Goal: Task Accomplishment & Management: Manage account settings

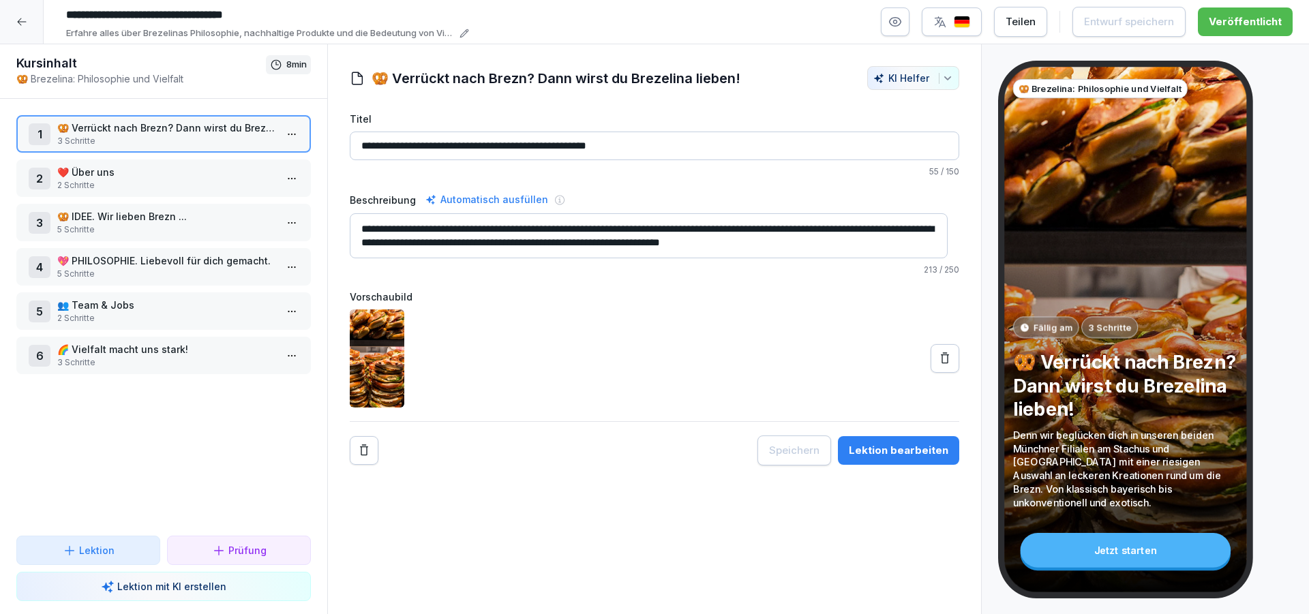
click at [19, 21] on icon at bounding box center [21, 21] width 11 height 11
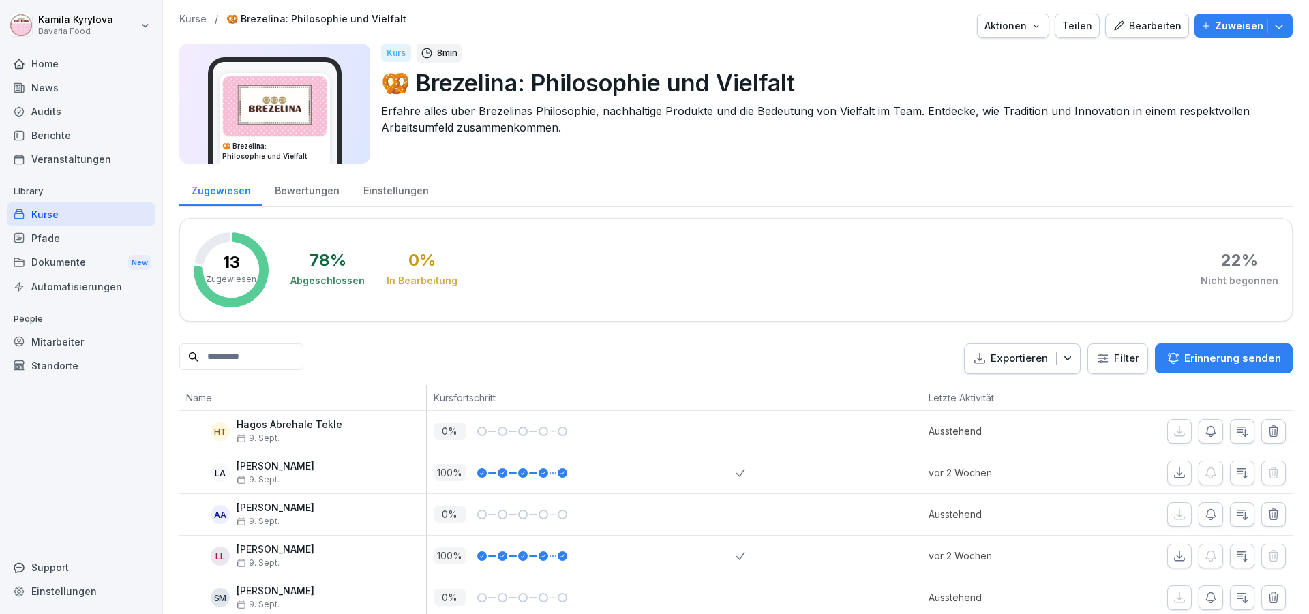
click at [48, 338] on div "Mitarbeiter" at bounding box center [81, 342] width 149 height 24
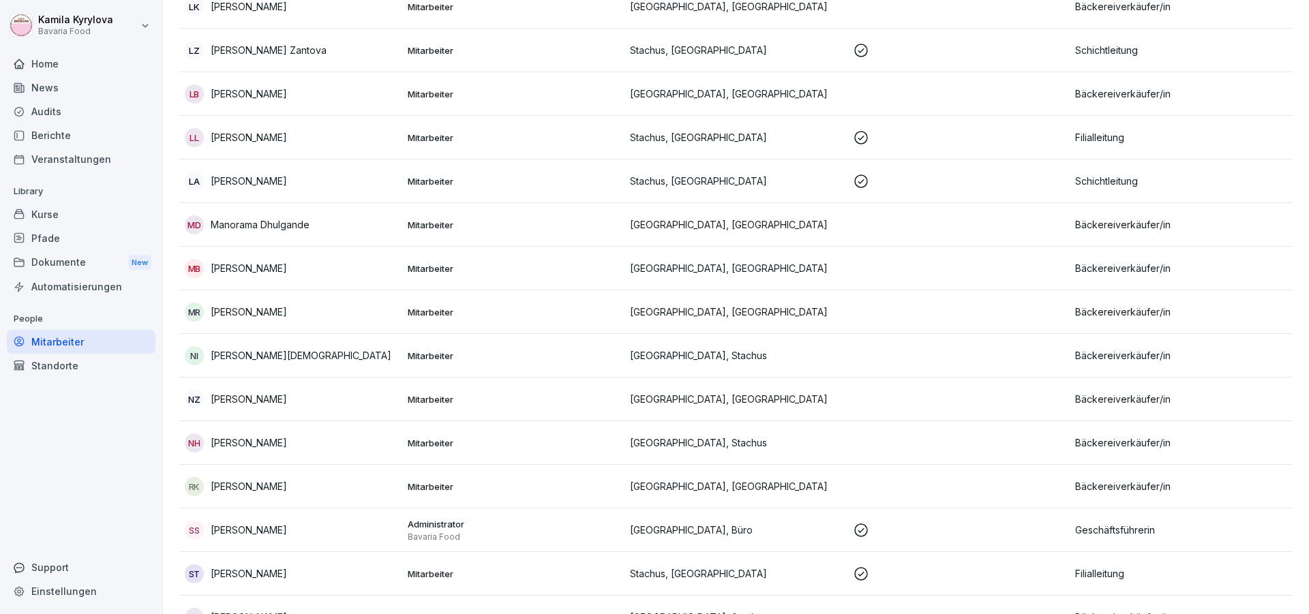
scroll to position [773, 0]
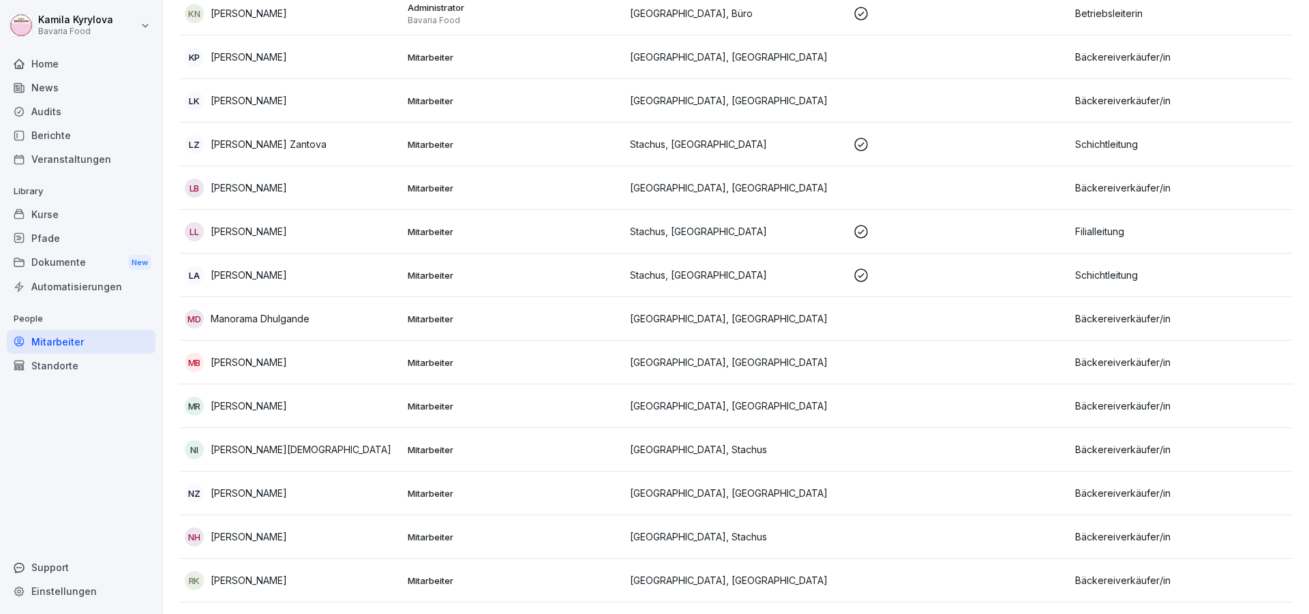
click at [275, 409] on p "[PERSON_NAME]" at bounding box center [249, 406] width 76 height 14
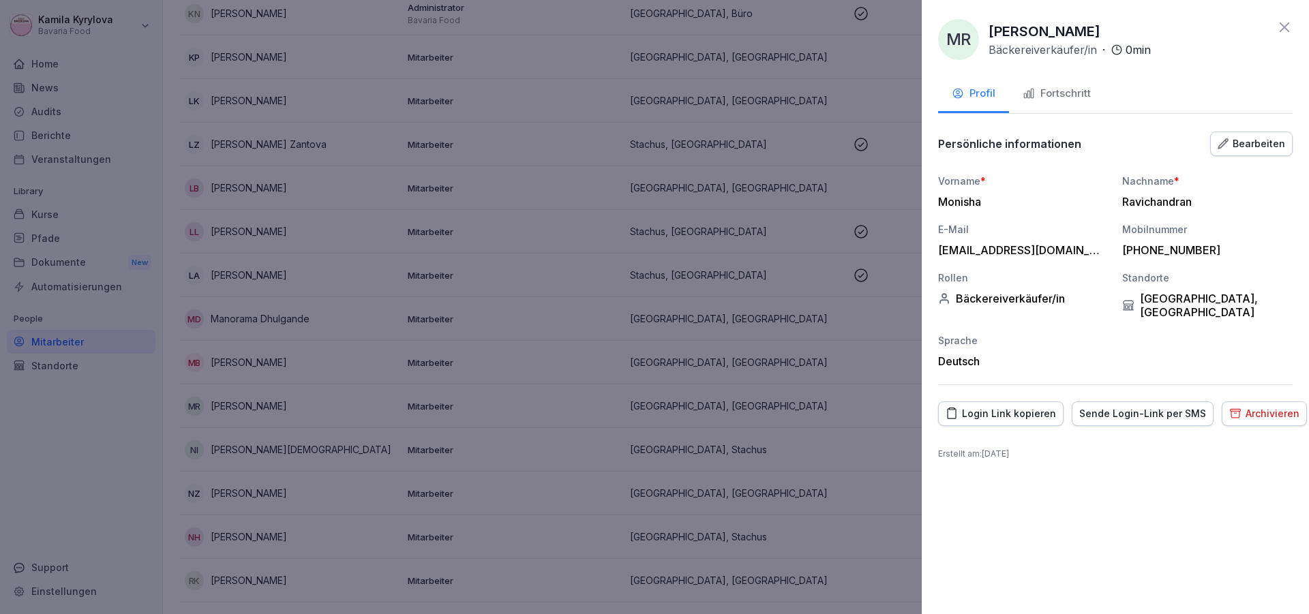
click at [771, 434] on div at bounding box center [654, 307] width 1309 height 614
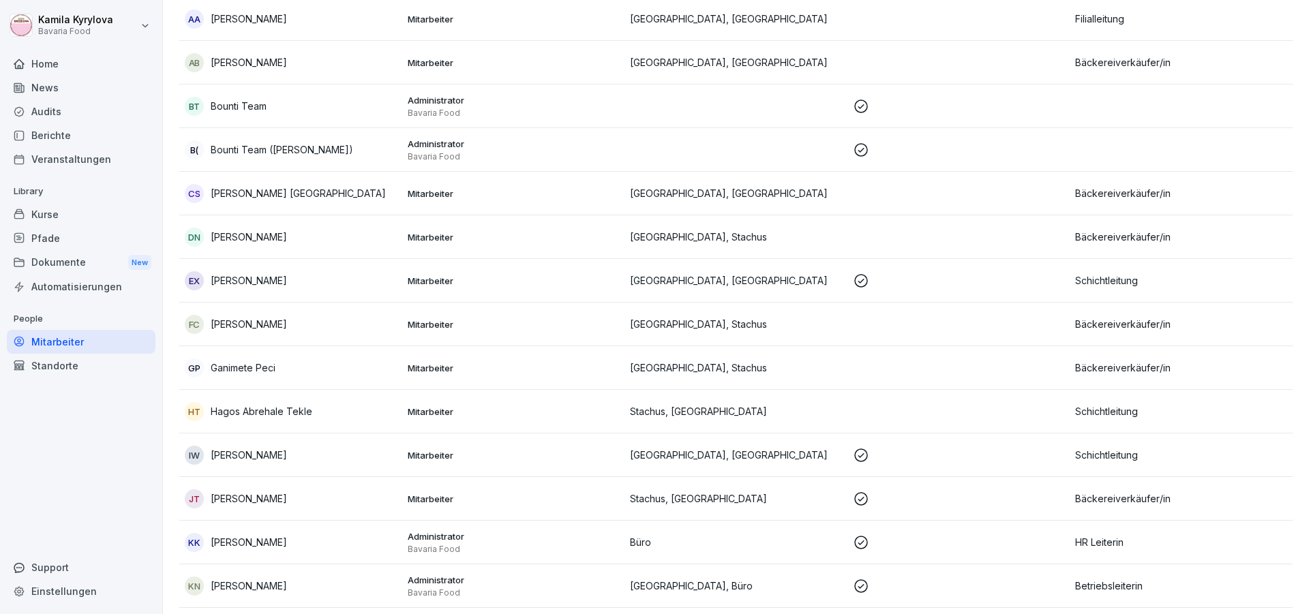
scroll to position [0, 0]
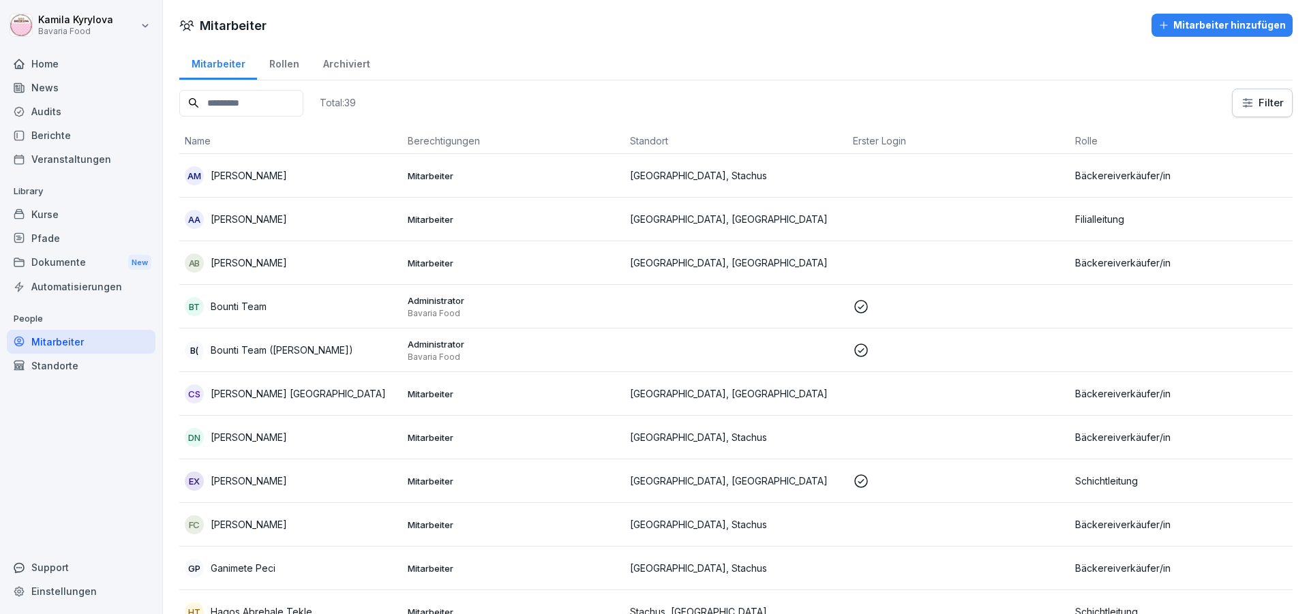
click at [243, 102] on input at bounding box center [241, 103] width 124 height 27
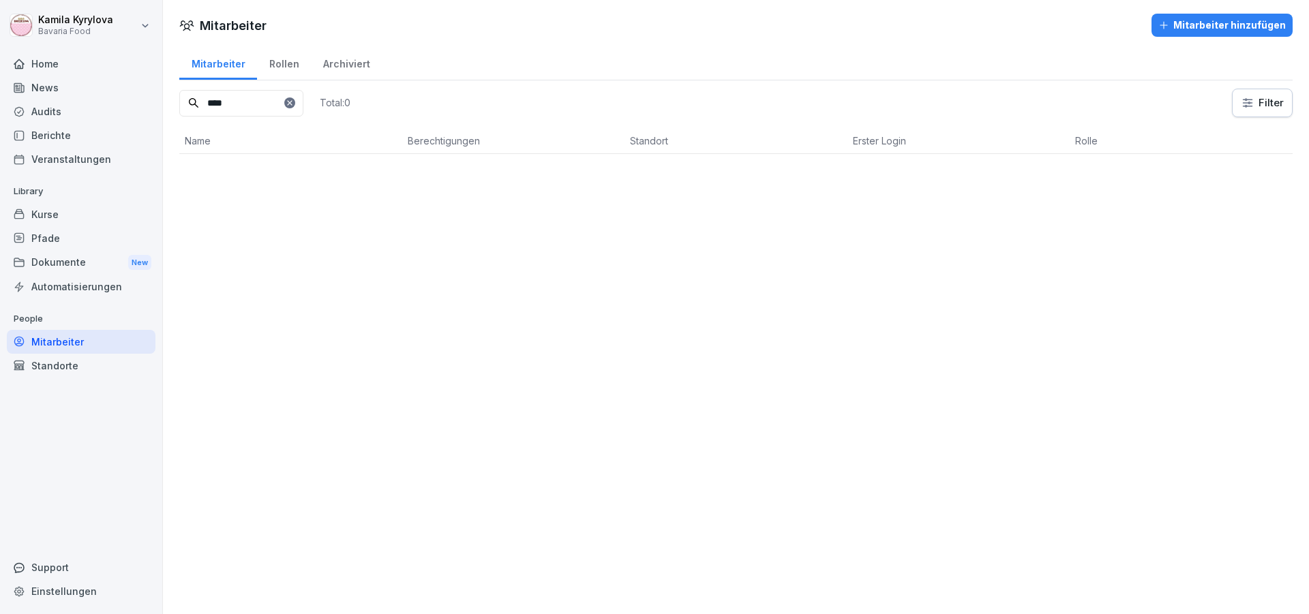
click at [303, 110] on input "****" at bounding box center [241, 103] width 124 height 27
type input "****"
click at [1163, 21] on div "Mitarbeiter hinzufügen" at bounding box center [1222, 25] width 128 height 15
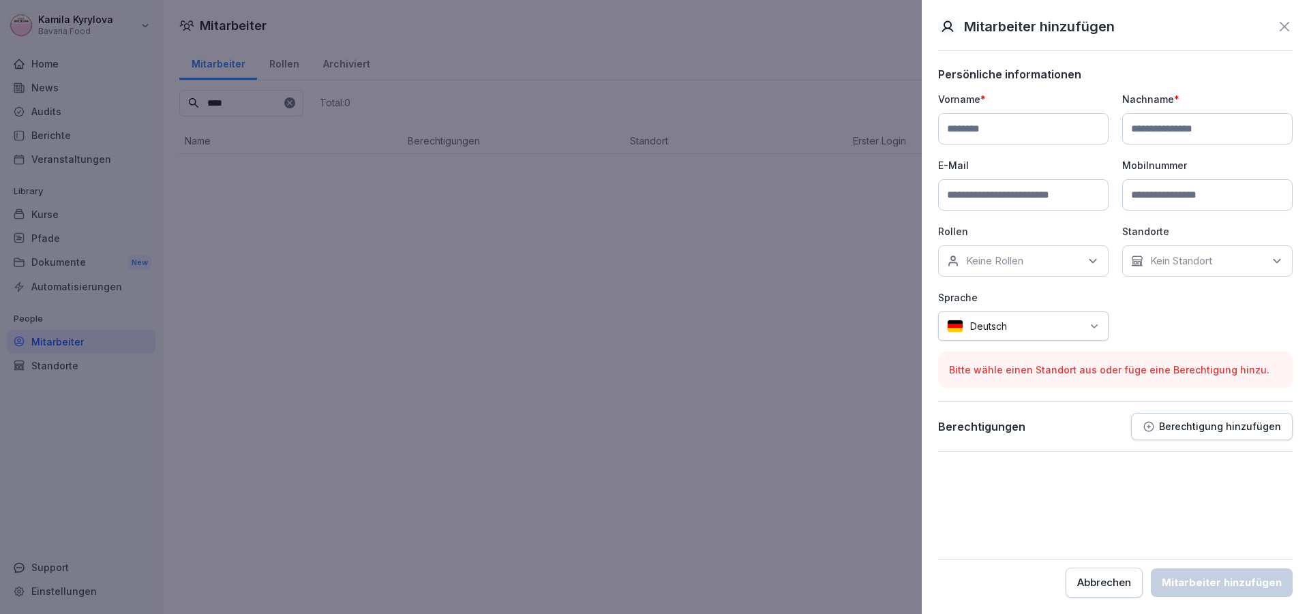
click at [1009, 183] on input at bounding box center [1023, 194] width 170 height 31
paste input "**********"
type input "**********"
click at [1189, 198] on input at bounding box center [1207, 194] width 170 height 31
click at [1165, 271] on div "Kein Standort" at bounding box center [1207, 260] width 170 height 31
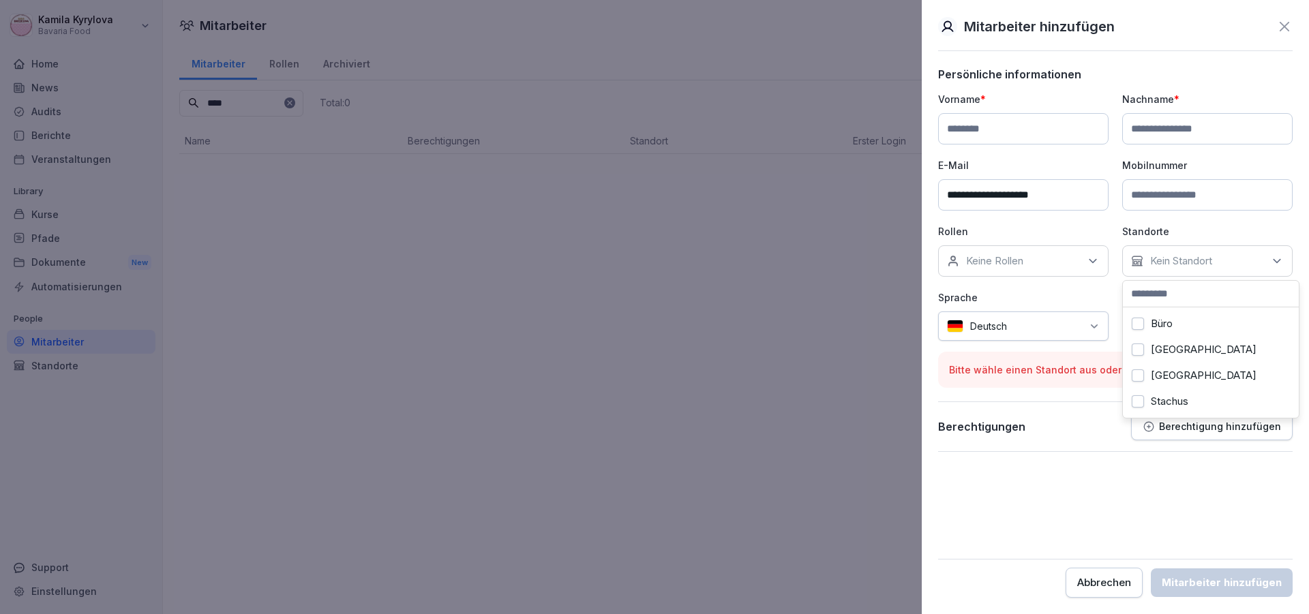
scroll to position [12, 0]
click at [1050, 262] on div "Keine Rollen" at bounding box center [1023, 260] width 170 height 31
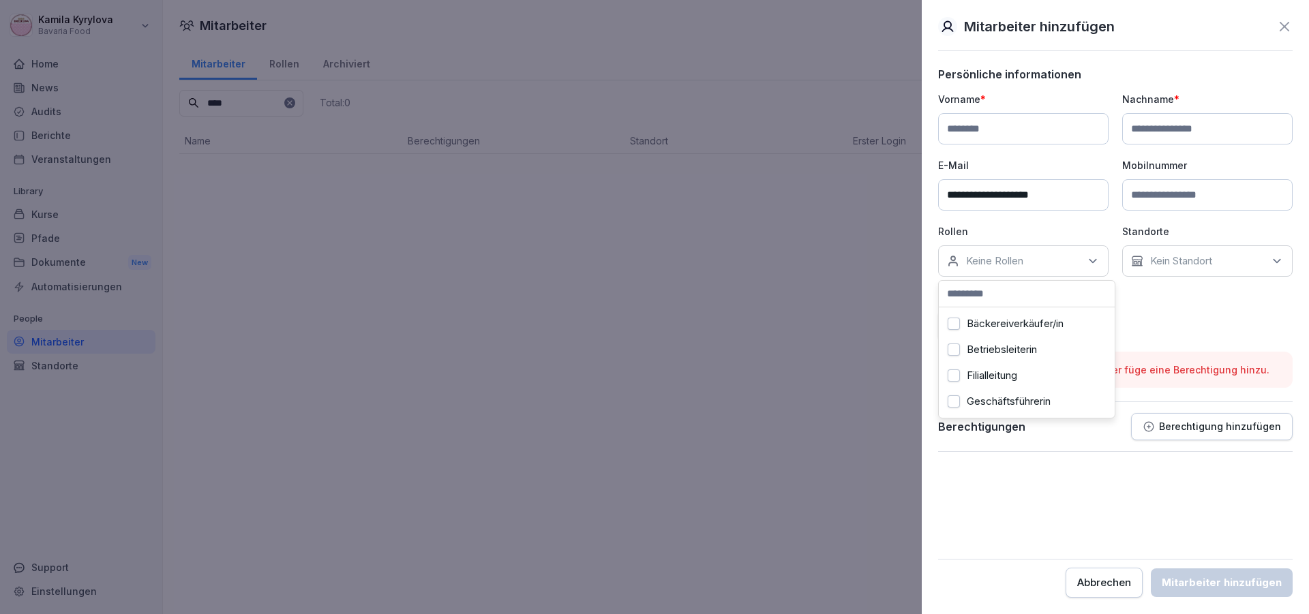
click at [1053, 330] on label "Bäckereiverkäufer/in" at bounding box center [1015, 324] width 97 height 12
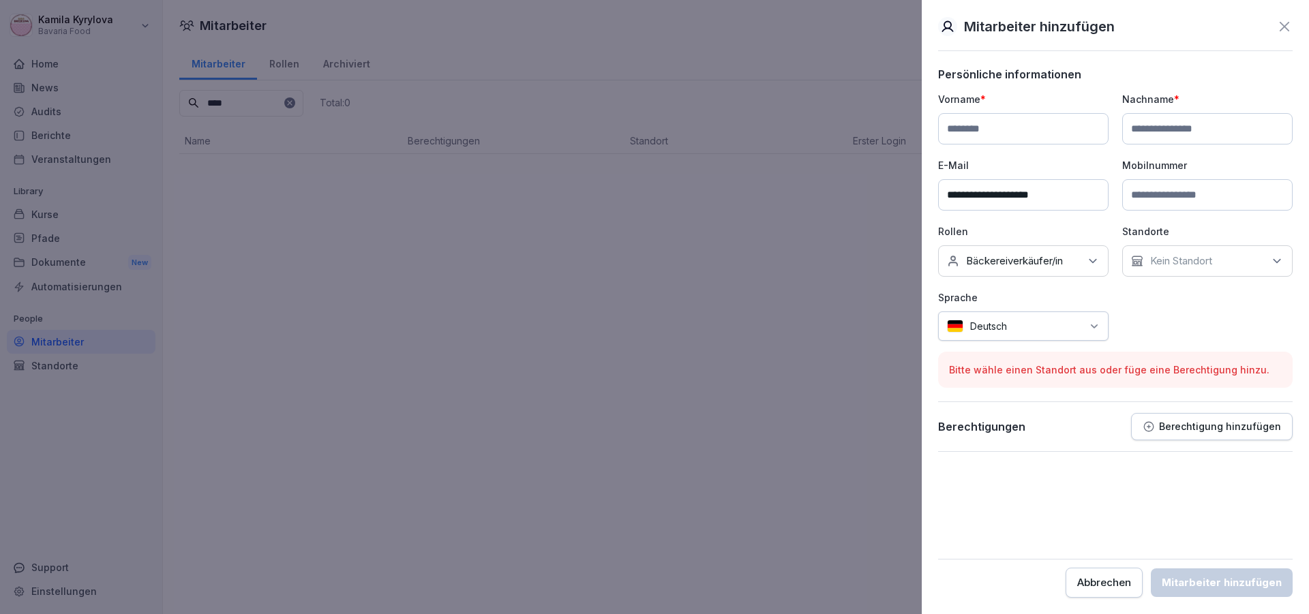
click at [973, 132] on input at bounding box center [1023, 128] width 170 height 31
paste input "********"
type input "********"
drag, startPoint x: 1145, startPoint y: 130, endPoint x: 1030, endPoint y: 91, distance: 121.8
click at [1145, 130] on input at bounding box center [1207, 128] width 170 height 31
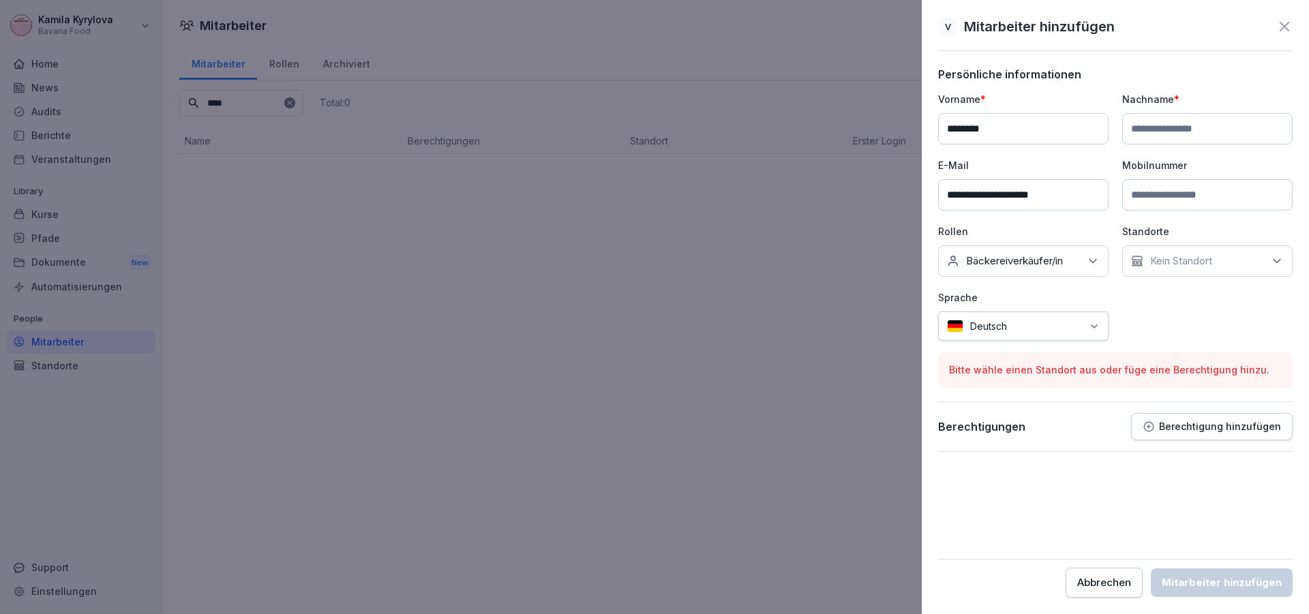
paste input "***"
type input "***"
click at [1184, 190] on input at bounding box center [1207, 194] width 170 height 31
paste input "**********"
type input "**********"
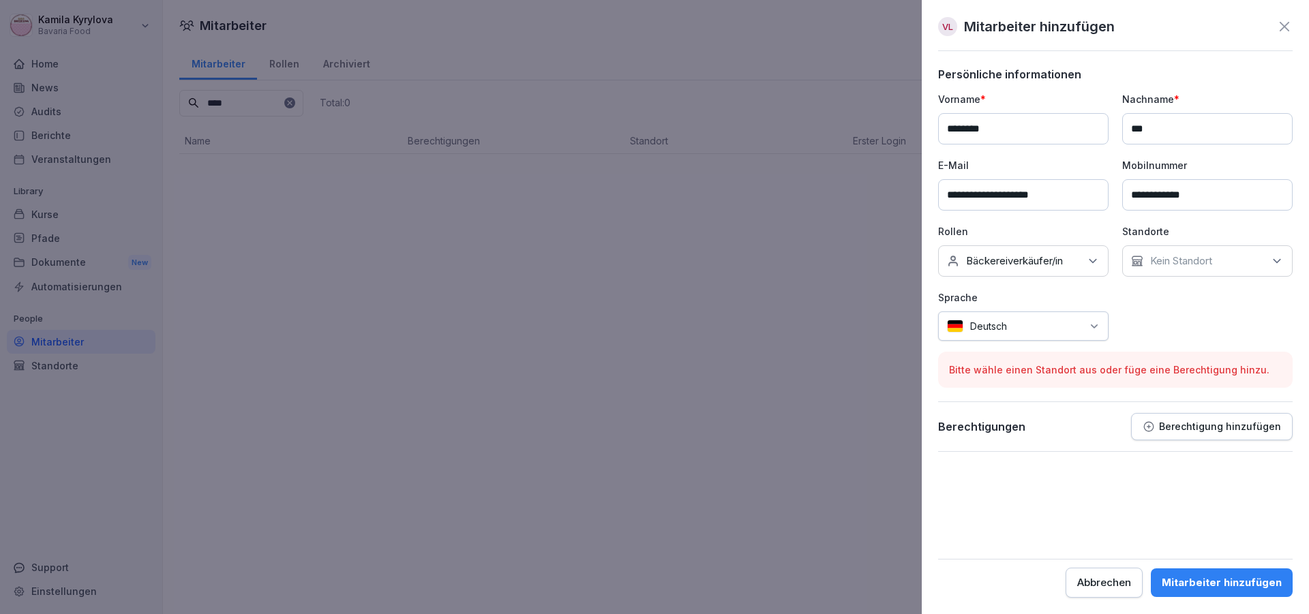
click at [1207, 276] on div "Kein Standort" at bounding box center [1207, 260] width 170 height 31
click at [1229, 341] on div "[GEOGRAPHIC_DATA]" at bounding box center [1210, 350] width 169 height 26
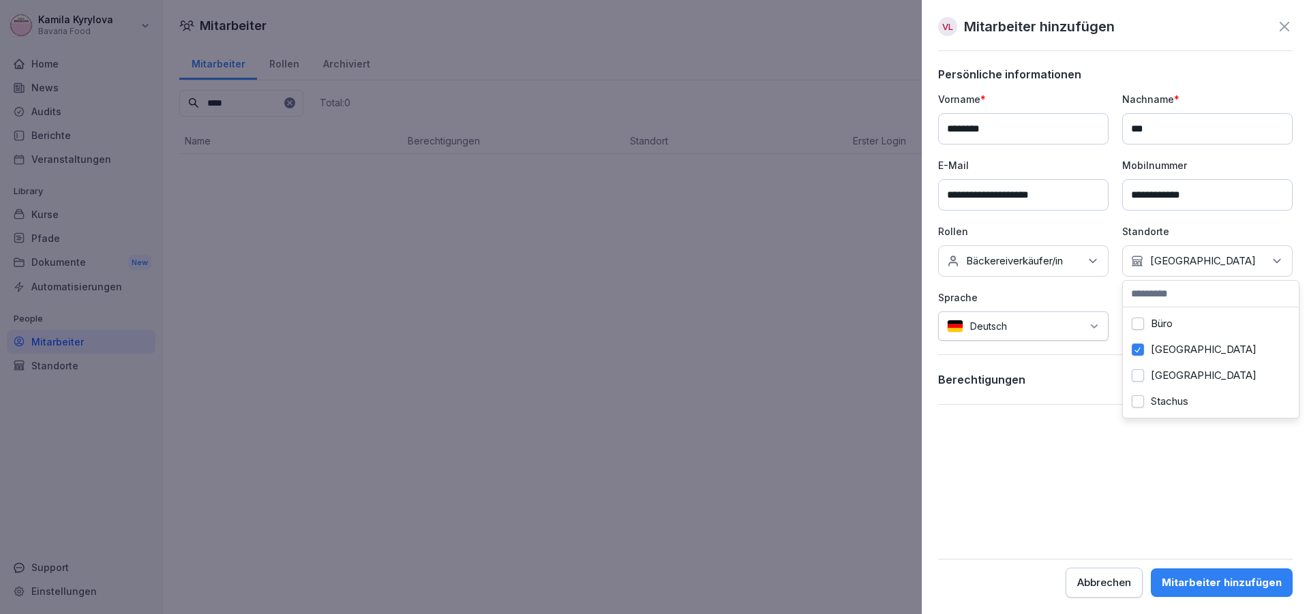
click at [1199, 584] on div "Mitarbeiter hinzufügen" at bounding box center [1222, 582] width 120 height 15
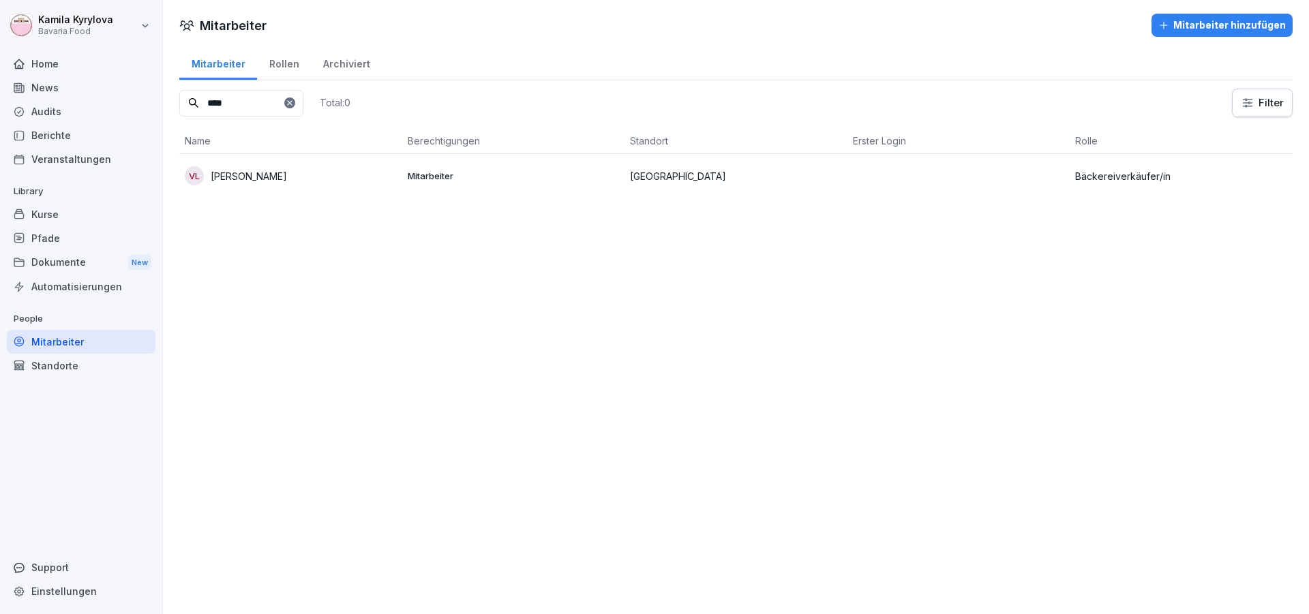
click at [294, 106] on icon at bounding box center [290, 103] width 8 height 8
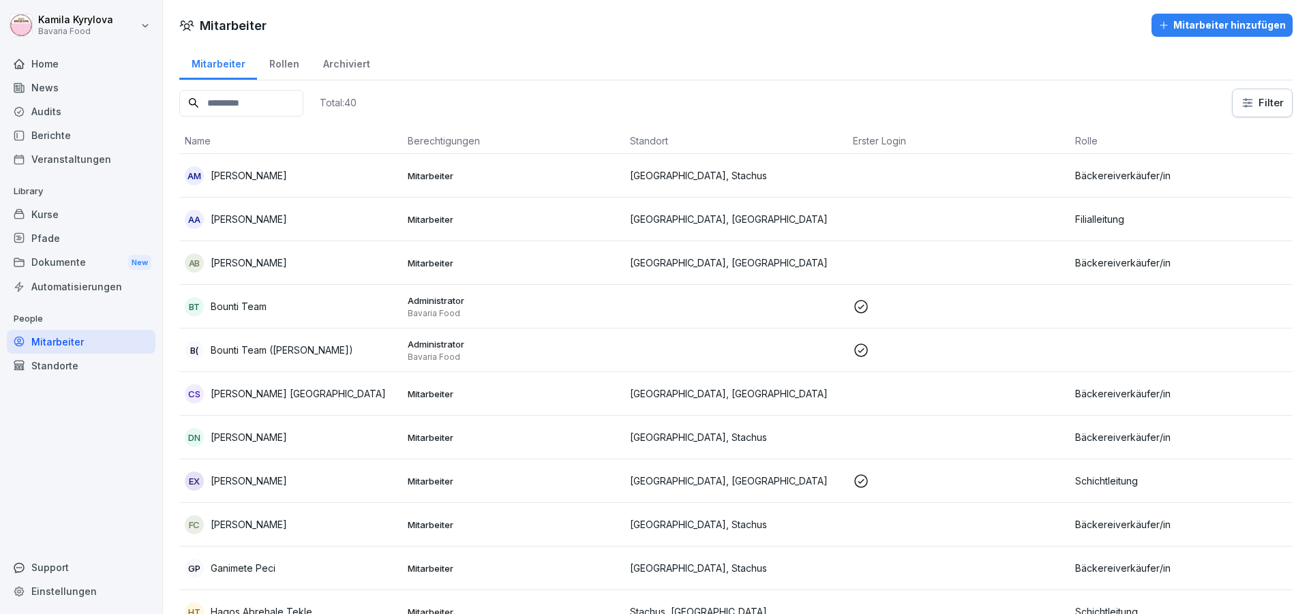
click at [280, 95] on input at bounding box center [241, 103] width 124 height 27
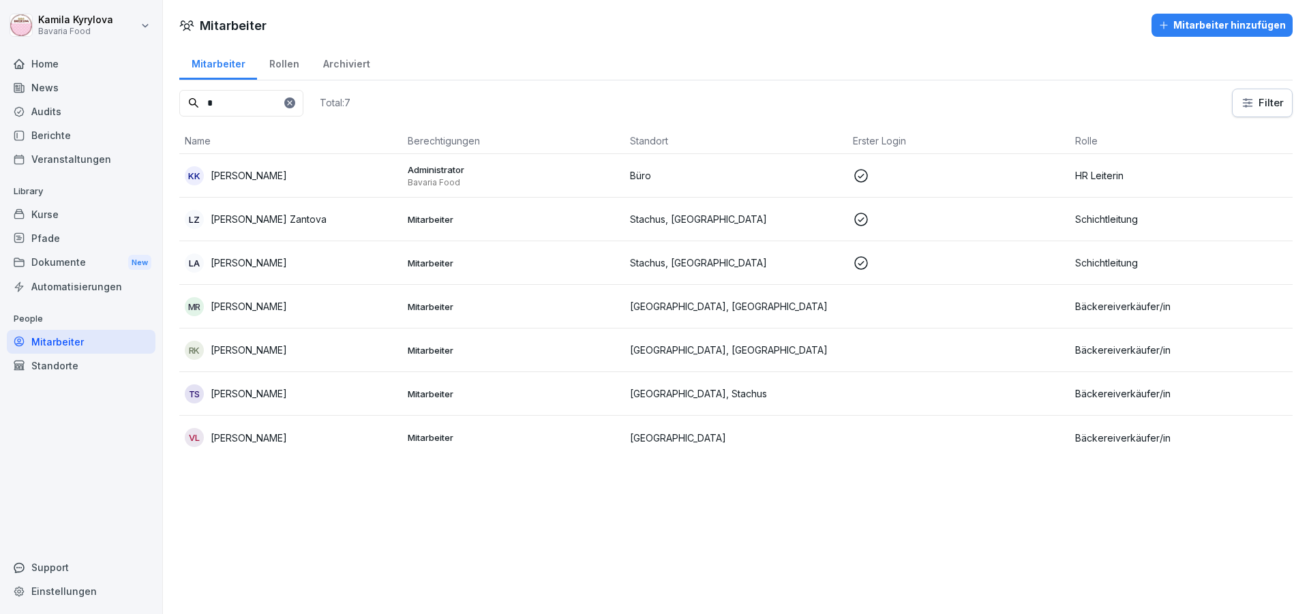
type input "*"
click at [241, 440] on p "Vivi Yen Liu" at bounding box center [249, 438] width 76 height 14
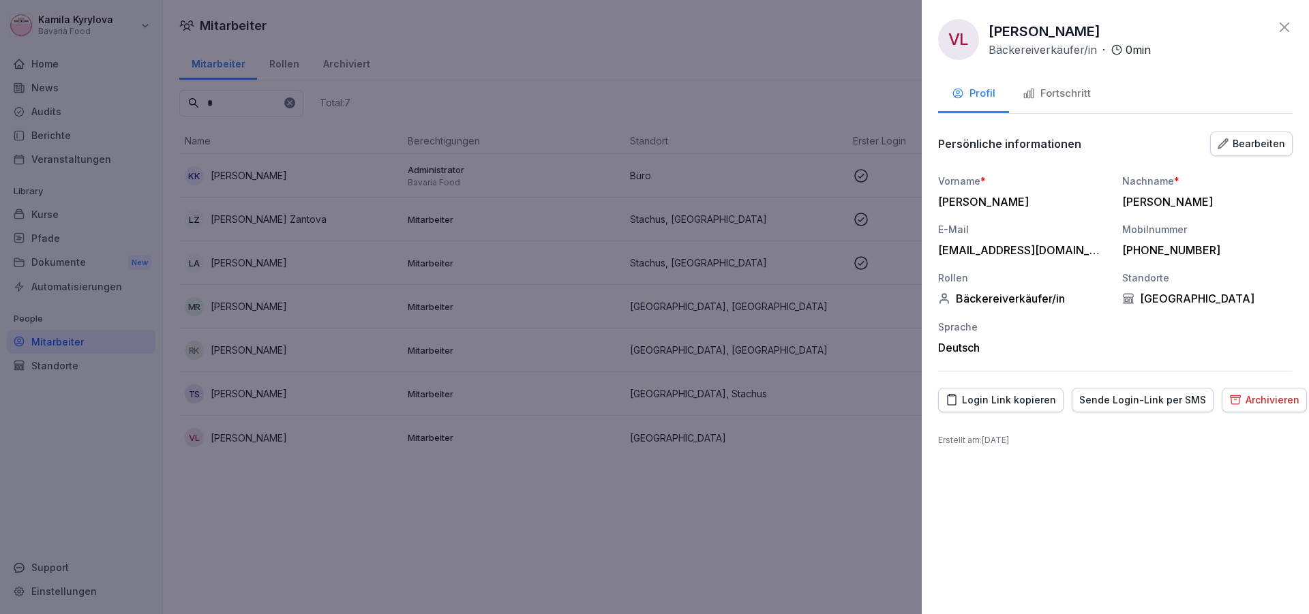
click at [1247, 143] on div "Bearbeiten" at bounding box center [1252, 143] width 68 height 15
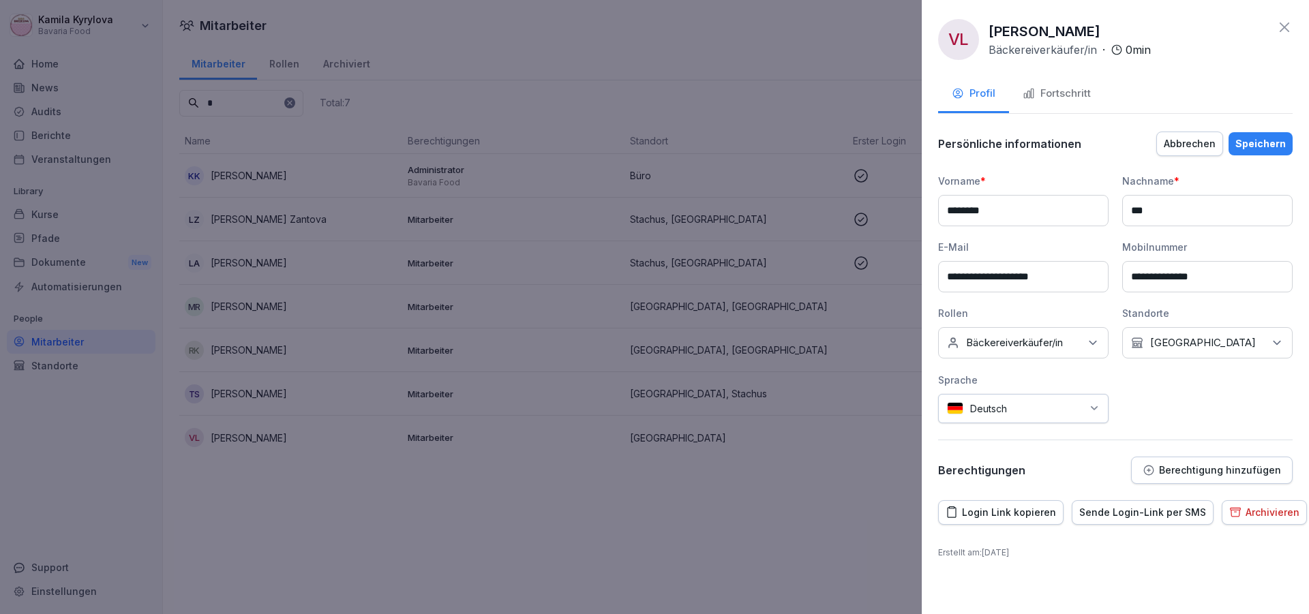
click at [1263, 338] on div "Kein Standort Marienplatz" at bounding box center [1207, 342] width 170 height 31
click at [1173, 477] on label "Stachus" at bounding box center [1170, 483] width 38 height 12
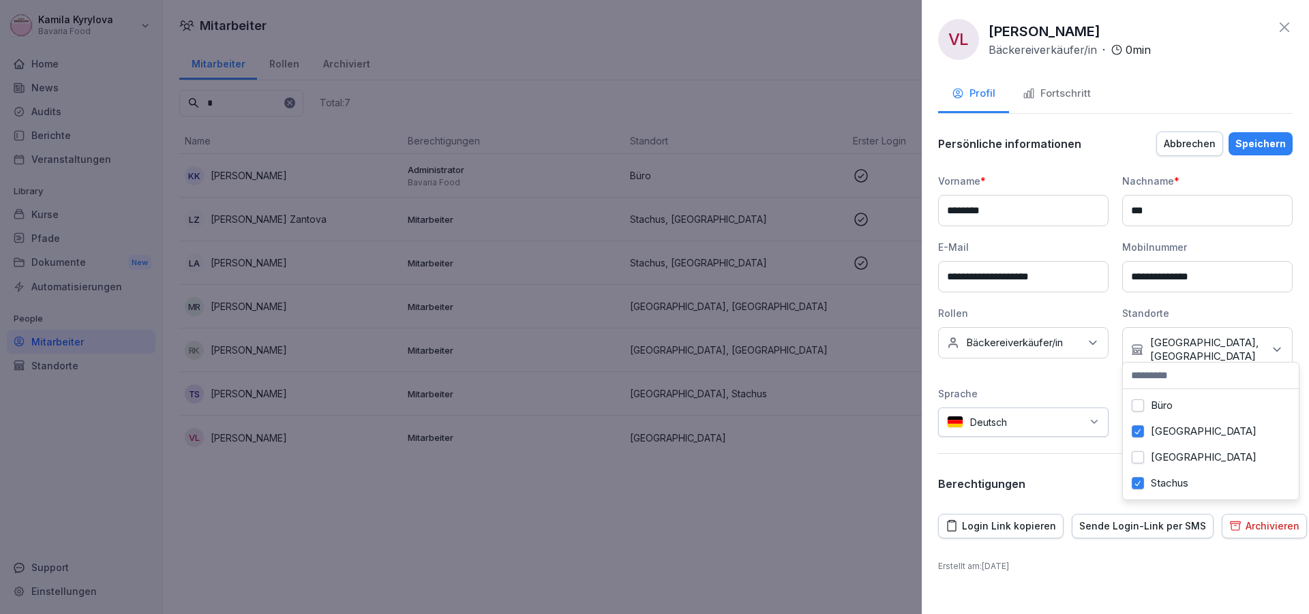
click at [1260, 147] on div "Speichern" at bounding box center [1260, 143] width 50 height 15
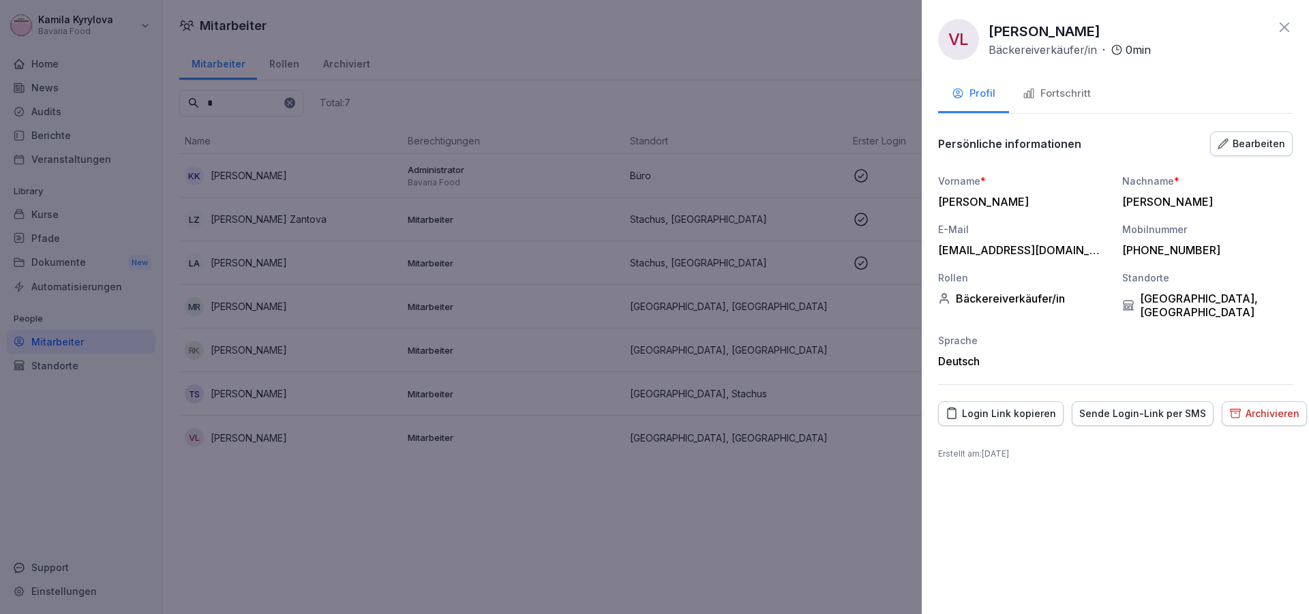
click at [1285, 30] on icon at bounding box center [1284, 27] width 16 height 16
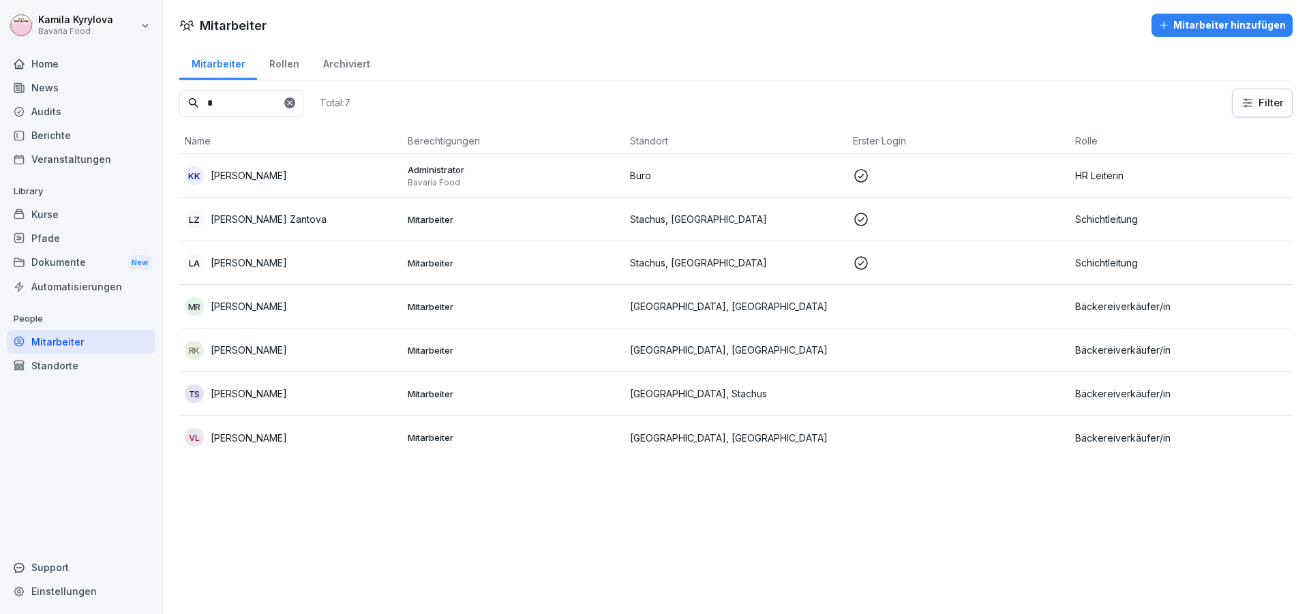
click at [1221, 31] on div "Mitarbeiter hinzufügen" at bounding box center [1222, 25] width 128 height 15
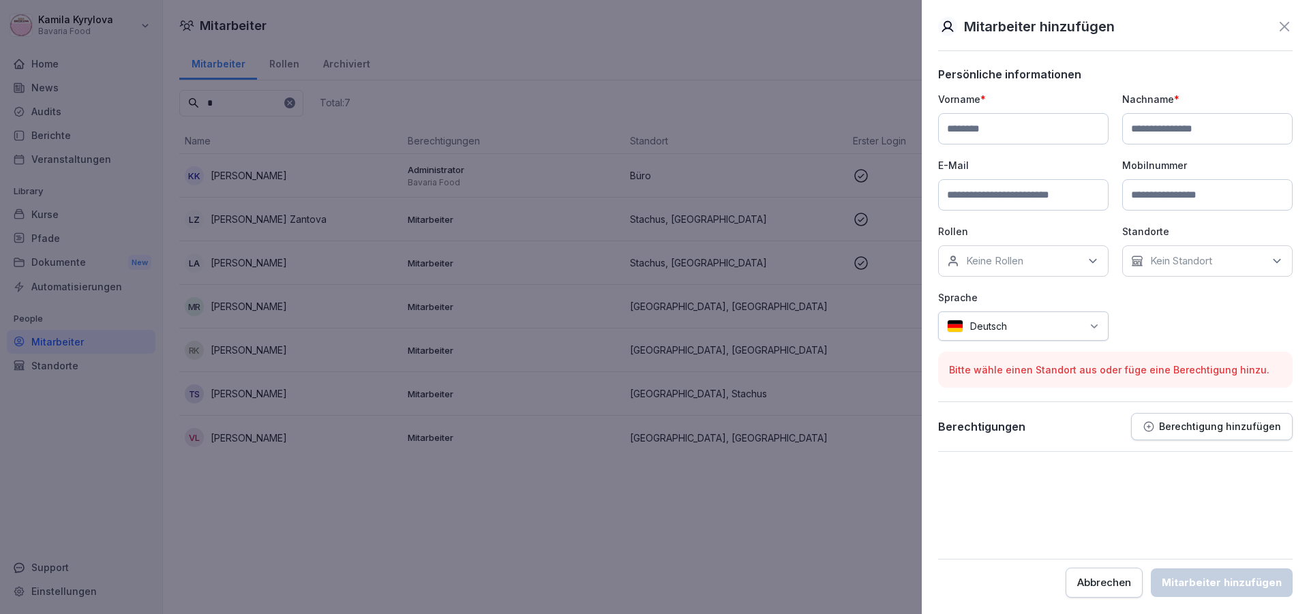
click at [1172, 257] on p "Kein Standort" at bounding box center [1181, 261] width 62 height 14
click at [1184, 352] on label "[GEOGRAPHIC_DATA]" at bounding box center [1204, 350] width 106 height 12
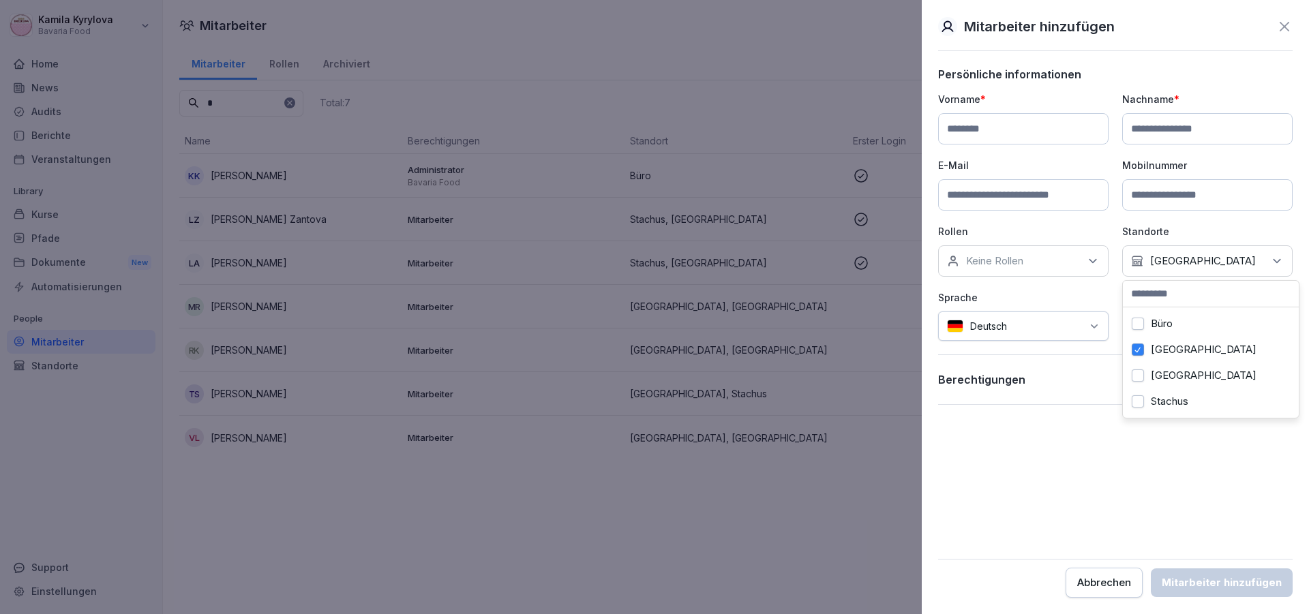
click at [1178, 395] on label "Stachus" at bounding box center [1170, 401] width 38 height 12
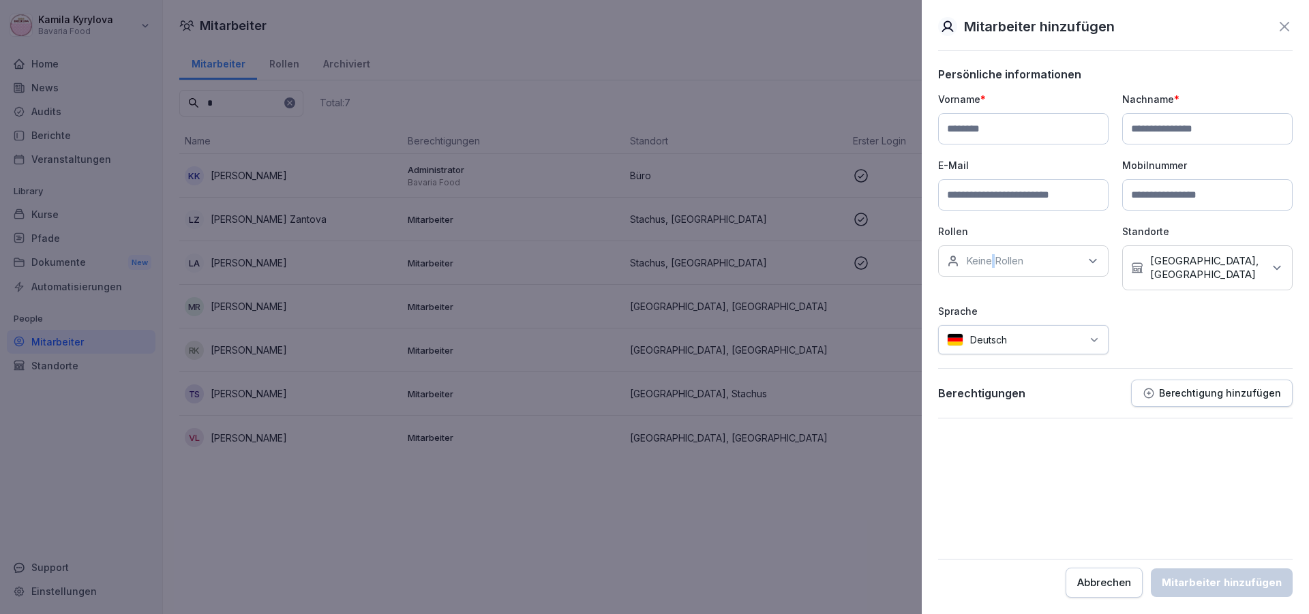
click at [995, 269] on div "Keine Rollen" at bounding box center [1023, 260] width 170 height 31
click at [1023, 330] on label "Bäckereiverkäufer/in" at bounding box center [1015, 324] width 97 height 12
drag, startPoint x: 1156, startPoint y: 327, endPoint x: 1134, endPoint y: 303, distance: 31.8
click at [1156, 326] on div "Vorname * Nachname * E-Mail Mobilnummer Rollen Keine Rollen Bäckereiverkäufer/i…" at bounding box center [1115, 223] width 355 height 263
click at [995, 122] on input at bounding box center [1023, 128] width 170 height 31
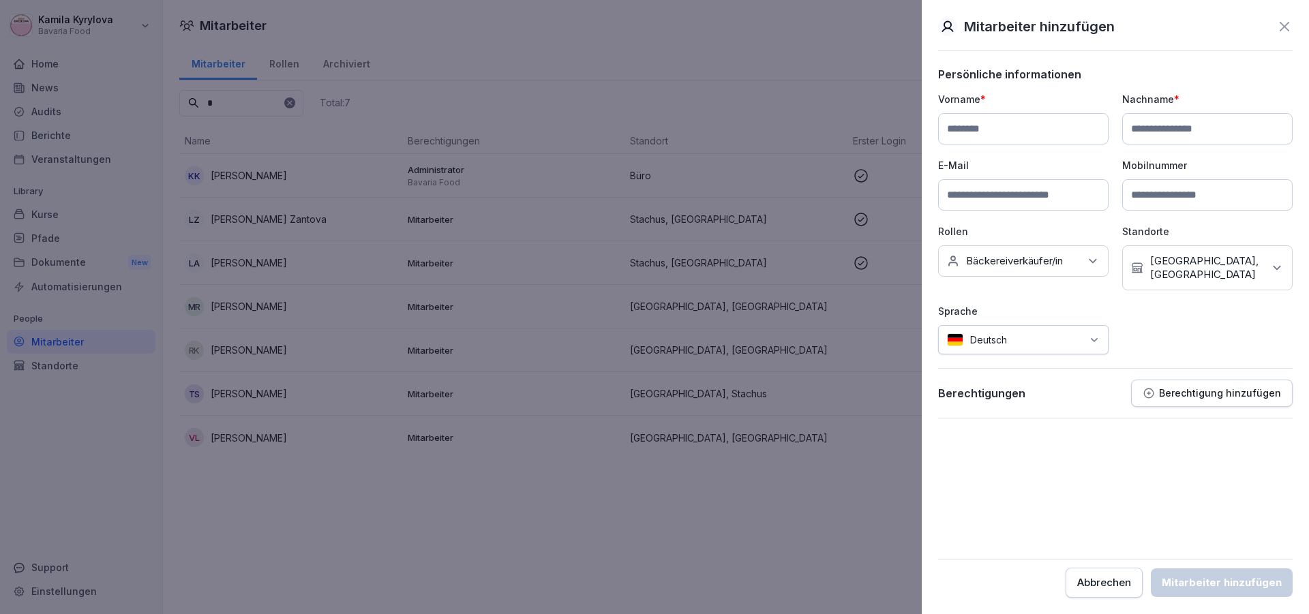
paste input "**********"
type input "**********"
click at [1155, 120] on input at bounding box center [1207, 128] width 170 height 31
paste input "*******"
type input "*******"
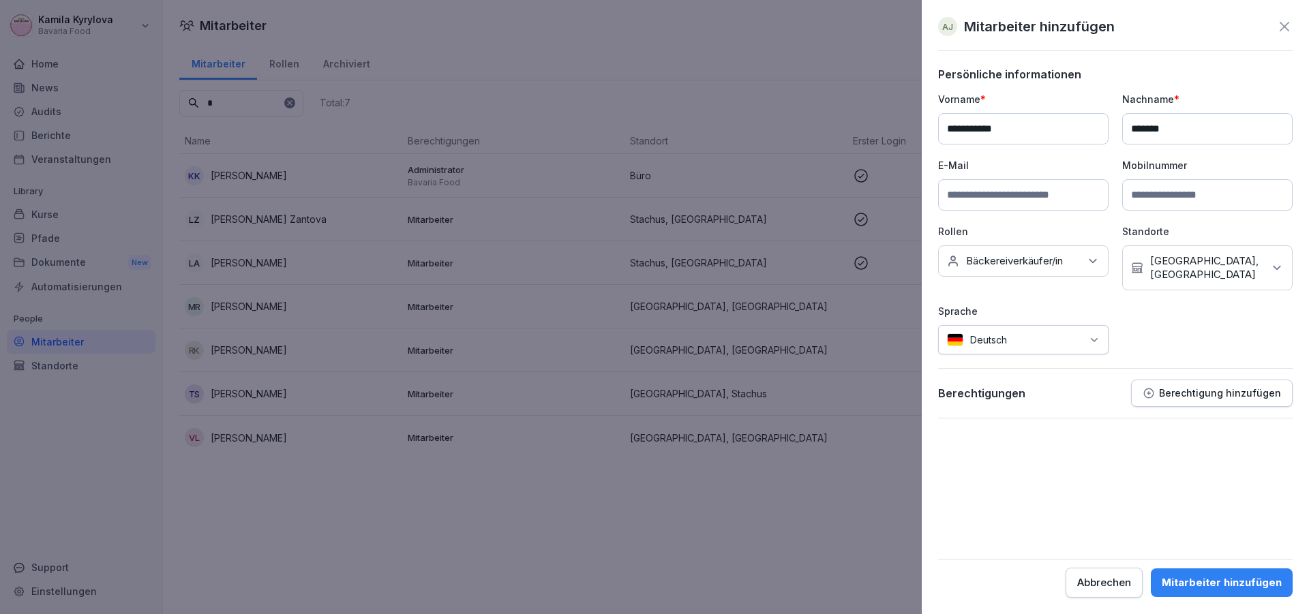
click at [1203, 194] on input at bounding box center [1207, 194] width 170 height 31
paste input "**********"
type input "**********"
click at [980, 209] on input at bounding box center [1023, 194] width 170 height 31
paste input "**********"
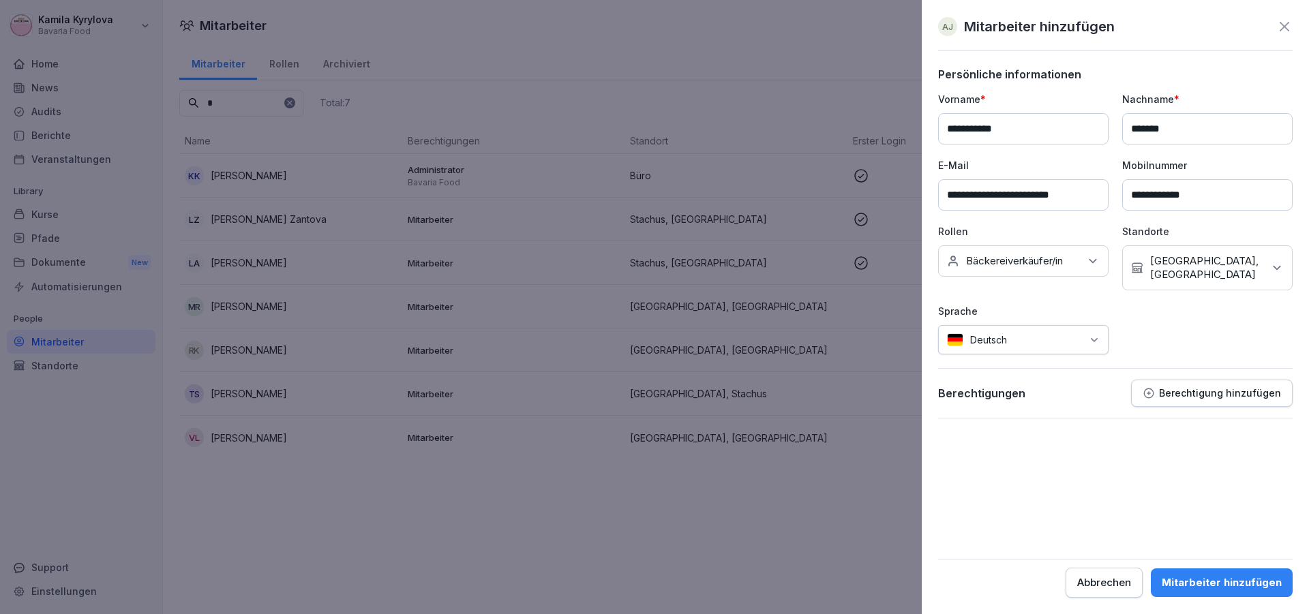
type input "**********"
click at [1227, 585] on div "Mitarbeiter hinzufügen" at bounding box center [1222, 582] width 120 height 15
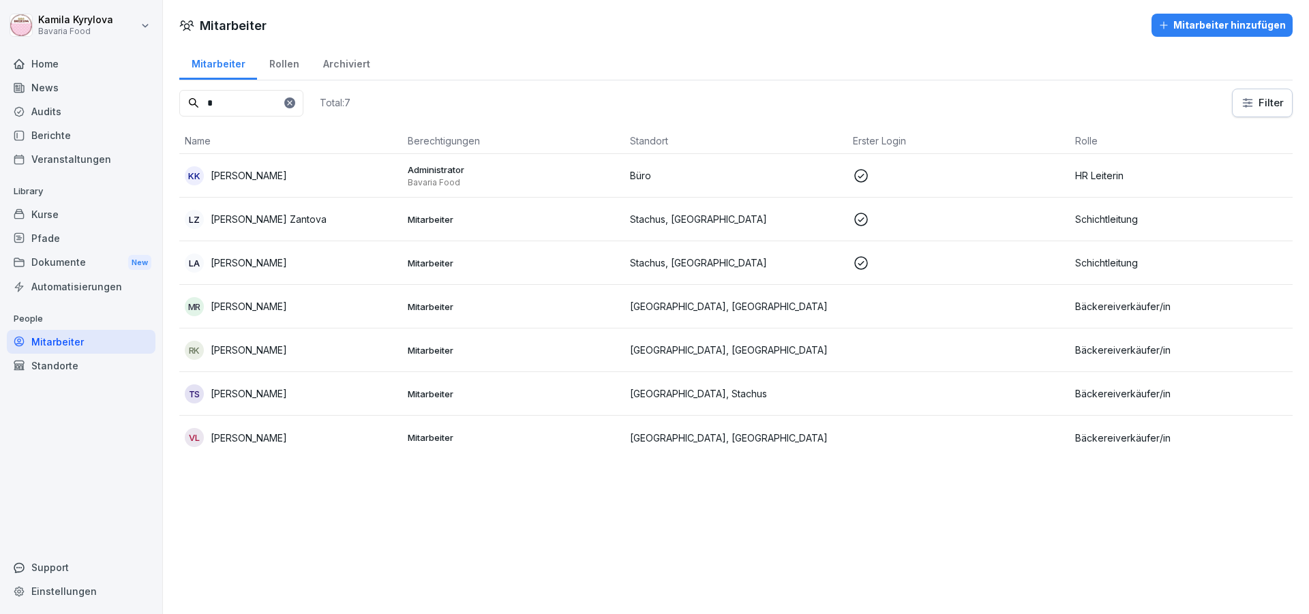
click at [294, 104] on icon at bounding box center [290, 103] width 8 height 8
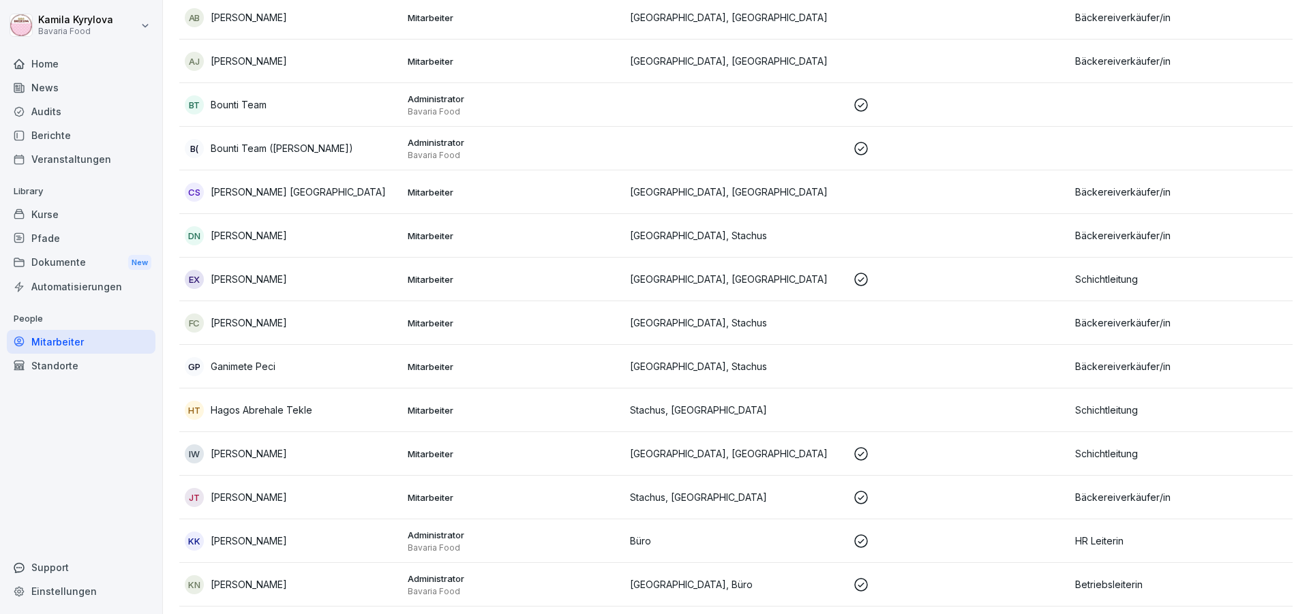
scroll to position [491, 0]
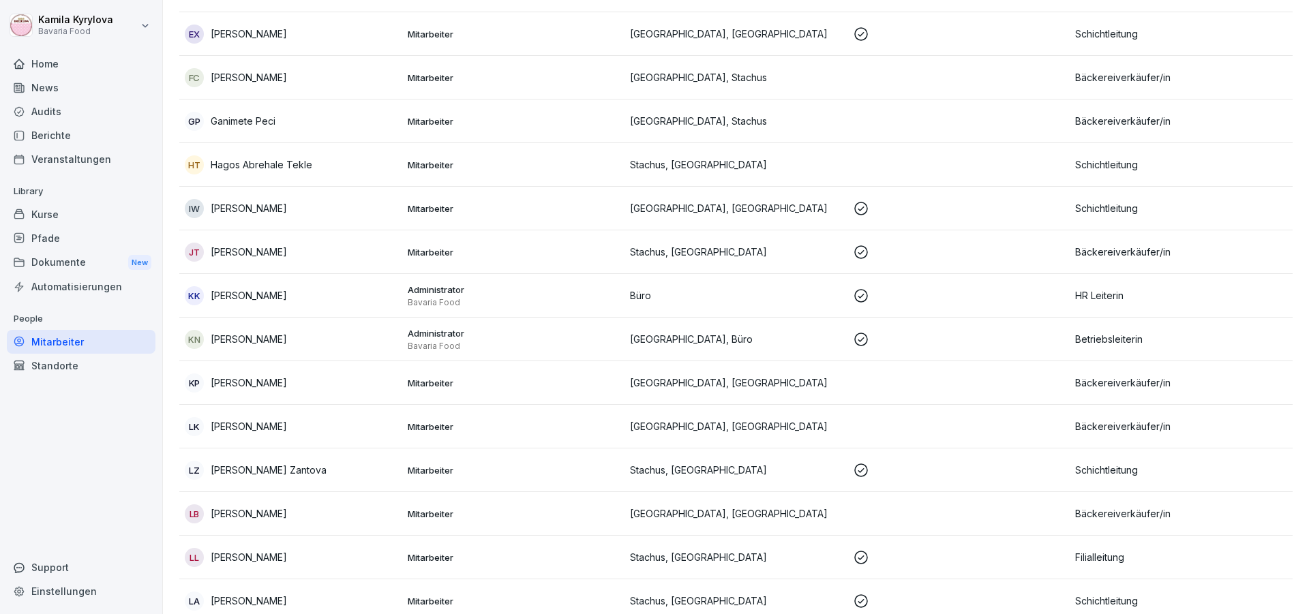
click at [252, 258] on p "[PERSON_NAME]" at bounding box center [249, 252] width 76 height 14
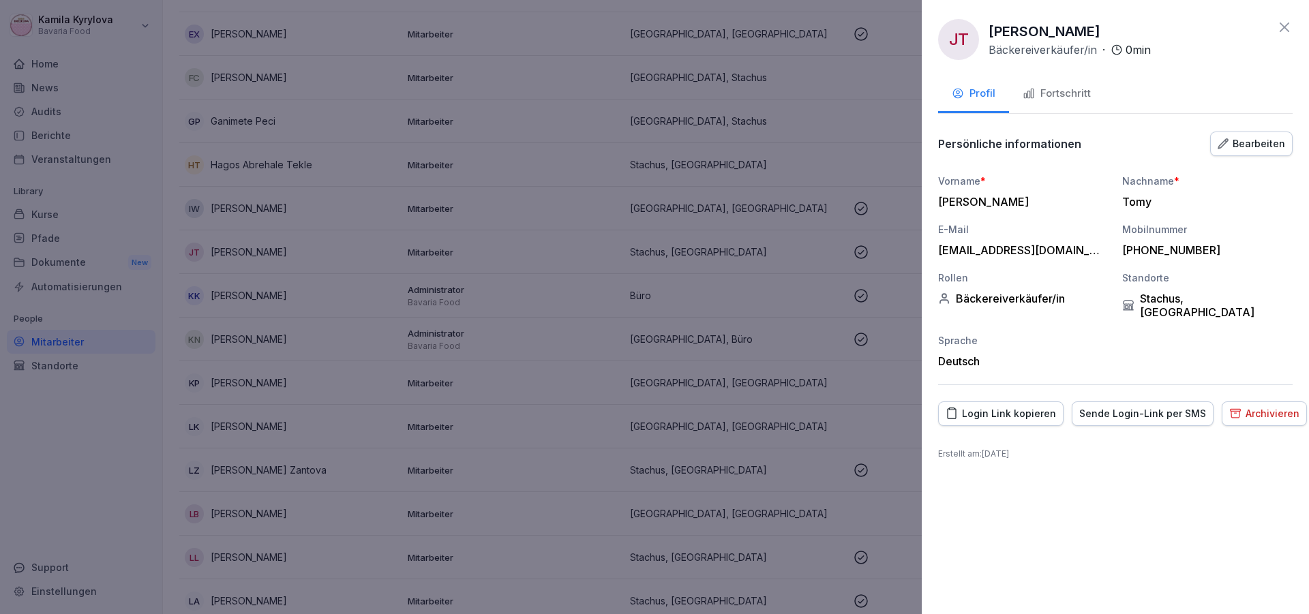
click at [1279, 29] on icon at bounding box center [1284, 27] width 16 height 16
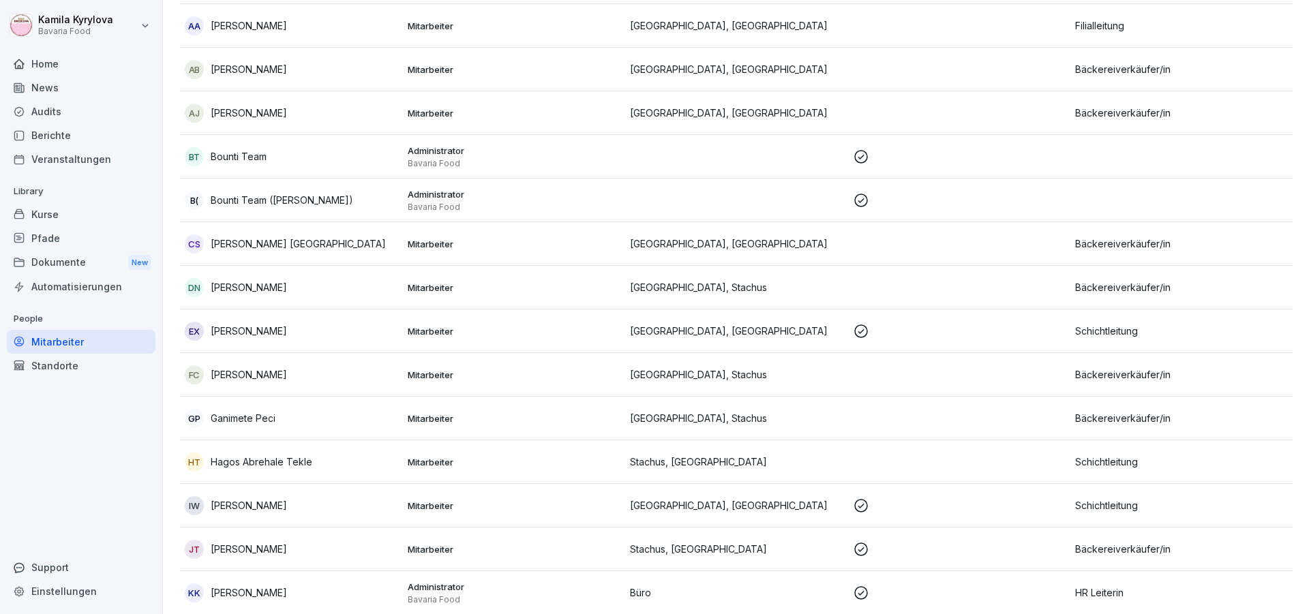
scroll to position [0, 0]
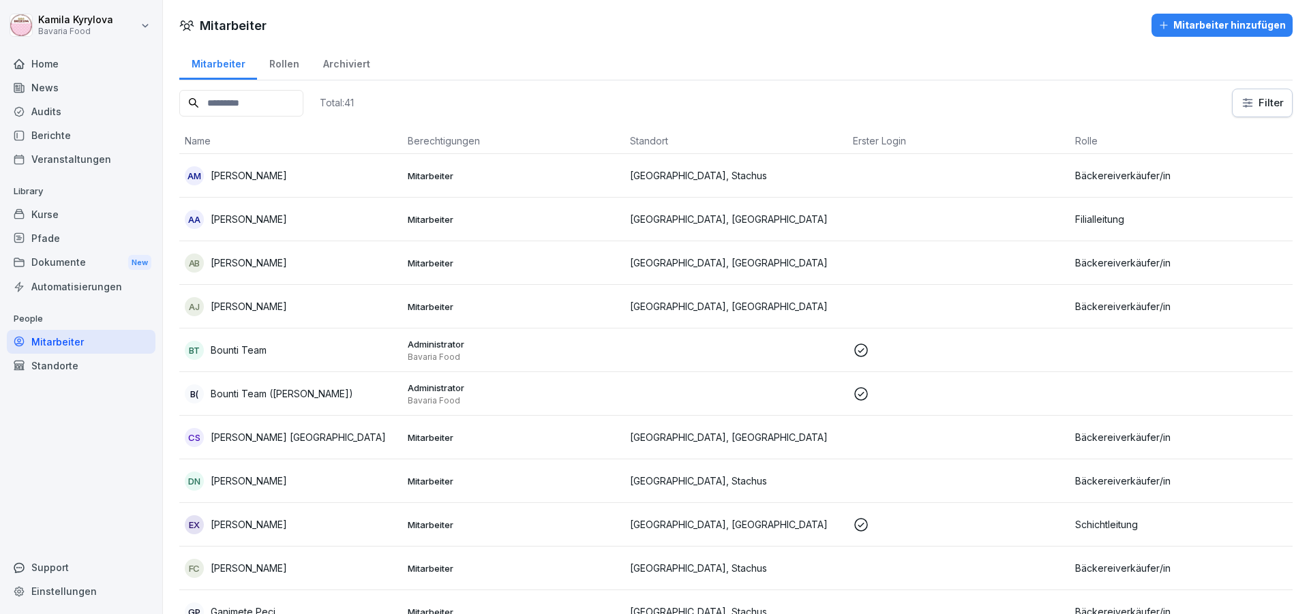
click at [1189, 25] on div "Mitarbeiter hinzufügen" at bounding box center [1222, 25] width 128 height 15
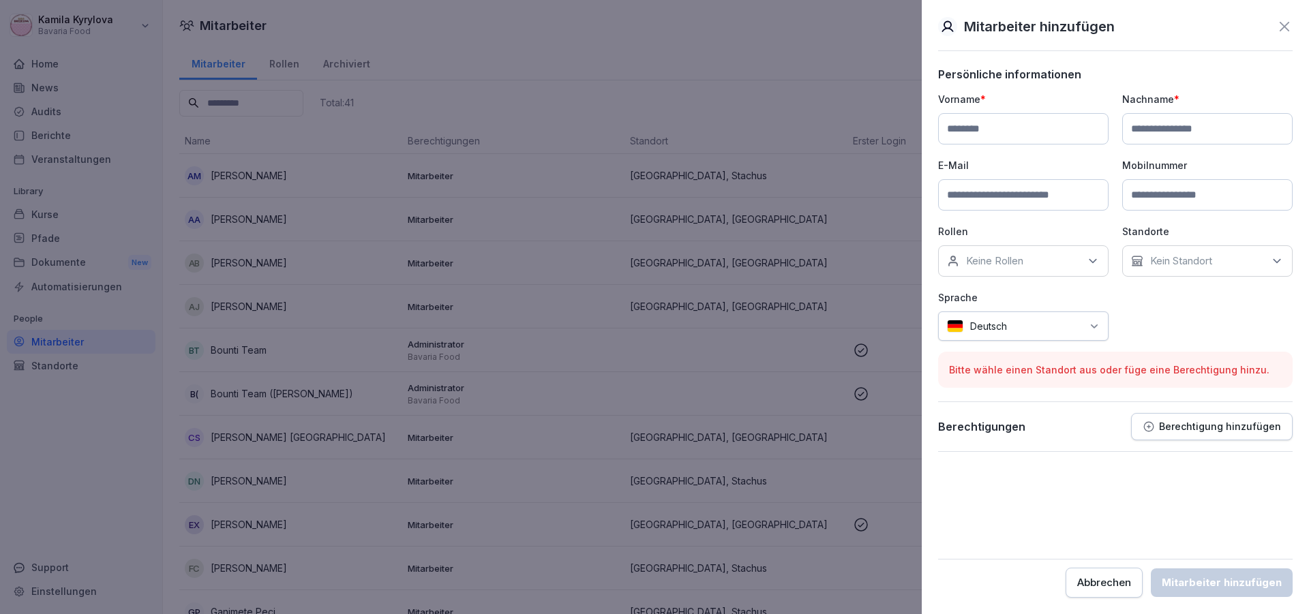
click at [1006, 202] on input at bounding box center [1023, 194] width 170 height 31
paste input "**********"
type input "**********"
click at [1164, 119] on input at bounding box center [1207, 128] width 170 height 31
click at [993, 123] on input at bounding box center [1023, 128] width 170 height 31
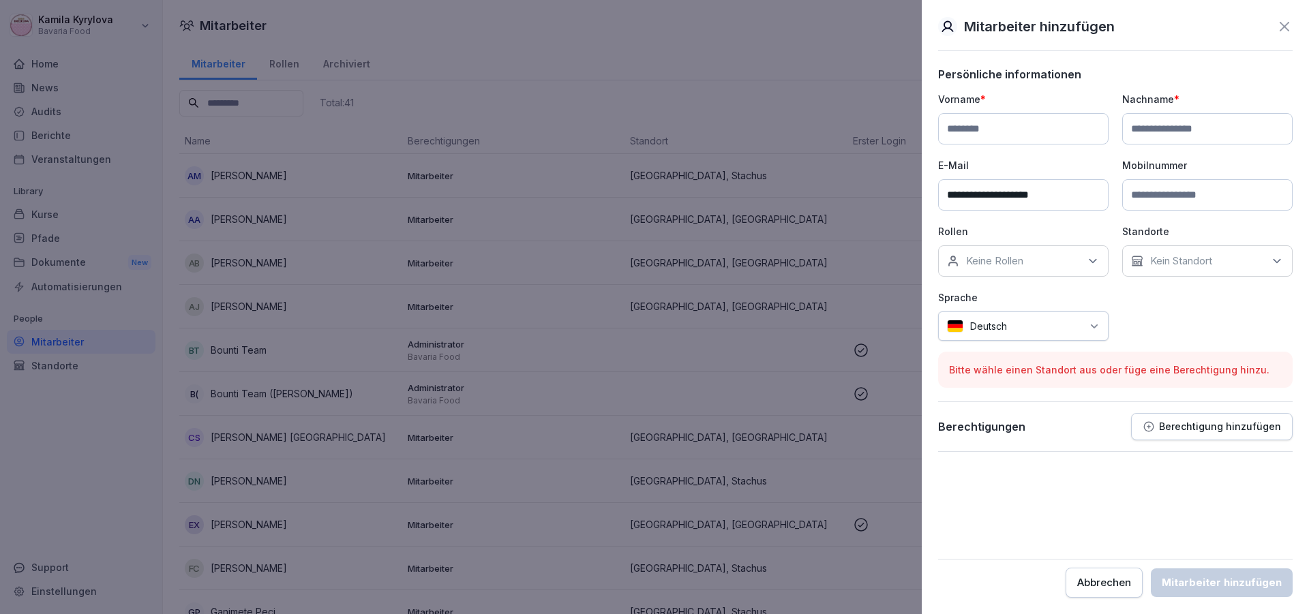
paste input "******"
type input "******"
click at [1152, 121] on input at bounding box center [1207, 128] width 170 height 31
click at [1184, 116] on input at bounding box center [1207, 128] width 170 height 31
paste input "*****"
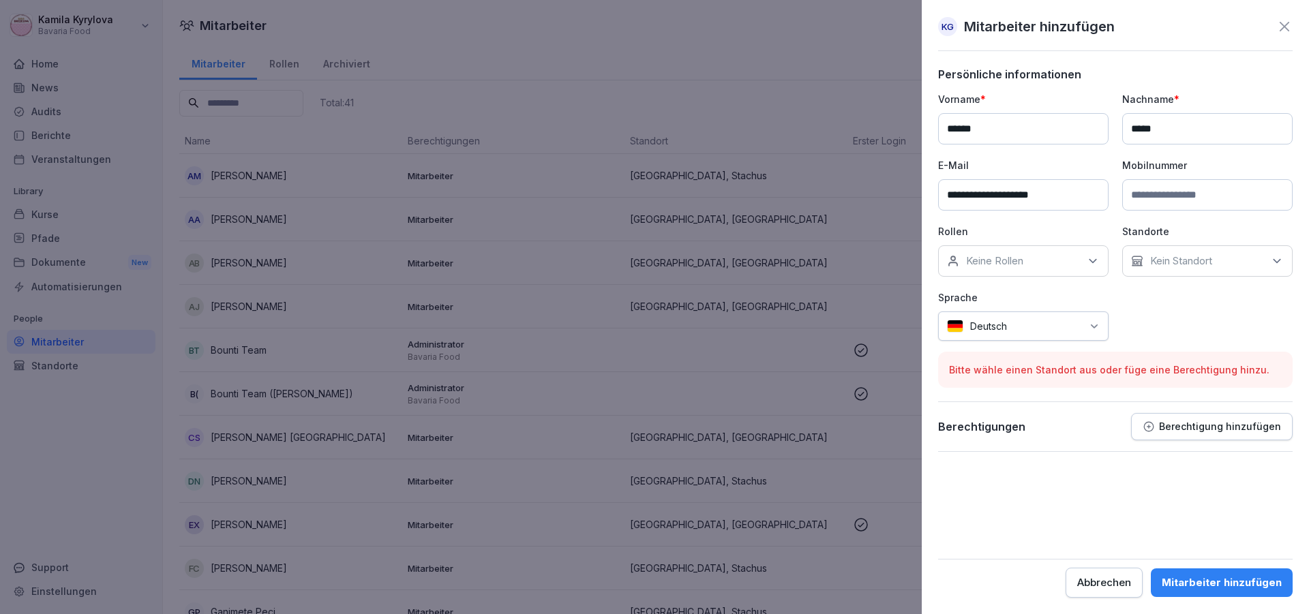
type input "*****"
click at [1141, 204] on input at bounding box center [1207, 194] width 170 height 31
paste input "**********"
type input "**********"
click at [1163, 258] on p "Kein Standort" at bounding box center [1181, 261] width 62 height 14
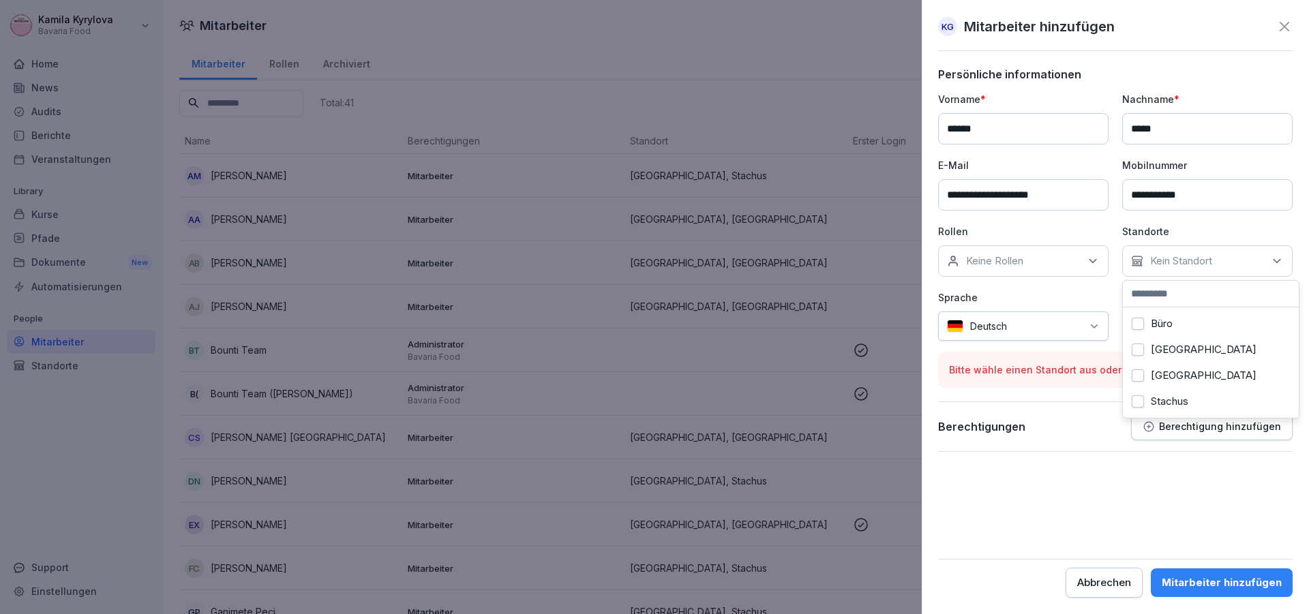
click at [1182, 359] on div "Marienplatz" at bounding box center [1210, 350] width 169 height 26
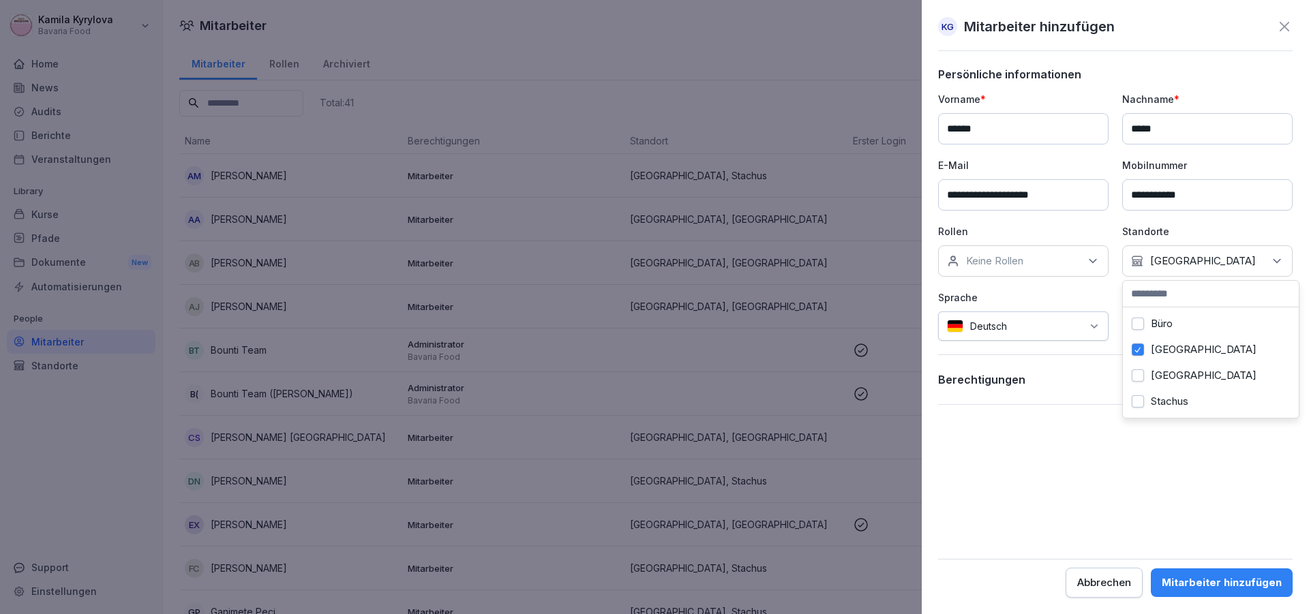
scroll to position [12, 0]
click at [1181, 395] on label "Stachus" at bounding box center [1170, 401] width 38 height 12
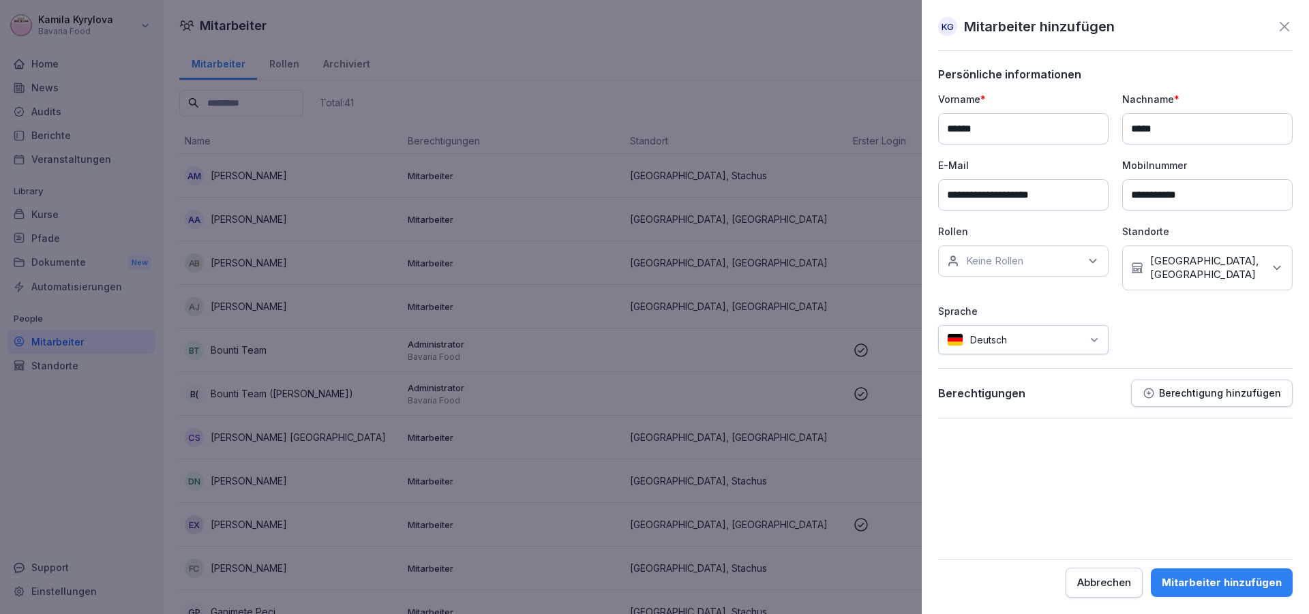
click at [981, 267] on div "Keine Rollen" at bounding box center [1023, 260] width 170 height 31
click at [988, 326] on label "Bäckereiverkäufer/in" at bounding box center [1015, 324] width 97 height 12
click at [1167, 479] on form "**********" at bounding box center [1115, 333] width 355 height 530
click at [1187, 581] on div "Mitarbeiter hinzufügen" at bounding box center [1222, 582] width 120 height 15
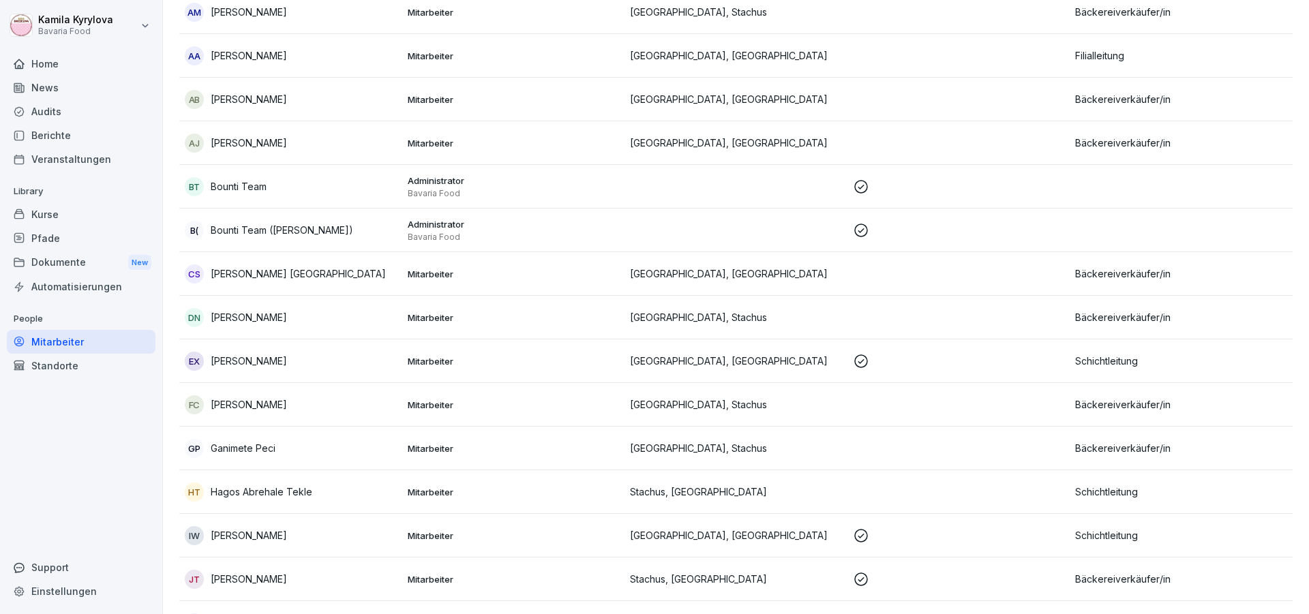
scroll to position [0, 0]
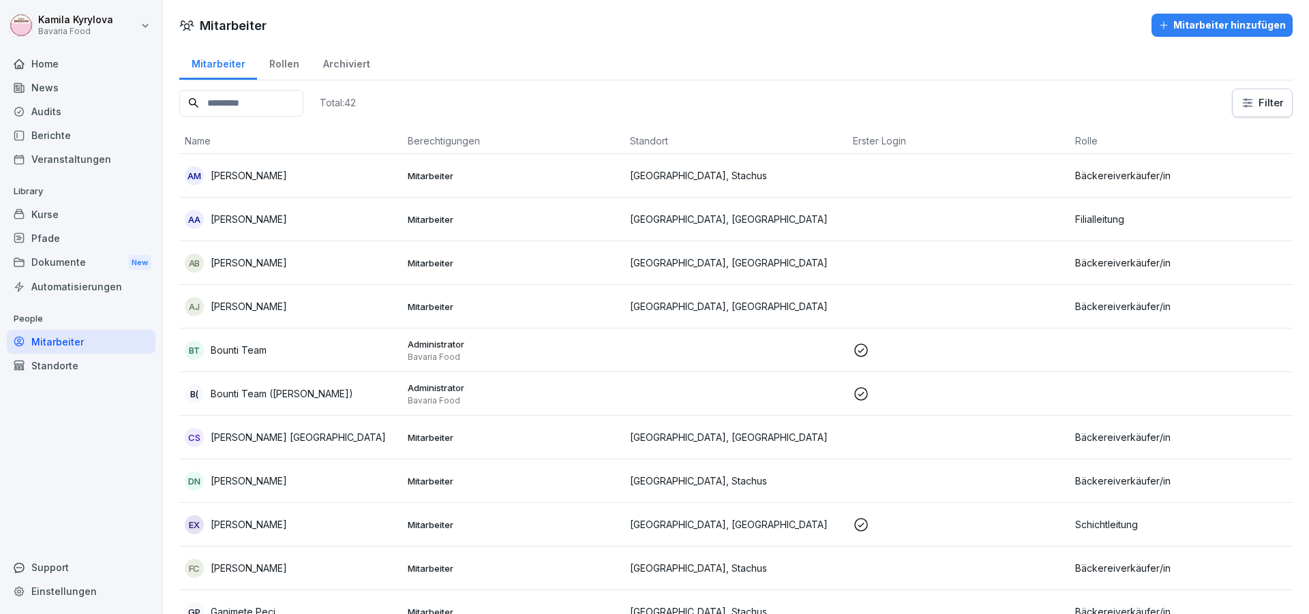
click at [1190, 27] on div "Mitarbeiter hinzufügen" at bounding box center [1222, 25] width 128 height 15
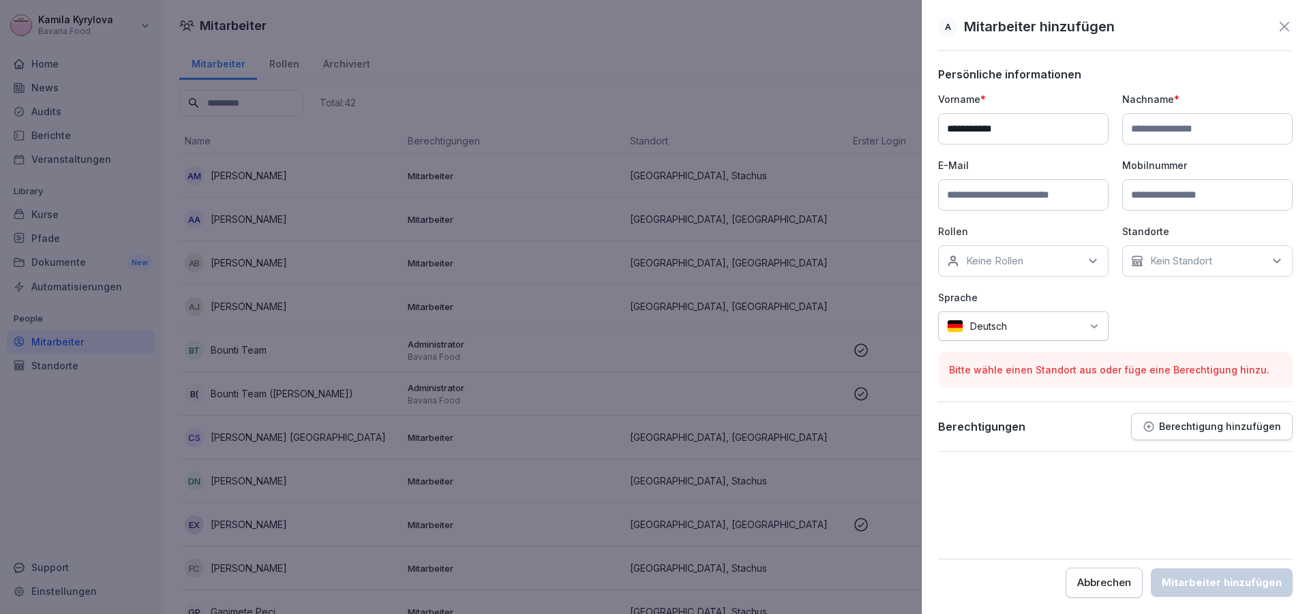
type input "**********"
drag, startPoint x: 1181, startPoint y: 133, endPoint x: 1043, endPoint y: 97, distance: 143.1
click at [1182, 133] on input at bounding box center [1207, 128] width 170 height 31
paste input "*******"
type input "*******"
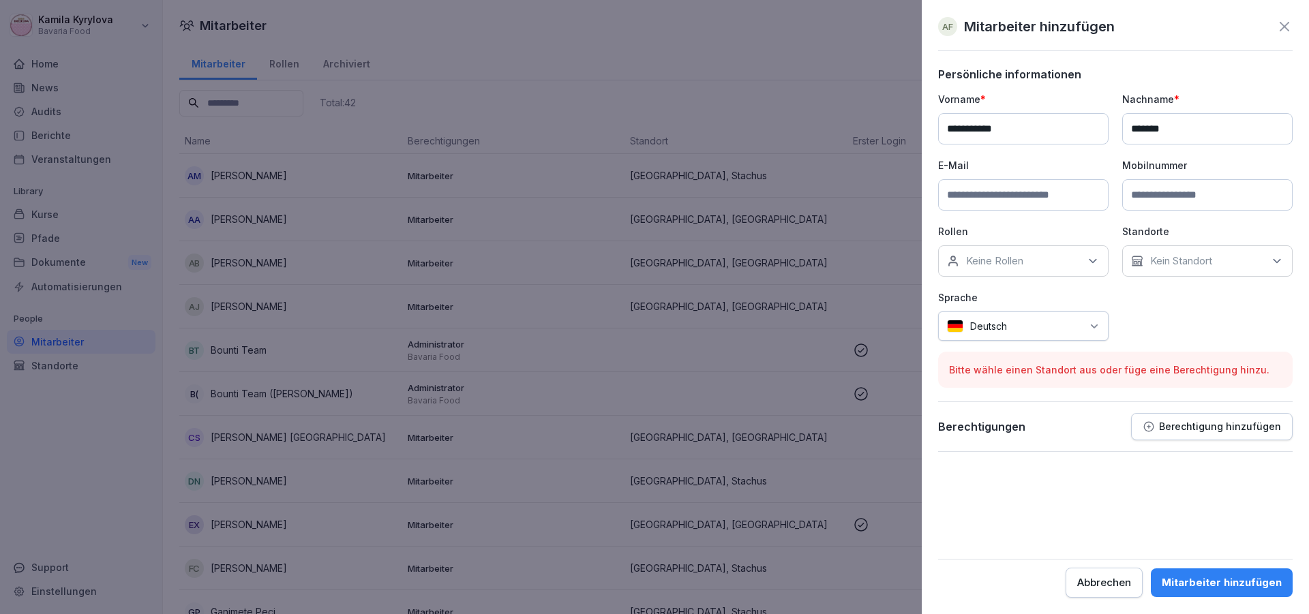
click at [1167, 271] on div "Kein Standort" at bounding box center [1207, 260] width 170 height 31
click at [1186, 346] on label "Marienplatz" at bounding box center [1204, 350] width 106 height 12
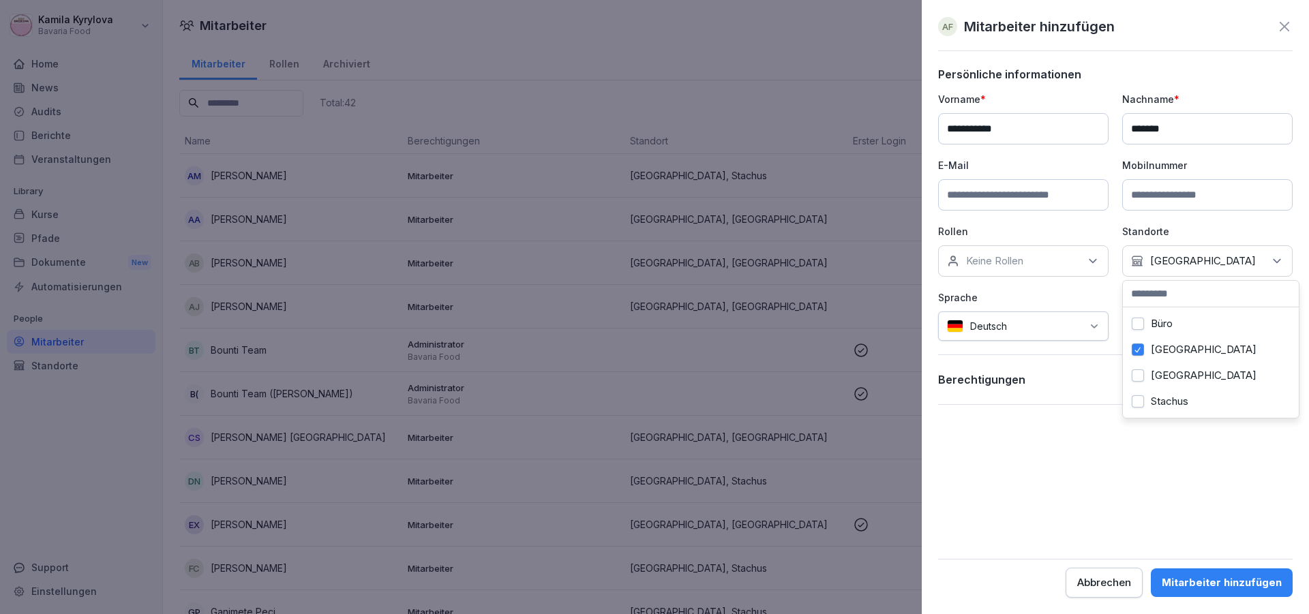
scroll to position [12, 0]
click at [1174, 389] on div "Stachus" at bounding box center [1210, 402] width 169 height 26
click at [988, 255] on p "Keine Rollen" at bounding box center [994, 261] width 57 height 14
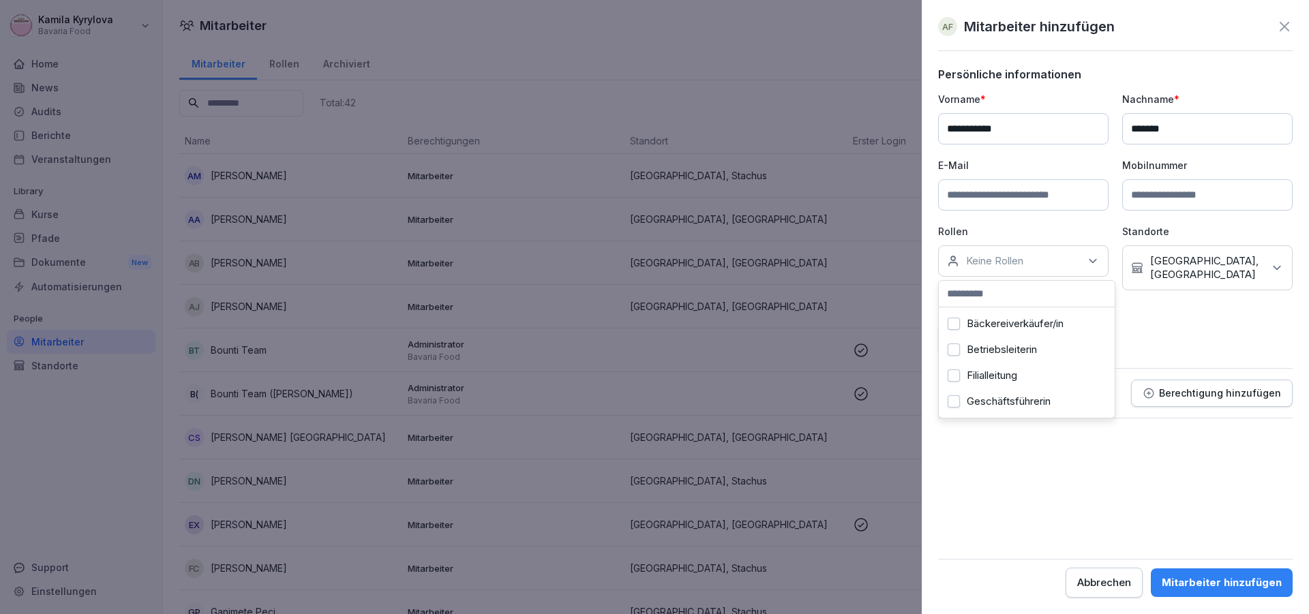
click at [1017, 323] on label "Bäckereiverkäufer/in" at bounding box center [1015, 324] width 97 height 12
click at [968, 191] on input at bounding box center [1023, 194] width 170 height 31
paste input "**********"
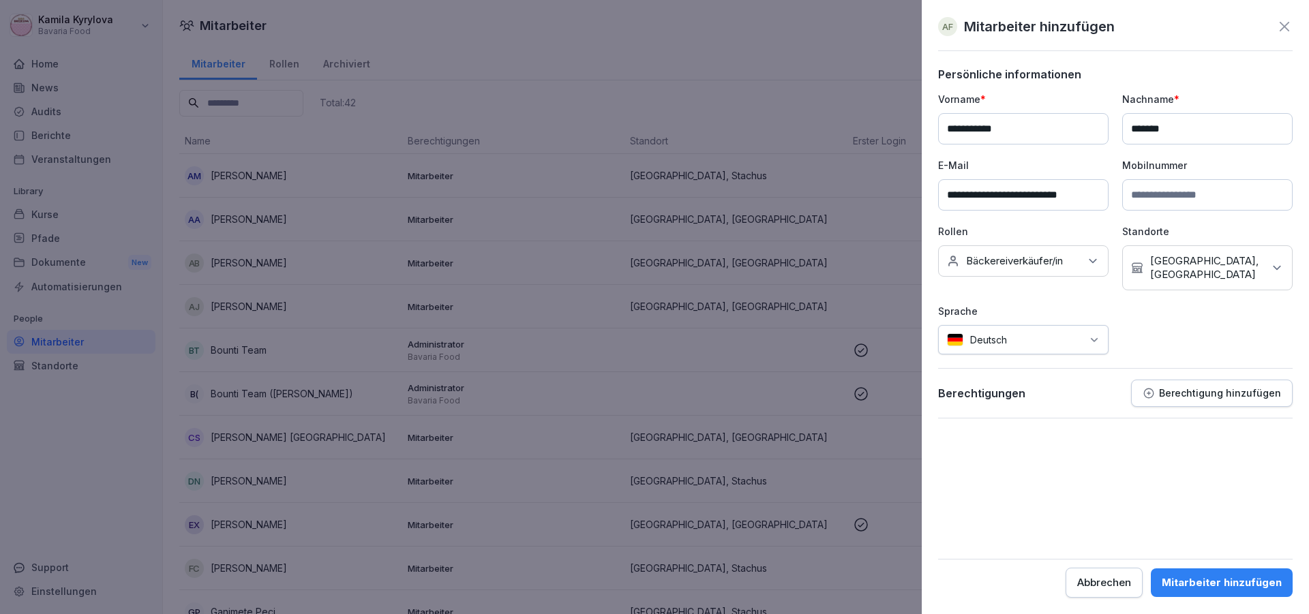
type input "**********"
click at [1176, 203] on input at bounding box center [1207, 194] width 170 height 31
click at [1210, 388] on p "Berechtigung hinzufügen" at bounding box center [1220, 393] width 122 height 11
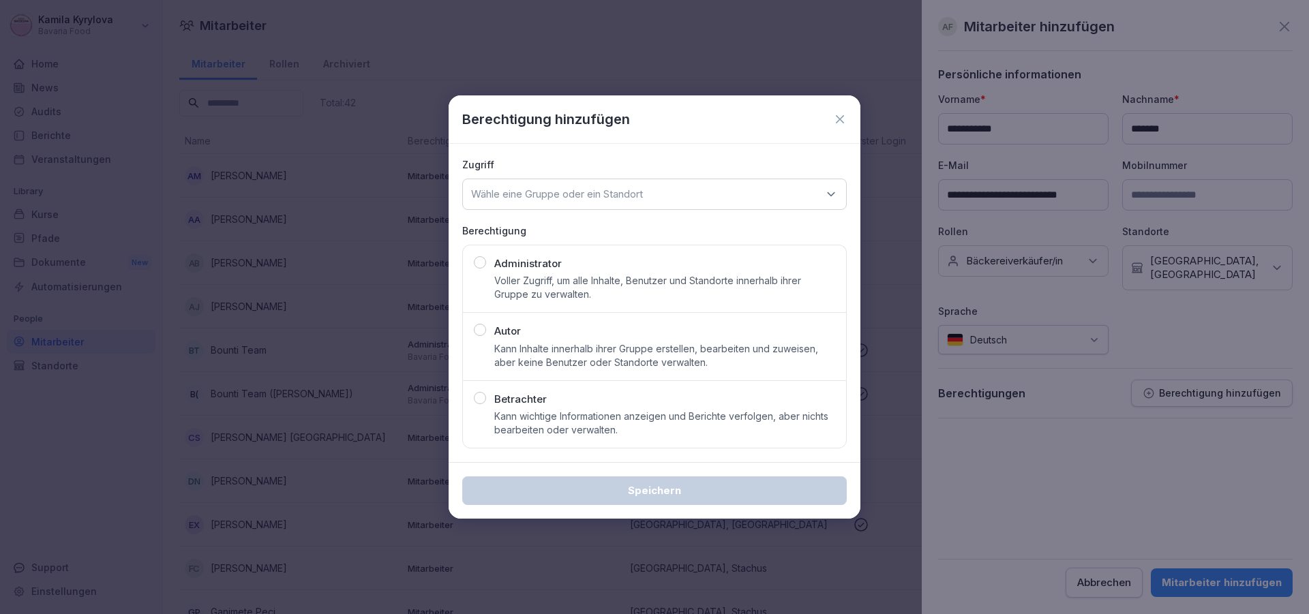
click at [841, 121] on icon at bounding box center [840, 119] width 8 height 8
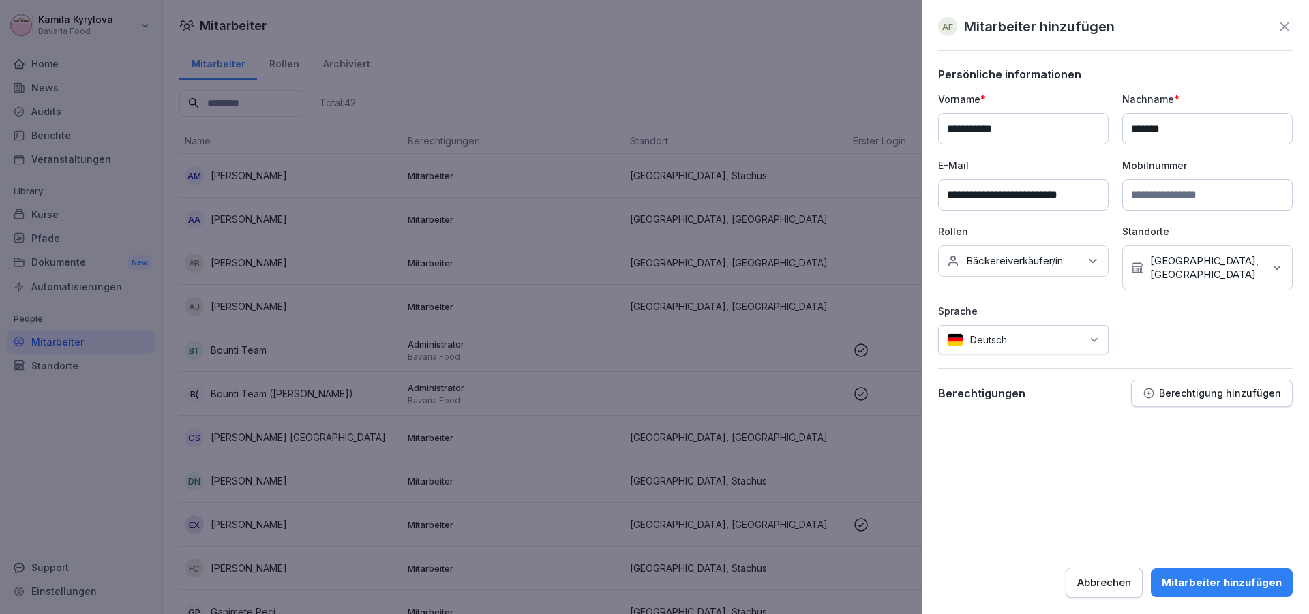
click at [1205, 193] on input at bounding box center [1207, 194] width 170 height 31
paste input "**********"
type input "**********"
click at [1210, 583] on div "Mitarbeiter hinzufügen" at bounding box center [1222, 582] width 120 height 15
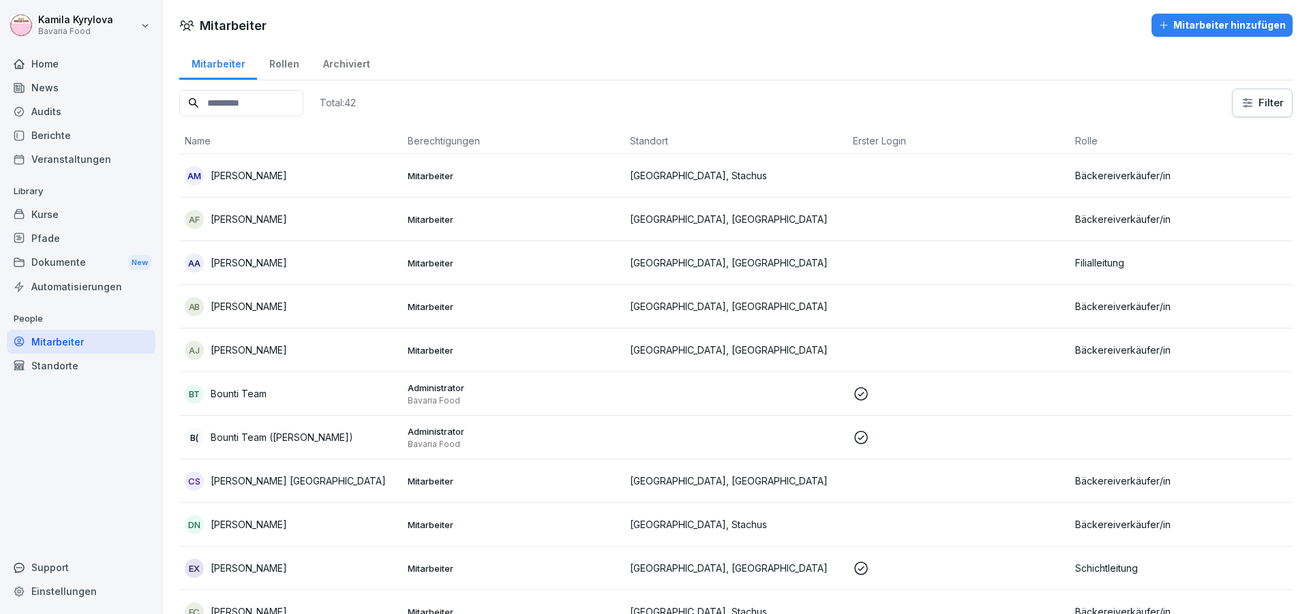
click at [1197, 26] on div "Mitarbeiter hinzufügen" at bounding box center [1222, 25] width 128 height 15
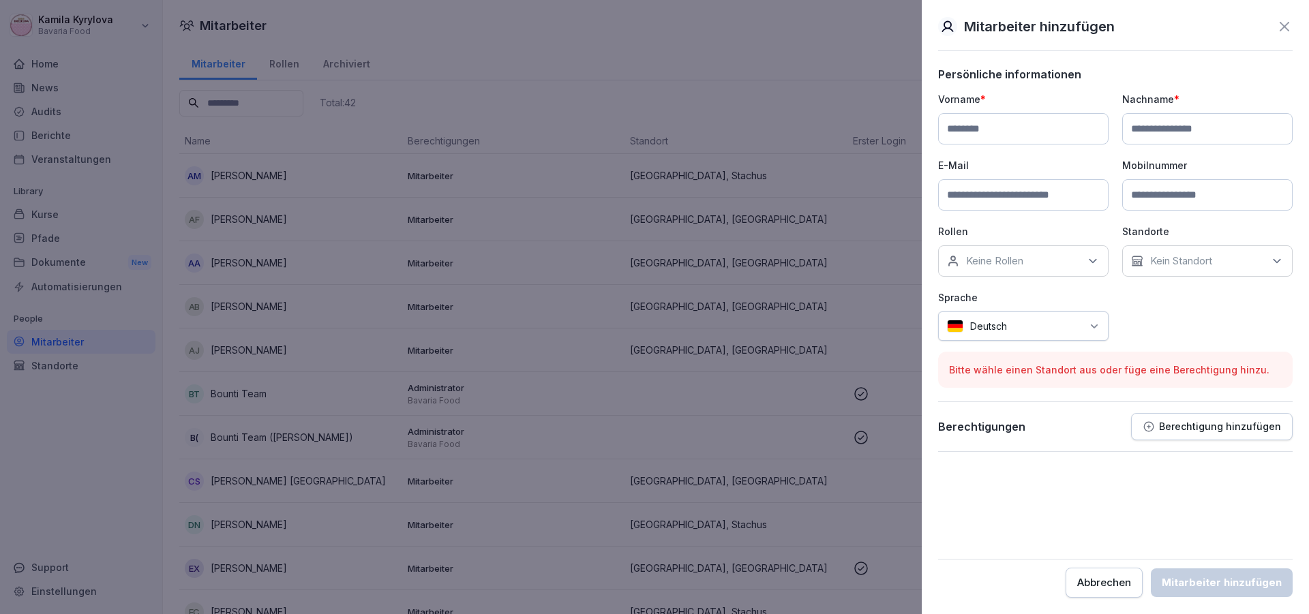
paste input "*****"
type input "*****"
click at [1188, 140] on input at bounding box center [1207, 128] width 170 height 31
paste input "**********"
type input "**********"
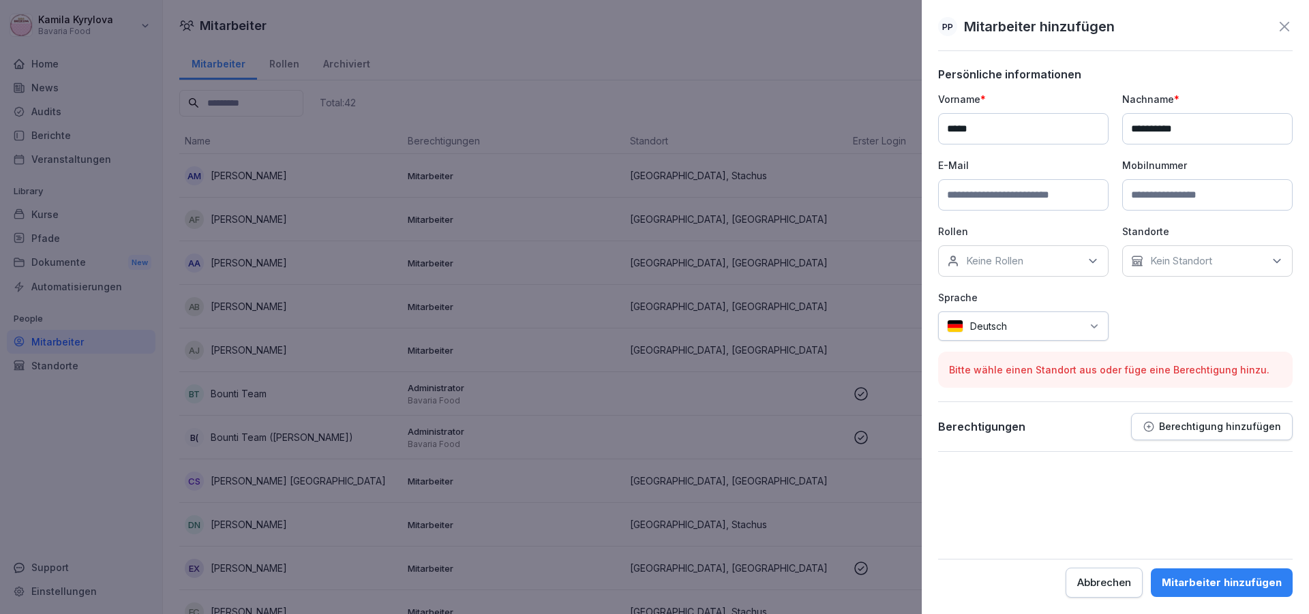
click at [1233, 257] on div "Kein Standort" at bounding box center [1207, 260] width 170 height 31
click at [1219, 346] on div "Marienplatz" at bounding box center [1210, 350] width 169 height 26
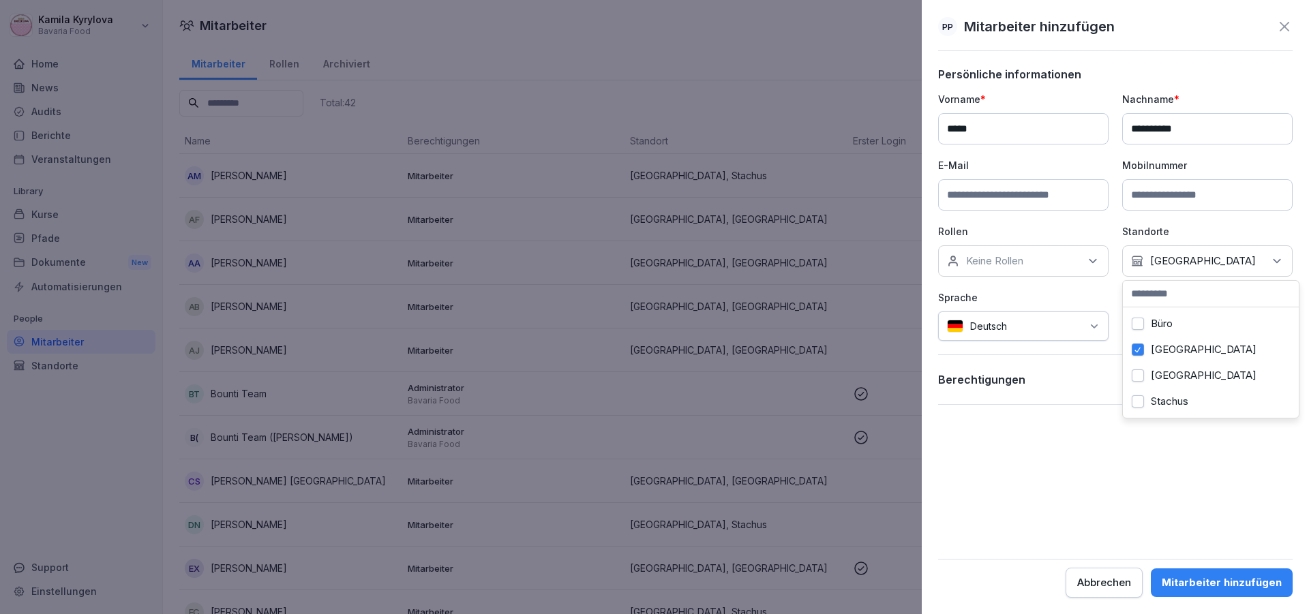
click at [1182, 395] on label "Stachus" at bounding box center [1170, 401] width 38 height 12
click at [989, 262] on p "Keine Rollen" at bounding box center [994, 261] width 57 height 14
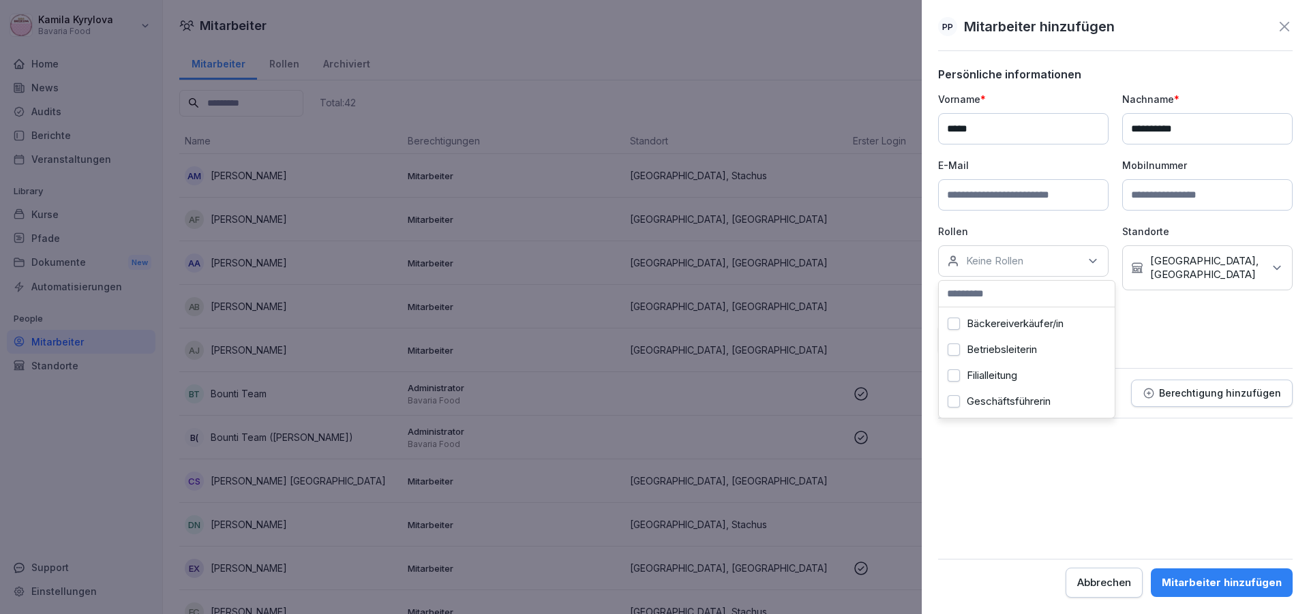
click at [1000, 326] on label "Bäckereiverkäufer/in" at bounding box center [1015, 324] width 97 height 12
click at [1005, 201] on input at bounding box center [1023, 194] width 170 height 31
click at [1228, 188] on input at bounding box center [1207, 194] width 170 height 31
paste input "**********"
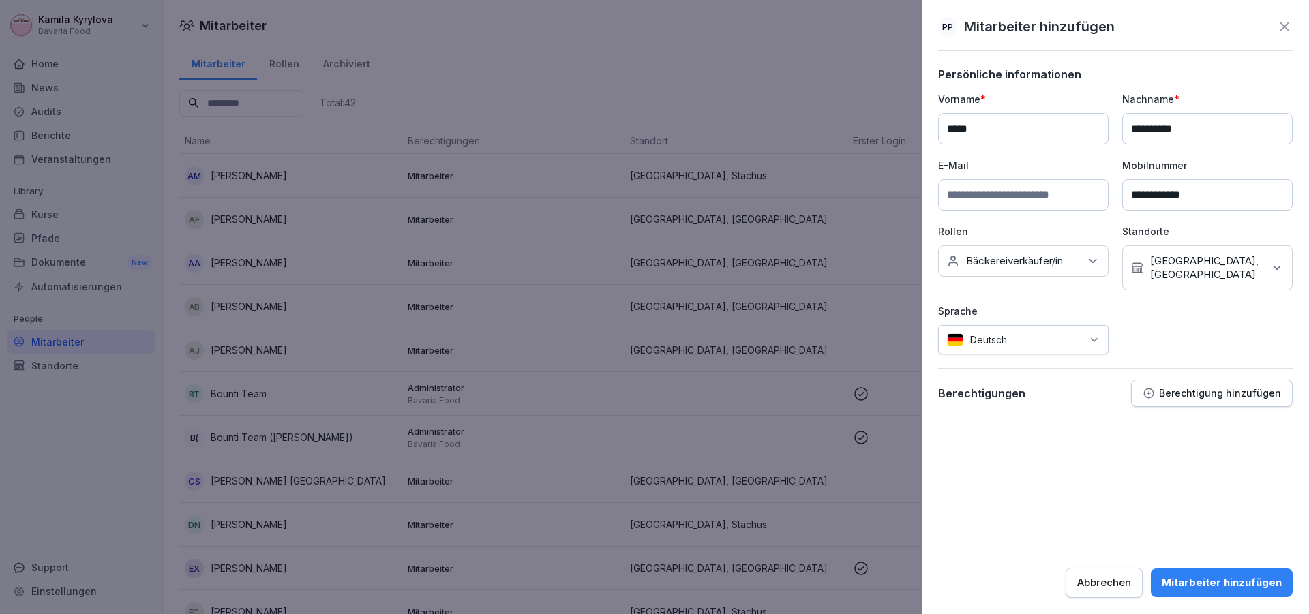
type input "**********"
click at [1083, 200] on input at bounding box center [1023, 194] width 170 height 31
paste input "**********"
type input "**********"
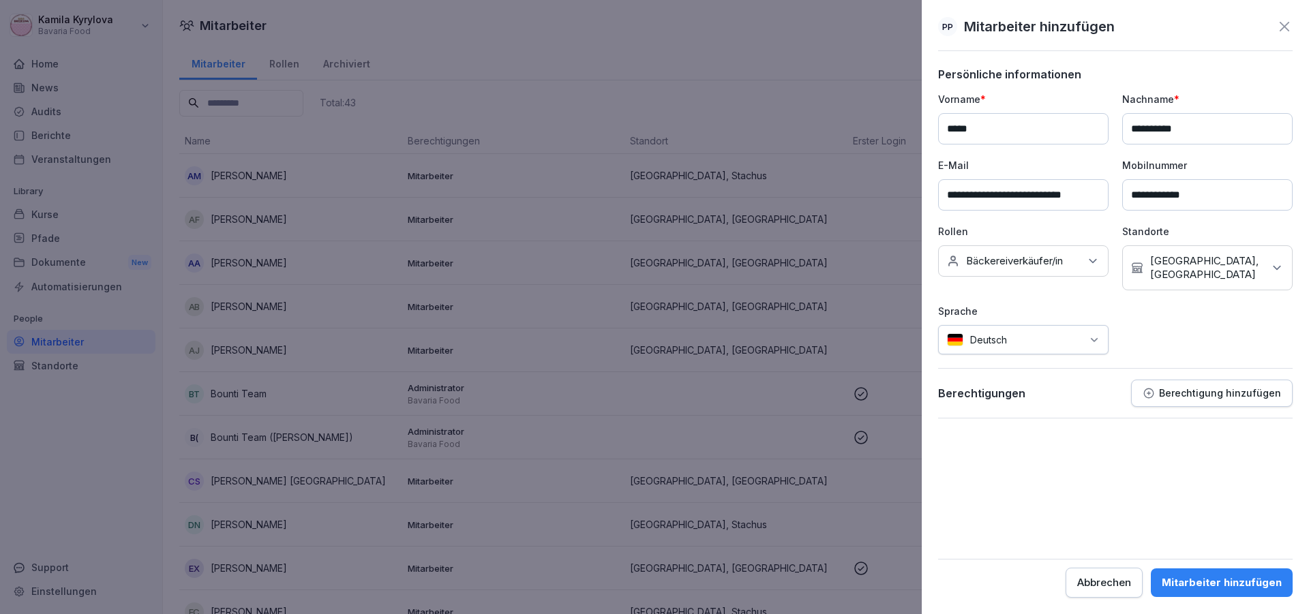
click at [1253, 578] on div "Mitarbeiter hinzufügen" at bounding box center [1222, 582] width 120 height 15
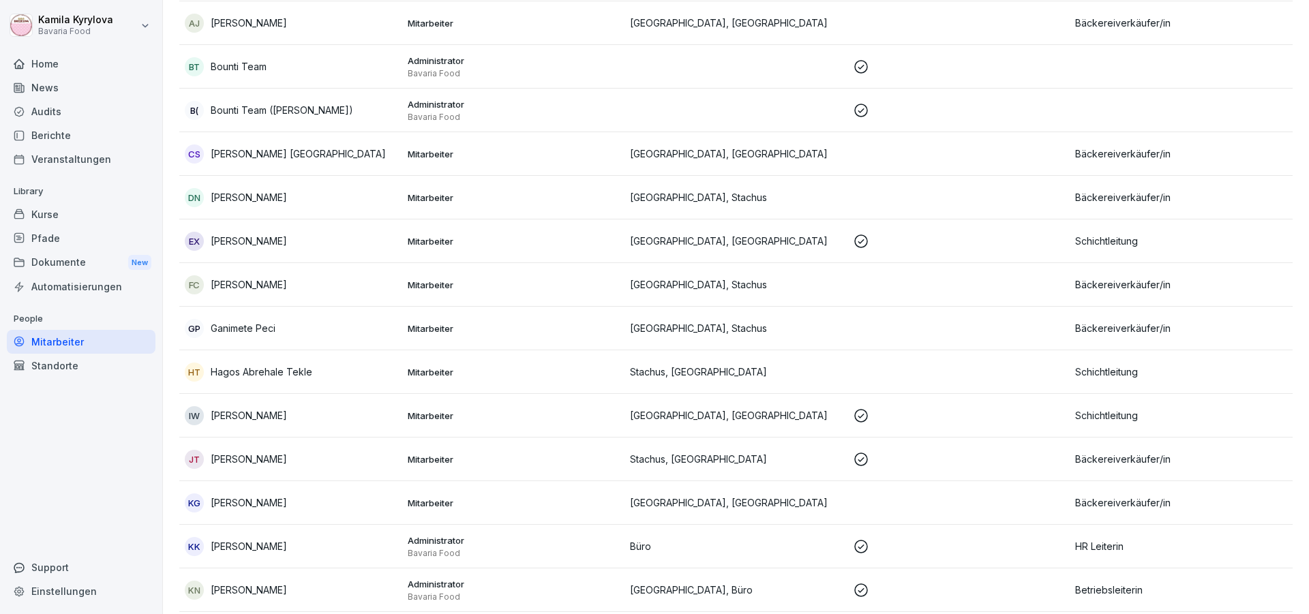
scroll to position [0, 0]
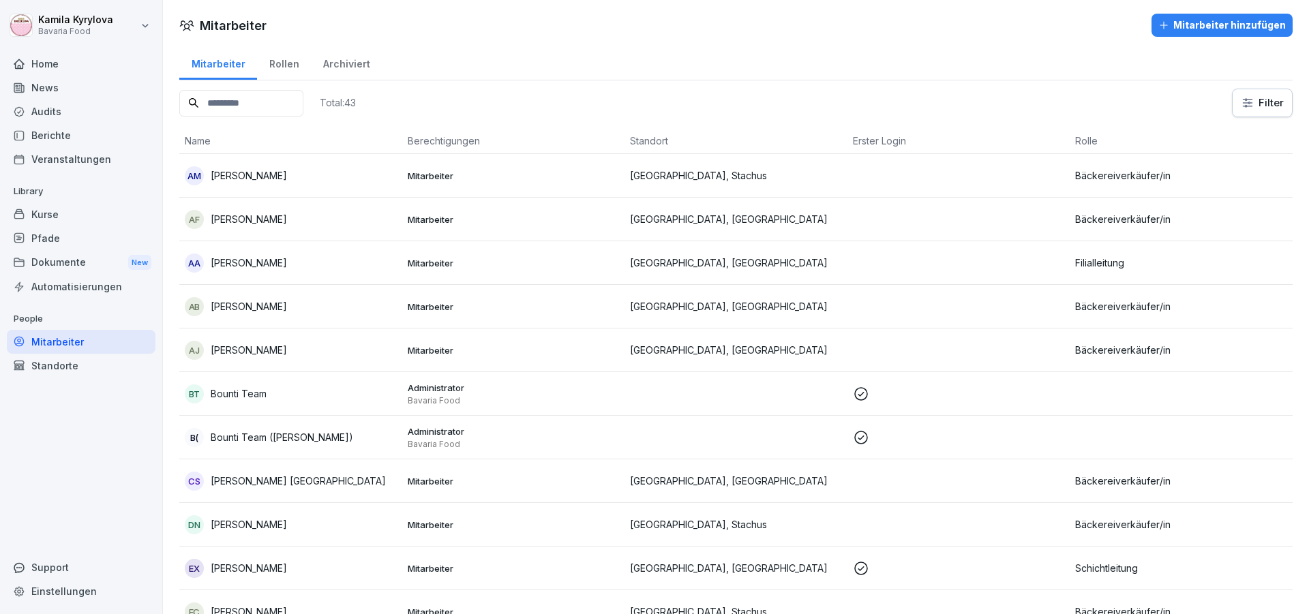
click at [1175, 35] on button "Mitarbeiter hinzufügen" at bounding box center [1222, 25] width 141 height 23
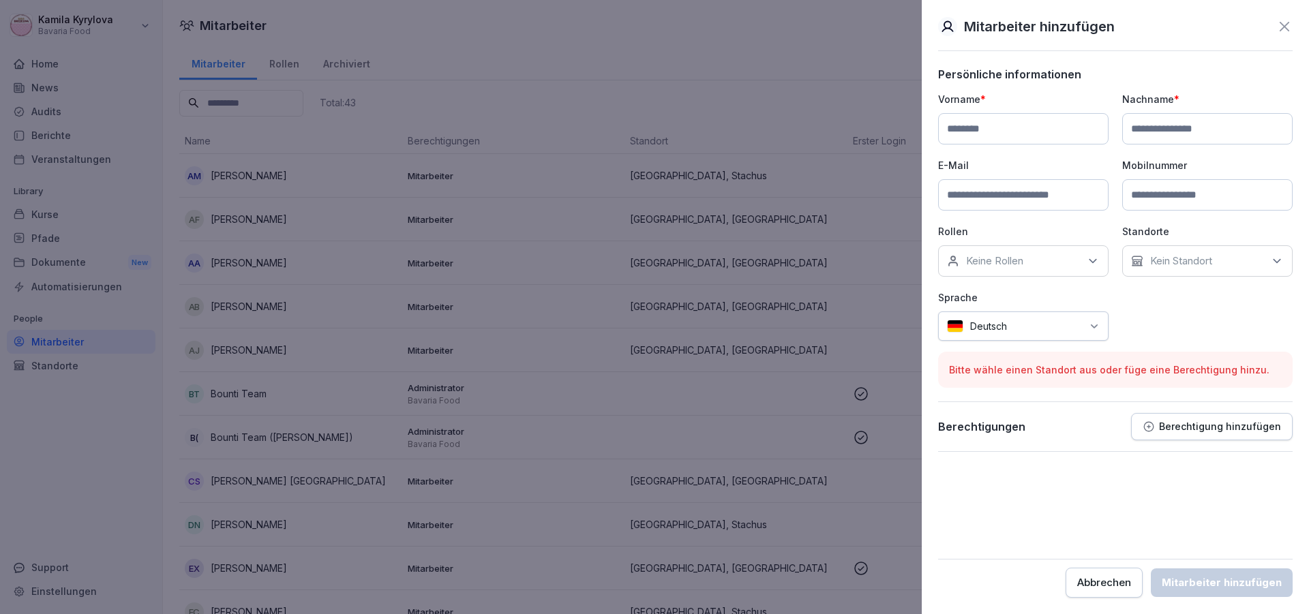
click at [951, 131] on input at bounding box center [1023, 128] width 170 height 31
paste input "**********"
type input "**********"
click at [1160, 132] on input at bounding box center [1207, 128] width 170 height 31
paste input "**********"
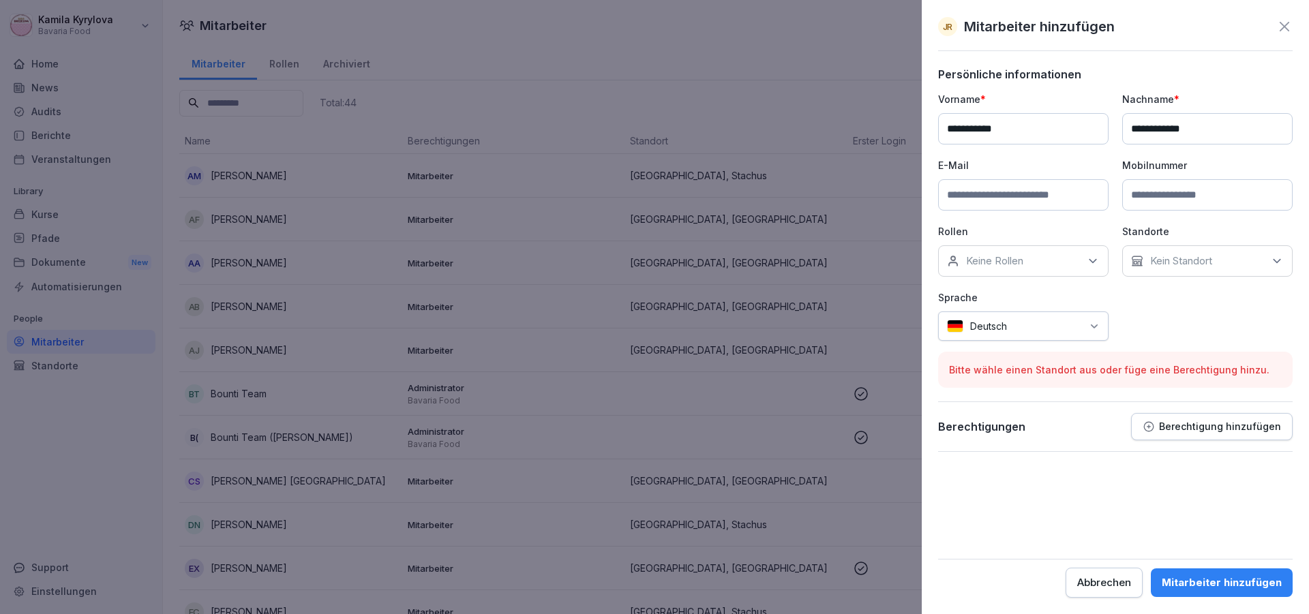
type input "**********"
click at [1232, 182] on input at bounding box center [1207, 194] width 170 height 31
paste input "**********"
type input "**********"
click at [995, 273] on div "Keine Rollen" at bounding box center [1023, 260] width 170 height 31
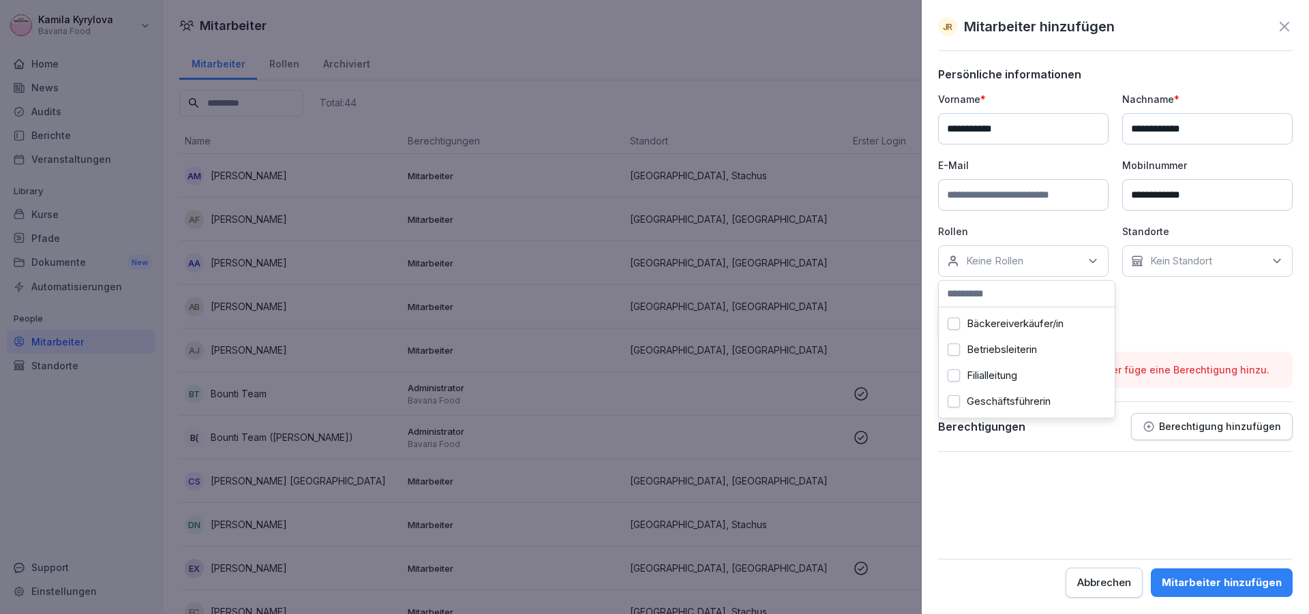
scroll to position [78, 0]
click at [1147, 262] on div "Kein Standort" at bounding box center [1207, 260] width 170 height 31
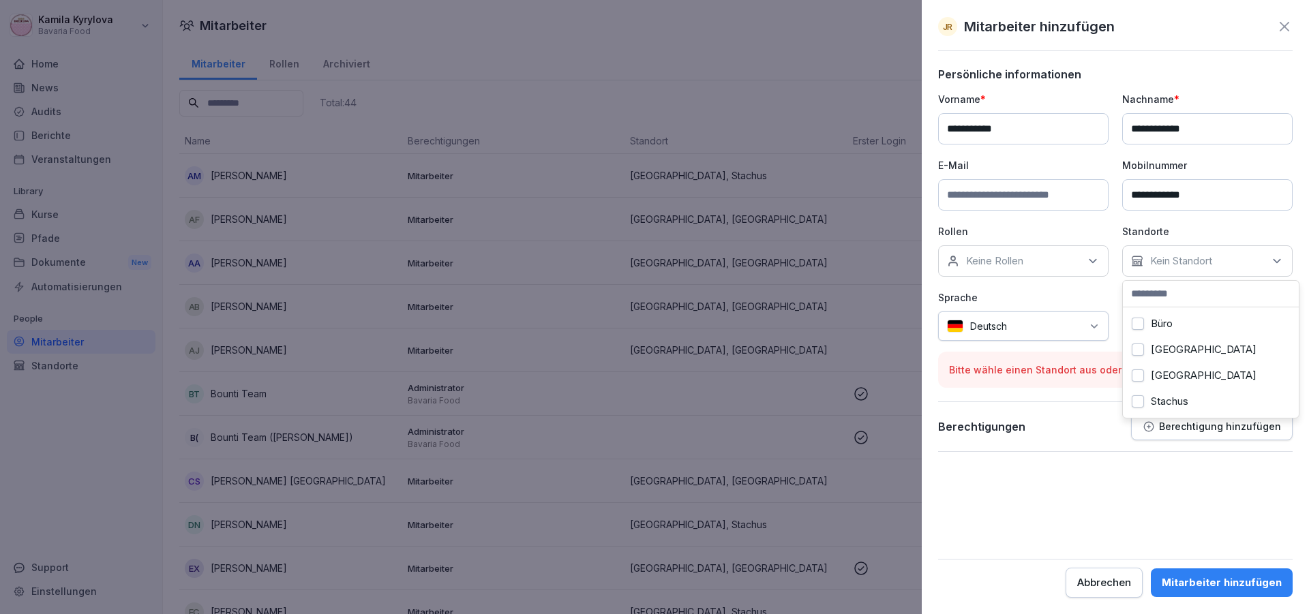
click at [1163, 324] on label "Büro" at bounding box center [1162, 324] width 22 height 12
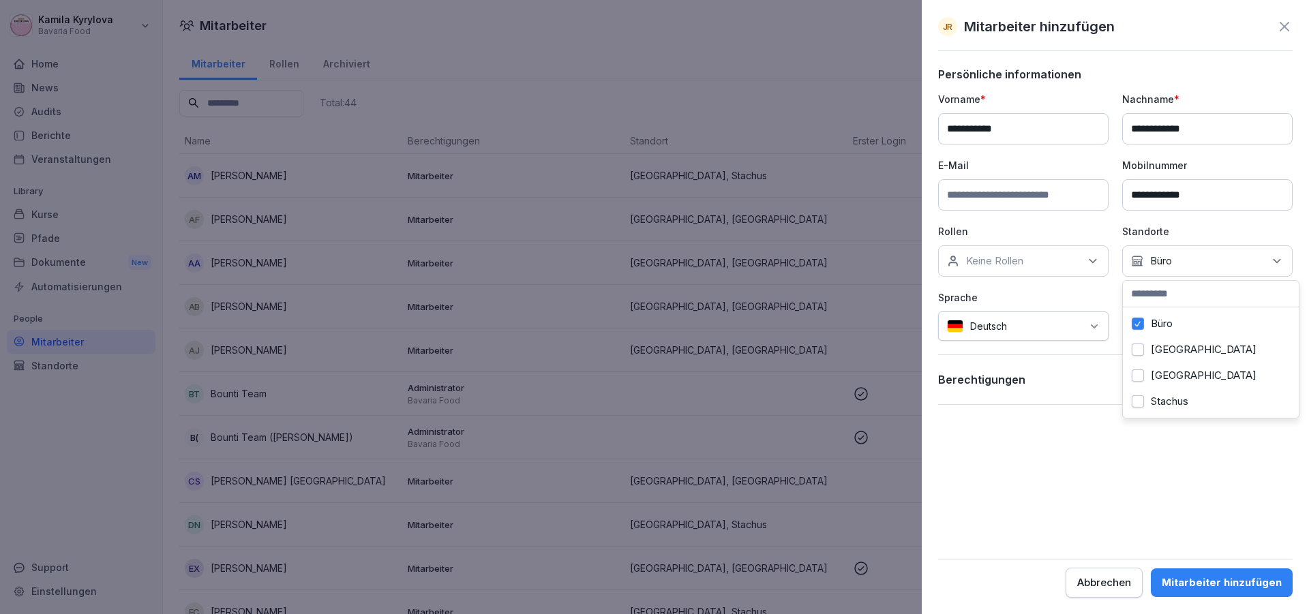
click at [1013, 269] on div "Keine Rollen" at bounding box center [1023, 260] width 170 height 31
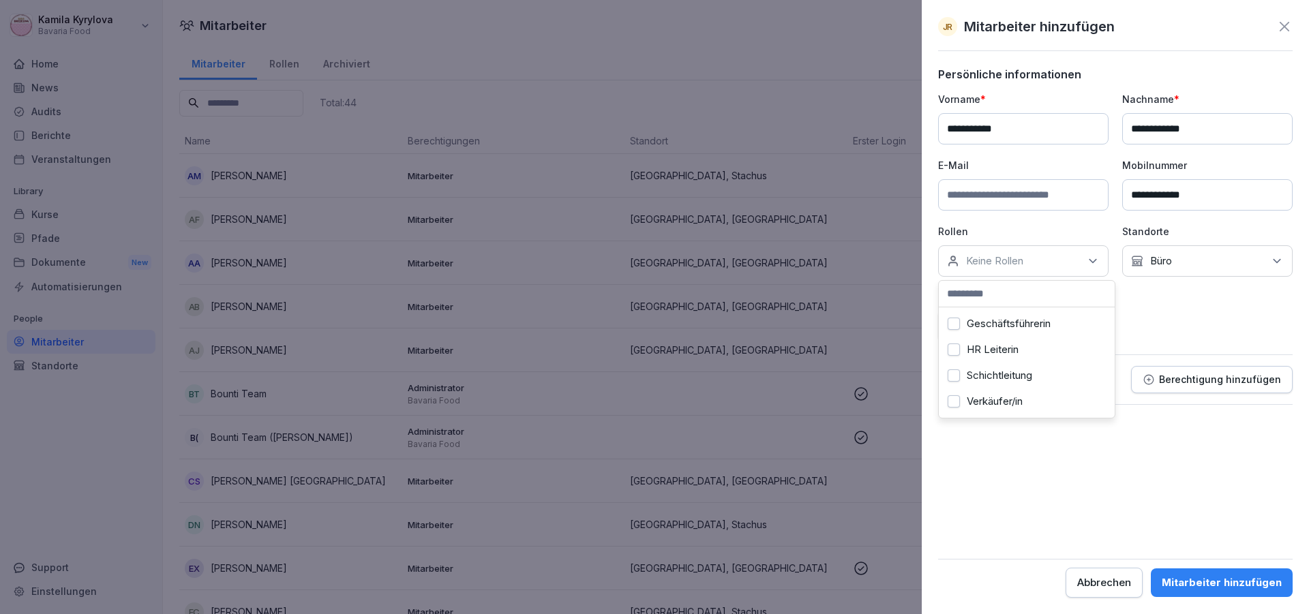
scroll to position [89, 0]
click at [1167, 324] on div "**********" at bounding box center [1115, 216] width 355 height 249
click at [1030, 195] on input at bounding box center [1023, 194] width 170 height 31
paste input "**********"
type input "**********"
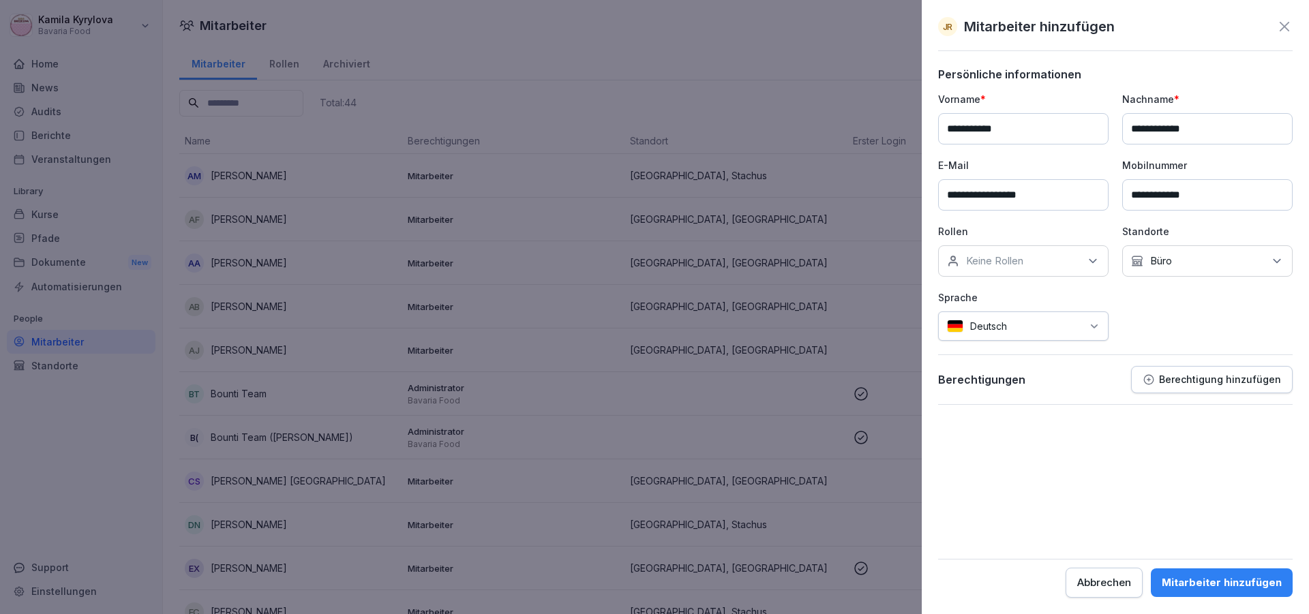
click at [1226, 587] on div "Mitarbeiter hinzufügen" at bounding box center [1222, 582] width 120 height 15
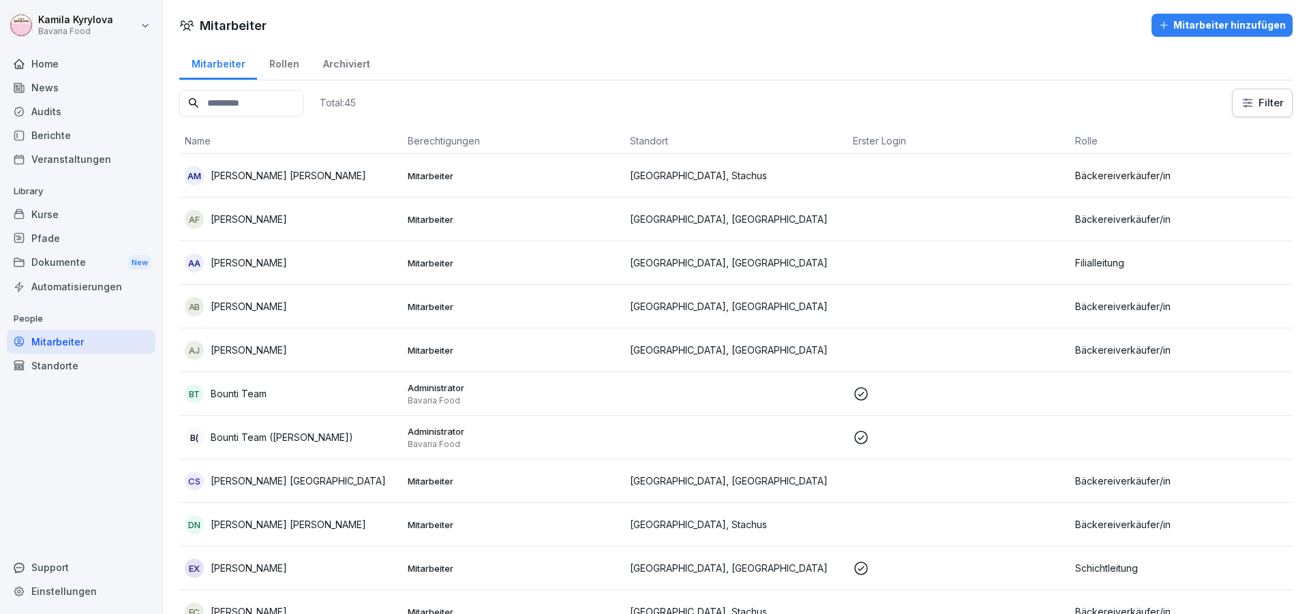
click at [47, 213] on div "Kurse" at bounding box center [81, 215] width 149 height 24
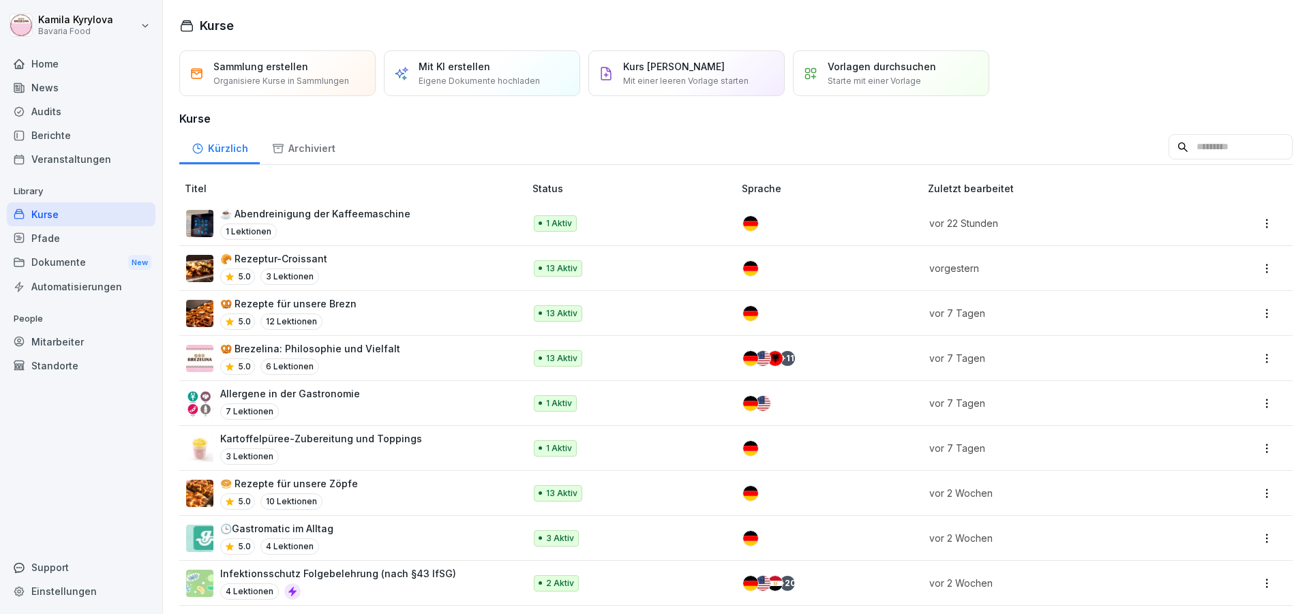
click at [34, 239] on div "Pfade" at bounding box center [81, 238] width 149 height 24
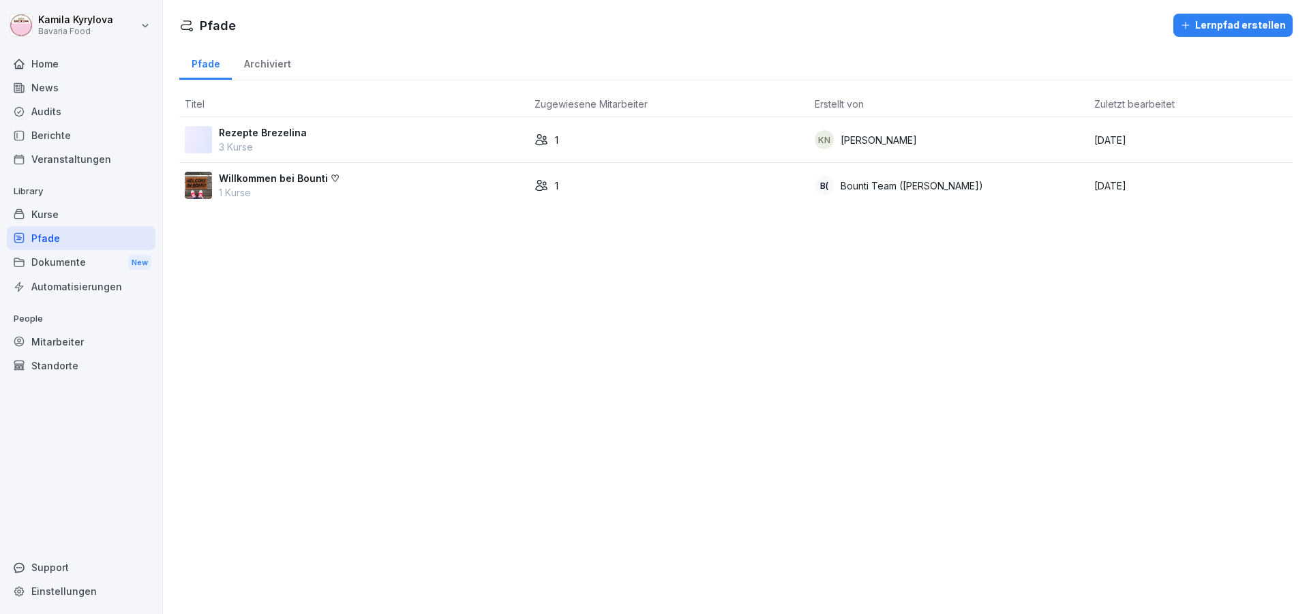
click at [258, 132] on p "Rezepte Brezelina" at bounding box center [263, 132] width 88 height 14
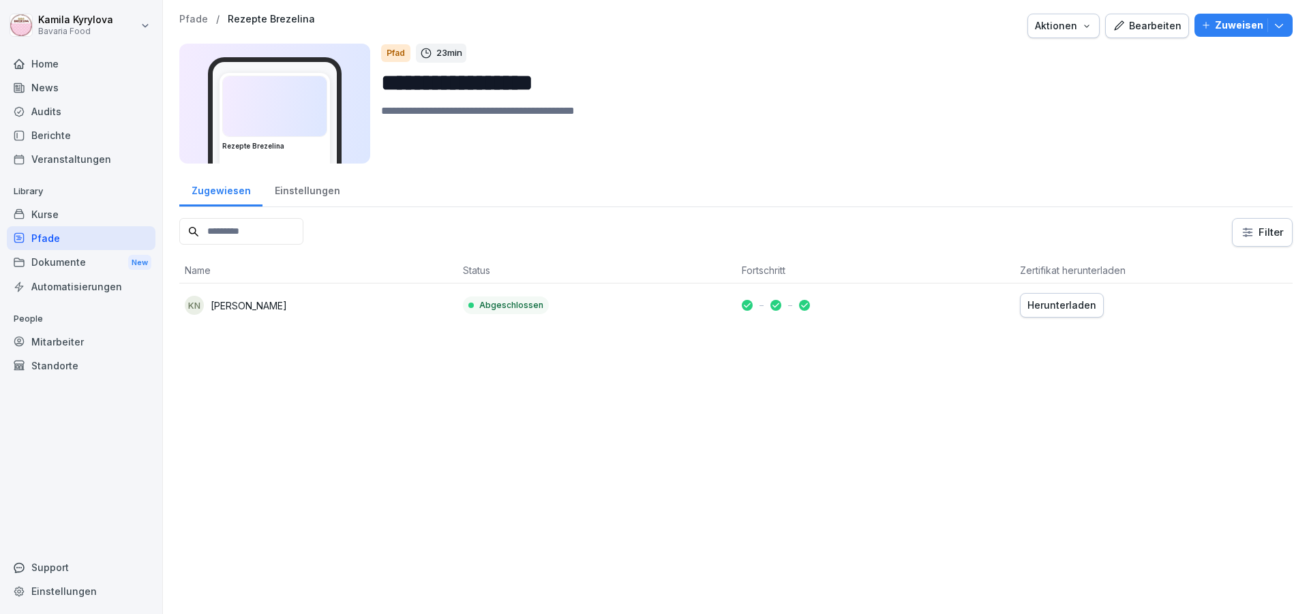
click at [50, 219] on div "Kurse" at bounding box center [81, 215] width 149 height 24
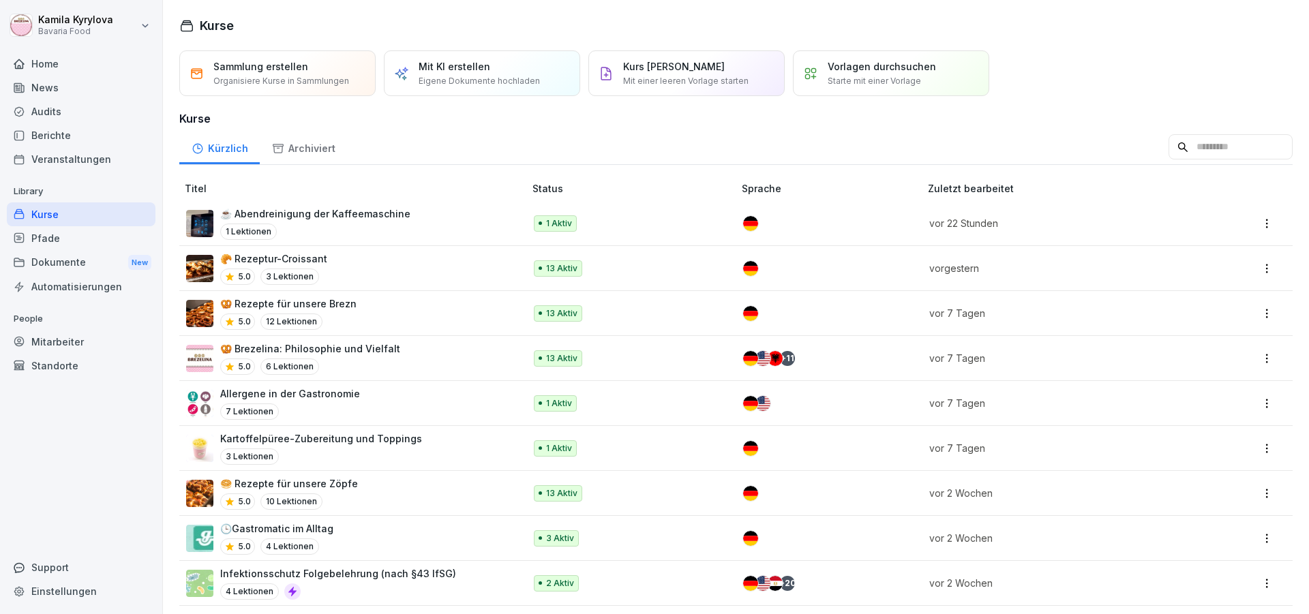
click at [47, 241] on div "Pfade" at bounding box center [81, 238] width 149 height 24
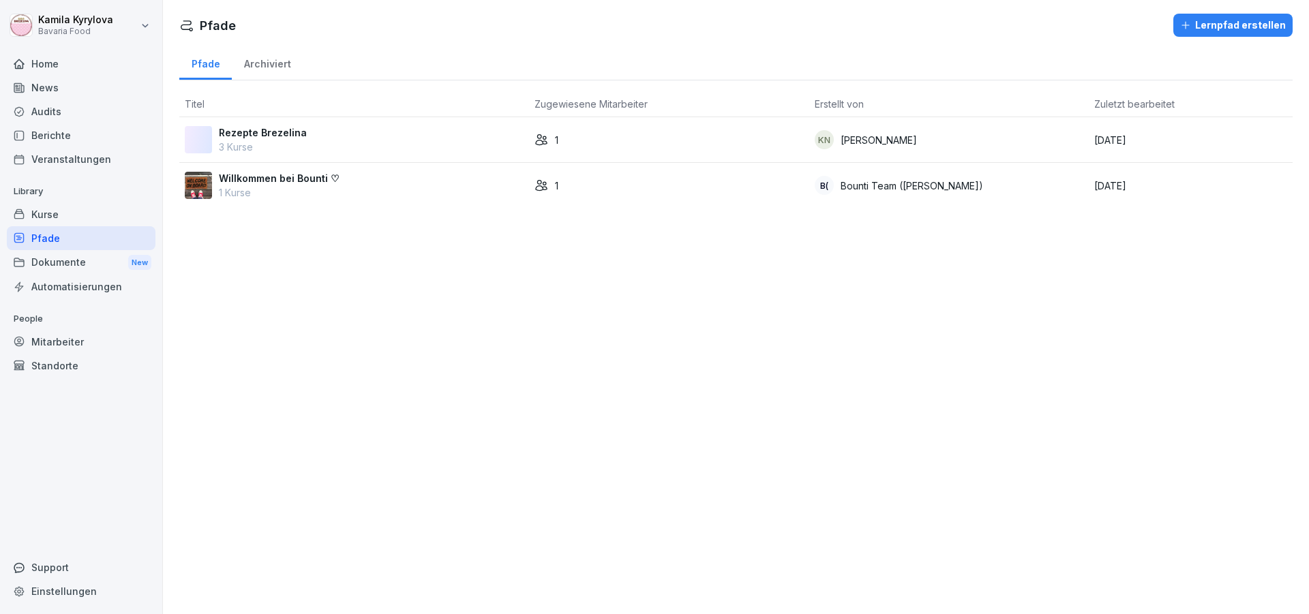
click at [48, 211] on div "Kurse" at bounding box center [81, 215] width 149 height 24
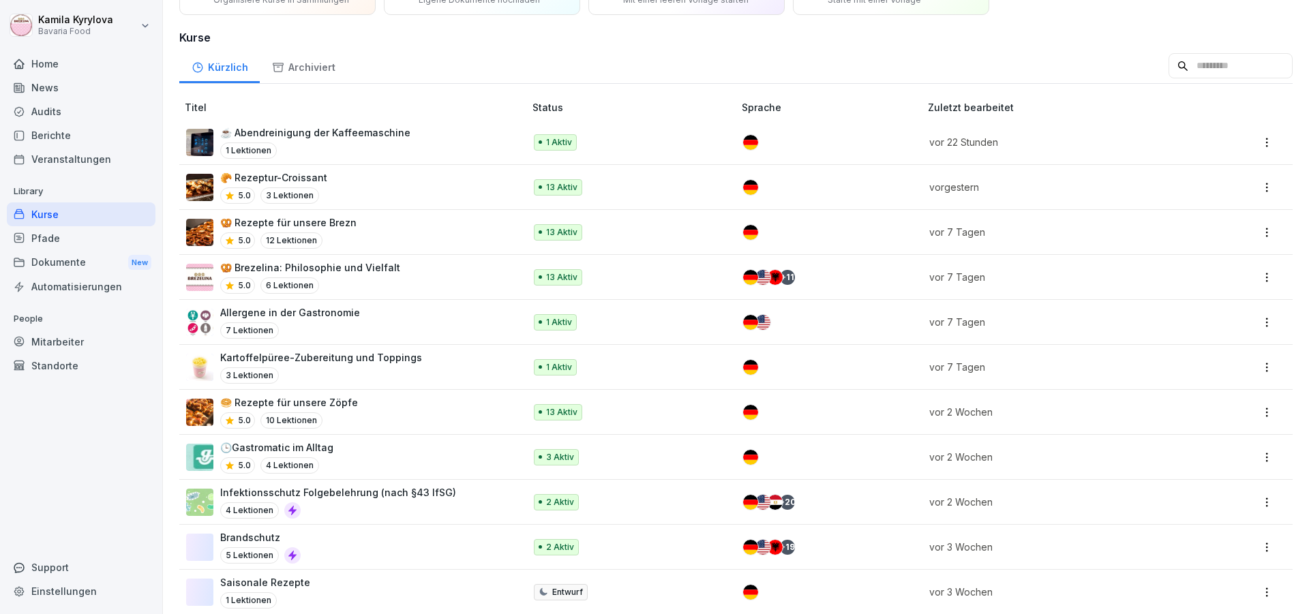
scroll to position [82, 0]
click at [56, 345] on div "Mitarbeiter" at bounding box center [81, 342] width 149 height 24
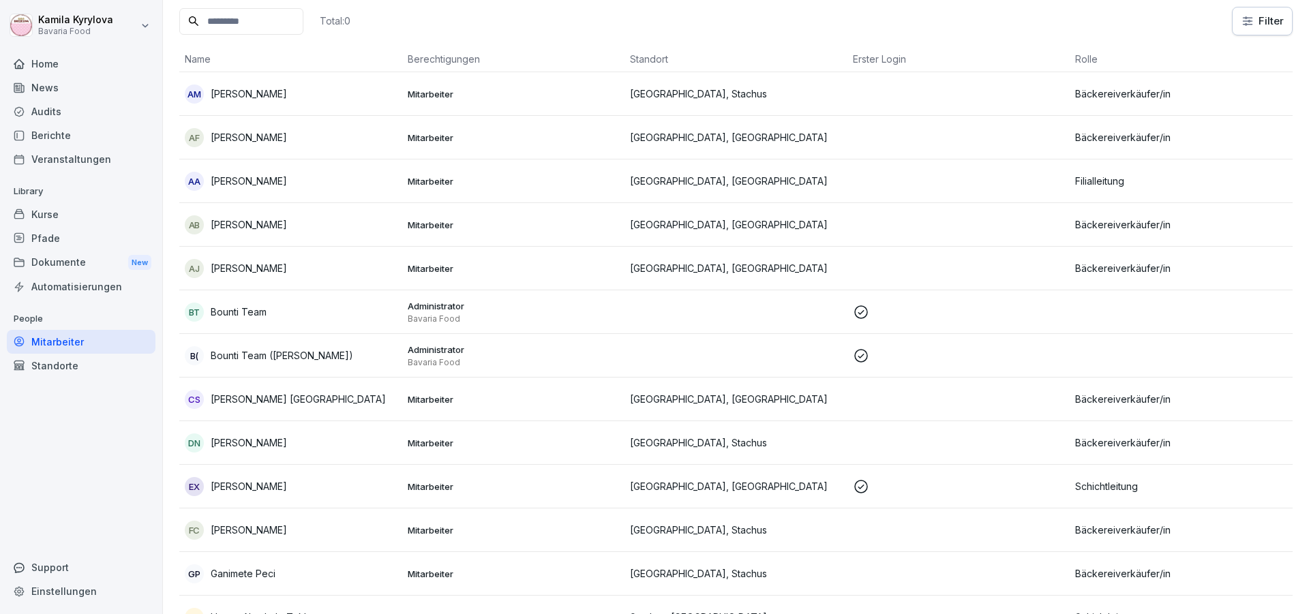
scroll to position [14, 0]
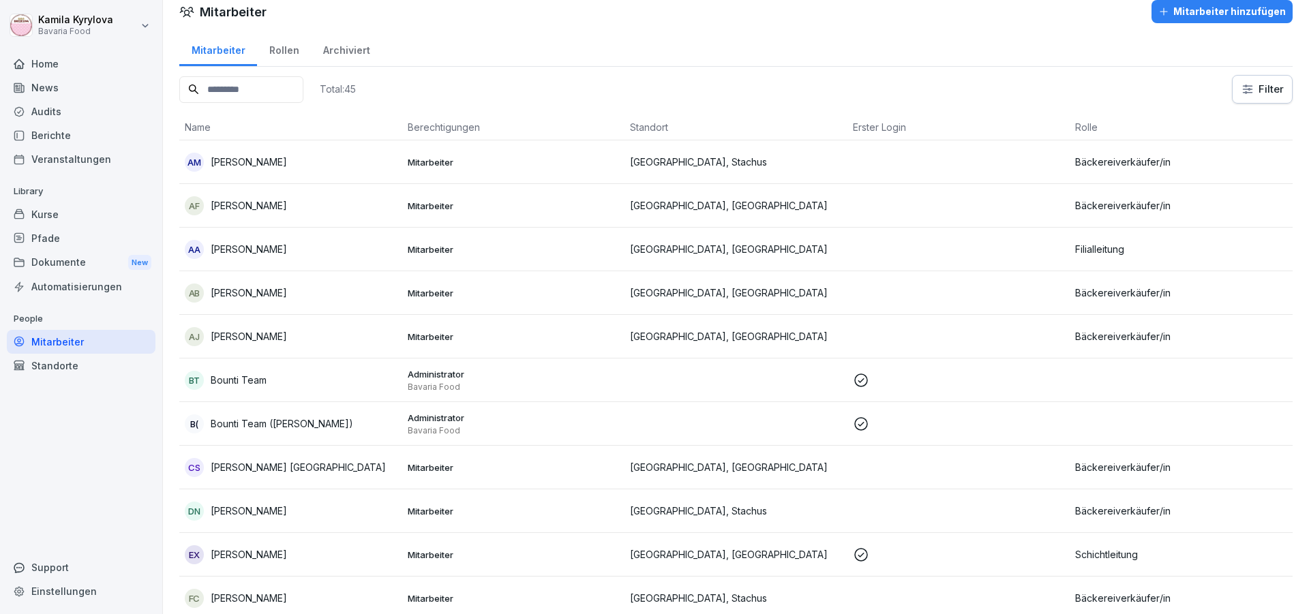
click at [63, 141] on div "Berichte" at bounding box center [81, 135] width 149 height 24
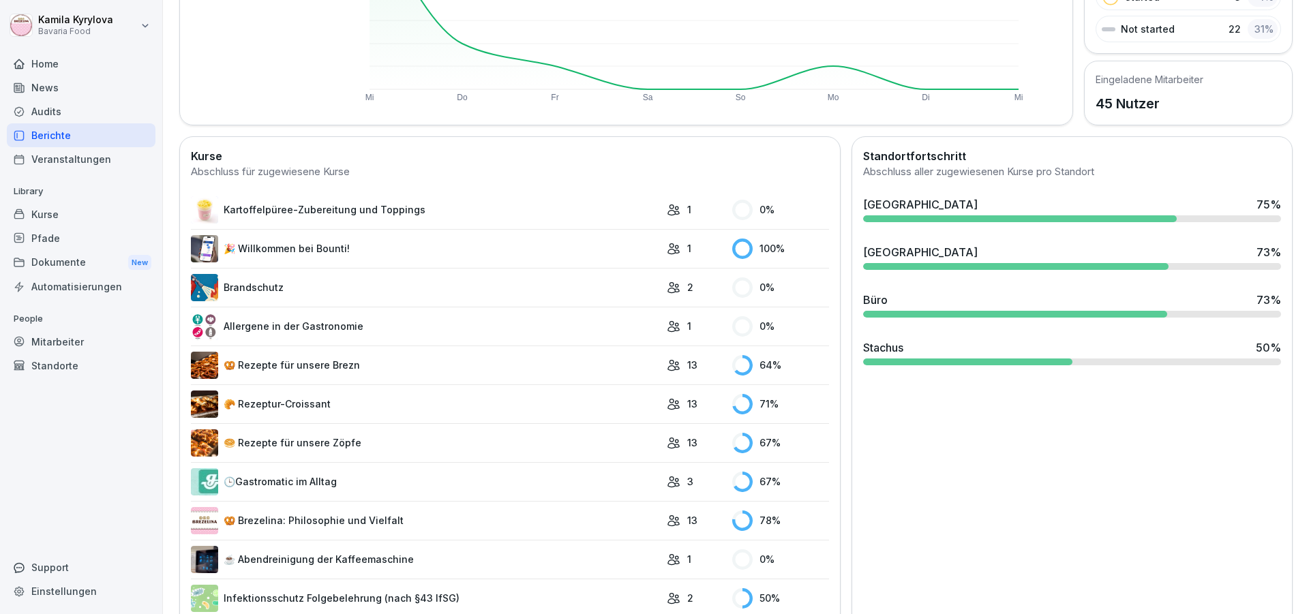
scroll to position [297, 0]
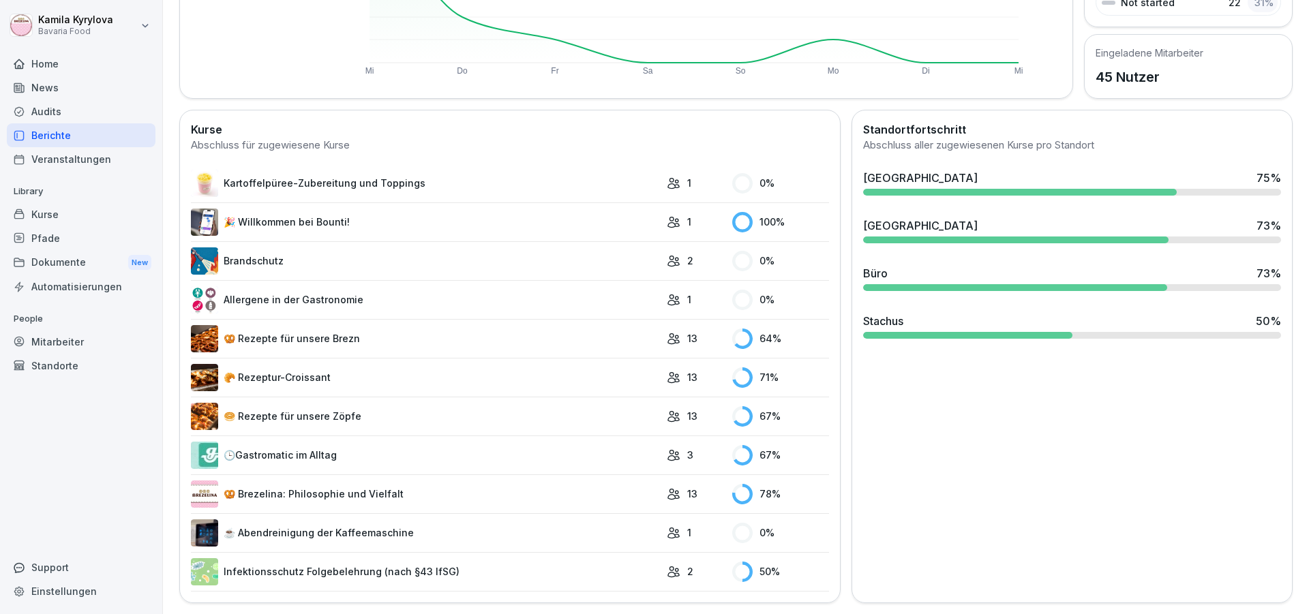
click at [42, 235] on div "Pfade" at bounding box center [81, 238] width 149 height 24
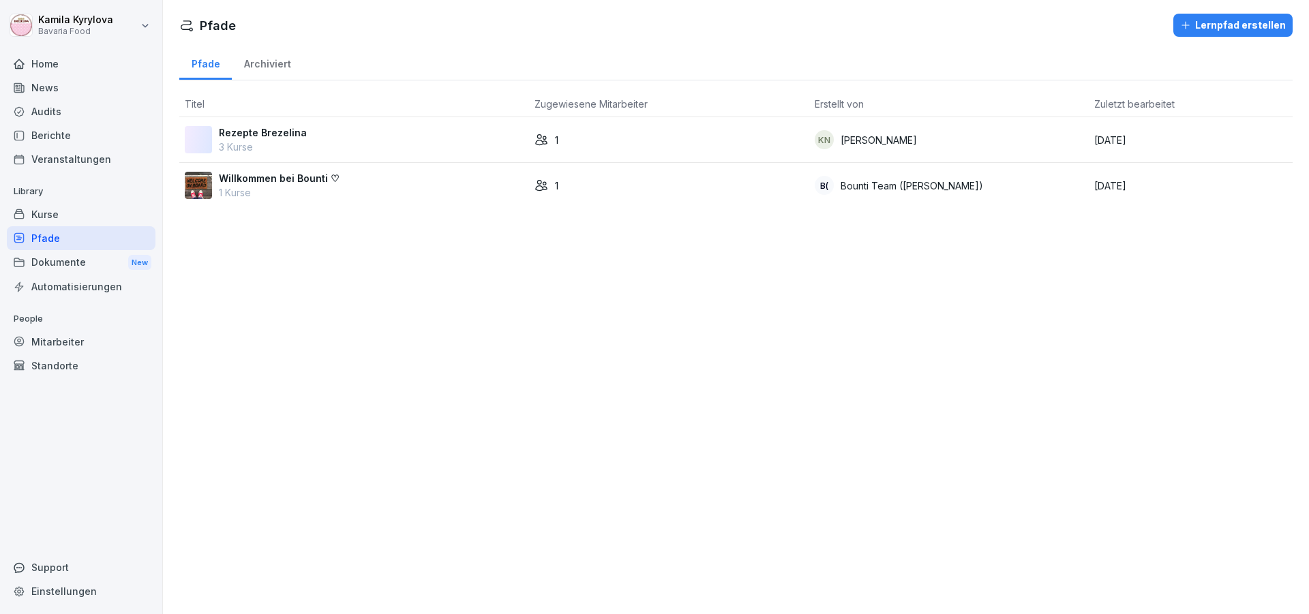
click at [1221, 29] on div "Lernpfad erstellen" at bounding box center [1233, 25] width 106 height 15
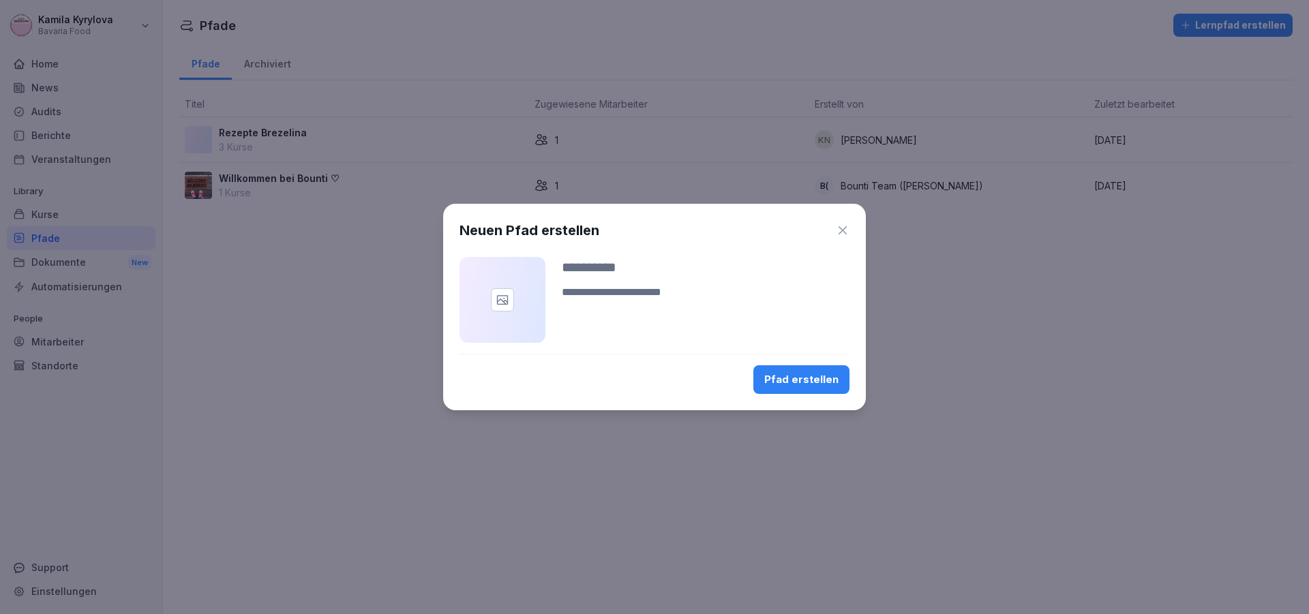
click at [507, 309] on div at bounding box center [502, 299] width 23 height 23
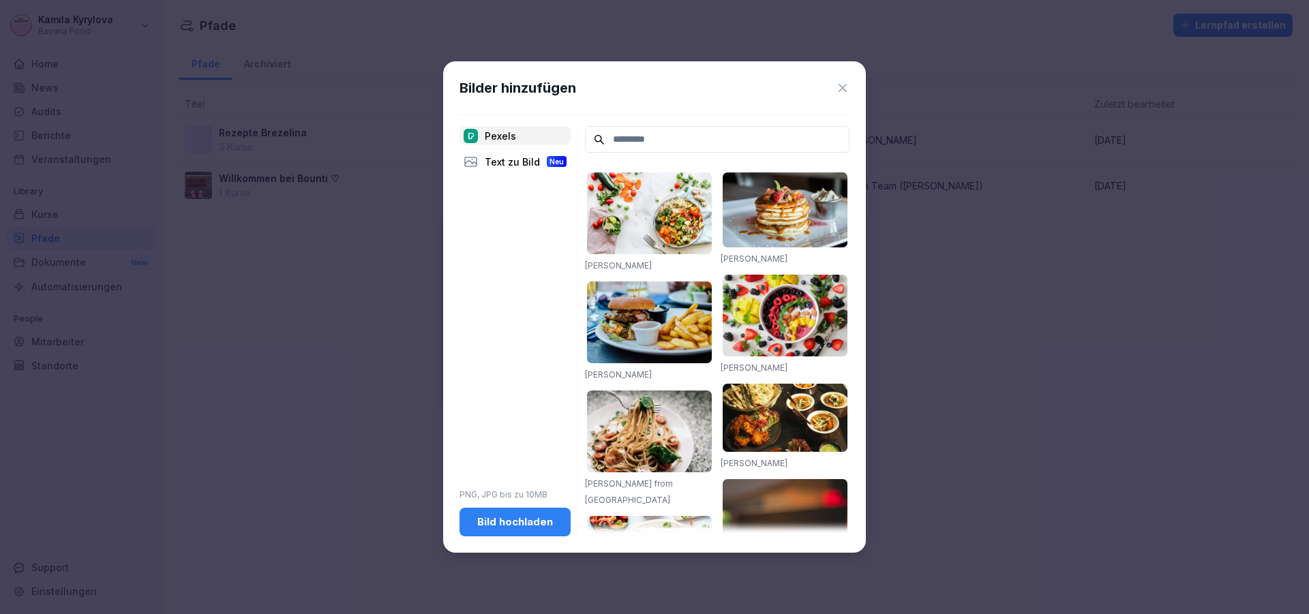
click at [841, 87] on icon at bounding box center [843, 88] width 14 height 14
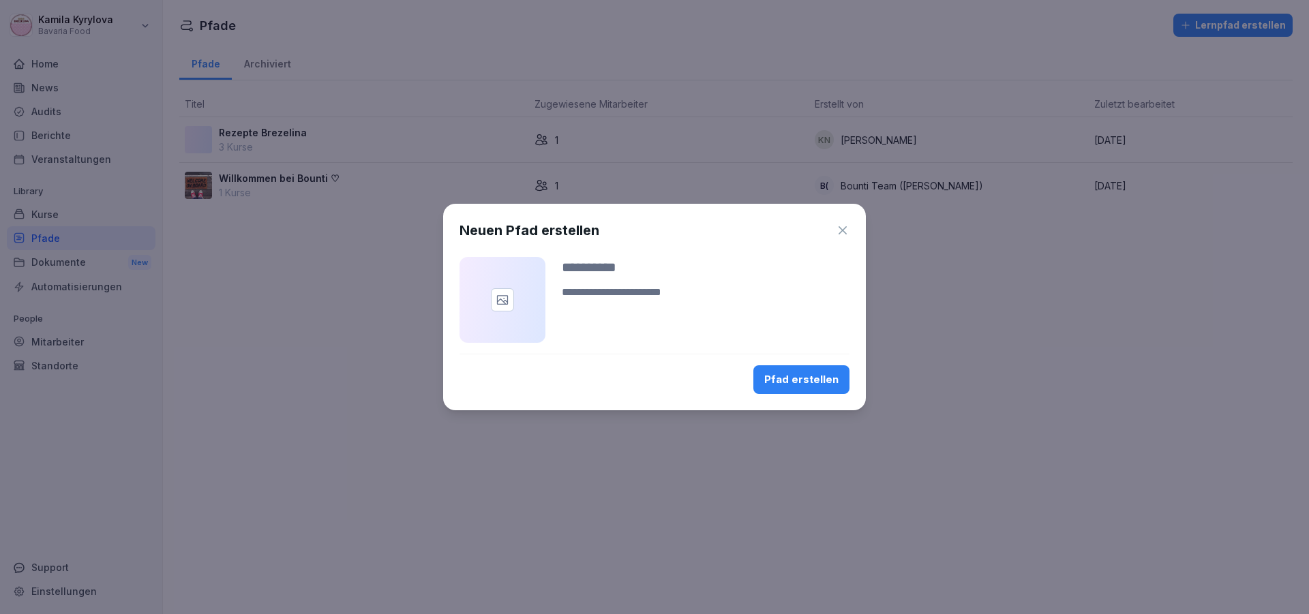
click at [616, 272] on input at bounding box center [706, 267] width 288 height 20
type input "******"
click at [790, 380] on div "Pfad erstellen" at bounding box center [801, 379] width 74 height 15
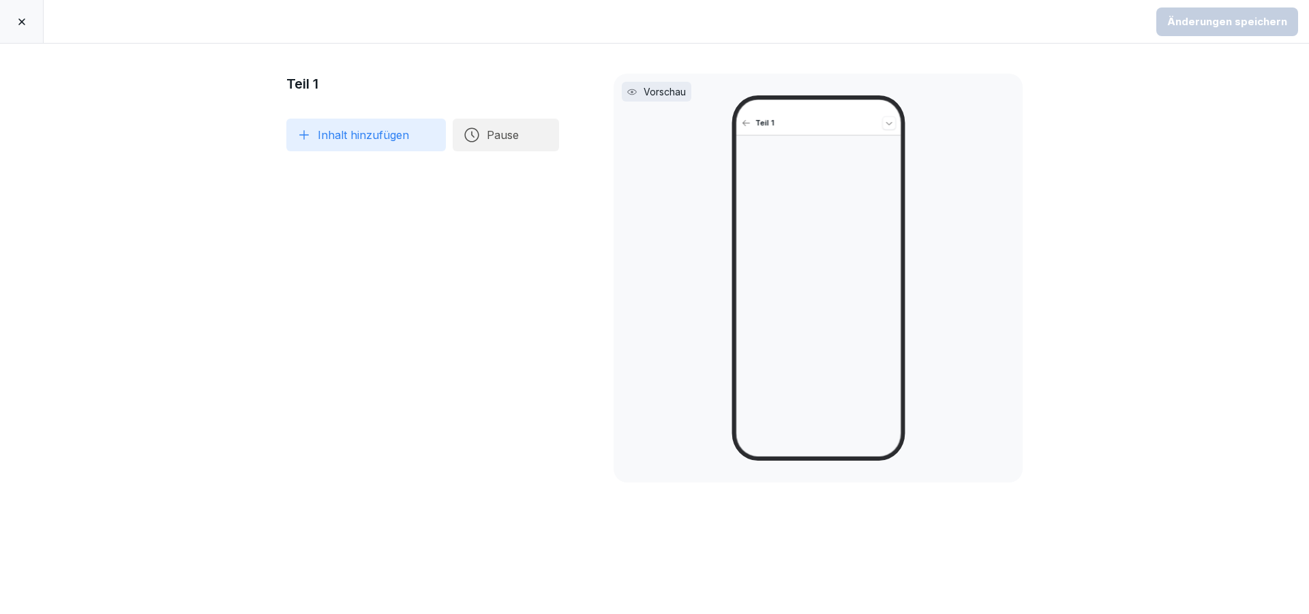
click at [326, 138] on button "Inhalt hinzufügen" at bounding box center [366, 135] width 160 height 33
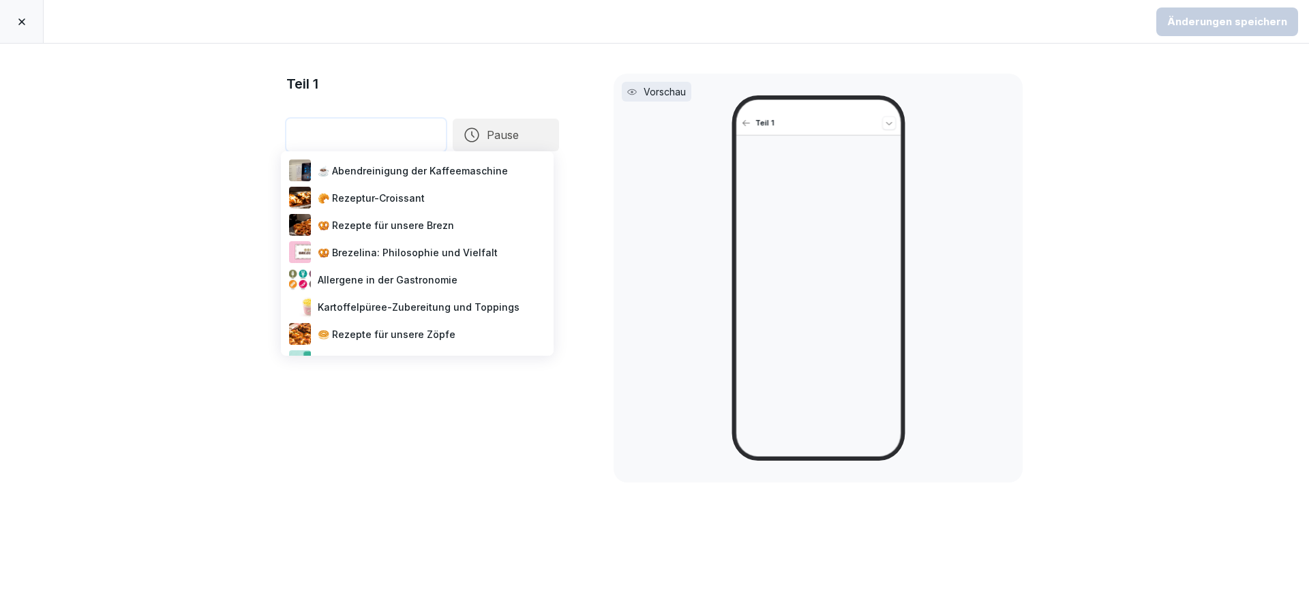
click at [400, 195] on div "🥐 Rezeptur-Croissant" at bounding box center [417, 197] width 262 height 27
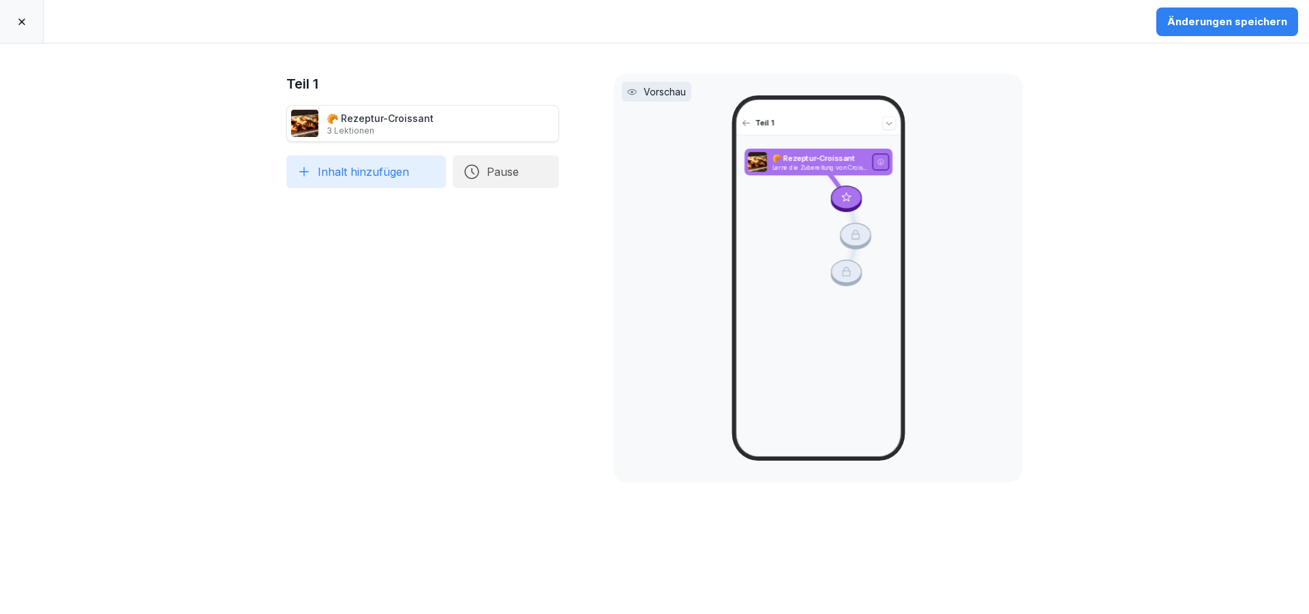
click at [390, 173] on button "Inhalt hinzufügen" at bounding box center [366, 171] width 160 height 33
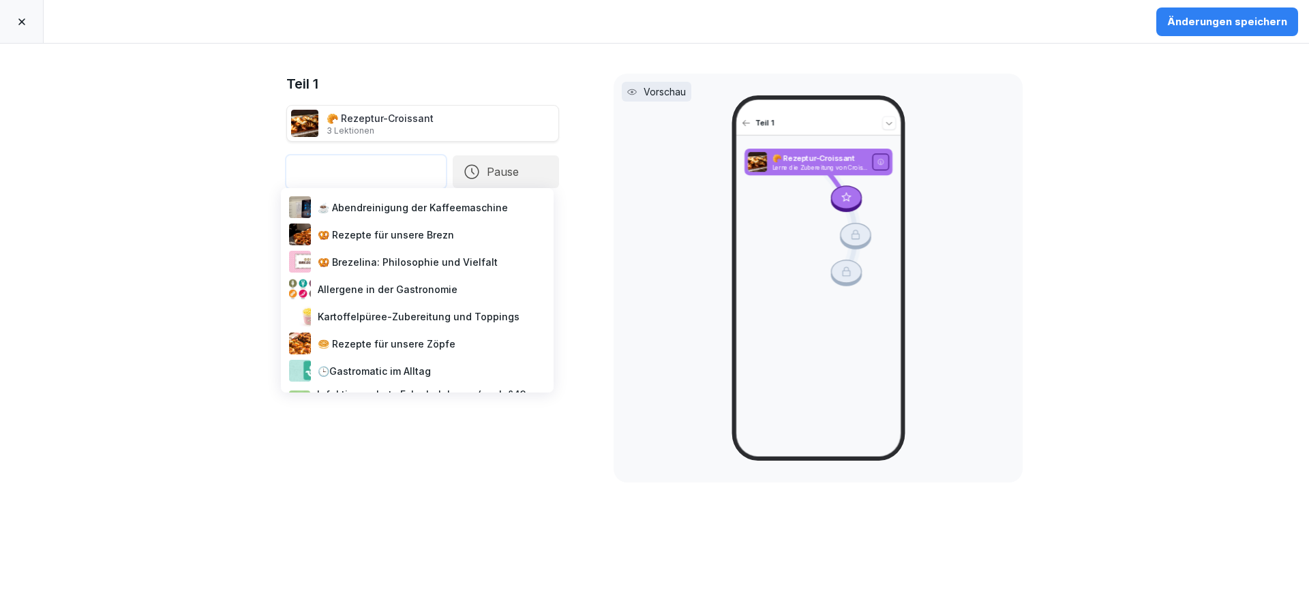
click at [419, 235] on div "🥨 Rezepte für unsere Brezn" at bounding box center [417, 234] width 262 height 27
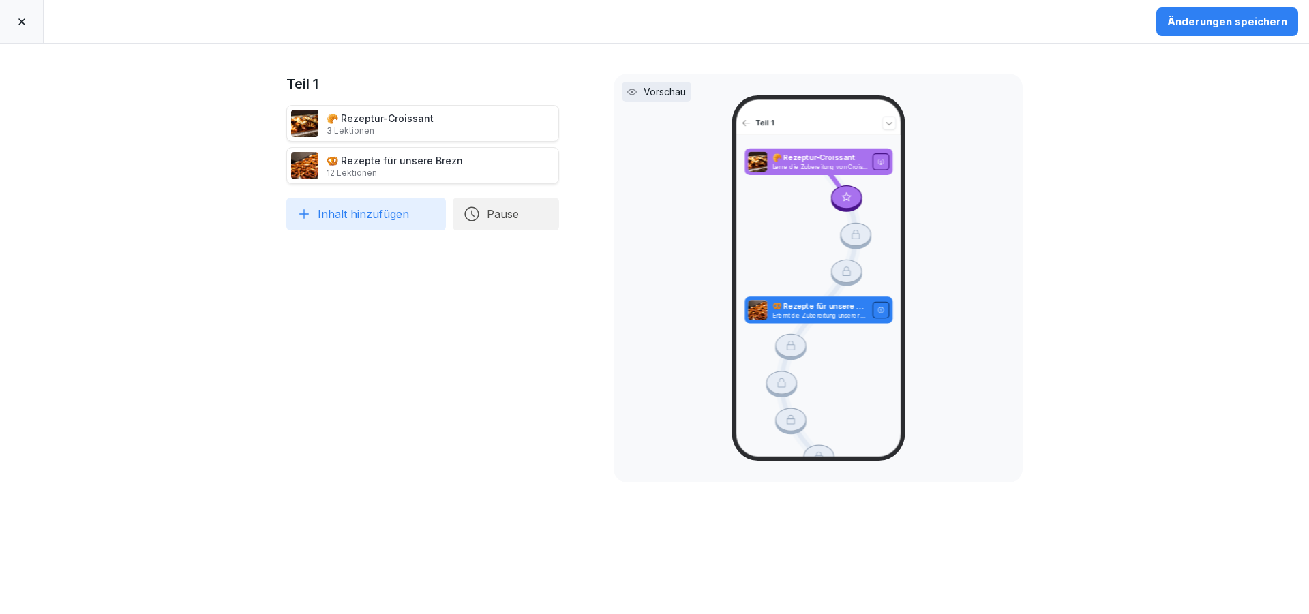
click at [384, 205] on button "Inhalt hinzufügen" at bounding box center [366, 214] width 160 height 33
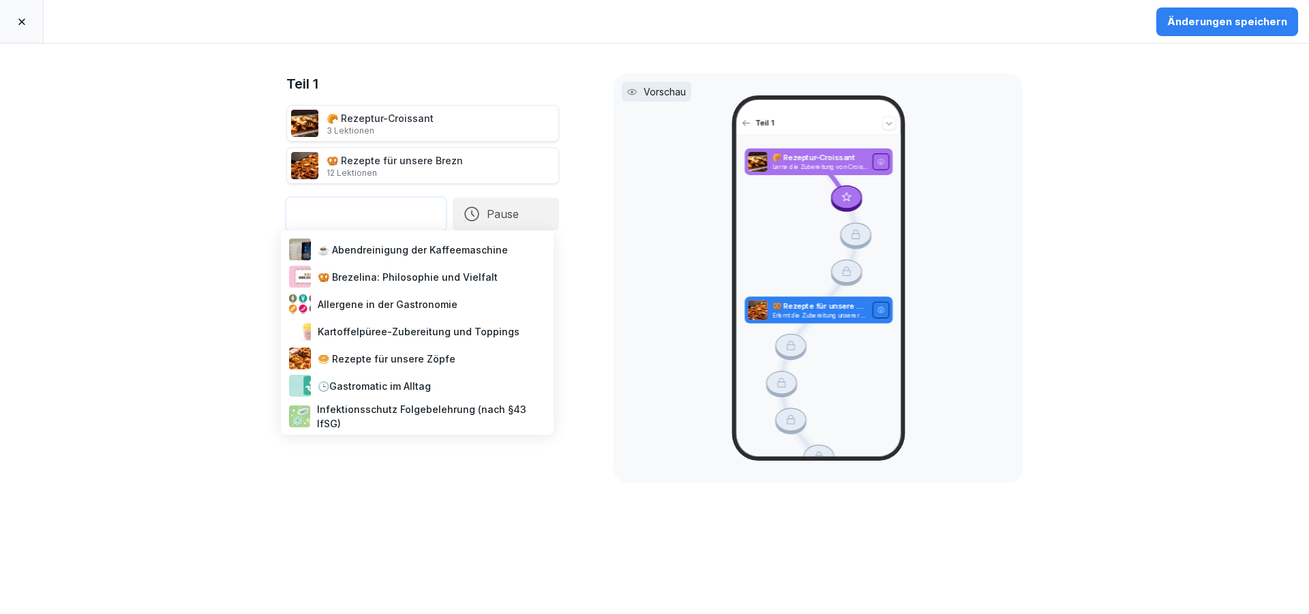
click at [399, 359] on div "🥯 Rezepte für unsere Zöpfe" at bounding box center [417, 358] width 262 height 27
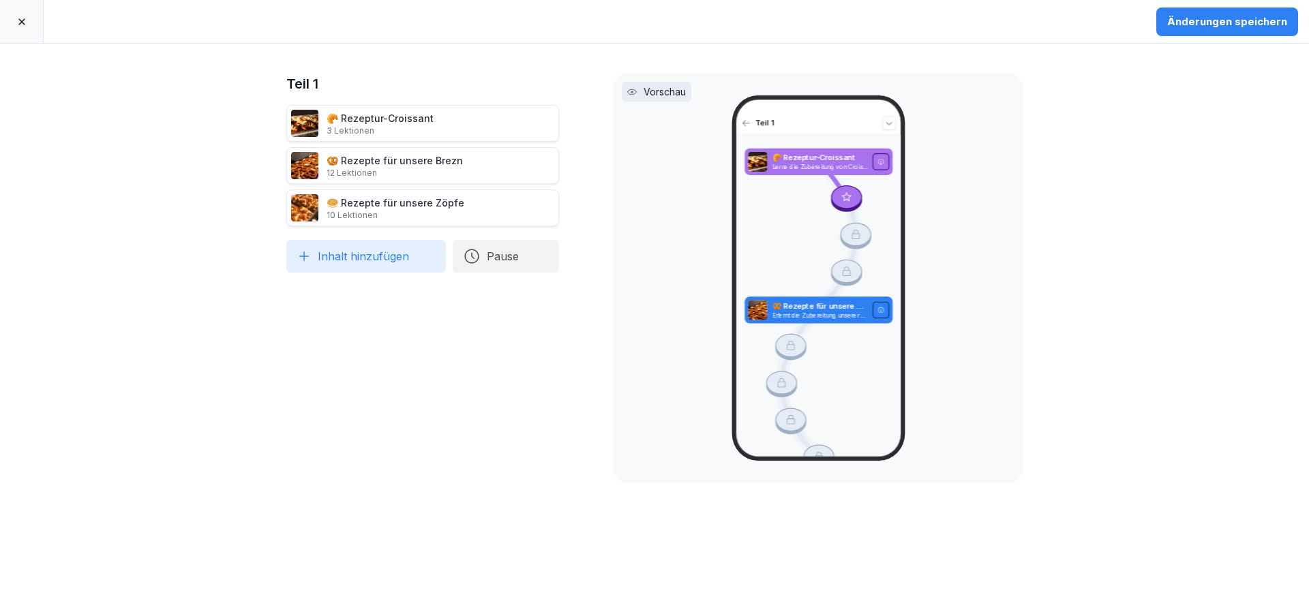
click at [366, 260] on button "Inhalt hinzufügen" at bounding box center [366, 256] width 160 height 33
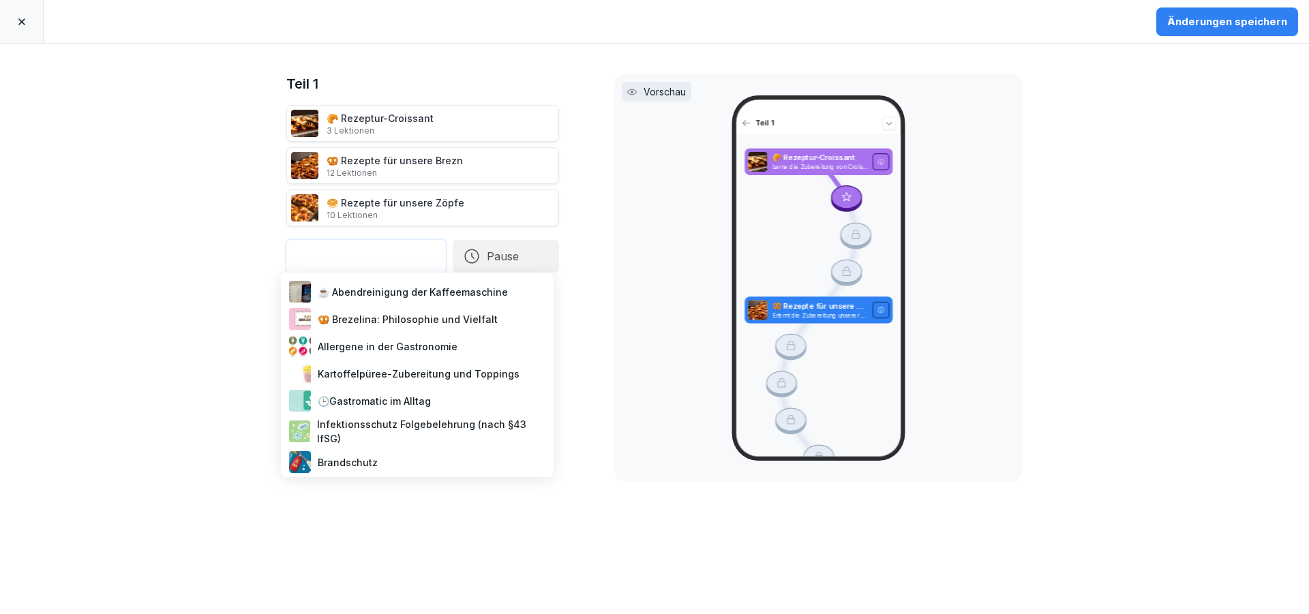
click at [468, 327] on div "🥨 Brezelina: Philosophie und Vielfalt" at bounding box center [417, 318] width 262 height 27
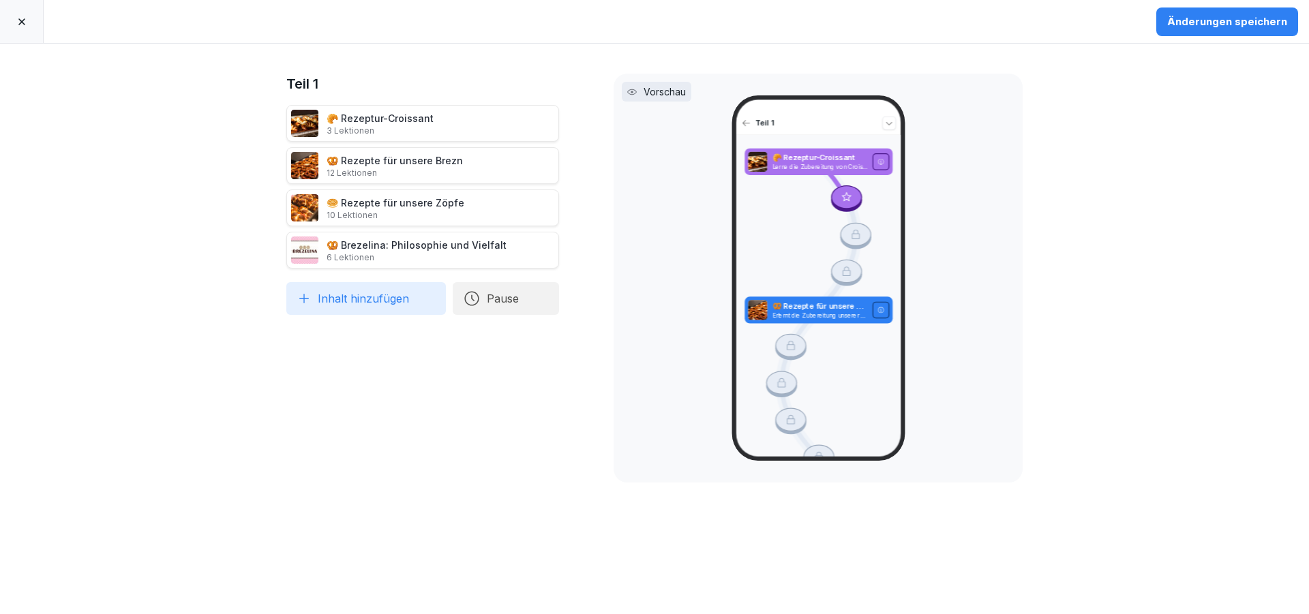
click at [1214, 21] on div "Änderungen speichern" at bounding box center [1227, 21] width 120 height 15
click at [26, 23] on icon at bounding box center [21, 21] width 11 height 11
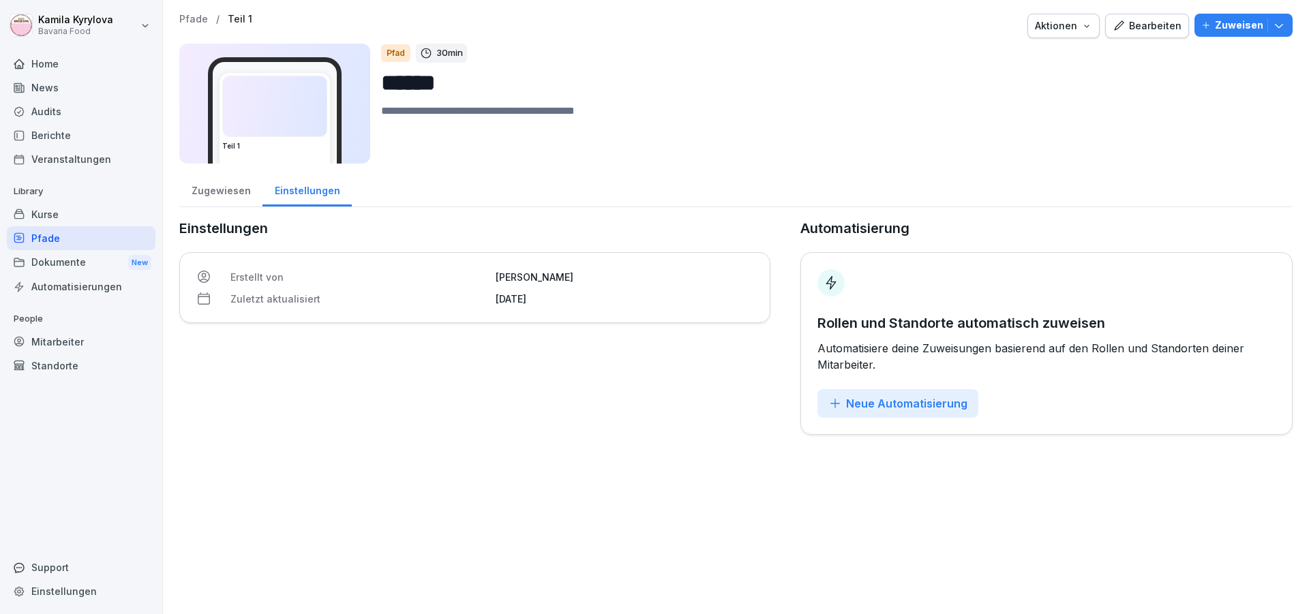
click at [1235, 27] on p "Zuweisen" at bounding box center [1239, 25] width 48 height 15
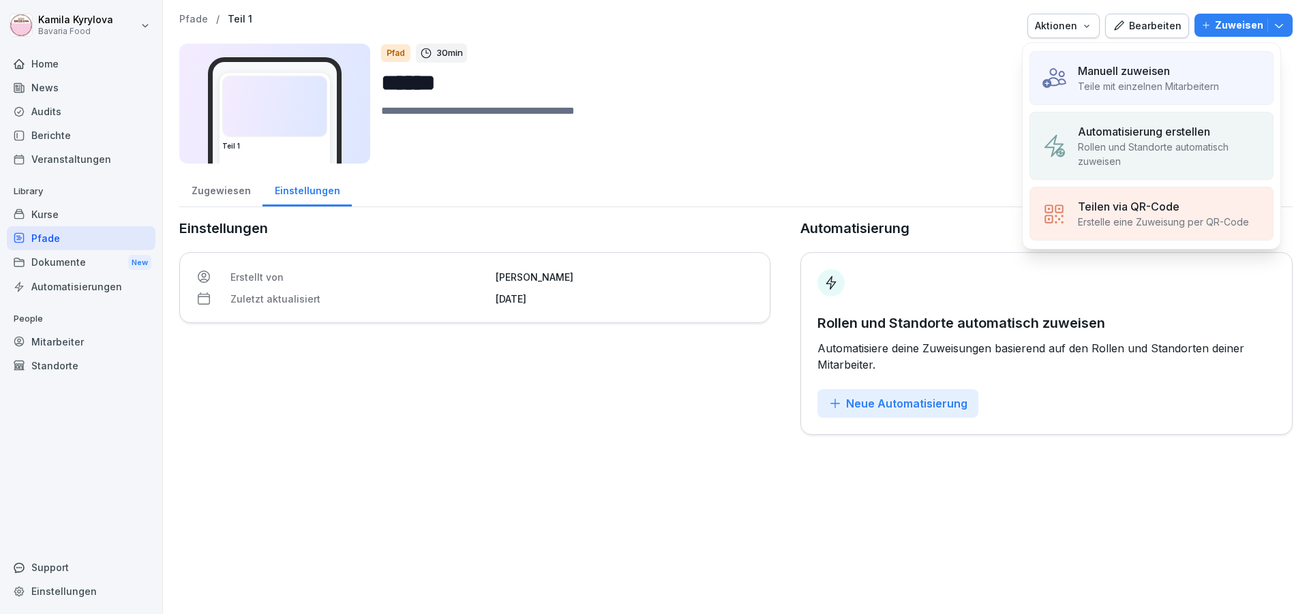
click at [1177, 69] on div "Manuell zuweisen" at bounding box center [1148, 71] width 141 height 16
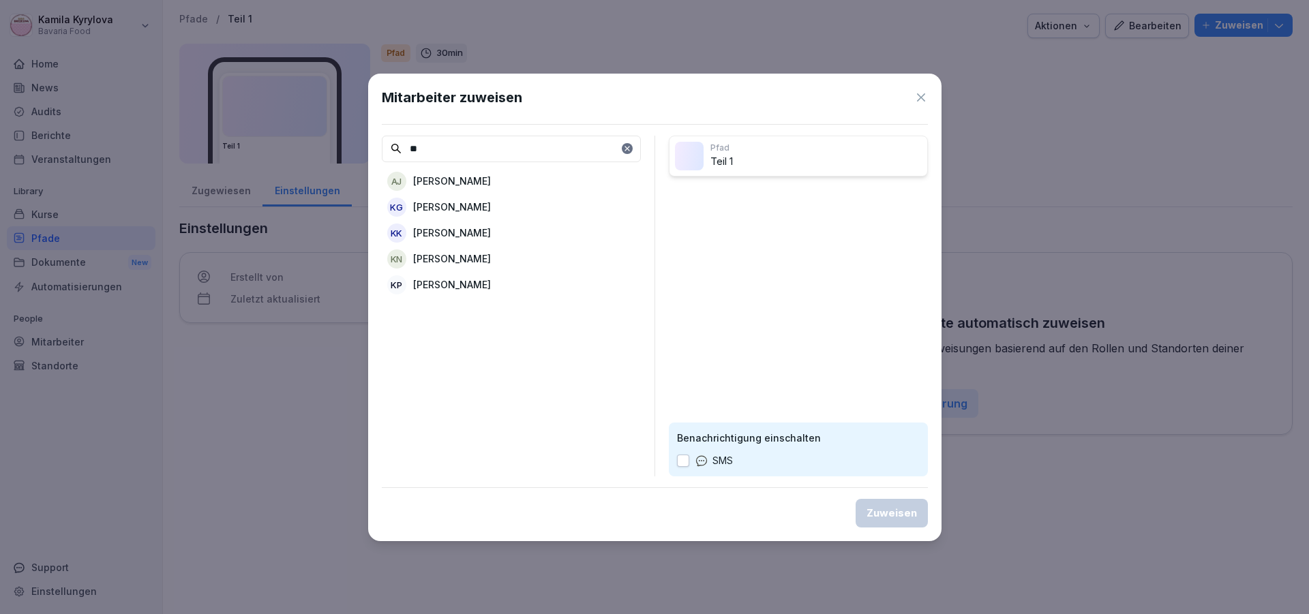
type input "**"
click at [483, 228] on p "[PERSON_NAME]" at bounding box center [452, 233] width 78 height 14
click at [903, 508] on div "Zuweisen" at bounding box center [892, 513] width 50 height 15
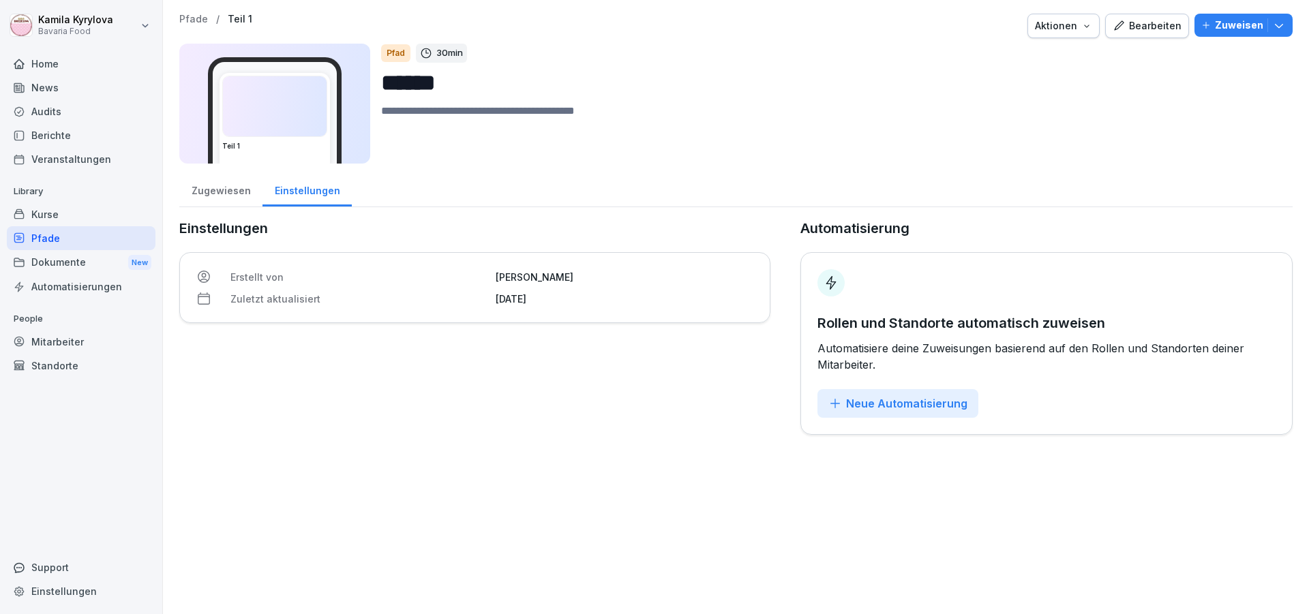
click at [51, 233] on div "Pfade" at bounding box center [81, 238] width 149 height 24
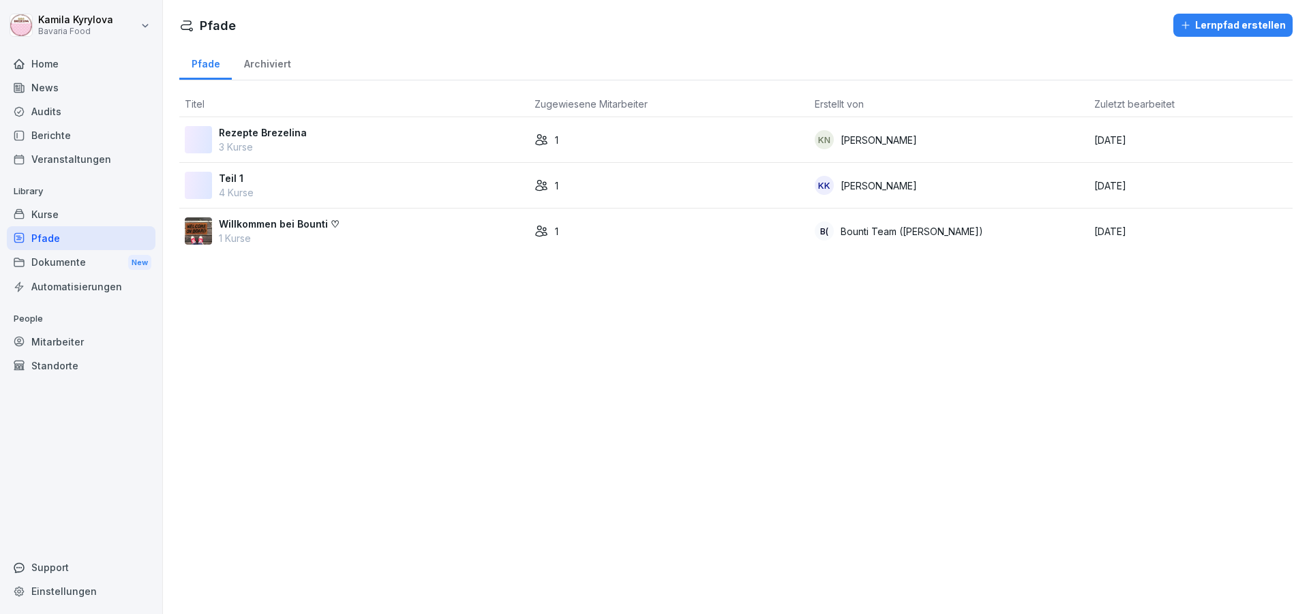
click at [37, 243] on div "Pfade" at bounding box center [81, 238] width 149 height 24
click at [226, 176] on p "Teil 1" at bounding box center [236, 178] width 35 height 14
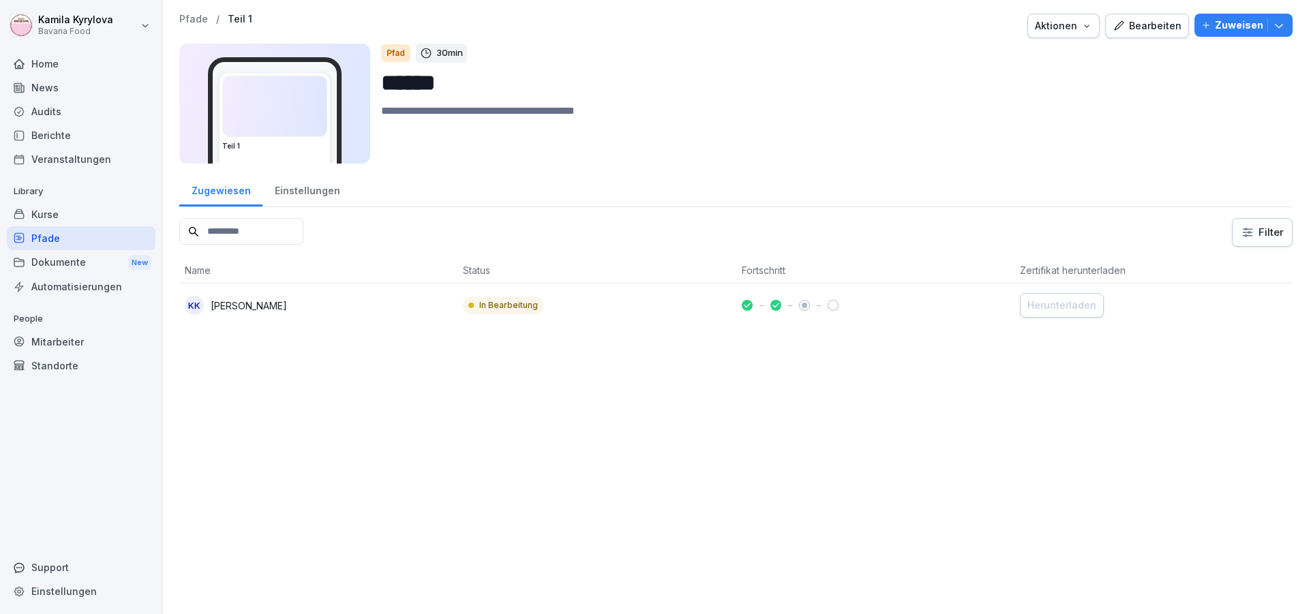
click at [48, 215] on div "Kurse" at bounding box center [81, 215] width 149 height 24
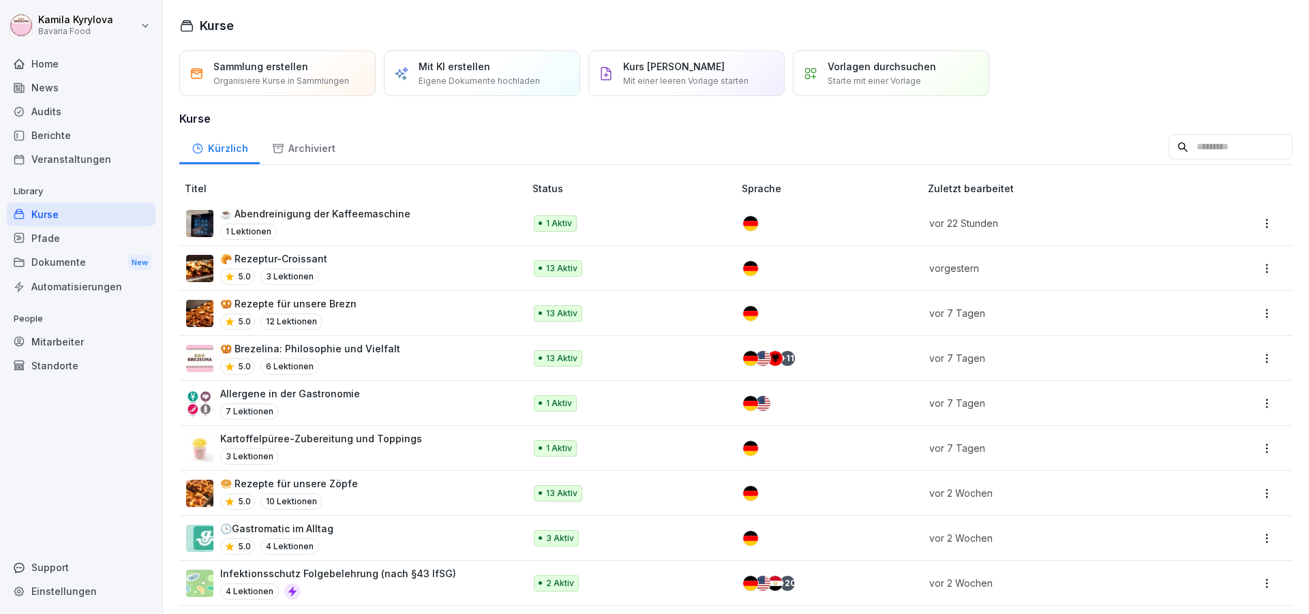
click at [293, 261] on p "🥐 Rezeptur-Croissant" at bounding box center [273, 259] width 107 height 14
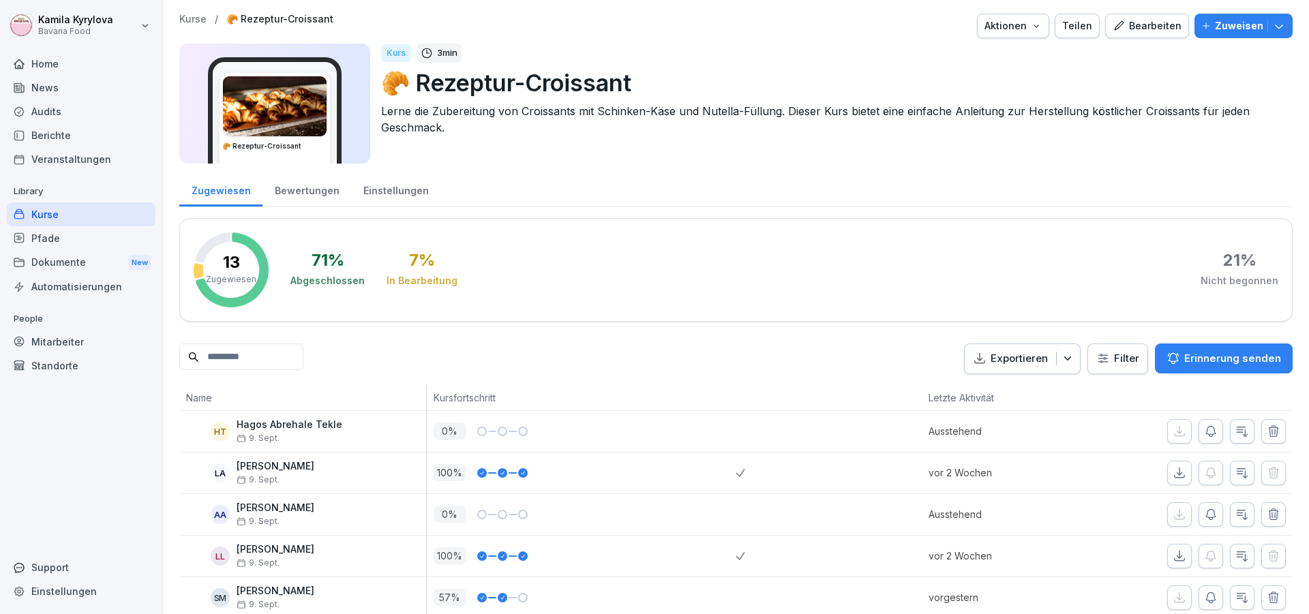
click at [1233, 27] on p "Zuweisen" at bounding box center [1239, 25] width 48 height 15
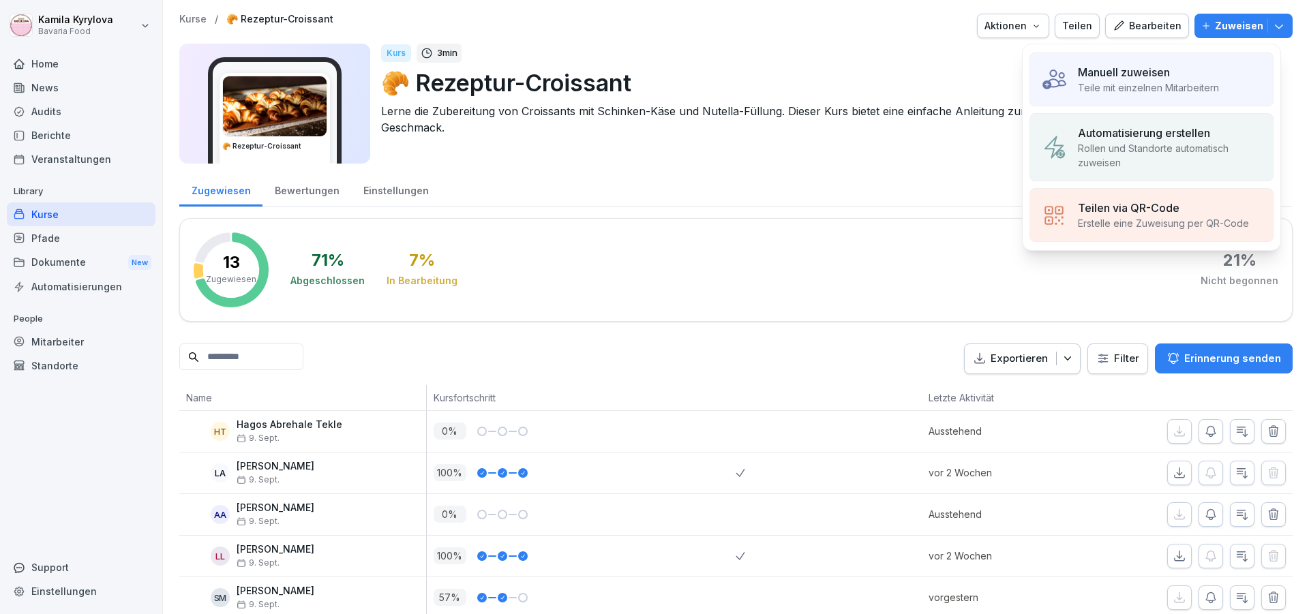
click at [1186, 85] on p "Teile mit einzelnen Mitarbeitern" at bounding box center [1148, 87] width 141 height 14
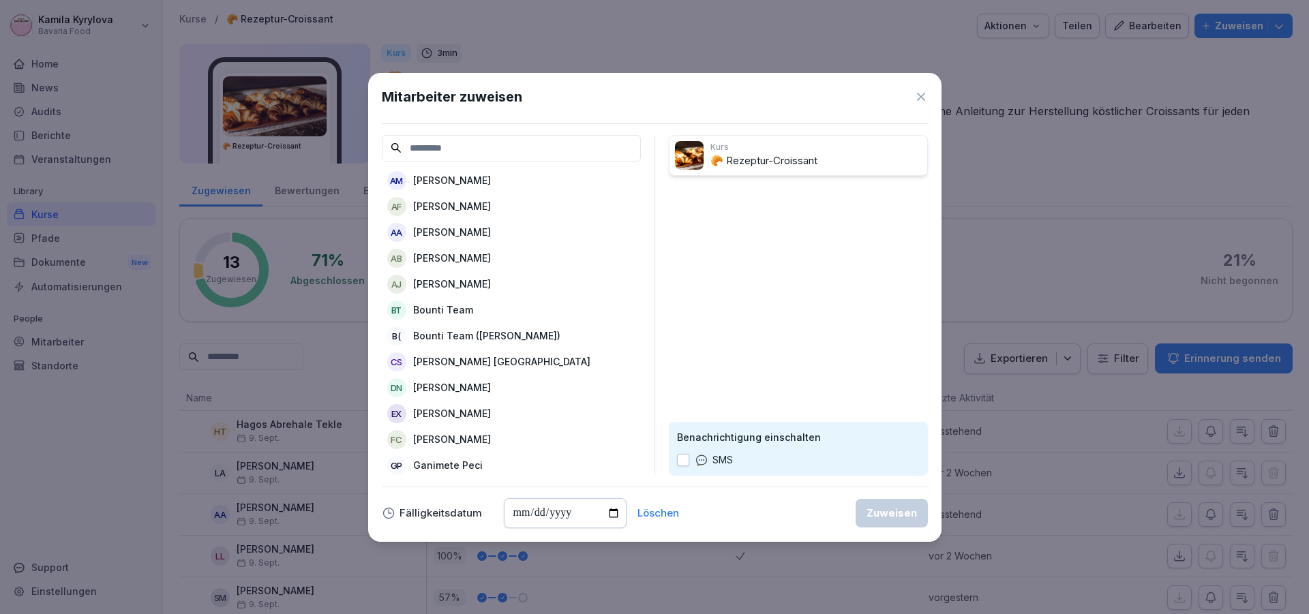
click at [921, 98] on icon at bounding box center [921, 97] width 8 height 8
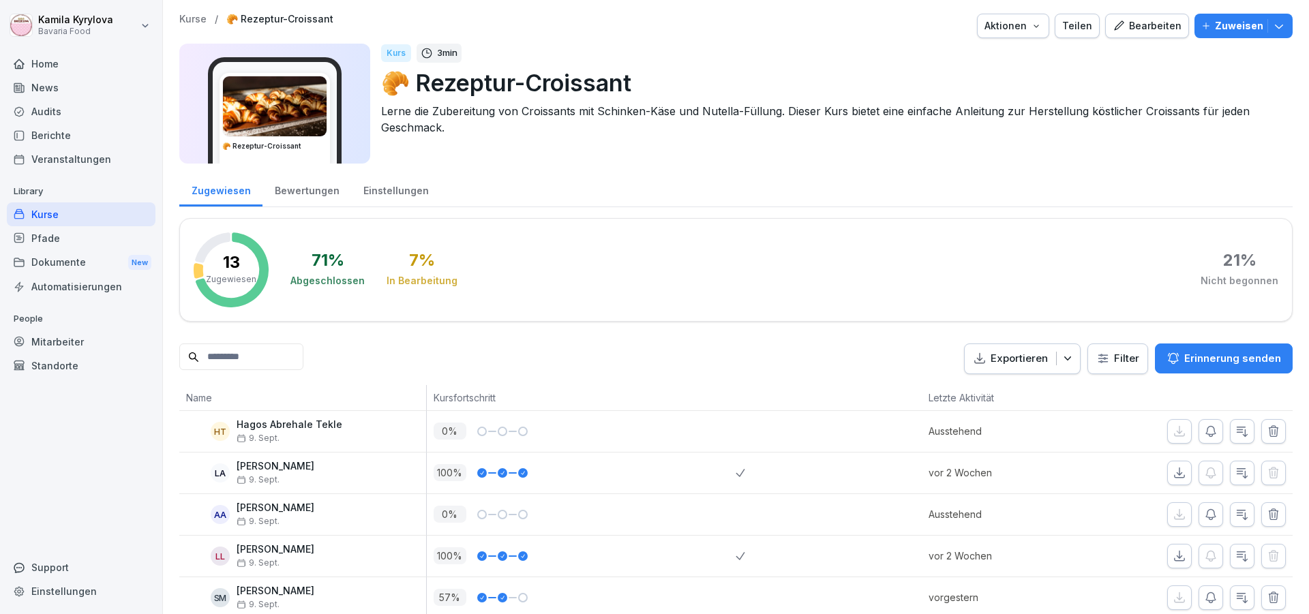
click at [1272, 24] on icon "button" at bounding box center [1279, 26] width 14 height 14
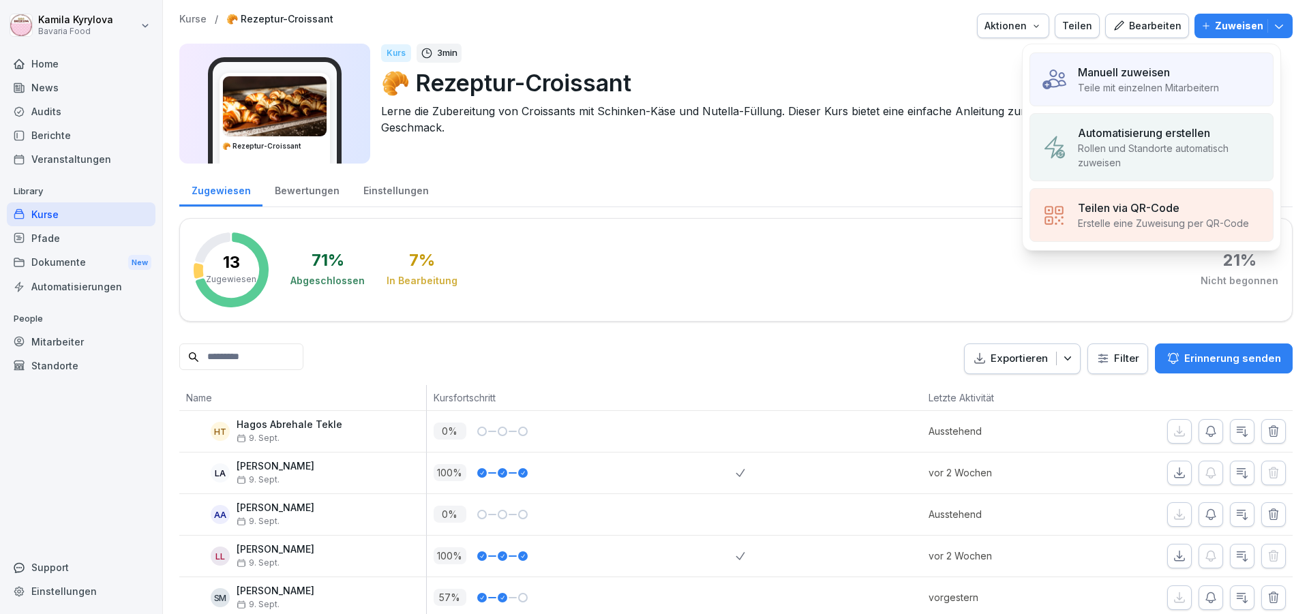
click at [1189, 161] on p "Rollen und Standorte automatisch zuweisen" at bounding box center [1170, 155] width 184 height 29
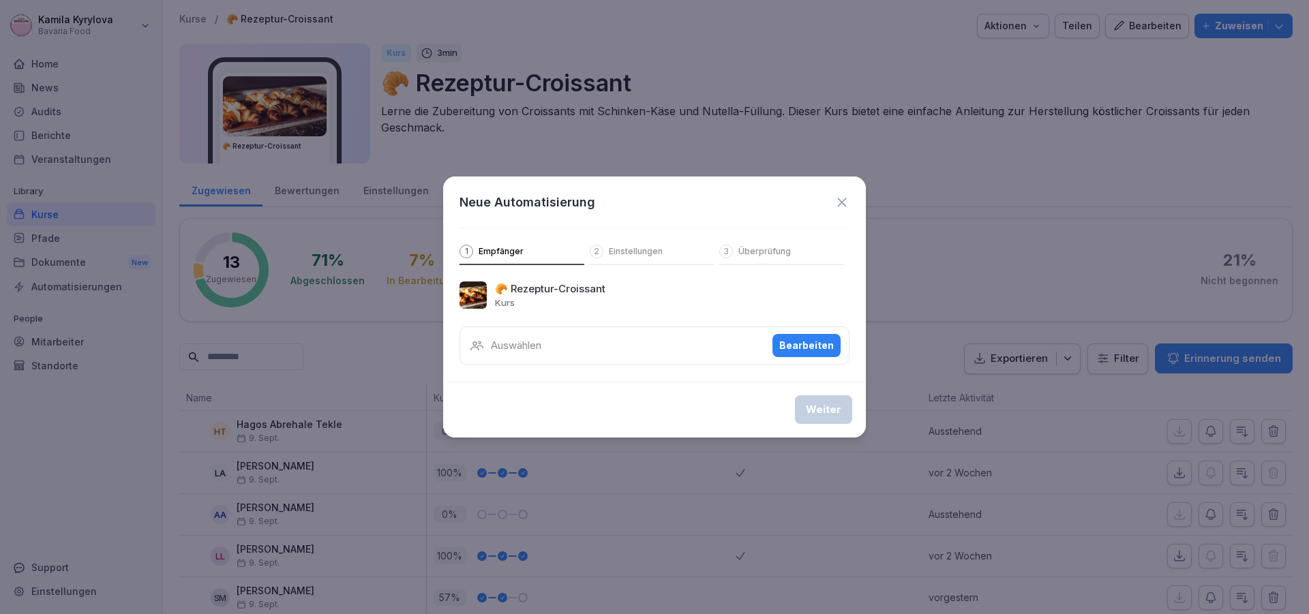
click at [590, 358] on div "Auswählen Bearbeiten" at bounding box center [655, 346] width 390 height 38
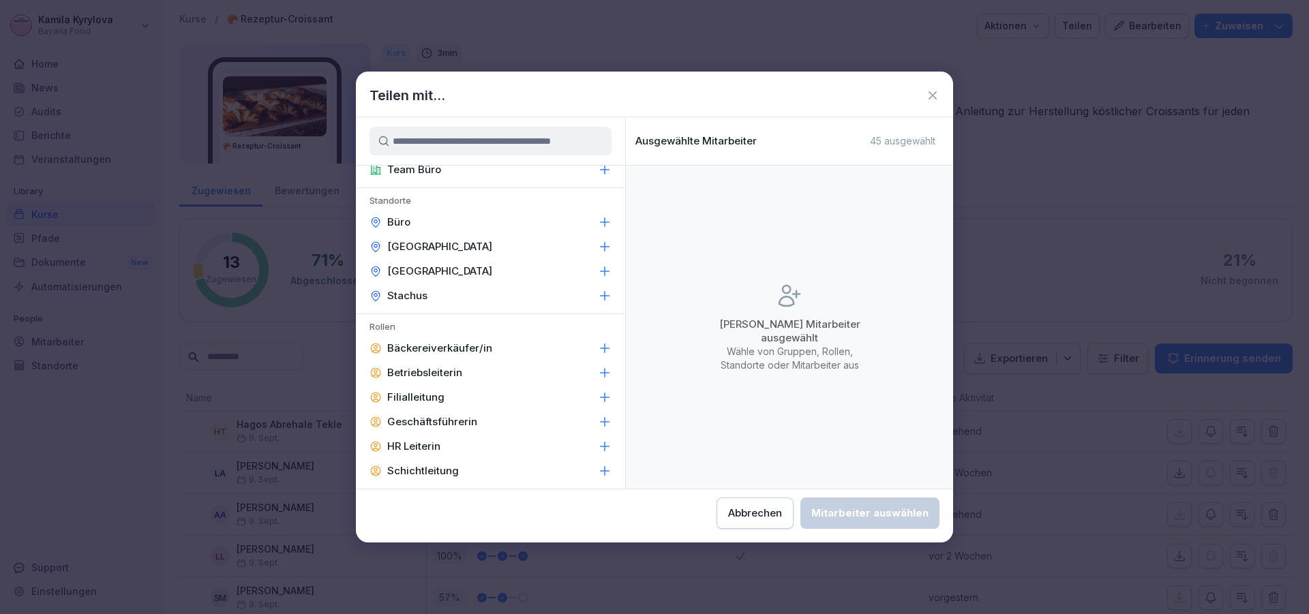
scroll to position [136, 0]
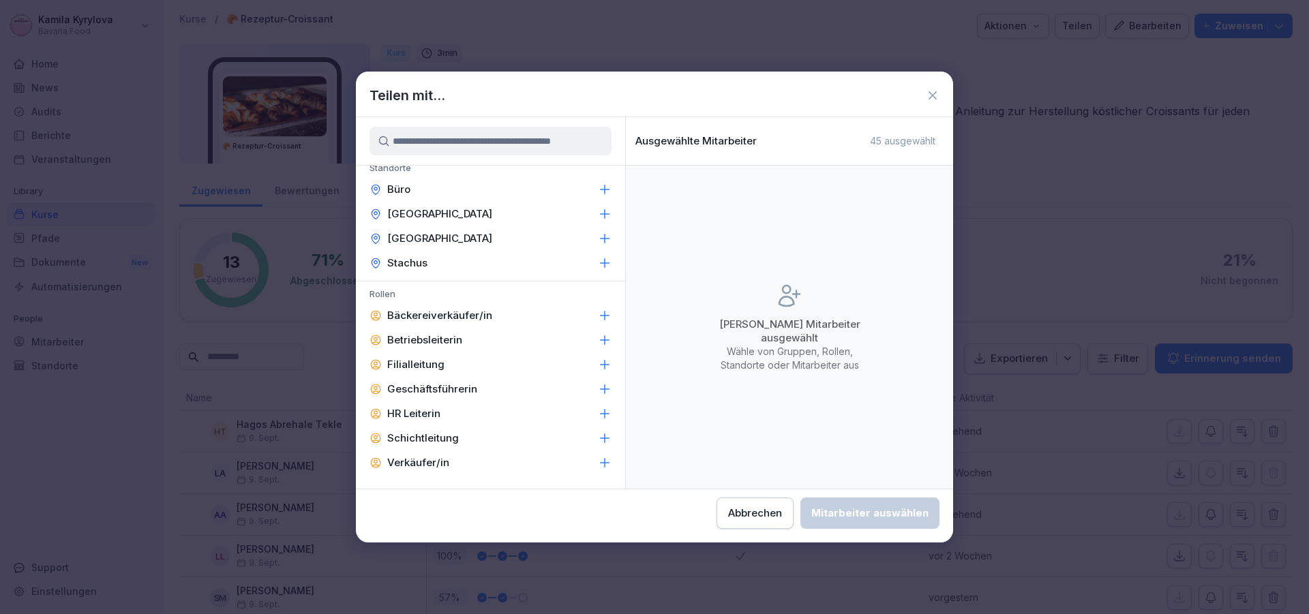
click at [419, 318] on p "Bäckereiverkäufer/in" at bounding box center [439, 316] width 105 height 14
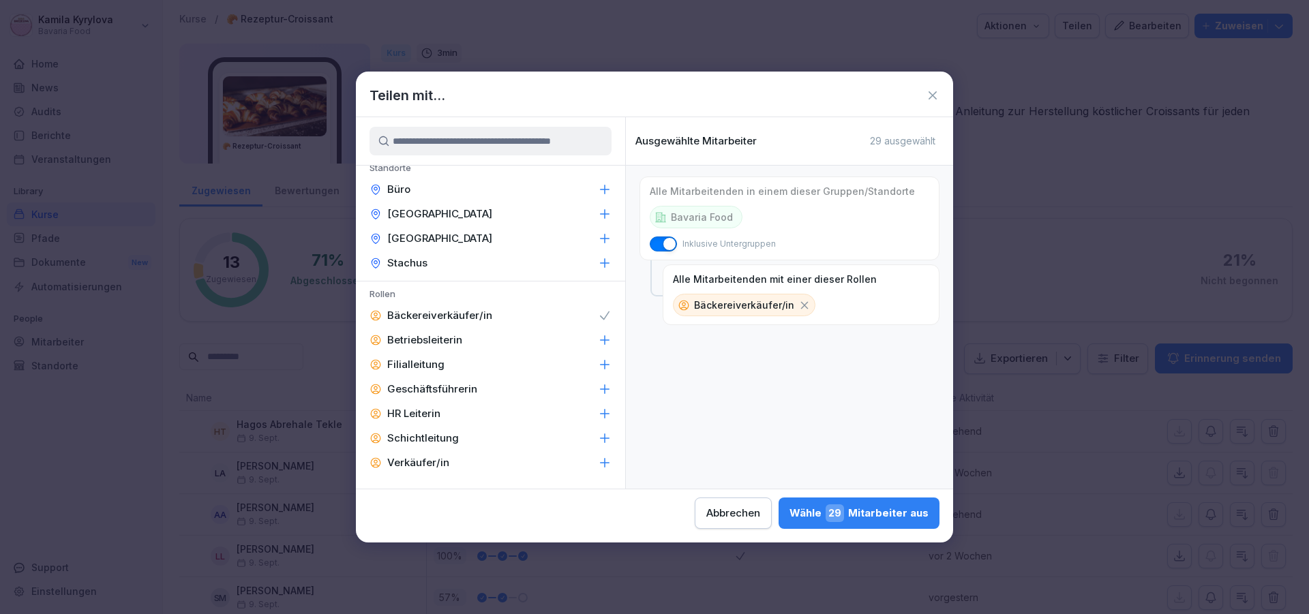
click at [414, 340] on p "Betriebsleiterin" at bounding box center [424, 340] width 75 height 14
click at [415, 362] on p "Filialleitung" at bounding box center [415, 365] width 57 height 14
click at [421, 390] on p "Geschäftsführerin" at bounding box center [432, 390] width 90 height 14
click at [440, 412] on p "HR Leiterin" at bounding box center [413, 414] width 53 height 14
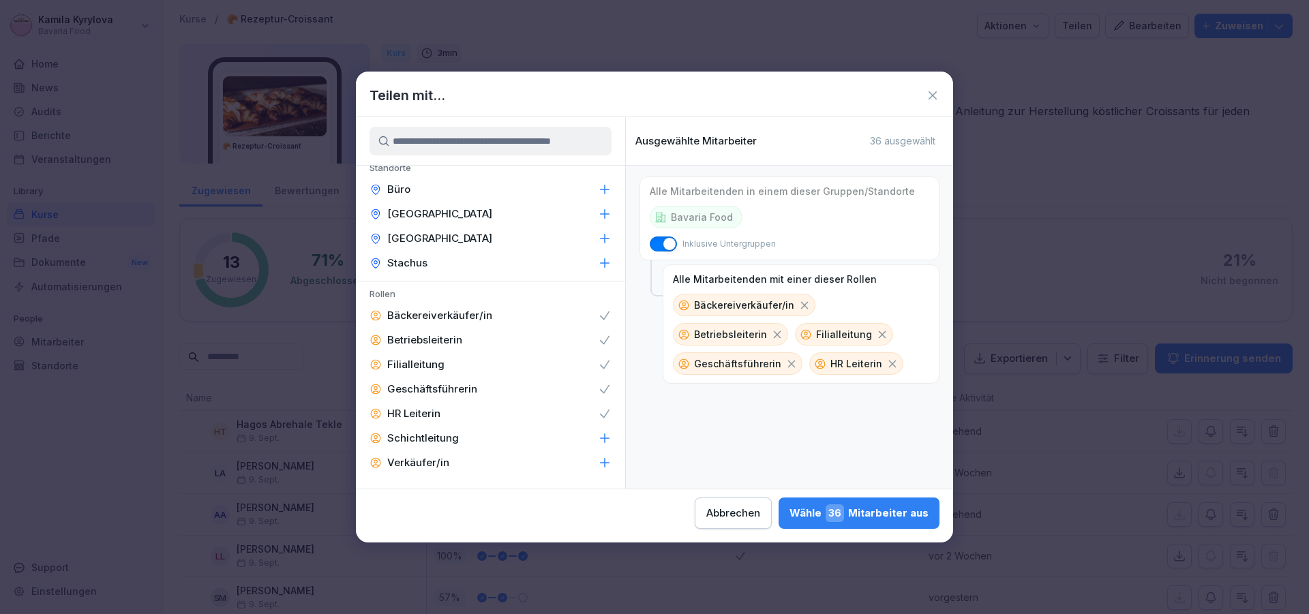
click at [431, 441] on p "Schichtleitung" at bounding box center [423, 439] width 72 height 14
click at [430, 466] on p "Verkäufer/in" at bounding box center [418, 463] width 62 height 14
click at [932, 91] on icon at bounding box center [933, 96] width 14 height 14
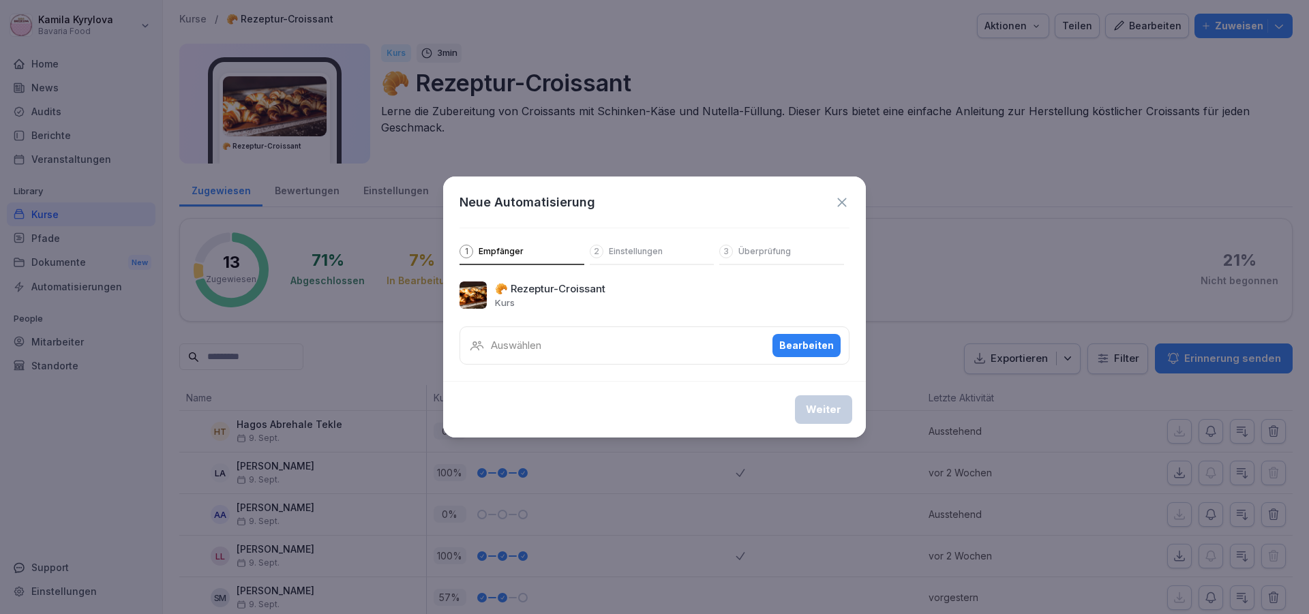
click at [841, 203] on icon at bounding box center [842, 202] width 15 height 15
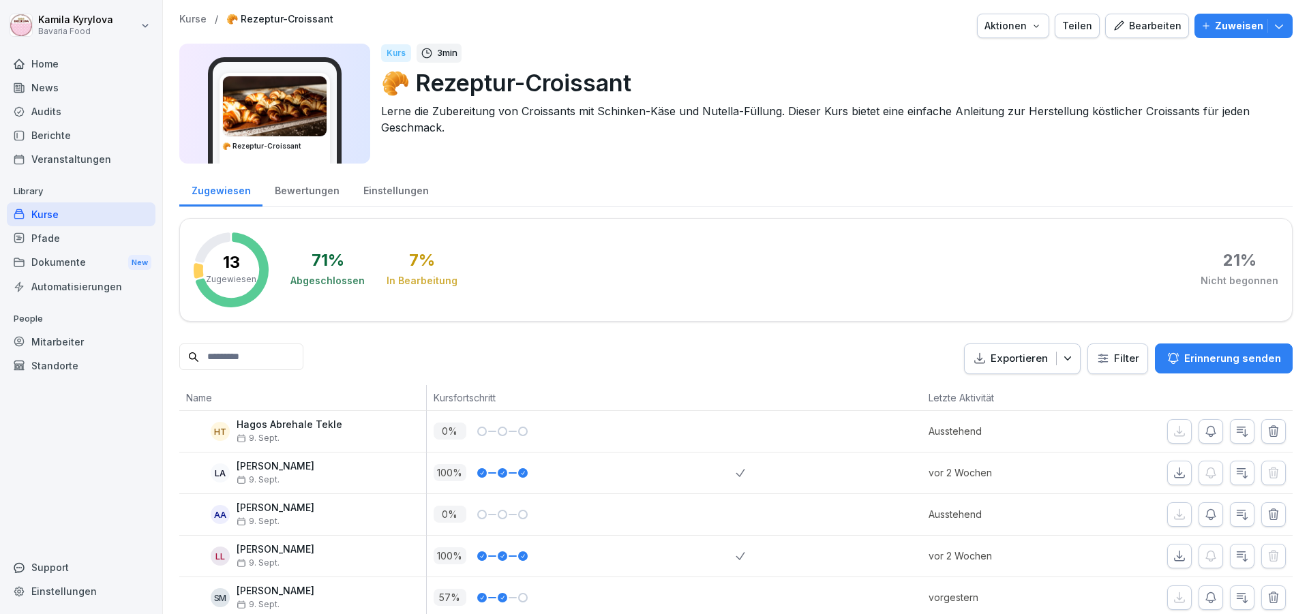
click at [1219, 26] on p "Zuweisen" at bounding box center [1239, 25] width 48 height 15
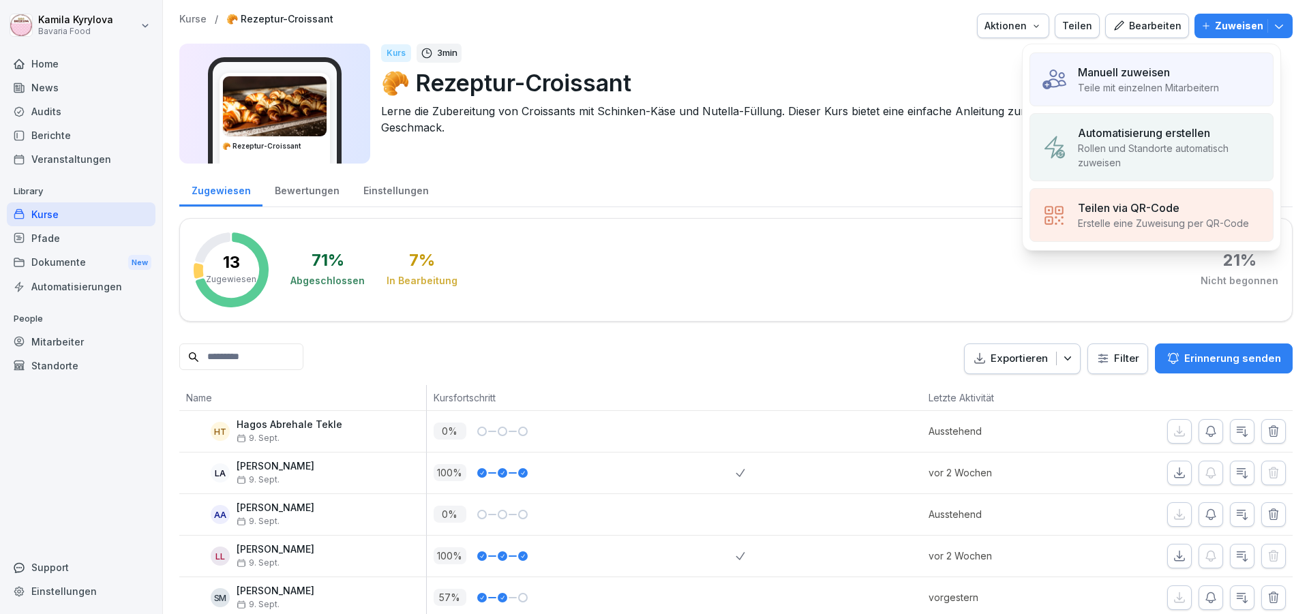
click at [1167, 155] on p "Rollen und Standorte automatisch zuweisen" at bounding box center [1170, 155] width 184 height 29
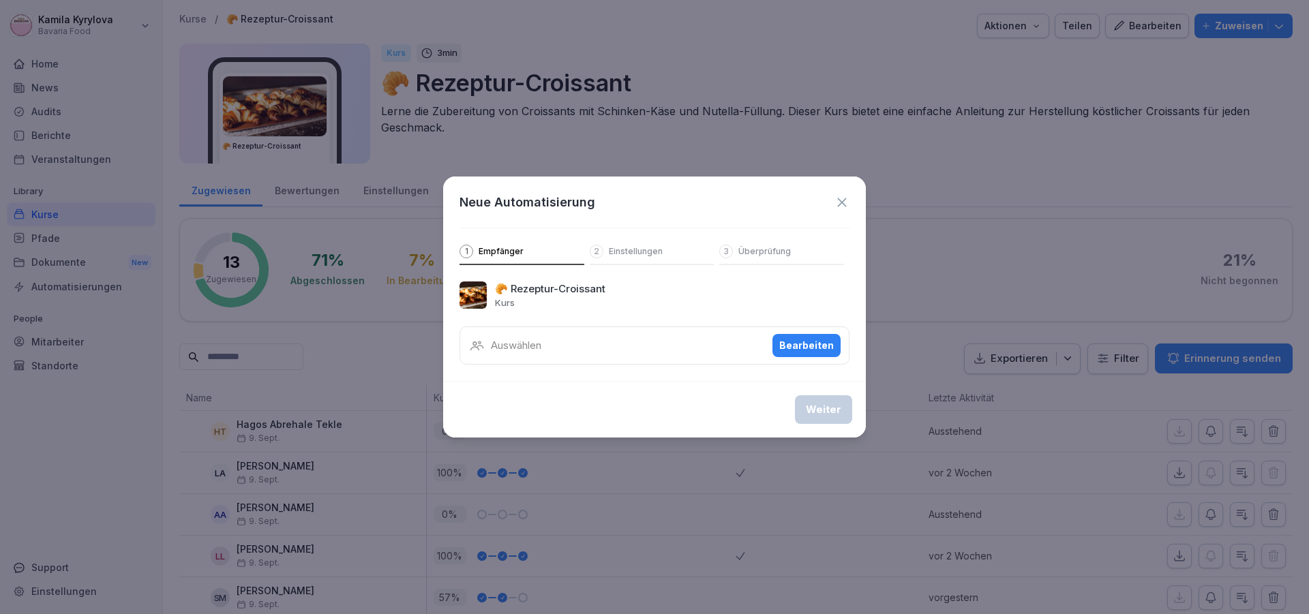
click at [811, 348] on div "Bearbeiten" at bounding box center [806, 345] width 55 height 15
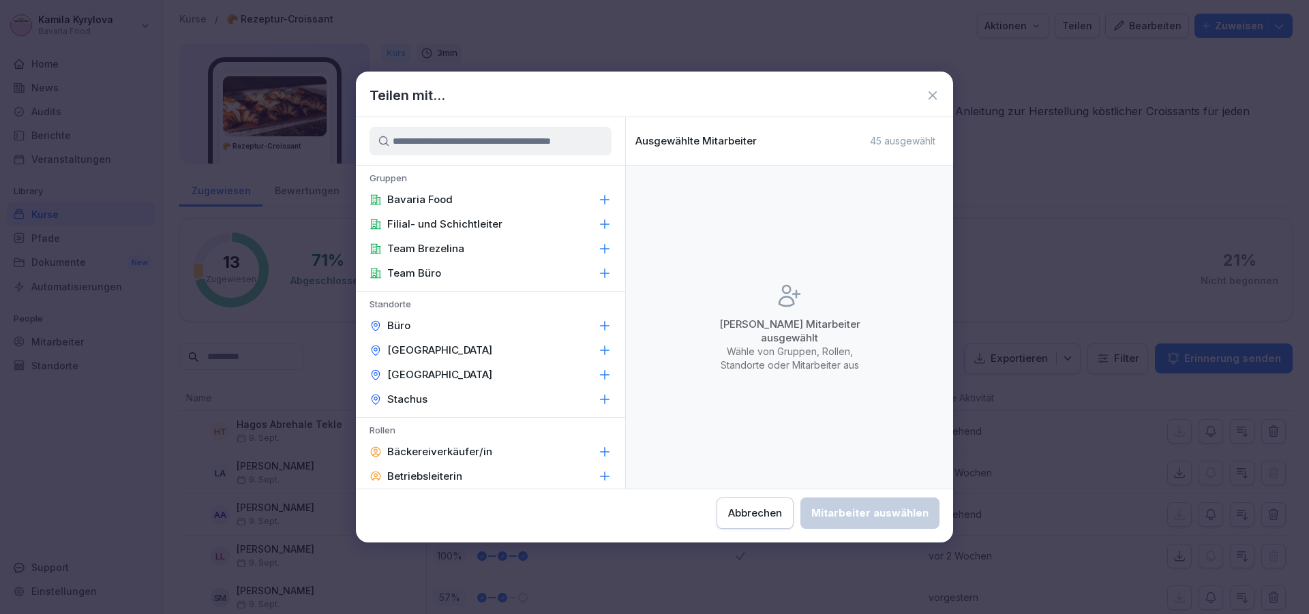
click at [479, 334] on div "Büro" at bounding box center [490, 326] width 269 height 25
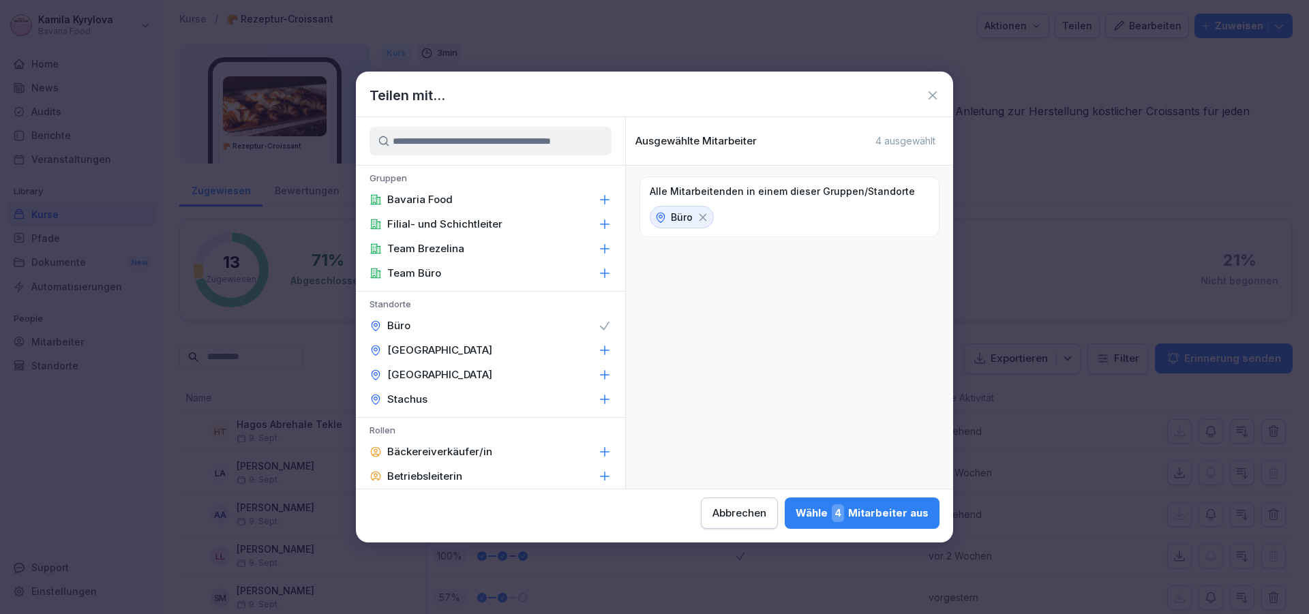
click at [481, 348] on div "[GEOGRAPHIC_DATA]" at bounding box center [490, 350] width 269 height 25
click at [598, 350] on icon at bounding box center [605, 351] width 14 height 14
click at [601, 326] on icon at bounding box center [605, 326] width 9 height 8
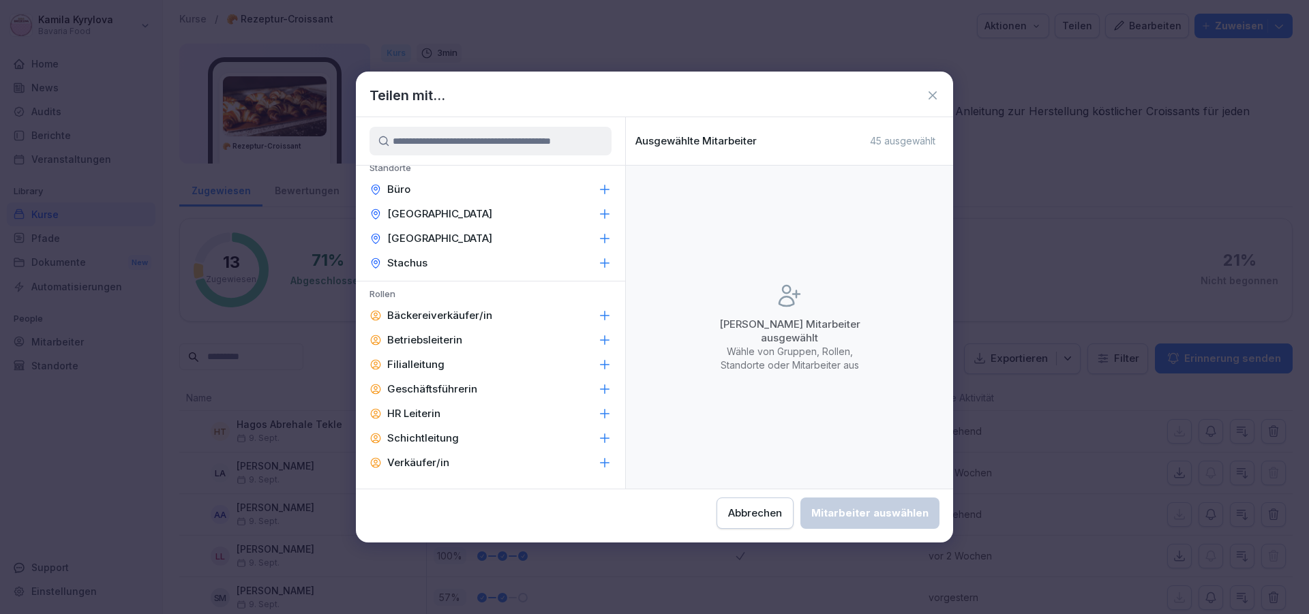
click at [598, 311] on icon at bounding box center [605, 316] width 14 height 14
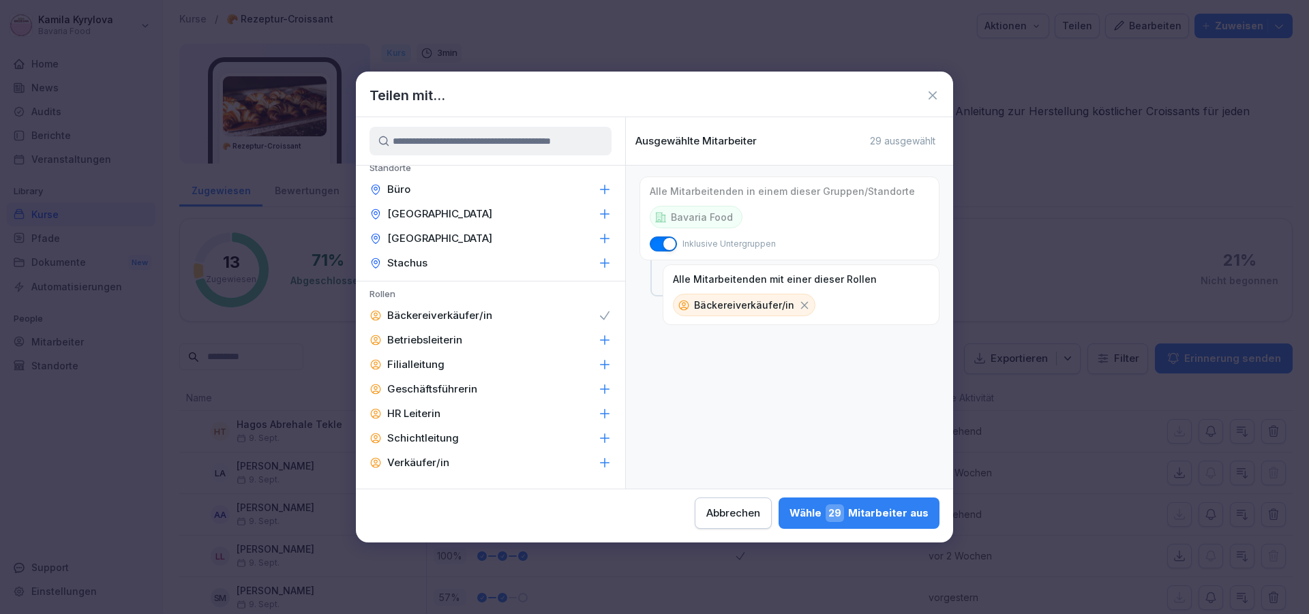
click at [493, 340] on div "Betriebsleiterin" at bounding box center [490, 340] width 269 height 25
click at [500, 363] on div "Filialleitung" at bounding box center [490, 365] width 269 height 25
click at [511, 395] on div "Geschäftsführerin" at bounding box center [490, 389] width 269 height 25
click at [509, 413] on div "HR Leiterin" at bounding box center [490, 414] width 269 height 25
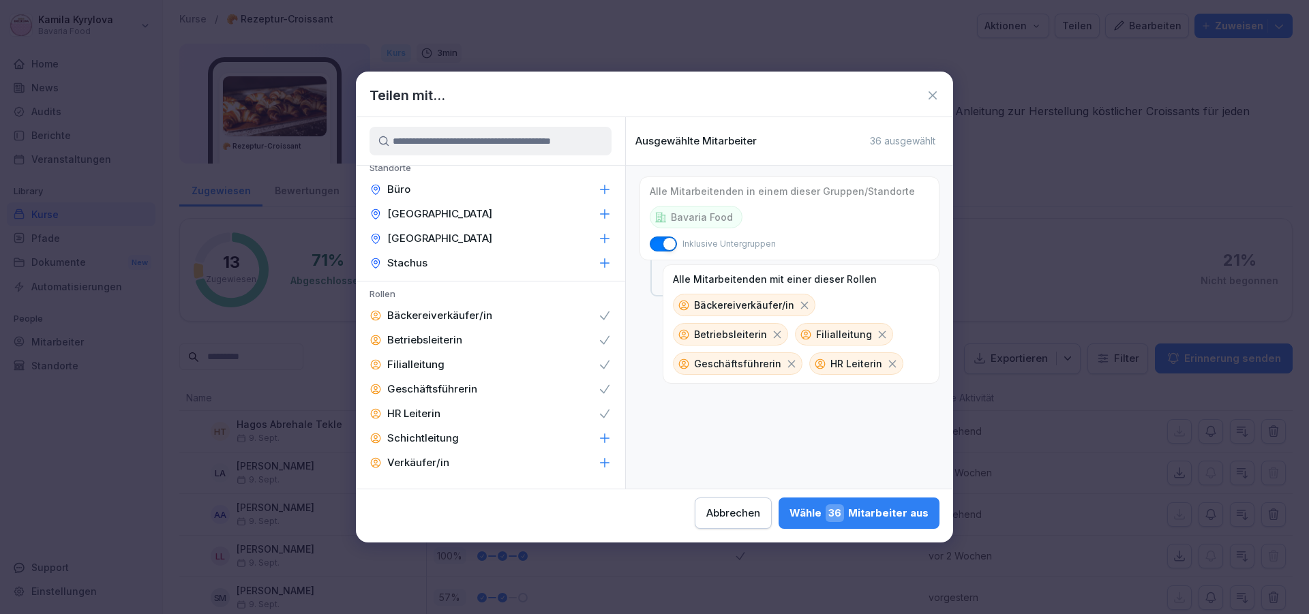
click at [505, 442] on div "Schichtleitung" at bounding box center [490, 438] width 269 height 25
click at [510, 470] on div "Verkäufer/in" at bounding box center [490, 463] width 269 height 25
click at [935, 99] on icon at bounding box center [933, 96] width 14 height 14
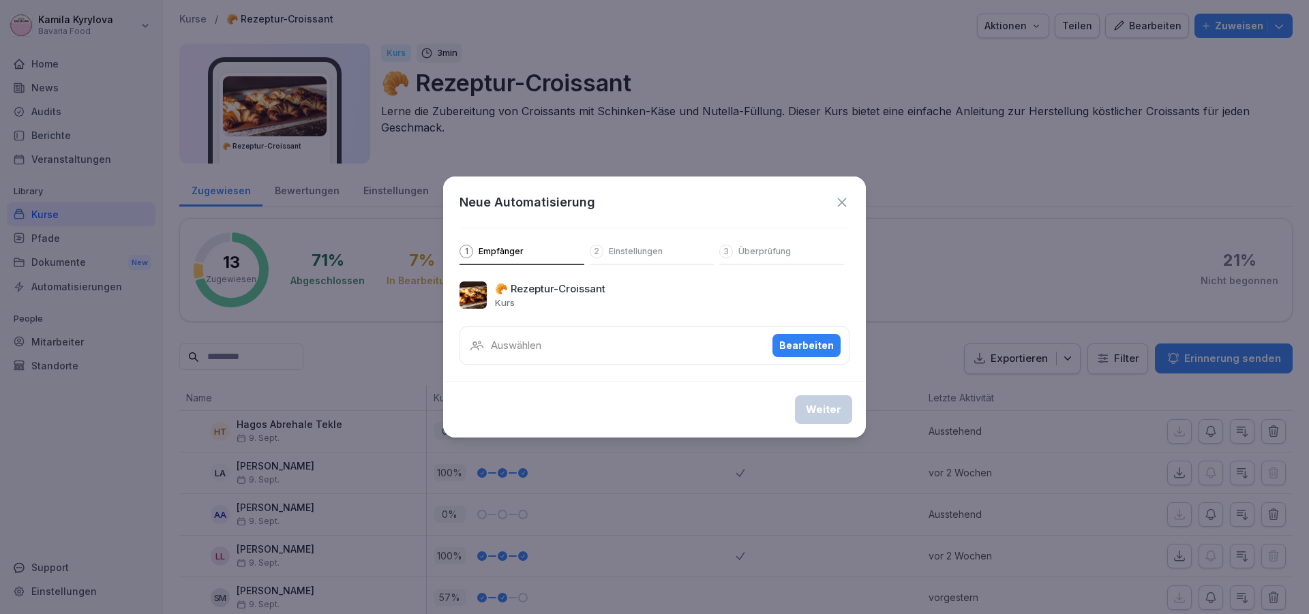
click at [636, 252] on p "Einstellungen" at bounding box center [636, 251] width 54 height 11
click at [841, 203] on icon at bounding box center [841, 202] width 9 height 9
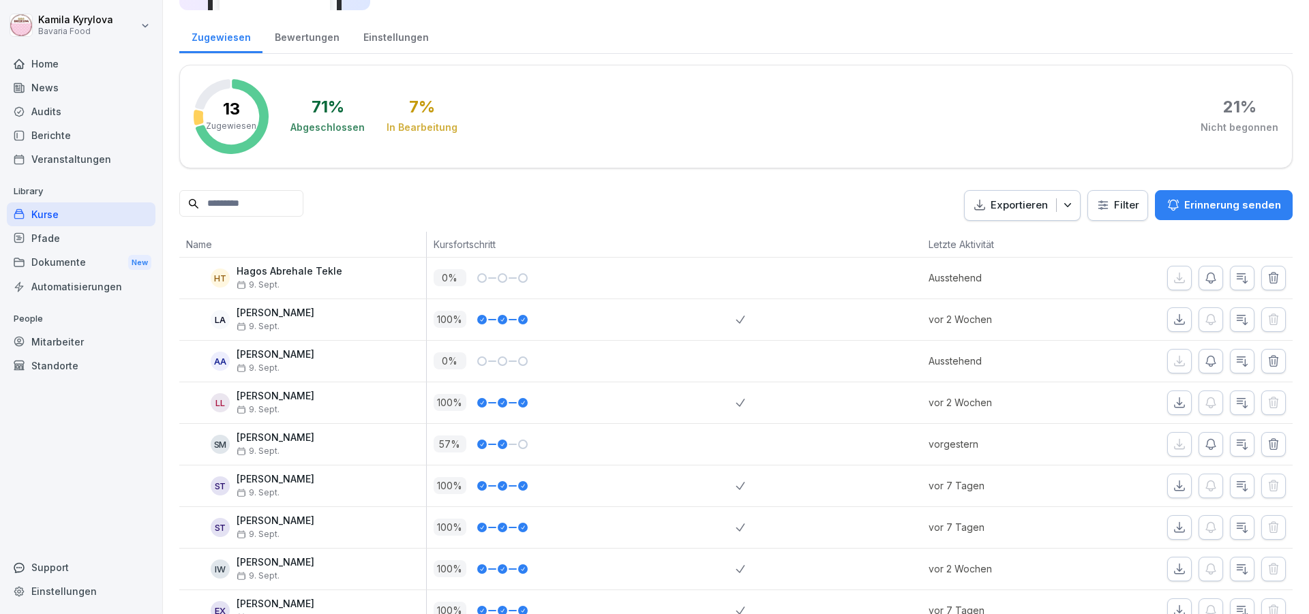
scroll to position [0, 0]
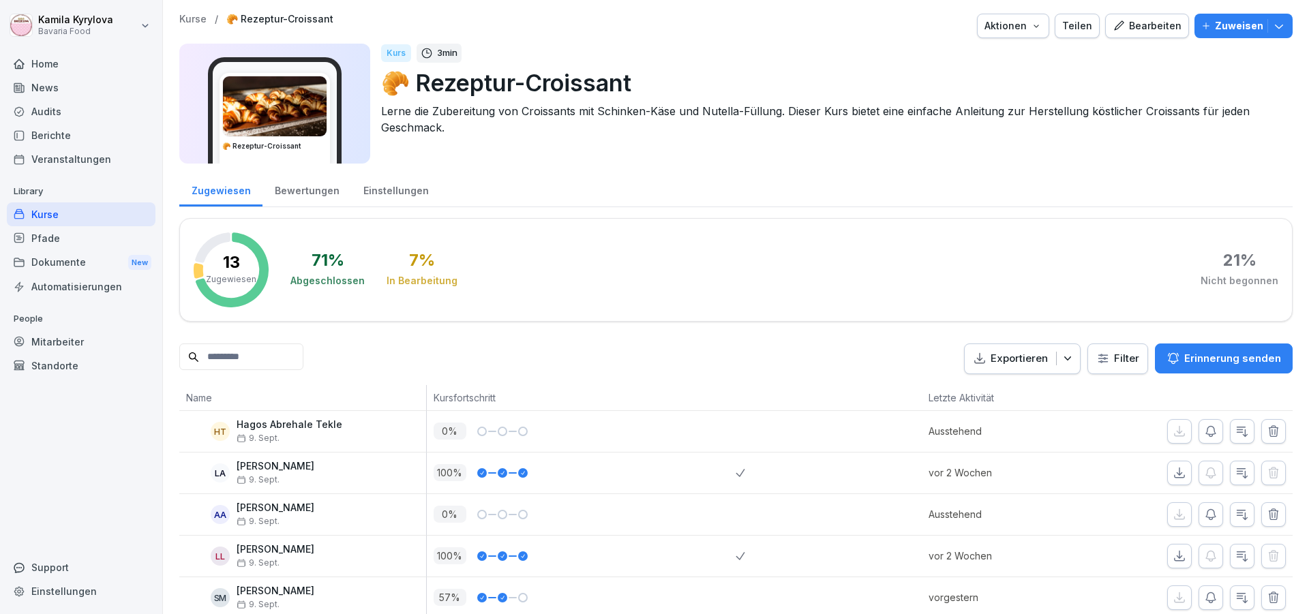
click at [1272, 31] on icon "button" at bounding box center [1279, 26] width 14 height 14
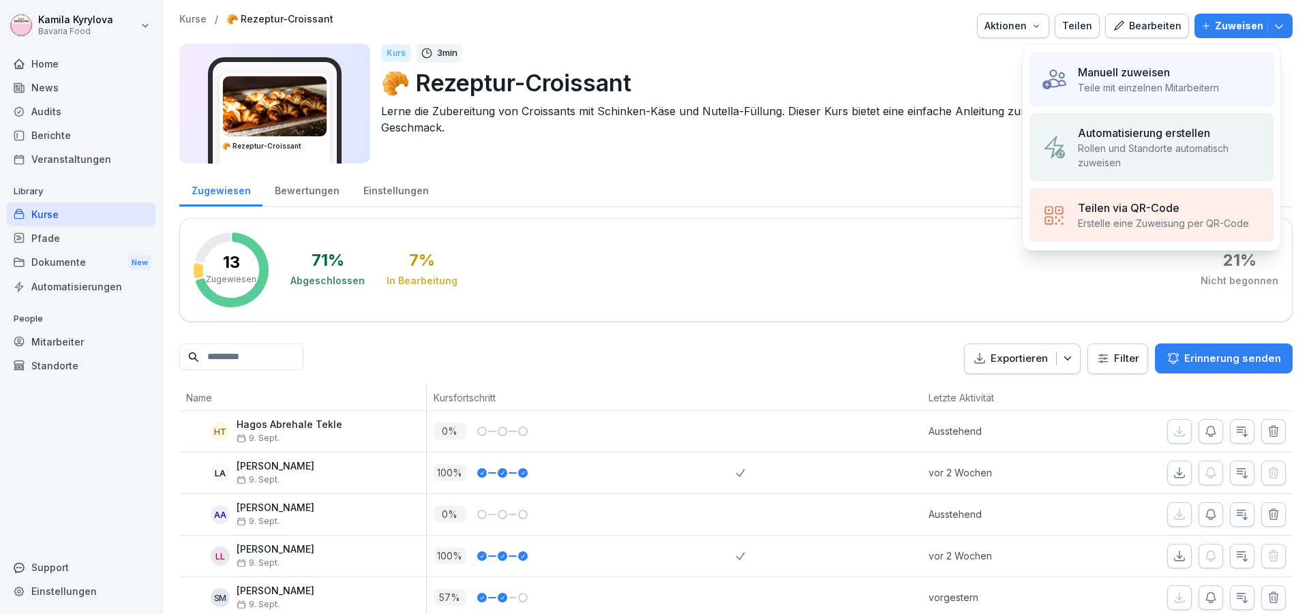
click at [1126, 78] on p "Manuell zuweisen" at bounding box center [1124, 72] width 92 height 16
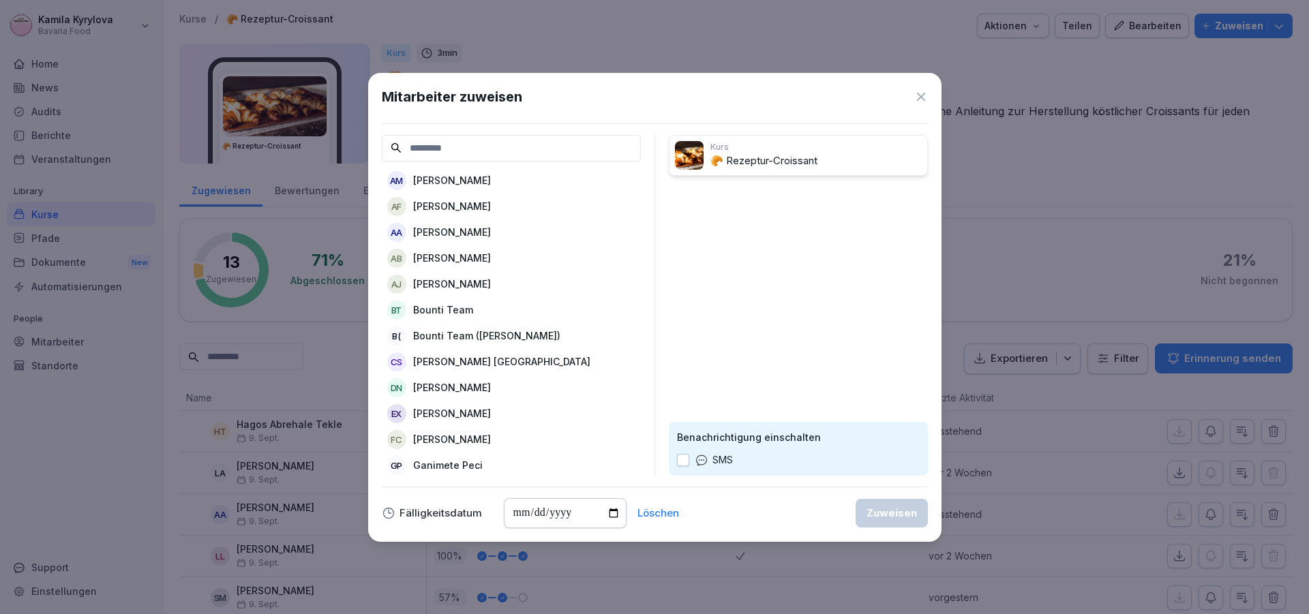
click at [490, 180] on p "[PERSON_NAME] [PERSON_NAME]" at bounding box center [452, 180] width 78 height 14
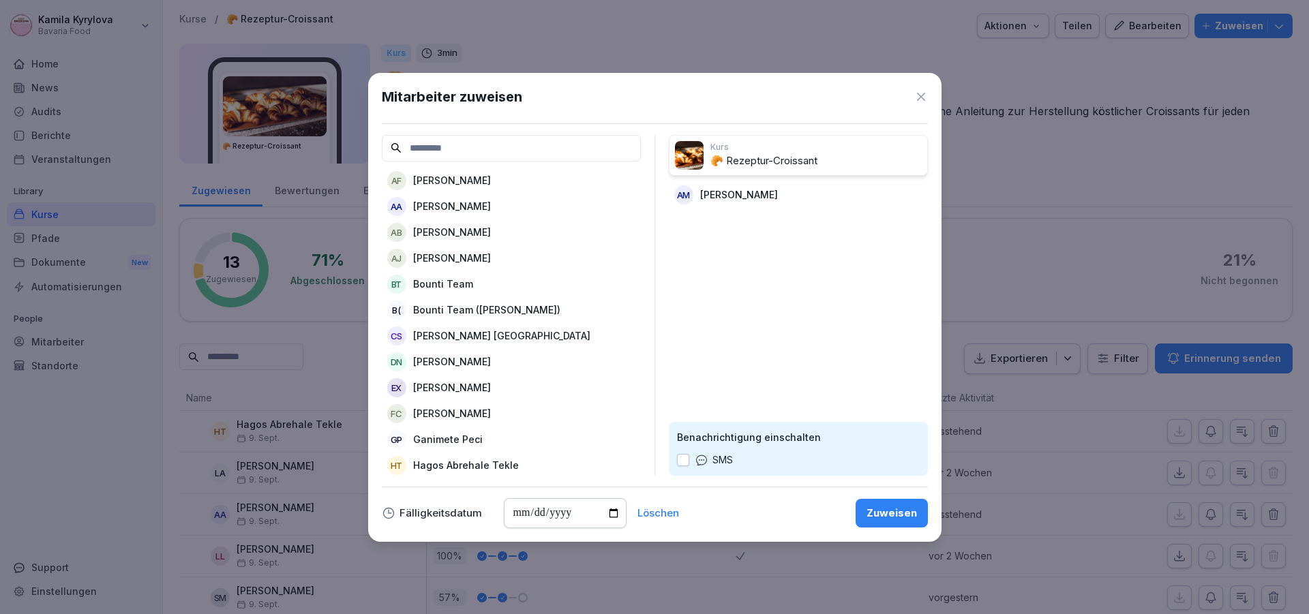
click at [490, 190] on div "AF Abdul Salam Faqeery" at bounding box center [511, 180] width 259 height 25
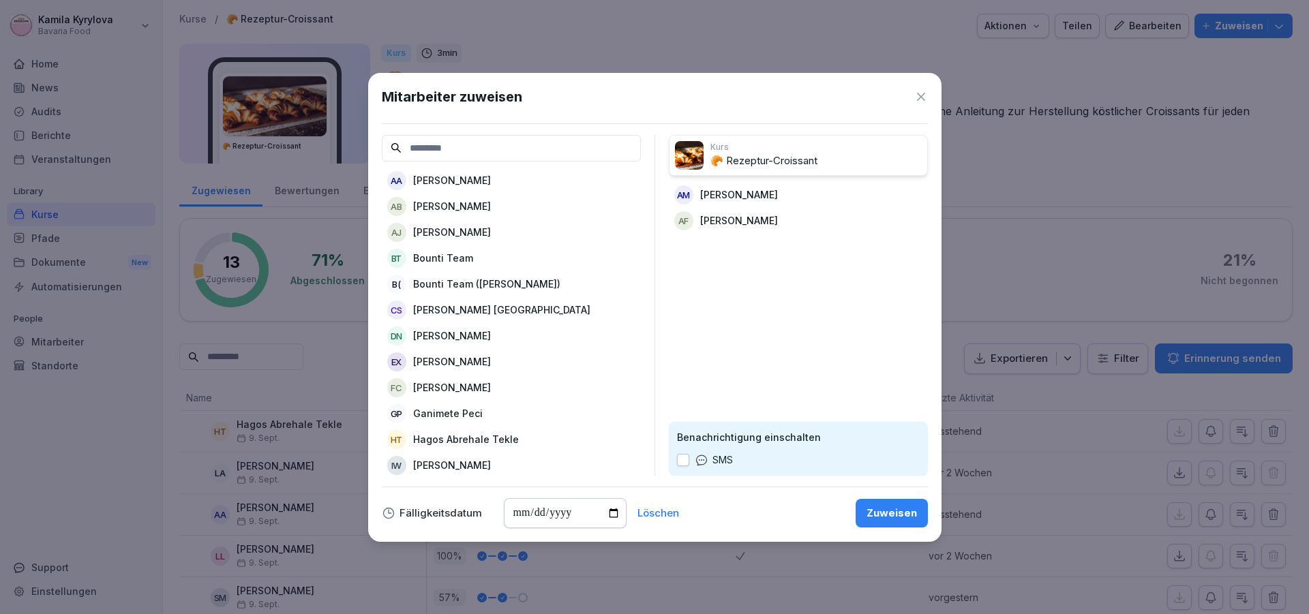
click at [924, 100] on icon at bounding box center [921, 97] width 8 height 8
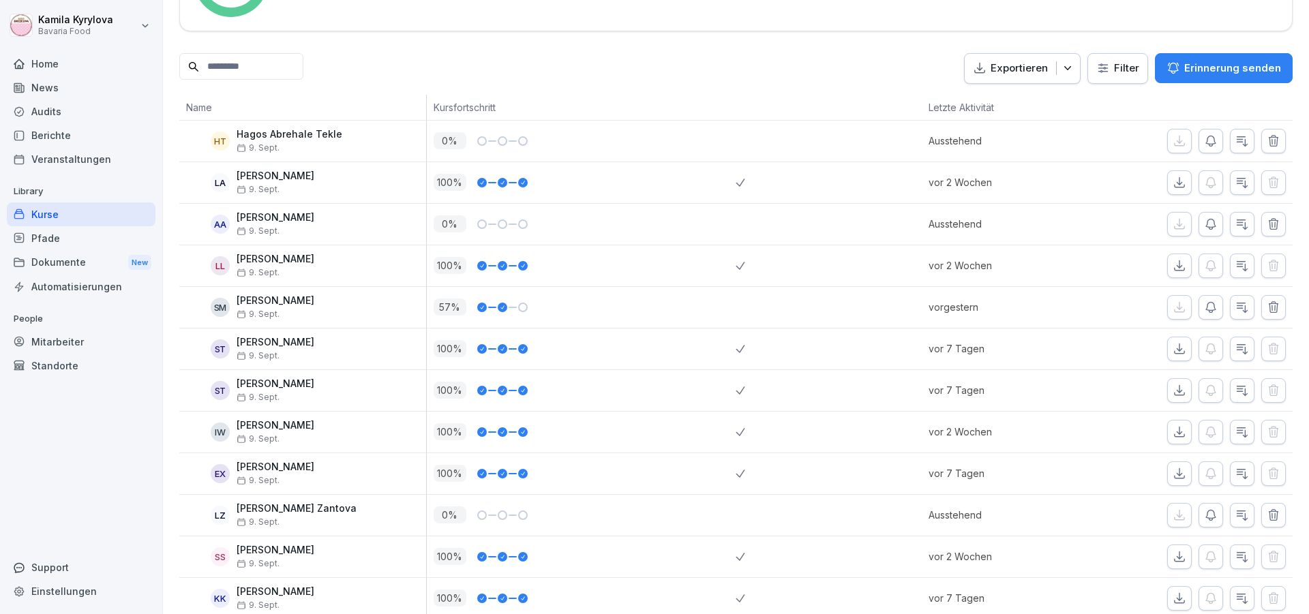
scroll to position [327, 0]
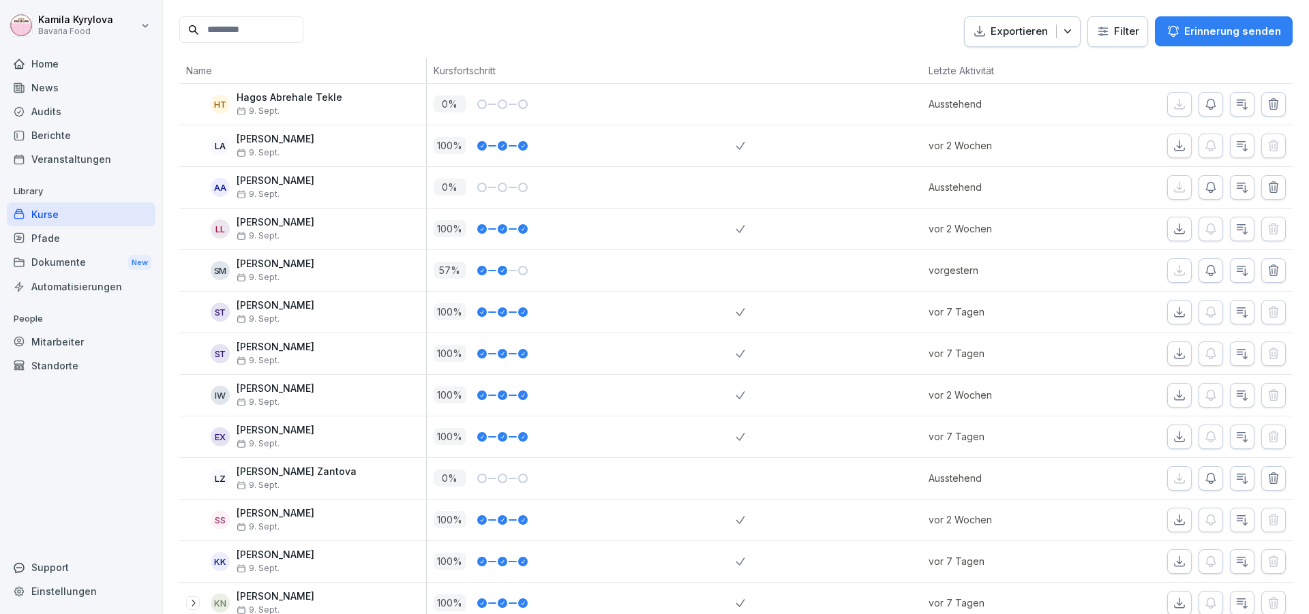
click at [31, 211] on div "Kurse" at bounding box center [81, 215] width 149 height 24
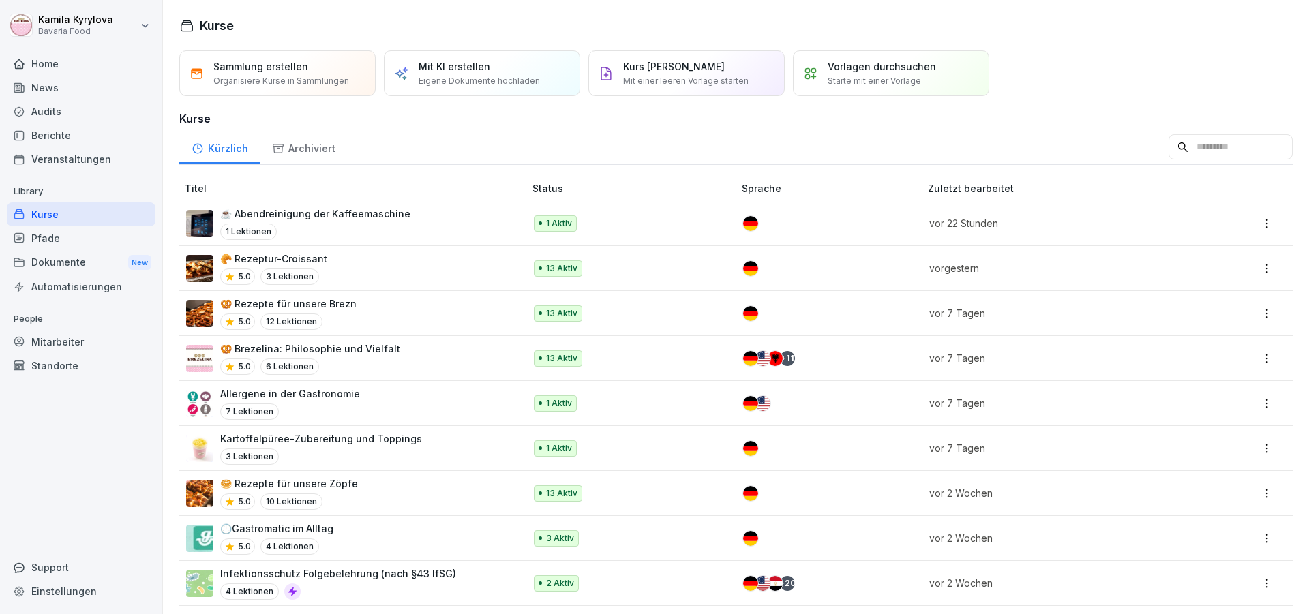
click at [344, 397] on p "Allergene in der Gastronomie" at bounding box center [290, 394] width 140 height 14
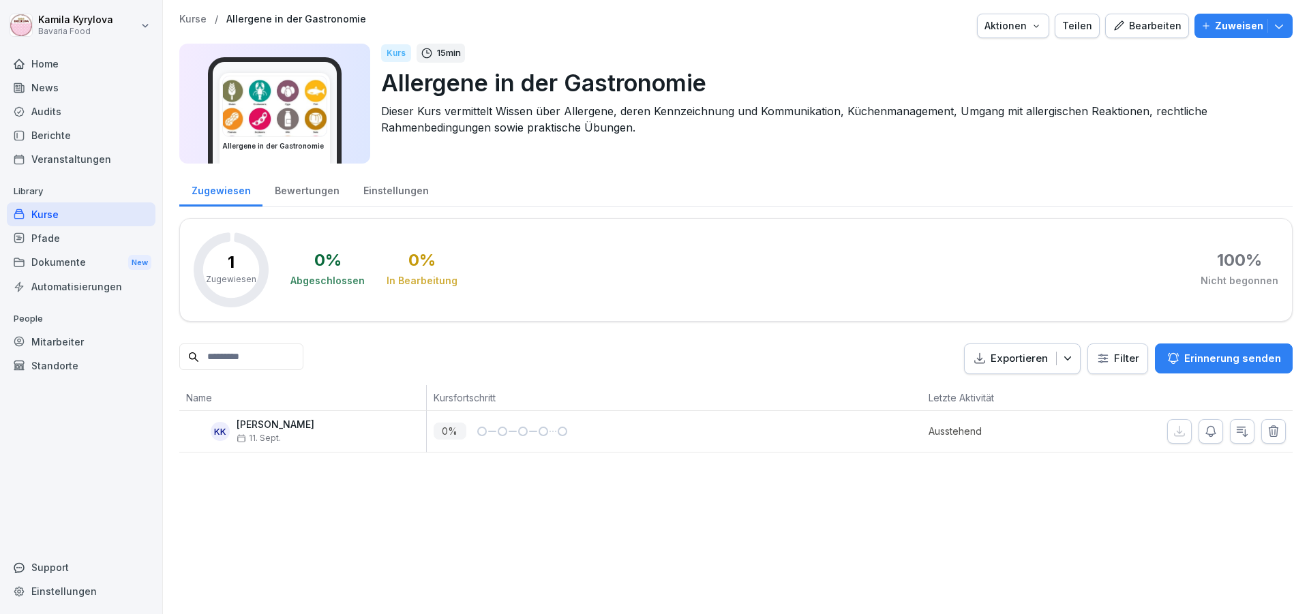
click at [1128, 24] on div "Bearbeiten" at bounding box center [1147, 25] width 69 height 15
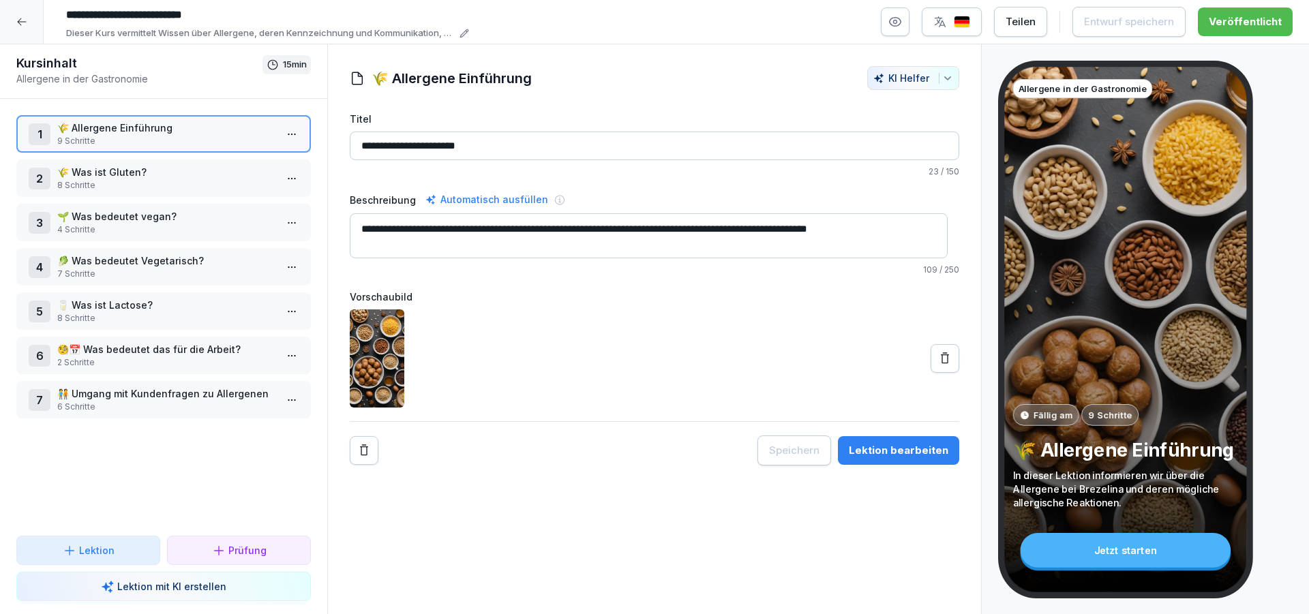
drag, startPoint x: 175, startPoint y: 137, endPoint x: 195, endPoint y: 137, distance: 20.5
click at [175, 137] on p "9 Schritte" at bounding box center [166, 141] width 218 height 12
click at [593, 232] on textarea "**********" at bounding box center [649, 235] width 598 height 45
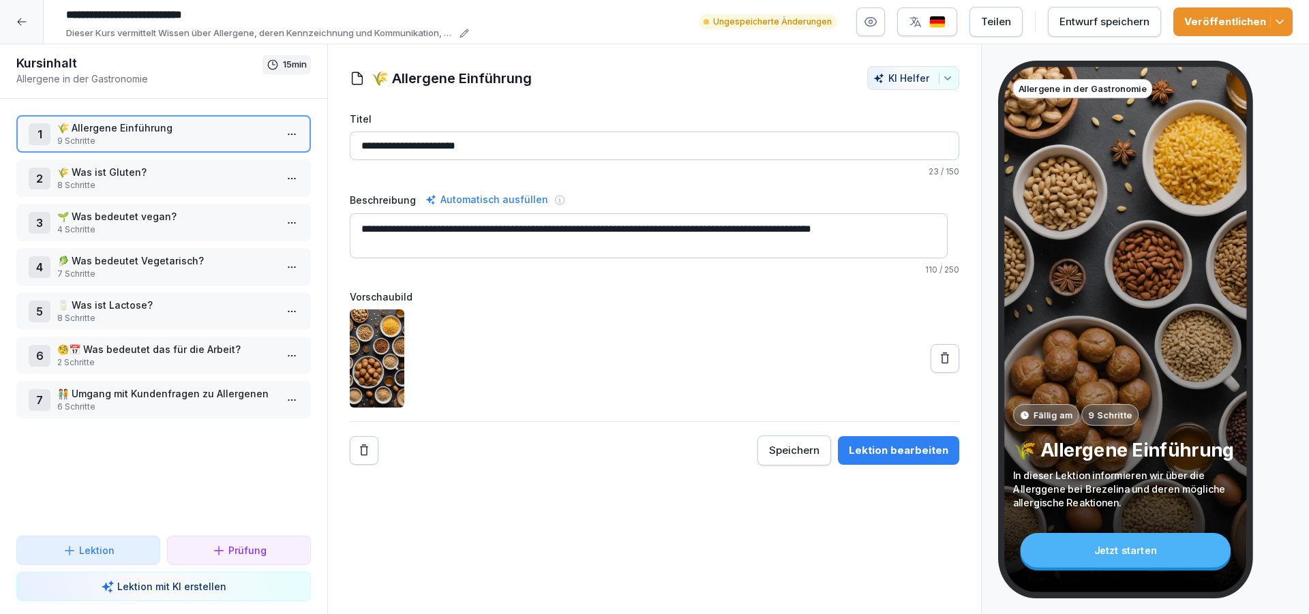
click at [1255, 25] on div "Veröffentlichen" at bounding box center [1233, 21] width 98 height 15
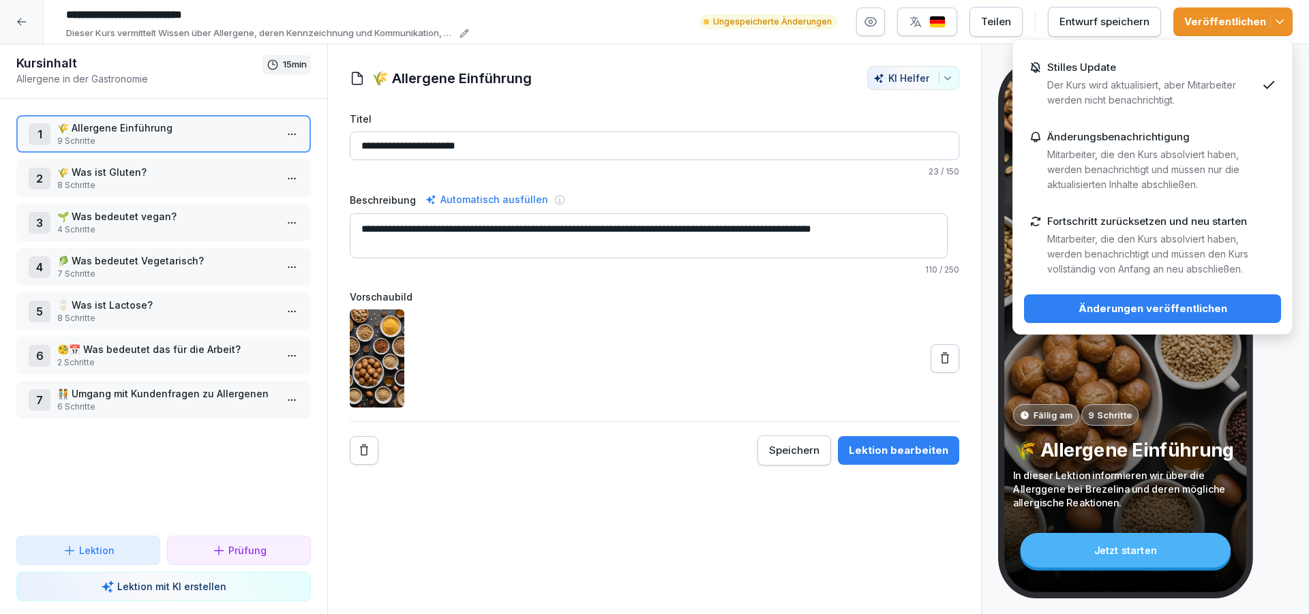
click at [1126, 309] on div "Änderungen veröffentlichen" at bounding box center [1152, 308] width 235 height 15
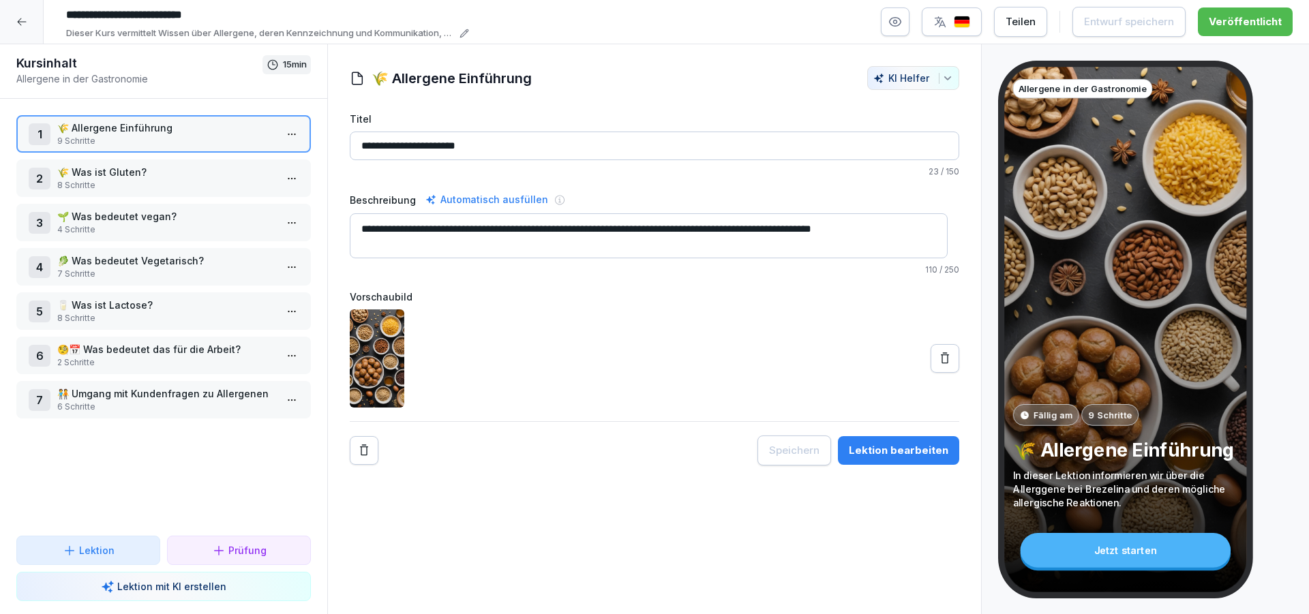
click at [590, 233] on textarea "**********" at bounding box center [649, 235] width 598 height 45
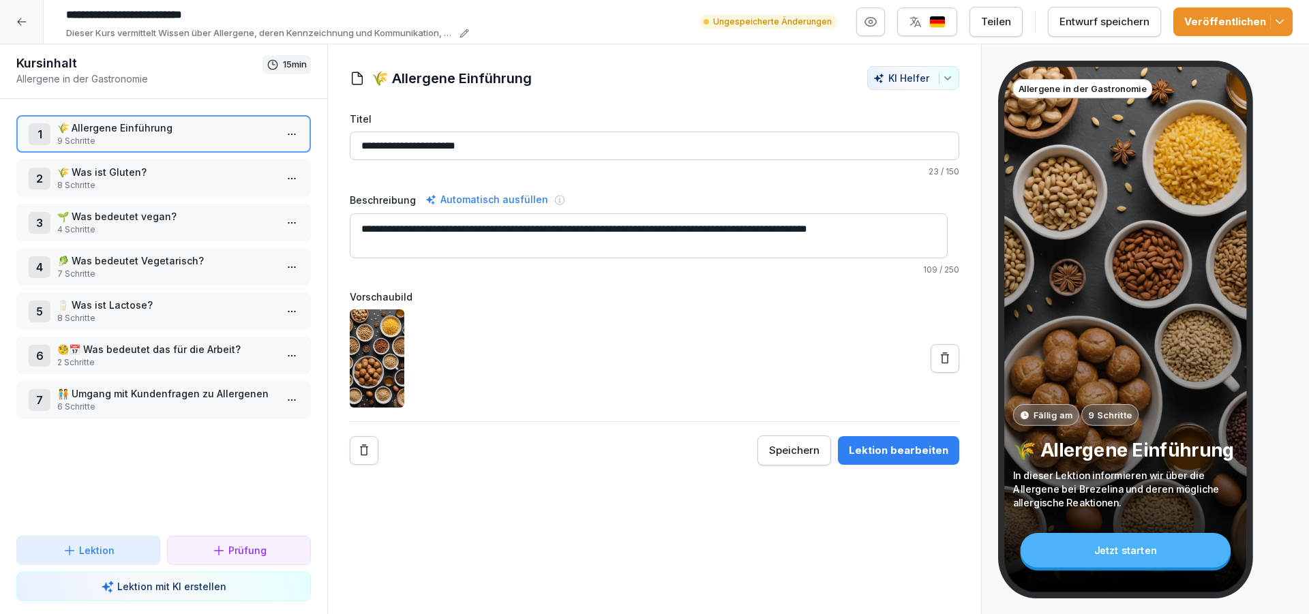
type textarea "**********"
click at [1222, 24] on div "Veröffentlichen" at bounding box center [1233, 21] width 98 height 15
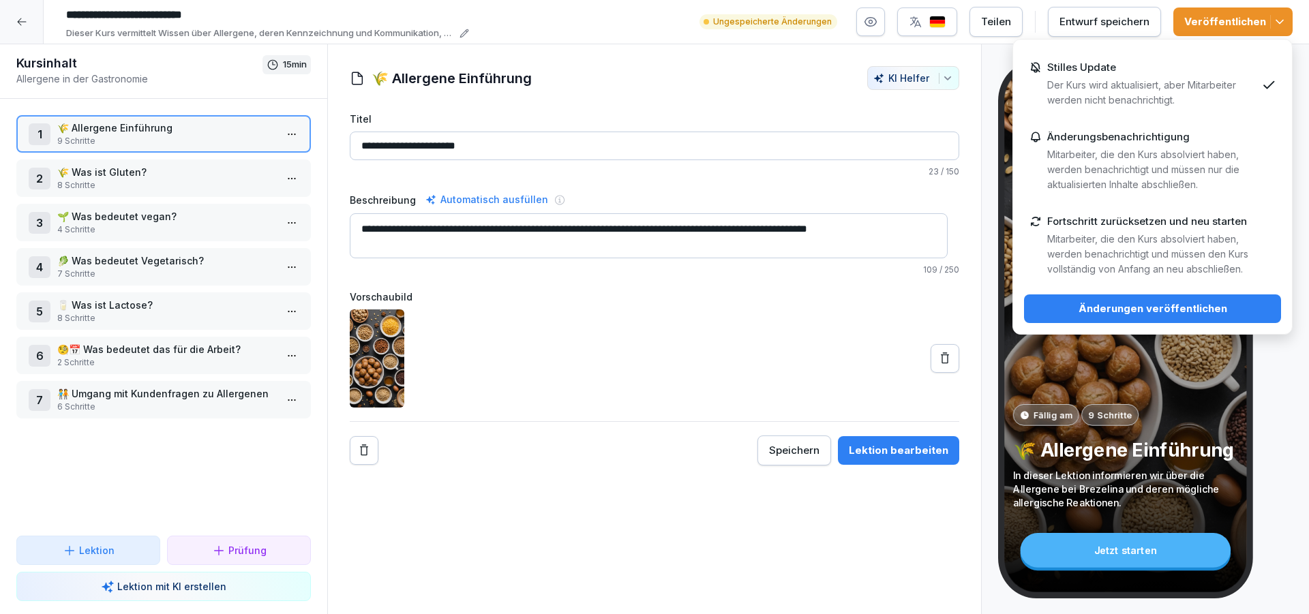
click at [1079, 299] on button "Änderungen veröffentlichen" at bounding box center [1152, 309] width 257 height 29
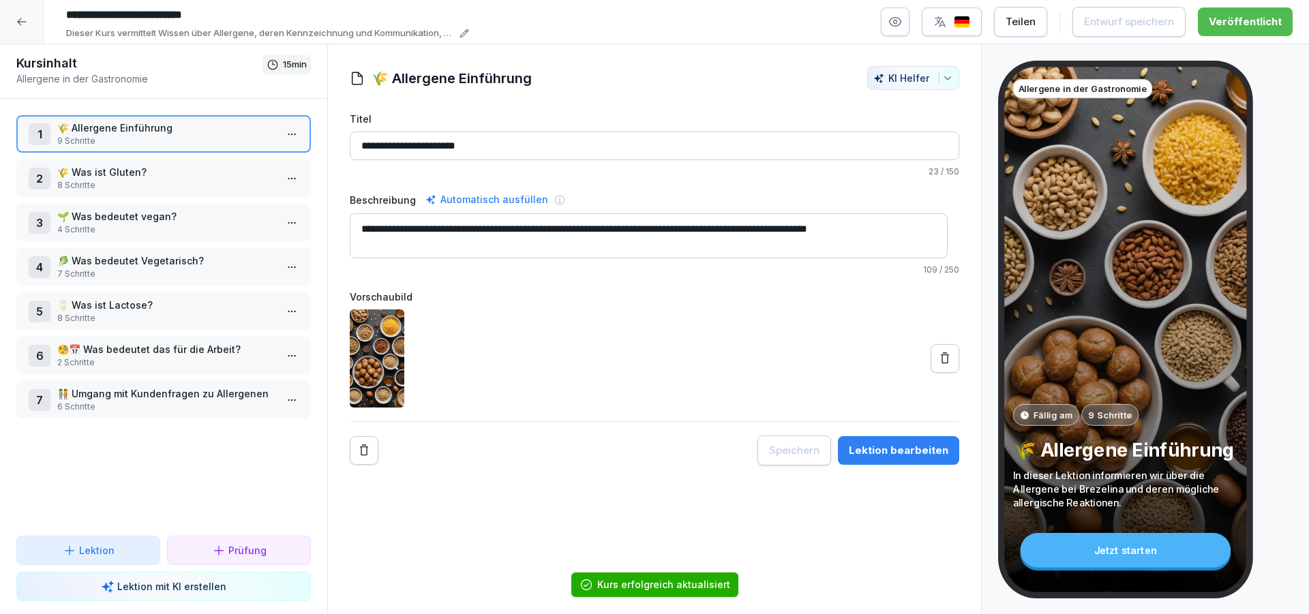
click at [21, 23] on icon at bounding box center [21, 21] width 11 height 11
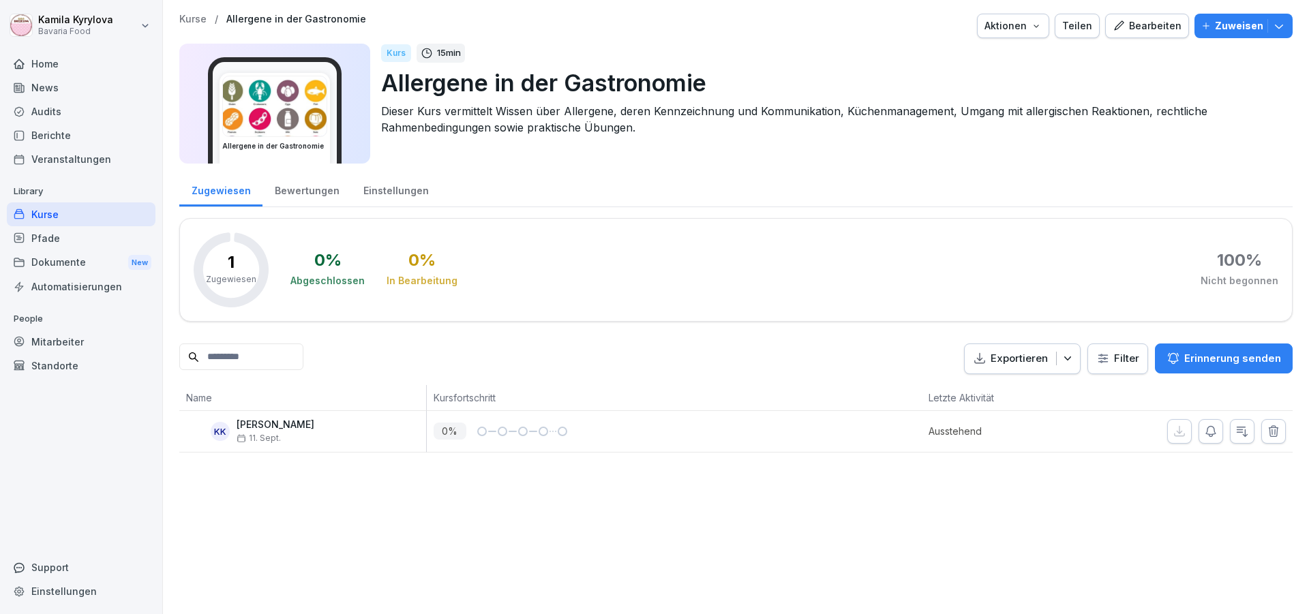
click at [40, 213] on div "Kurse" at bounding box center [81, 215] width 149 height 24
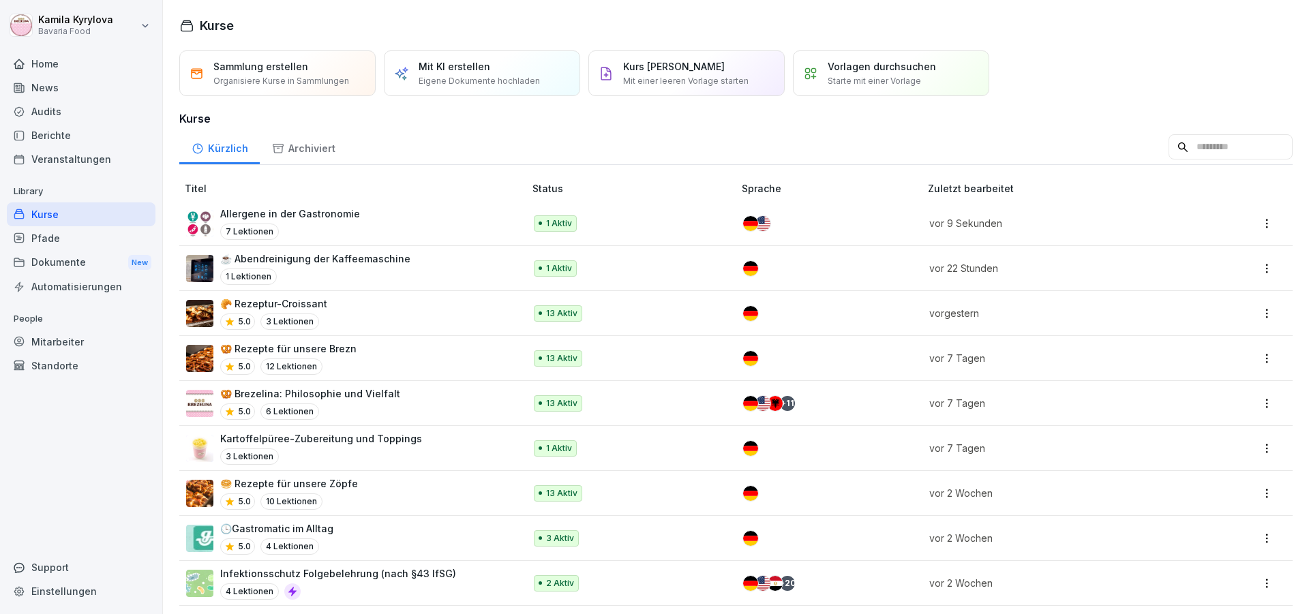
click at [43, 132] on div "Berichte" at bounding box center [81, 135] width 149 height 24
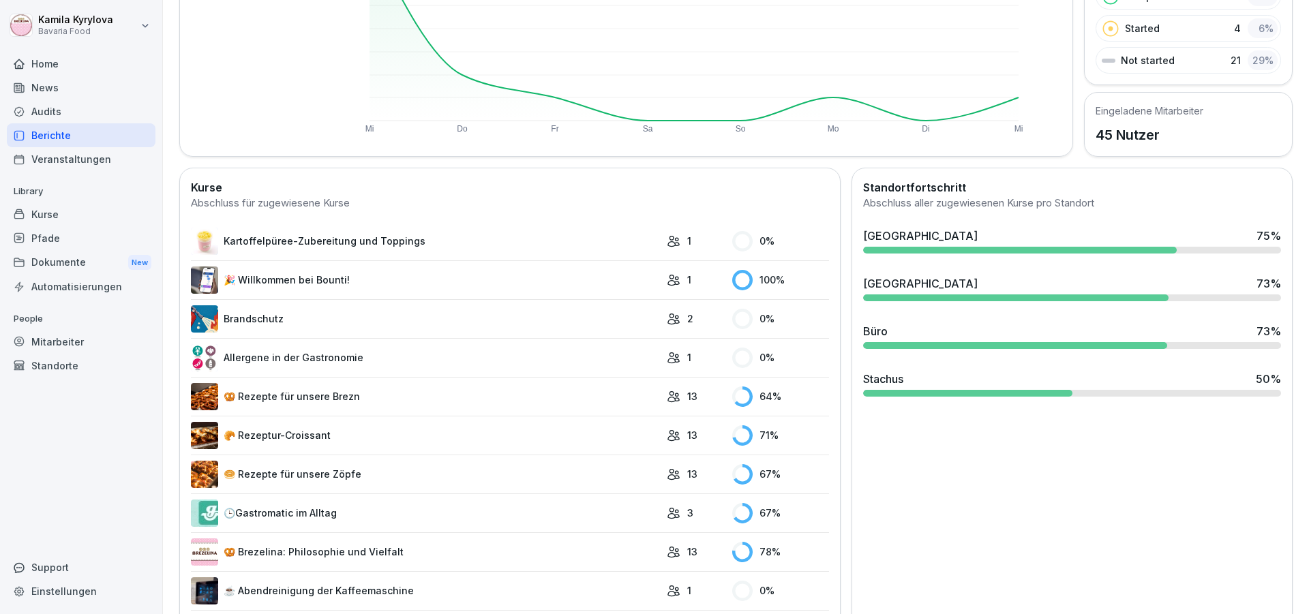
scroll to position [297, 0]
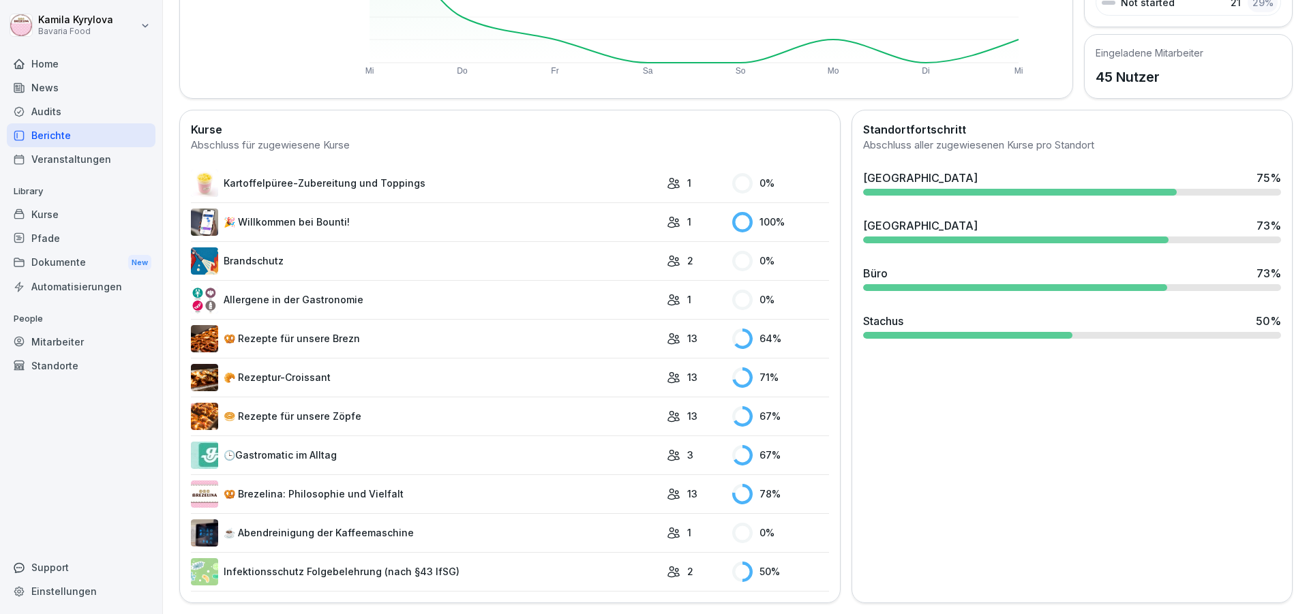
click at [303, 325] on link "🥨 Rezepte für unsere Brezn" at bounding box center [425, 338] width 469 height 27
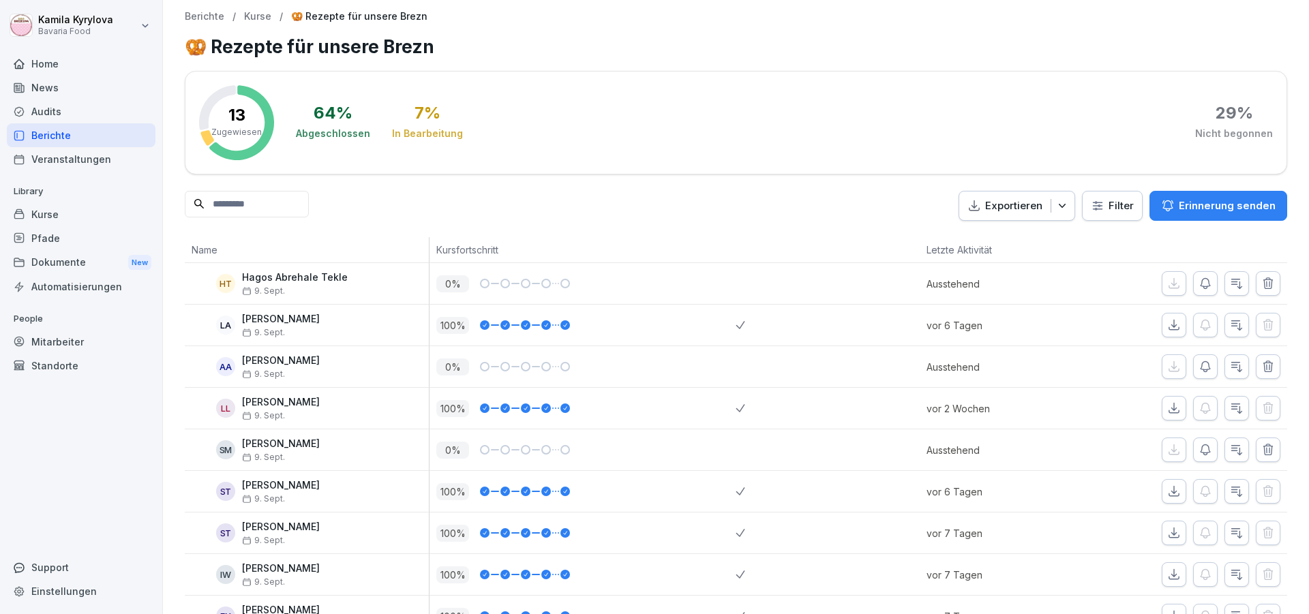
click at [43, 211] on div "Kurse" at bounding box center [81, 215] width 149 height 24
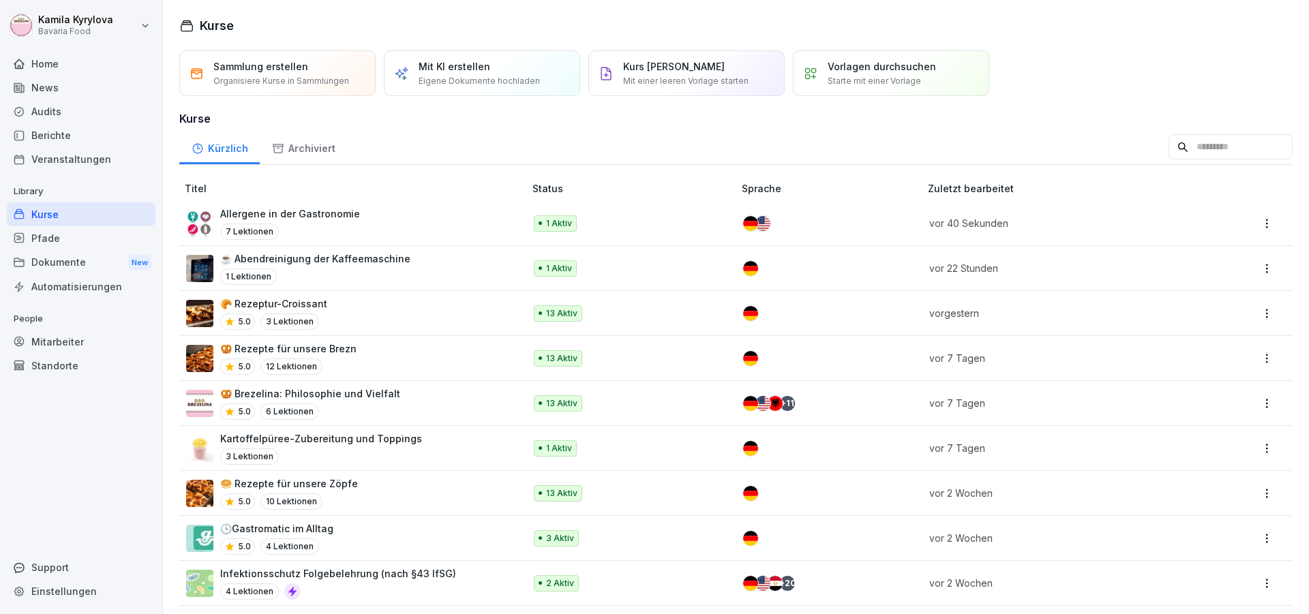
click at [303, 299] on p "🥐 Rezeptur-Croissant" at bounding box center [273, 304] width 107 height 14
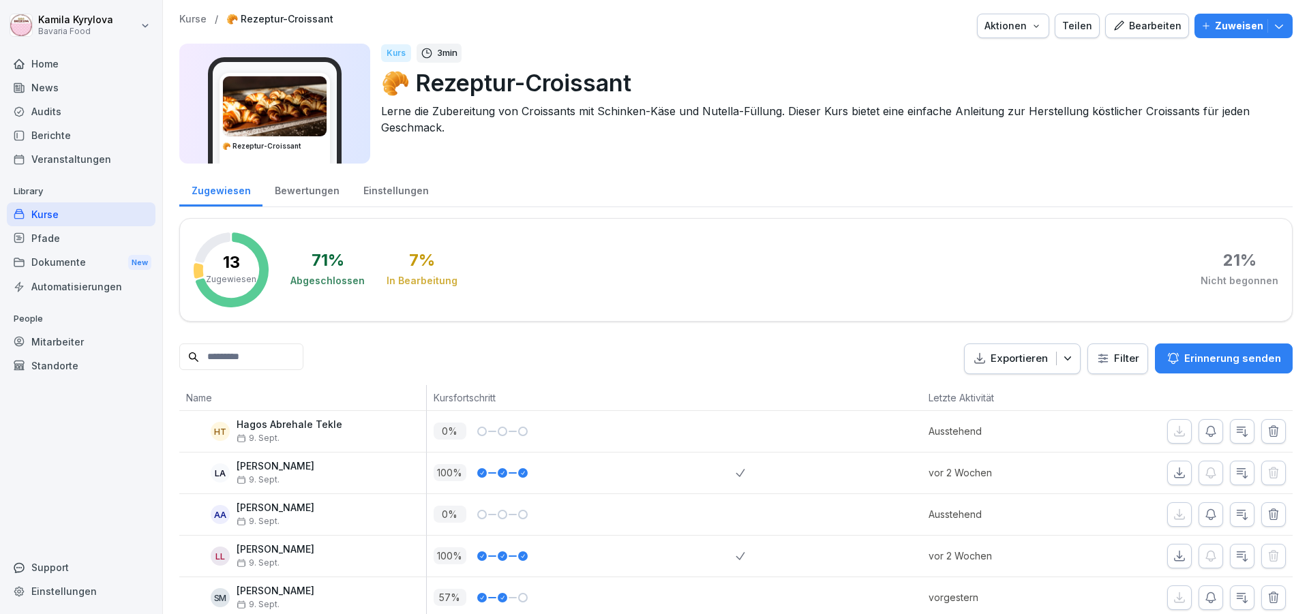
click at [1215, 28] on p "Zuweisen" at bounding box center [1239, 25] width 48 height 15
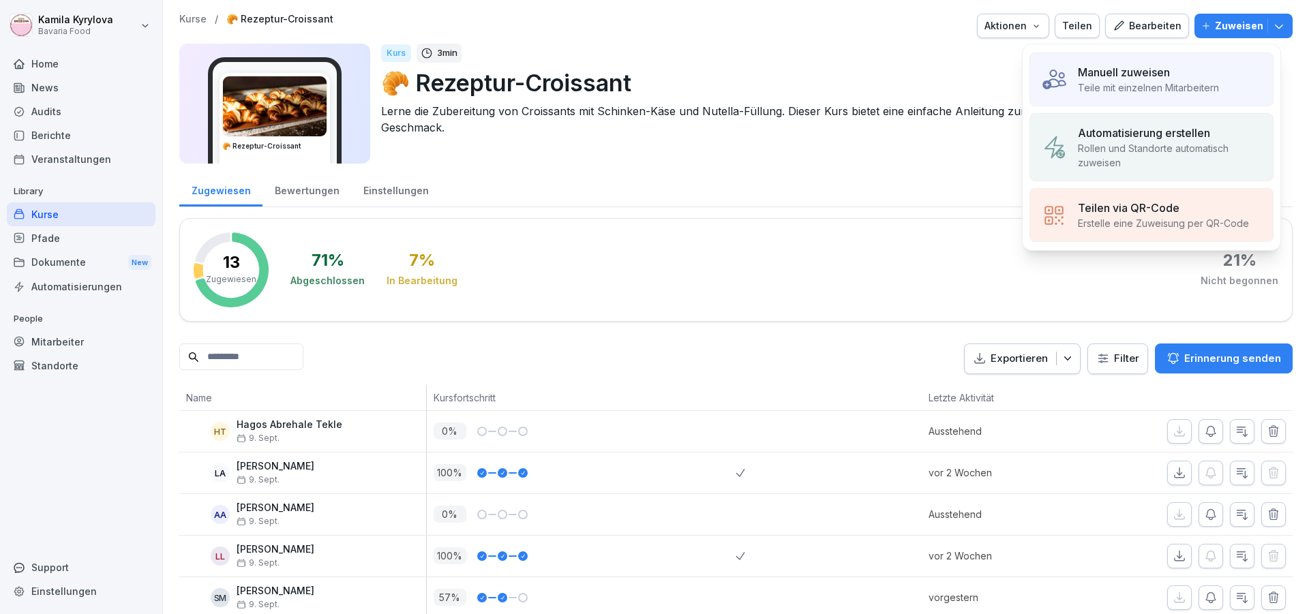
click at [1156, 81] on p "Teile mit einzelnen Mitarbeitern" at bounding box center [1148, 87] width 141 height 14
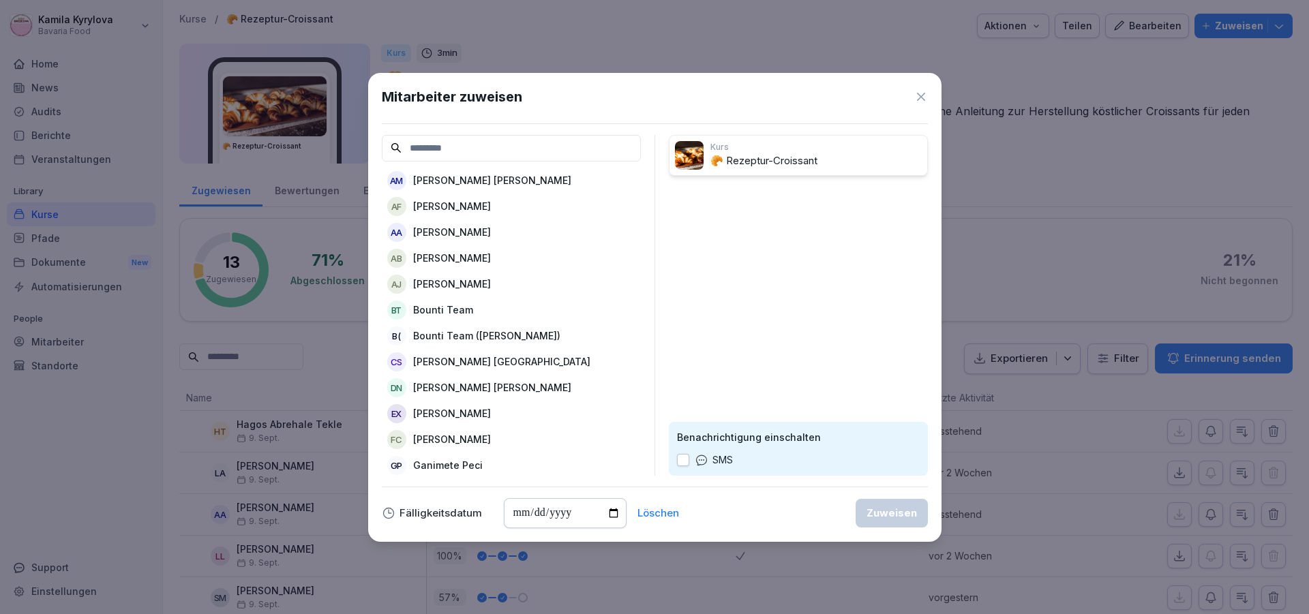
click at [468, 187] on p "[PERSON_NAME] [PERSON_NAME]" at bounding box center [492, 180] width 158 height 14
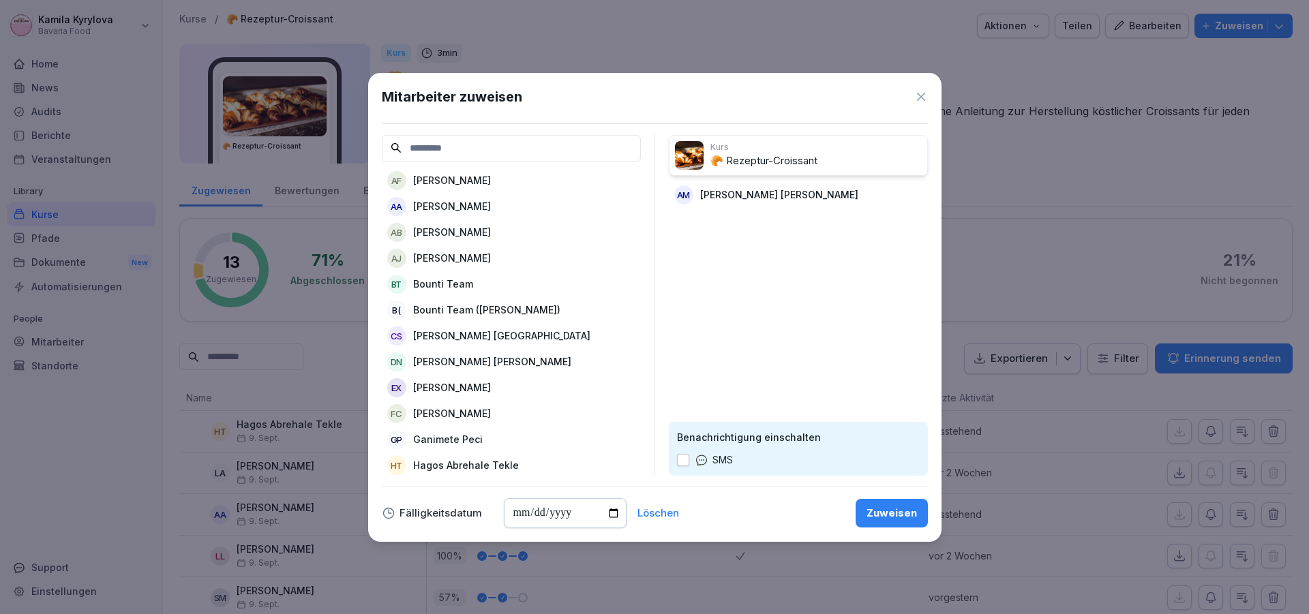
click at [461, 179] on p "[PERSON_NAME]" at bounding box center [452, 180] width 78 height 14
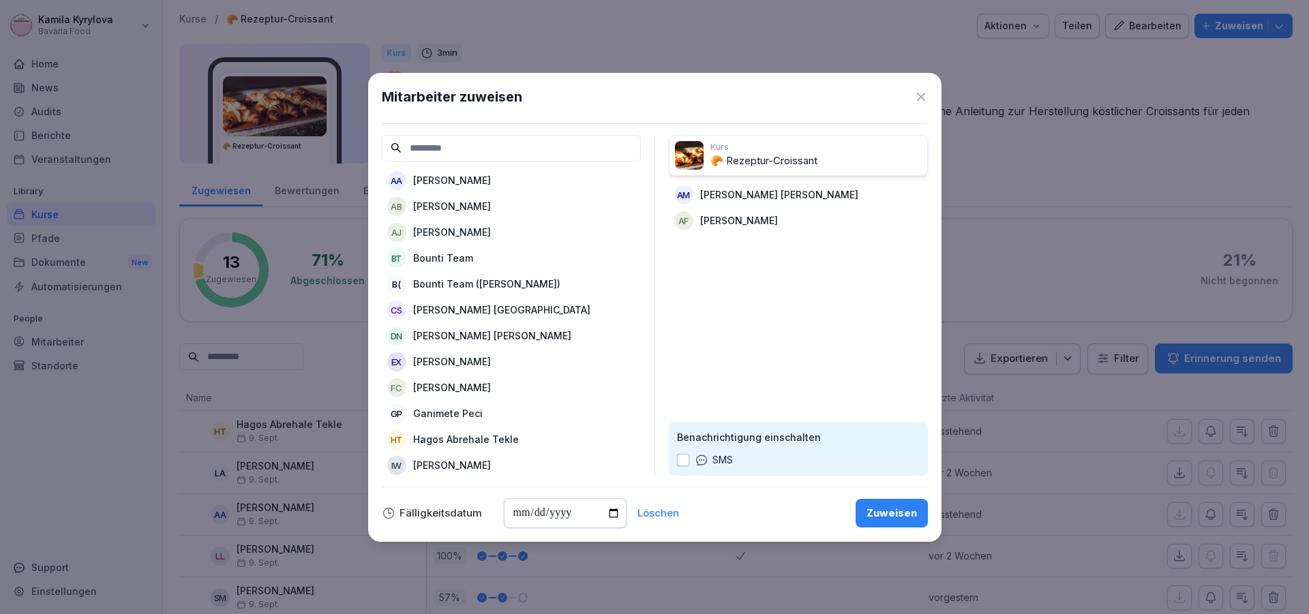
click at [446, 209] on p "[PERSON_NAME]" at bounding box center [452, 206] width 78 height 14
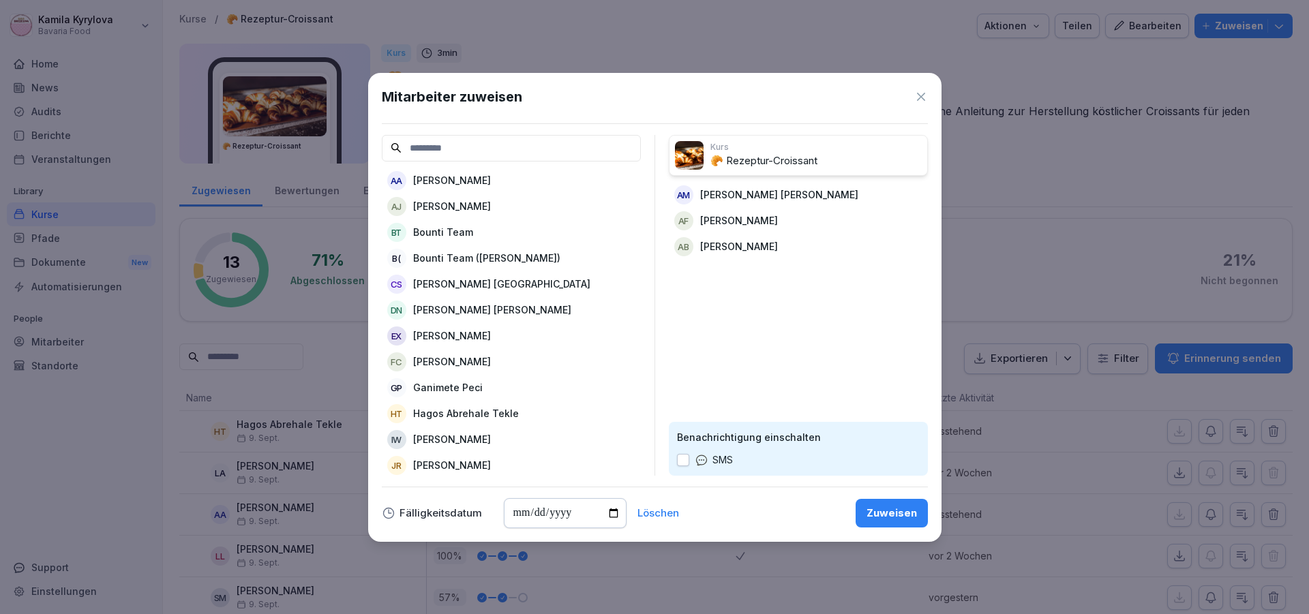
click at [446, 209] on p "[PERSON_NAME]" at bounding box center [452, 206] width 78 height 14
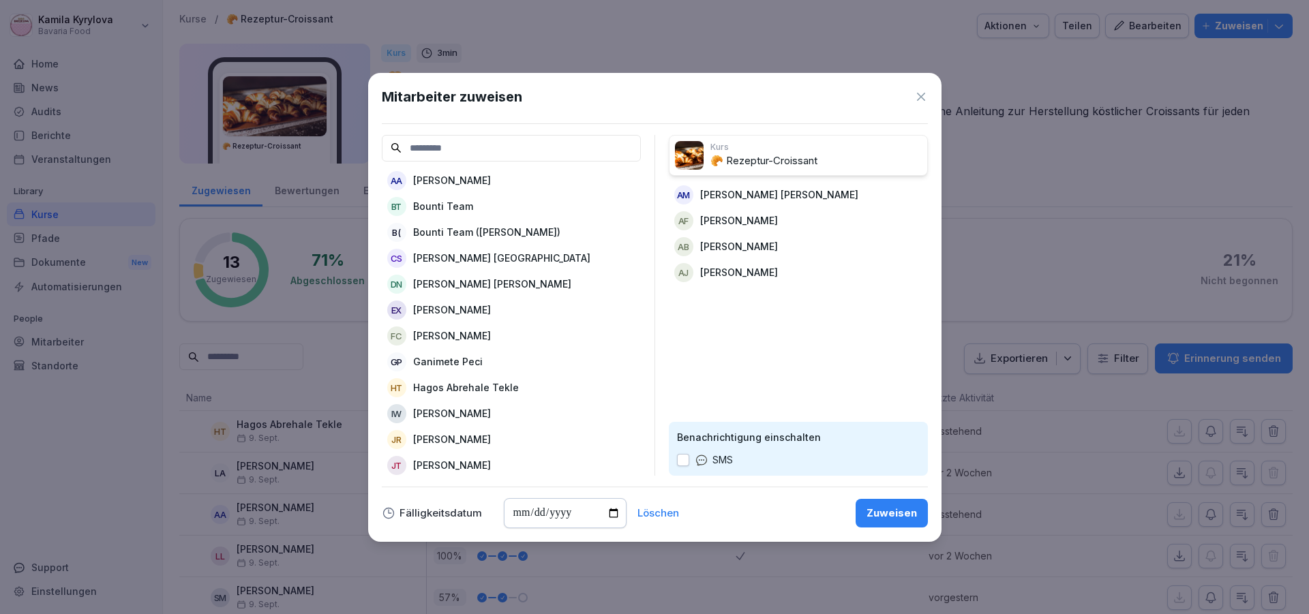
click at [447, 261] on p "[PERSON_NAME] [GEOGRAPHIC_DATA]" at bounding box center [501, 258] width 177 height 14
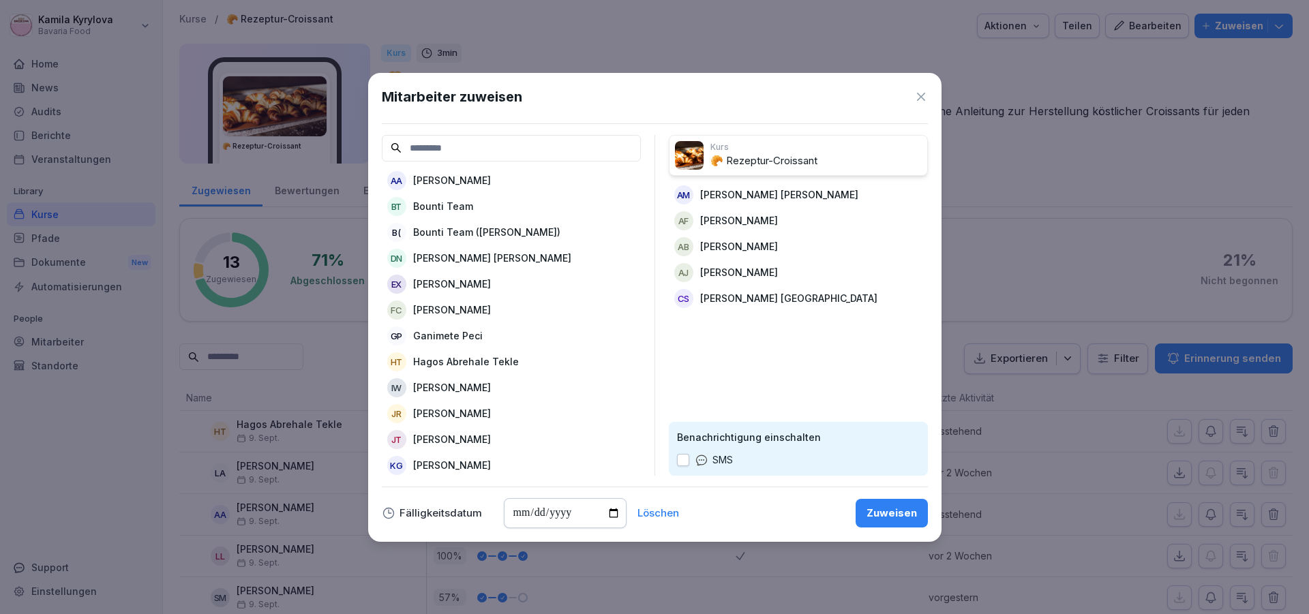
click at [447, 261] on p "[PERSON_NAME] [PERSON_NAME]" at bounding box center [492, 258] width 158 height 14
click at [445, 287] on p "[PERSON_NAME]" at bounding box center [452, 284] width 78 height 14
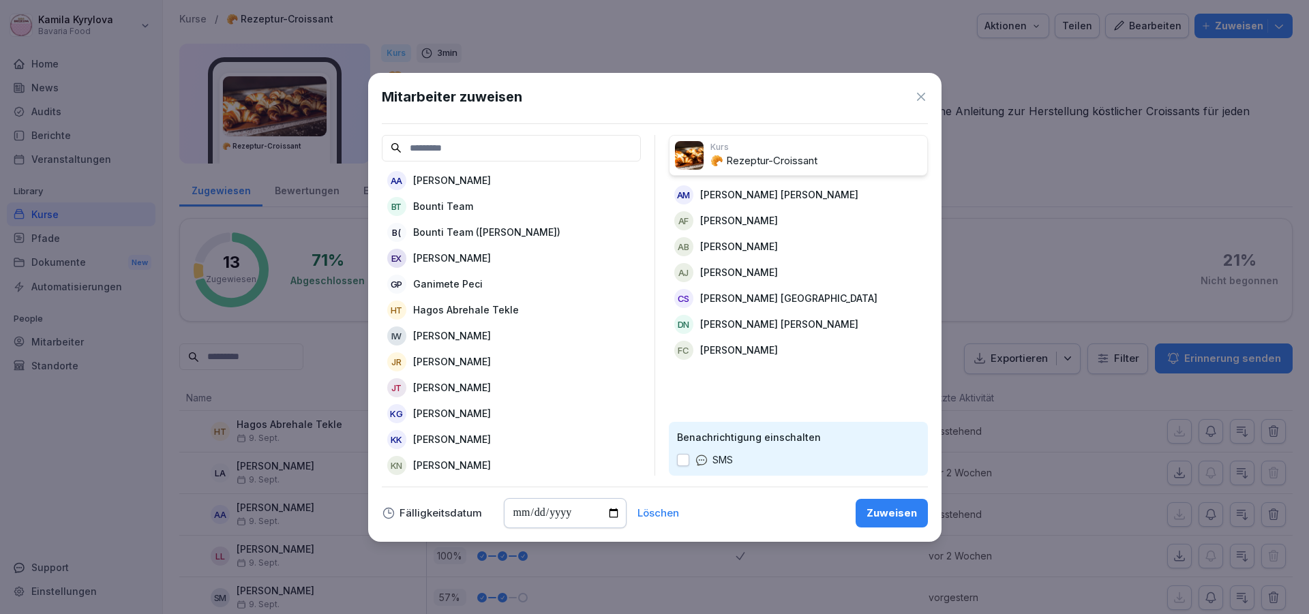
click at [445, 287] on p "Ganimete Peci" at bounding box center [448, 284] width 70 height 14
click at [479, 333] on p "[PERSON_NAME]" at bounding box center [452, 336] width 78 height 14
click at [444, 340] on p "[PERSON_NAME]" at bounding box center [452, 336] width 78 height 14
click at [439, 390] on p "[PERSON_NAME]" at bounding box center [452, 387] width 78 height 14
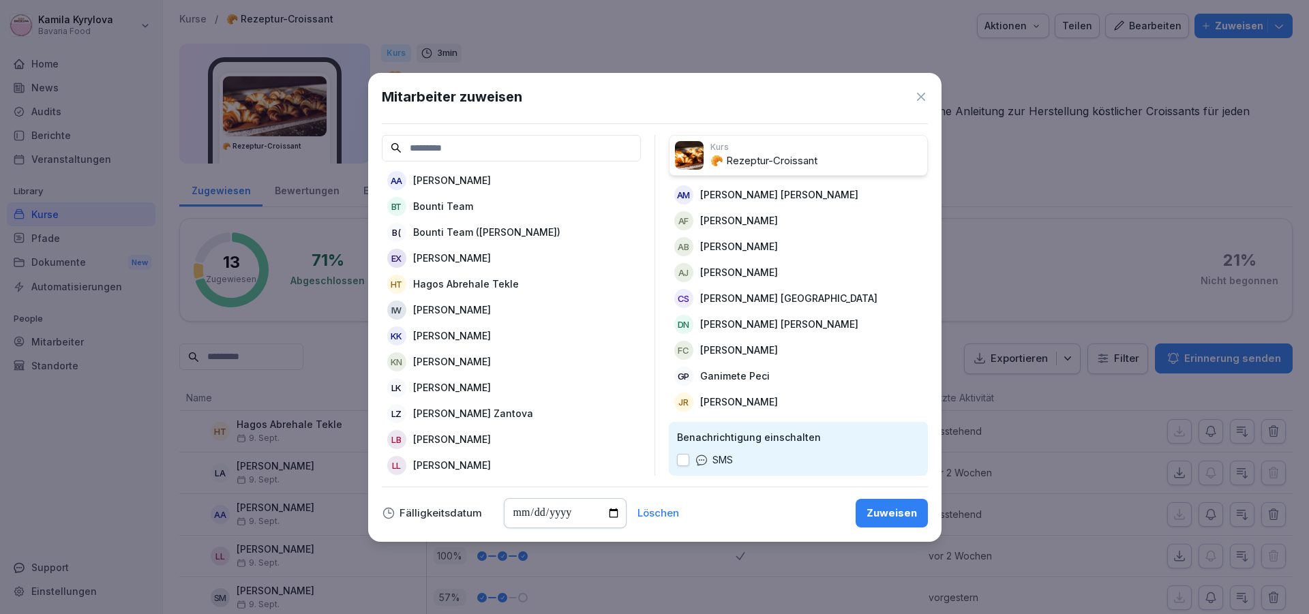
click at [448, 389] on p "[PERSON_NAME]" at bounding box center [452, 387] width 78 height 14
click at [438, 413] on p "[PERSON_NAME]" at bounding box center [452, 413] width 78 height 14
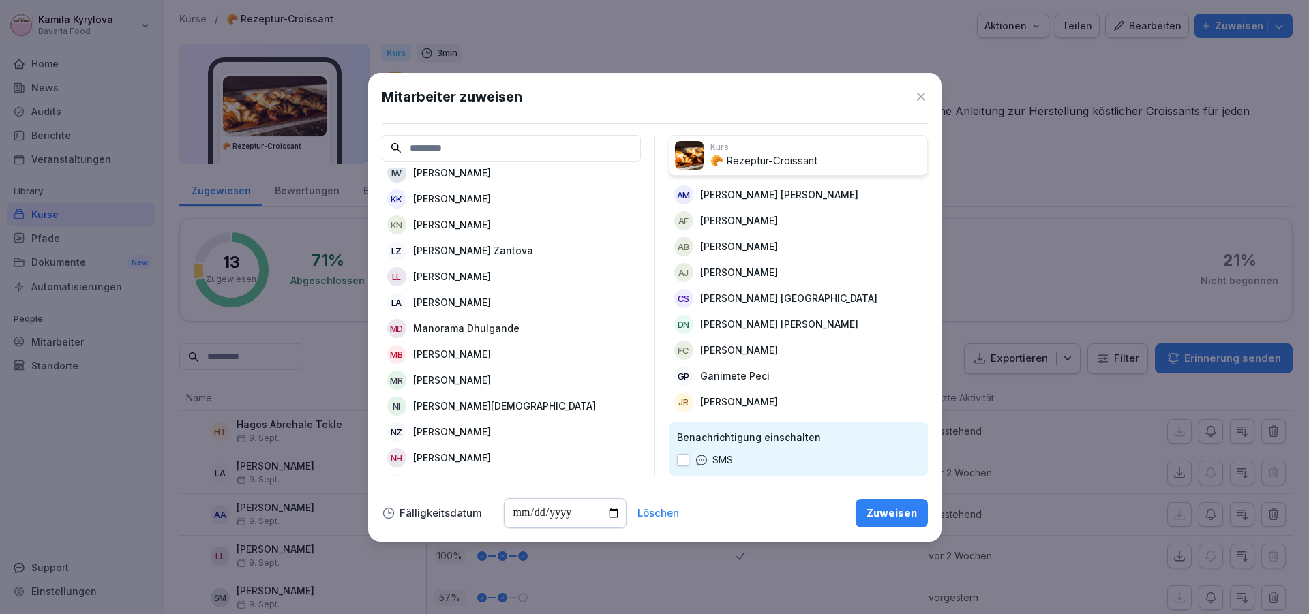
scroll to position [149, 0]
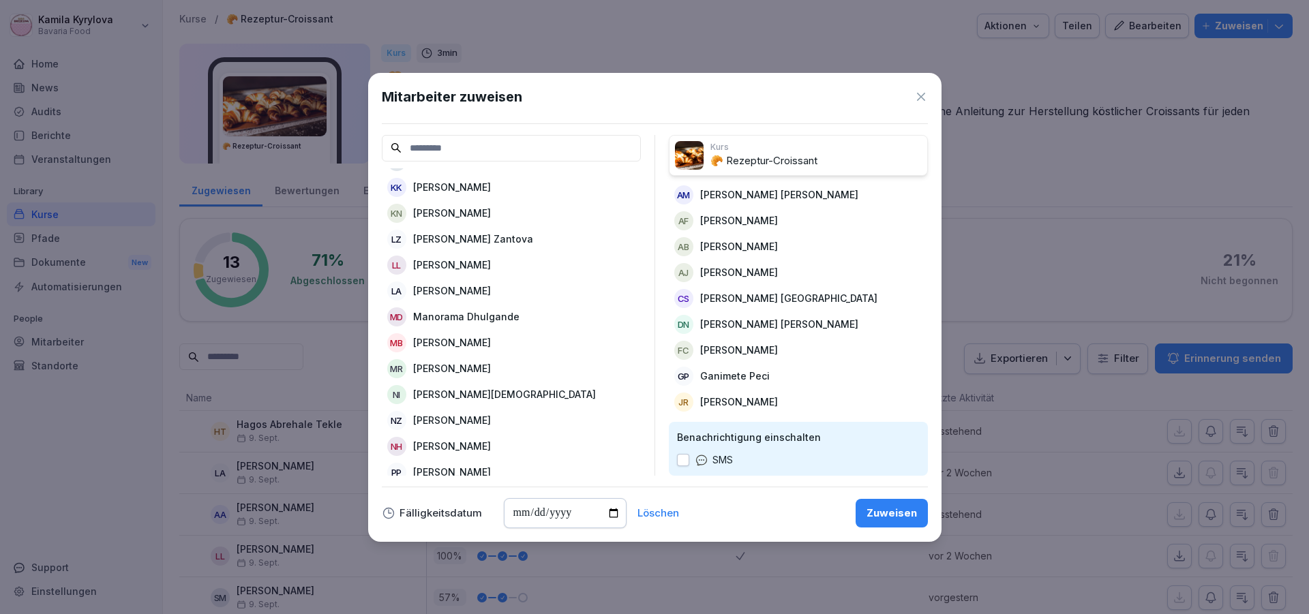
click at [456, 320] on p "Manorama Dhulgande" at bounding box center [466, 317] width 106 height 14
click at [456, 320] on p "[PERSON_NAME]" at bounding box center [452, 317] width 78 height 14
click at [456, 320] on p "[PERSON_NAME][DEMOGRAPHIC_DATA]" at bounding box center [504, 317] width 183 height 14
click at [456, 320] on p "[PERSON_NAME]" at bounding box center [452, 317] width 78 height 14
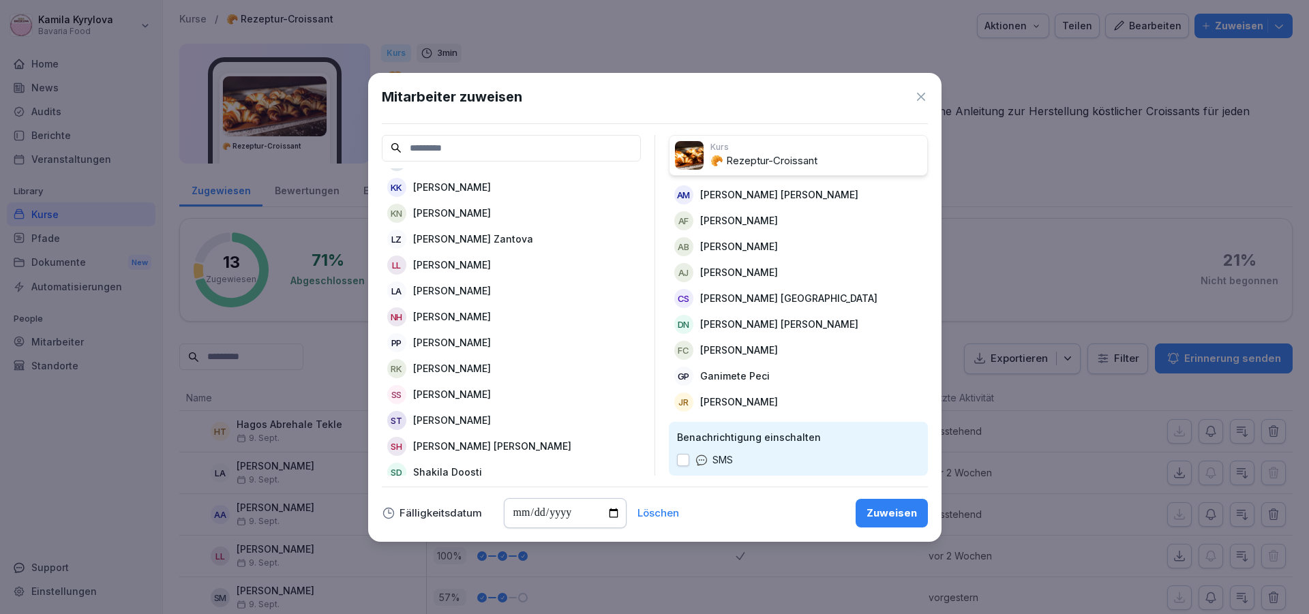
click at [456, 320] on p "[PERSON_NAME]" at bounding box center [452, 317] width 78 height 14
click at [455, 371] on p "[PERSON_NAME] [PERSON_NAME]" at bounding box center [492, 368] width 158 height 14
click at [455, 371] on p "Shakila Doosti" at bounding box center [447, 368] width 69 height 14
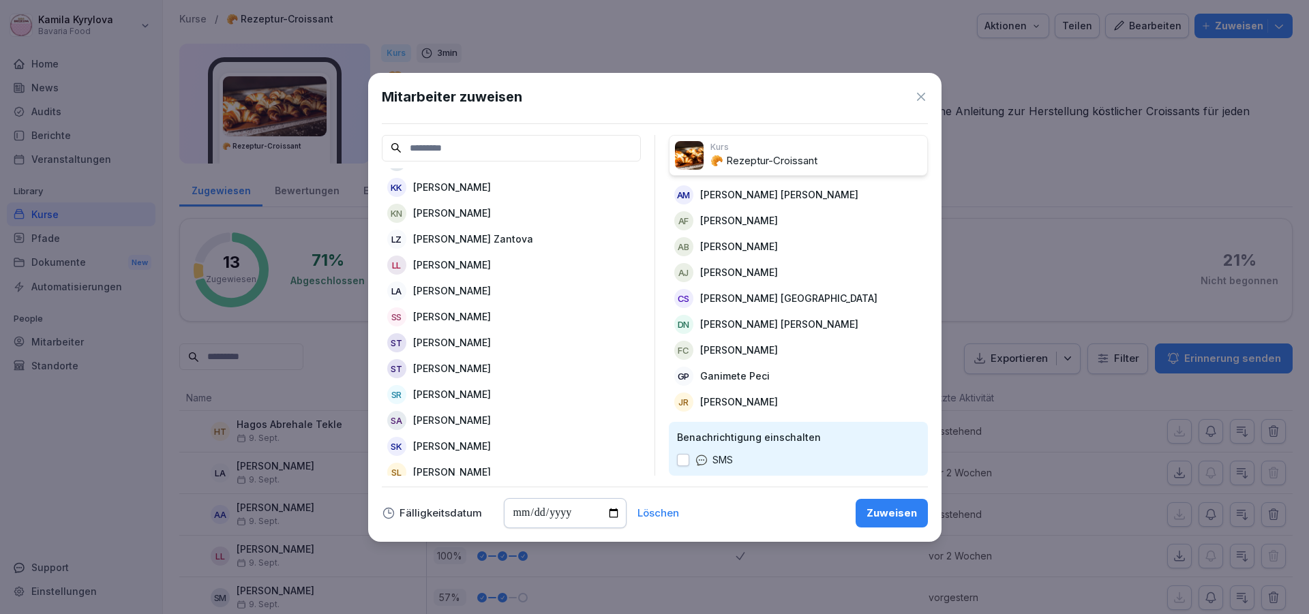
click at [451, 391] on p "[PERSON_NAME]" at bounding box center [452, 394] width 78 height 14
click at [434, 396] on p "[PERSON_NAME]" at bounding box center [452, 394] width 78 height 14
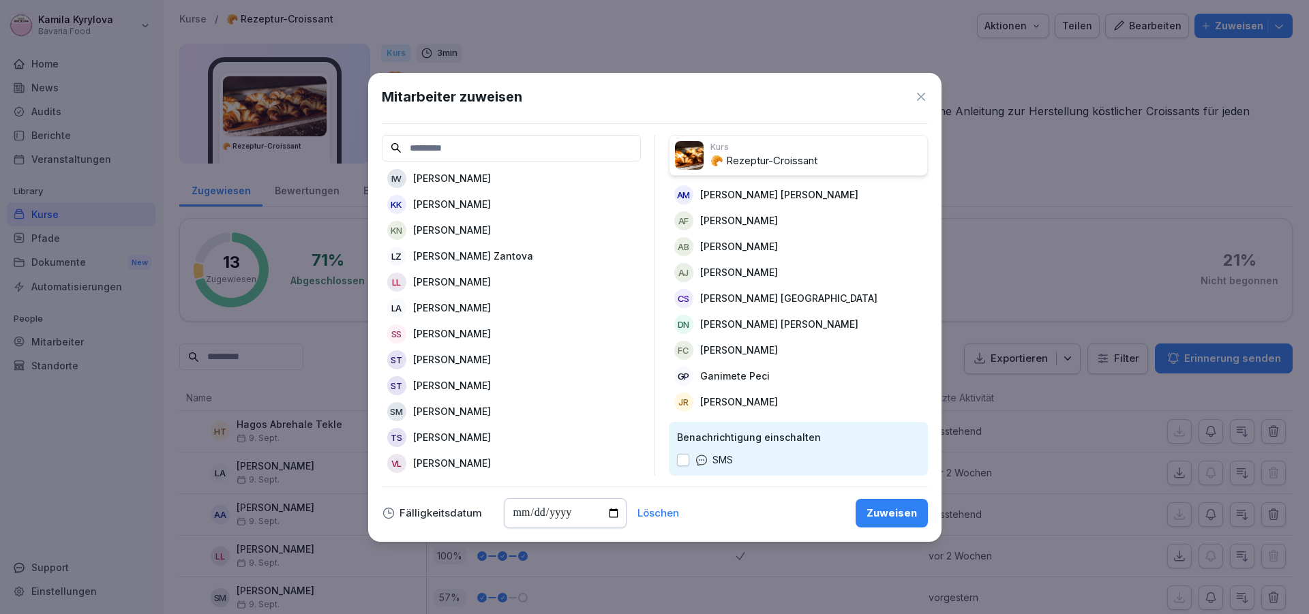
click at [478, 430] on p "[PERSON_NAME]" at bounding box center [452, 437] width 78 height 14
click at [441, 456] on p "[PERSON_NAME]" at bounding box center [452, 463] width 78 height 14
click at [875, 516] on div "Zuweisen" at bounding box center [892, 513] width 50 height 15
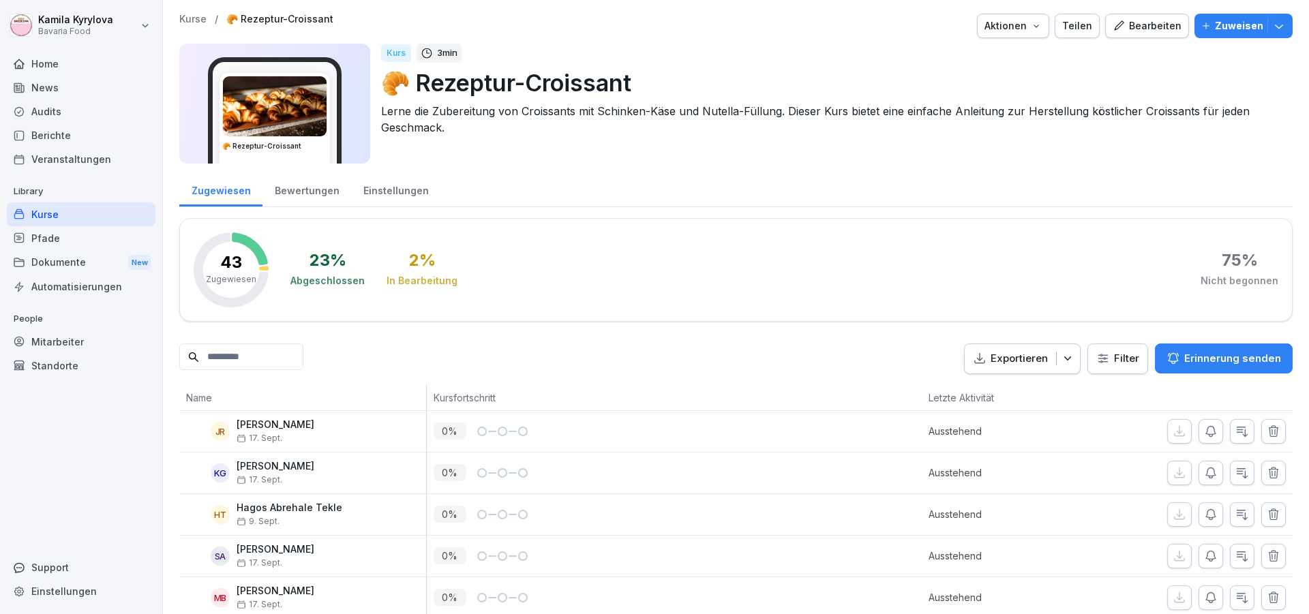
click at [65, 209] on div "Kurse" at bounding box center [81, 215] width 149 height 24
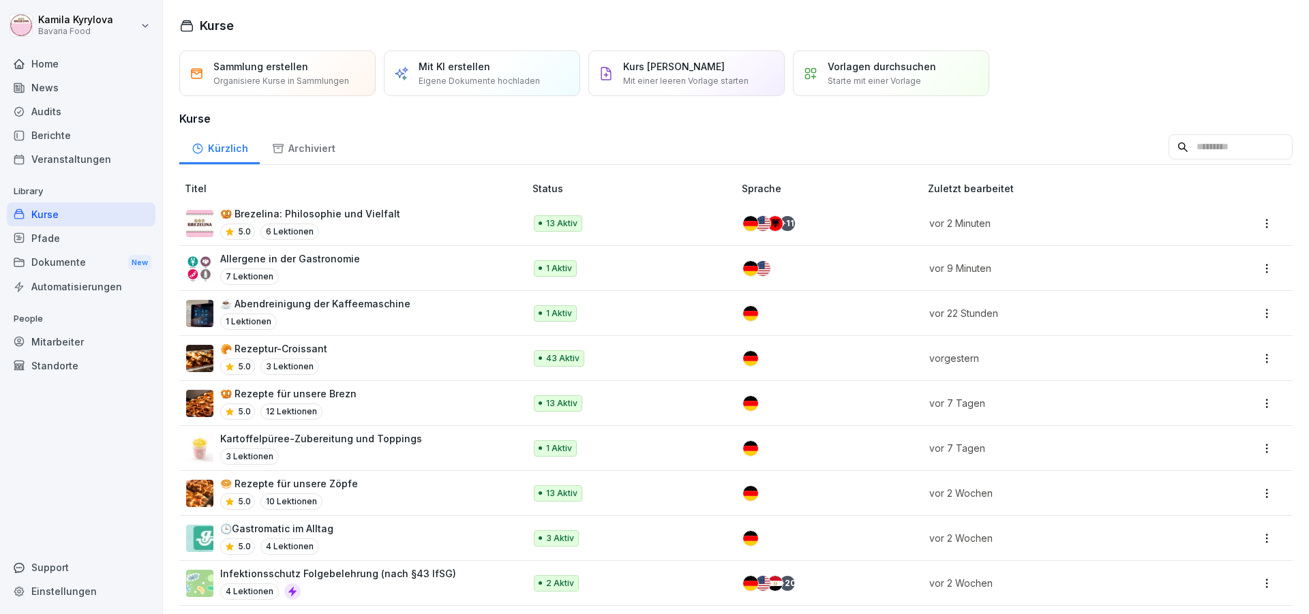
click at [327, 389] on p "🥨 Rezepte für unsere Brezn" at bounding box center [288, 394] width 136 height 14
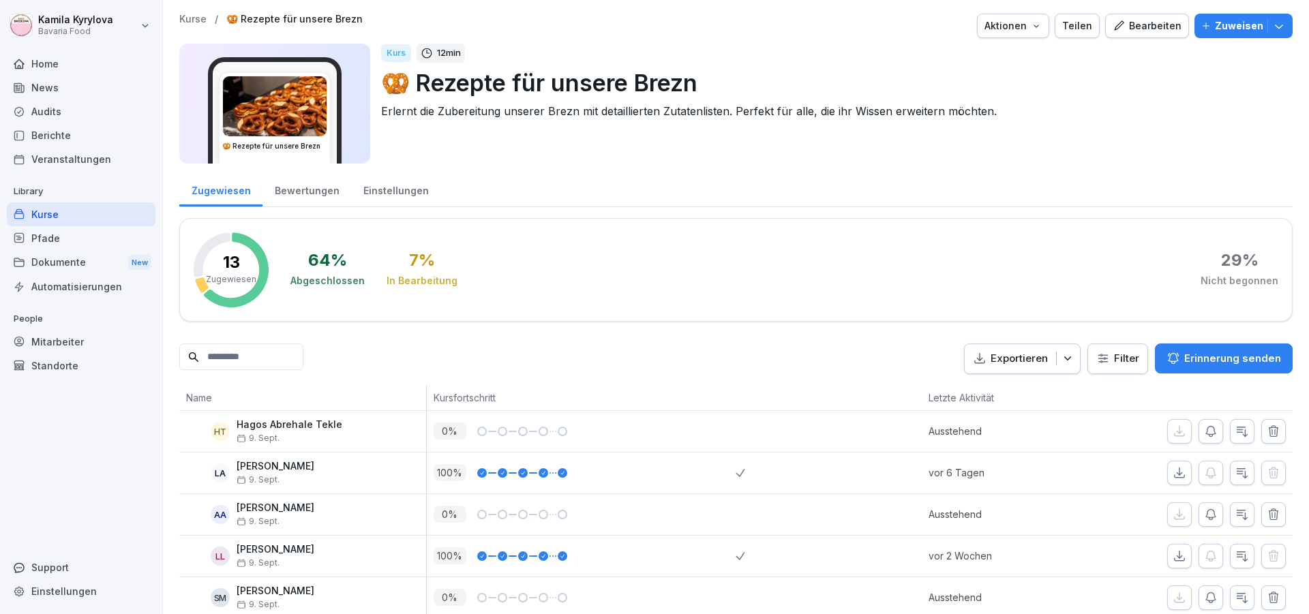
click at [1238, 35] on button "Zuweisen" at bounding box center [1244, 26] width 98 height 25
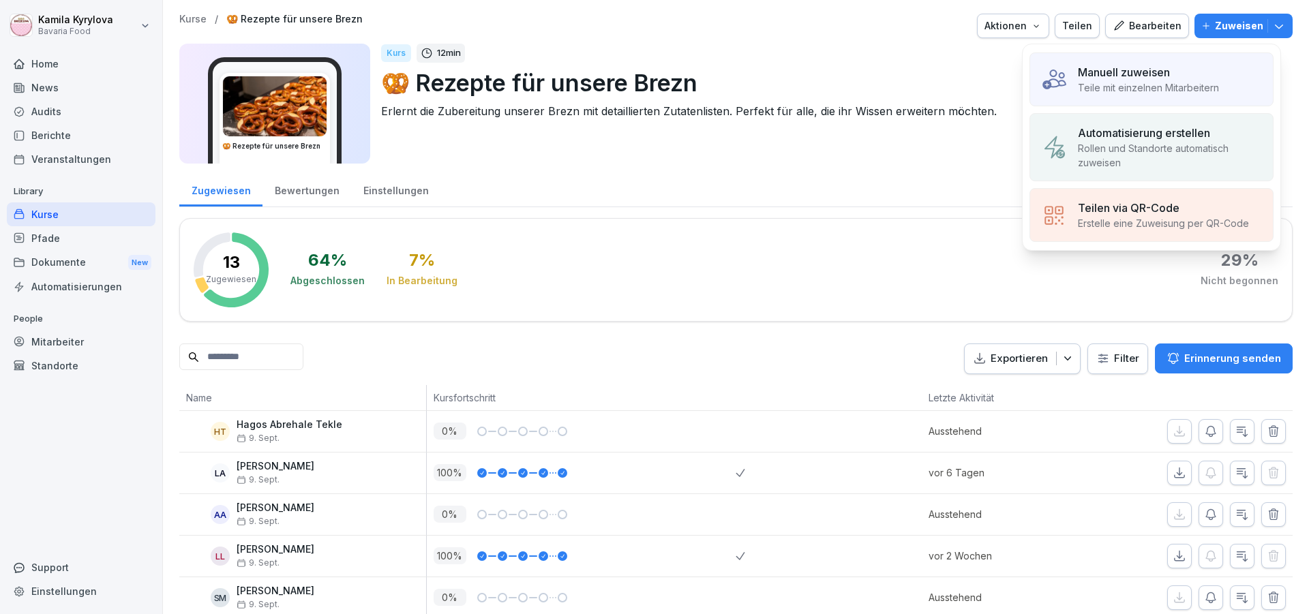
click at [1181, 76] on div "Manuell zuweisen" at bounding box center [1148, 72] width 141 height 16
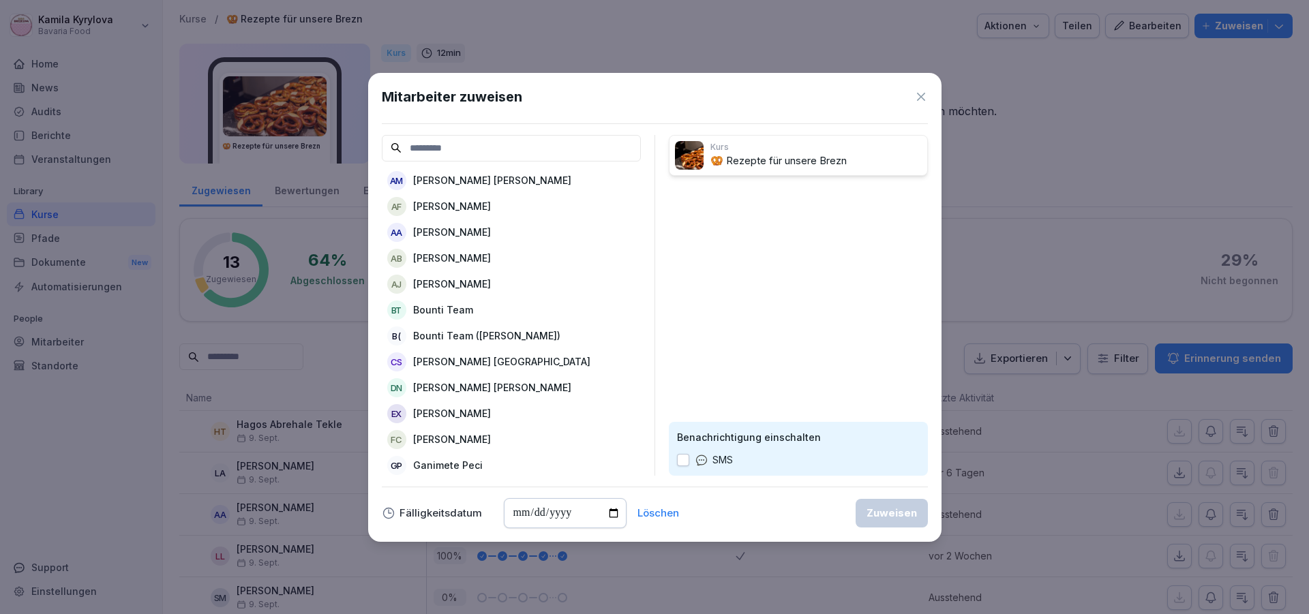
click at [502, 179] on p "[PERSON_NAME]" at bounding box center [492, 180] width 158 height 14
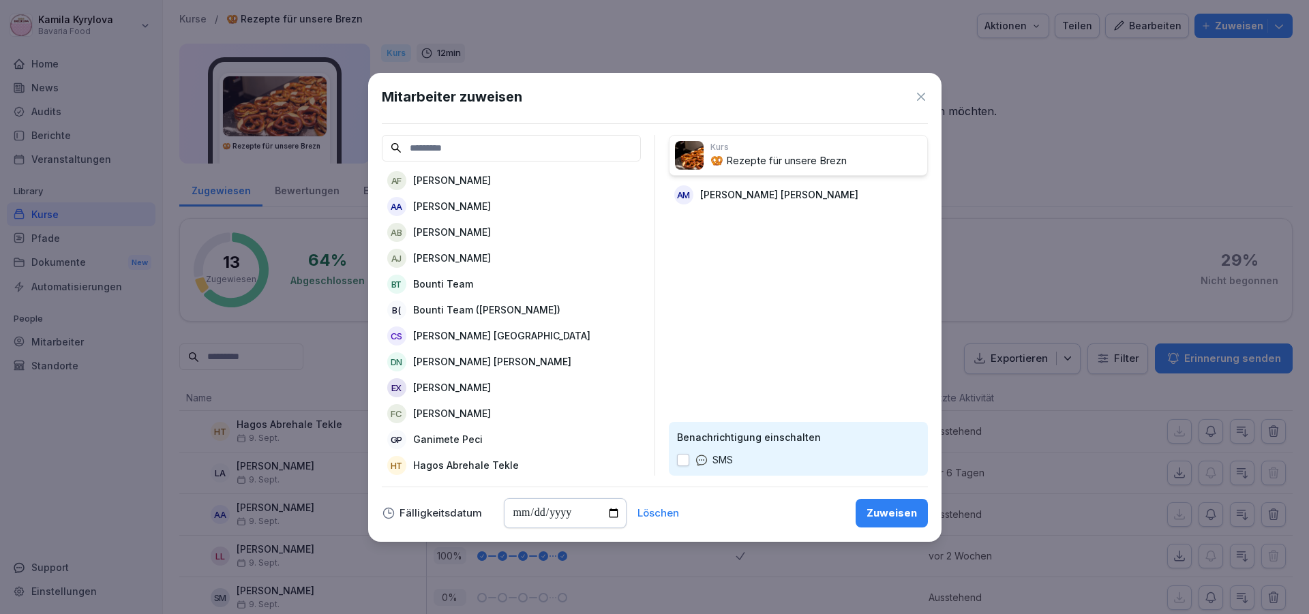
click at [485, 179] on p "[PERSON_NAME]" at bounding box center [452, 180] width 78 height 14
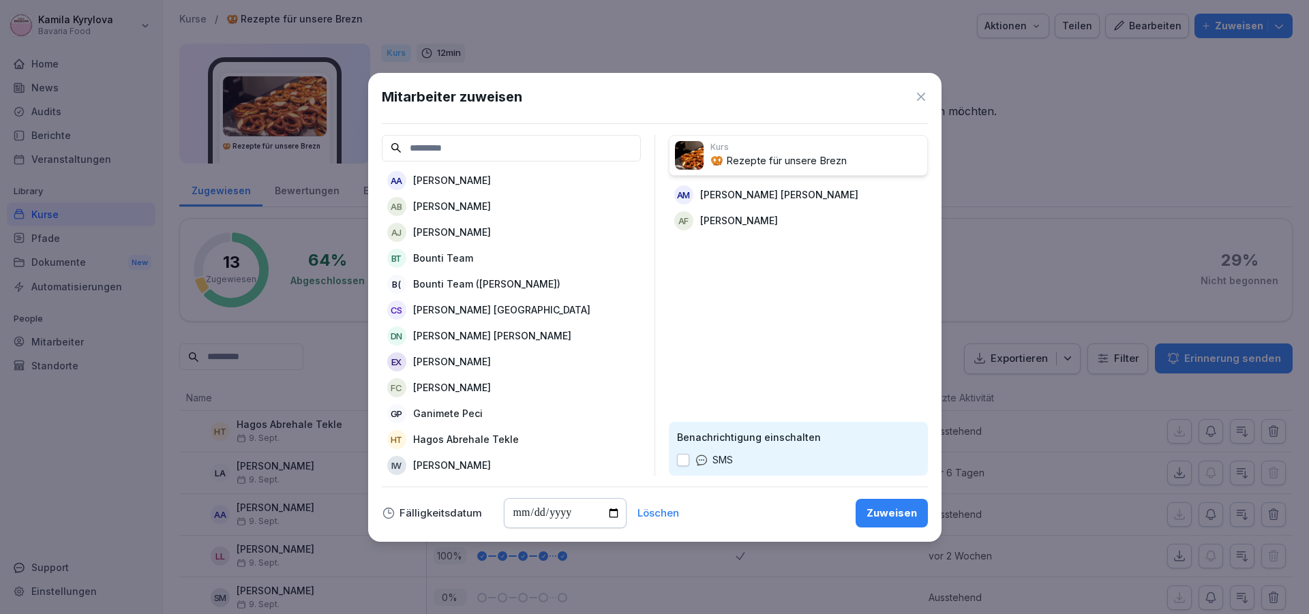
click at [459, 207] on p "[PERSON_NAME]" at bounding box center [452, 206] width 78 height 14
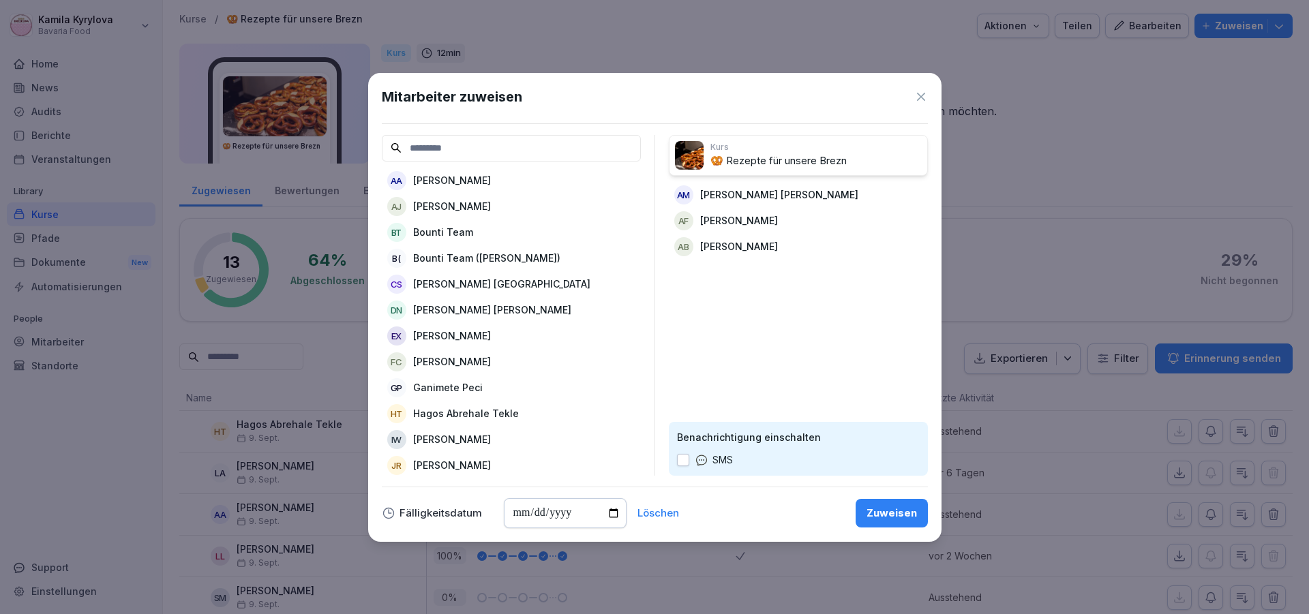
click at [459, 207] on p "[PERSON_NAME]" at bounding box center [452, 206] width 78 height 14
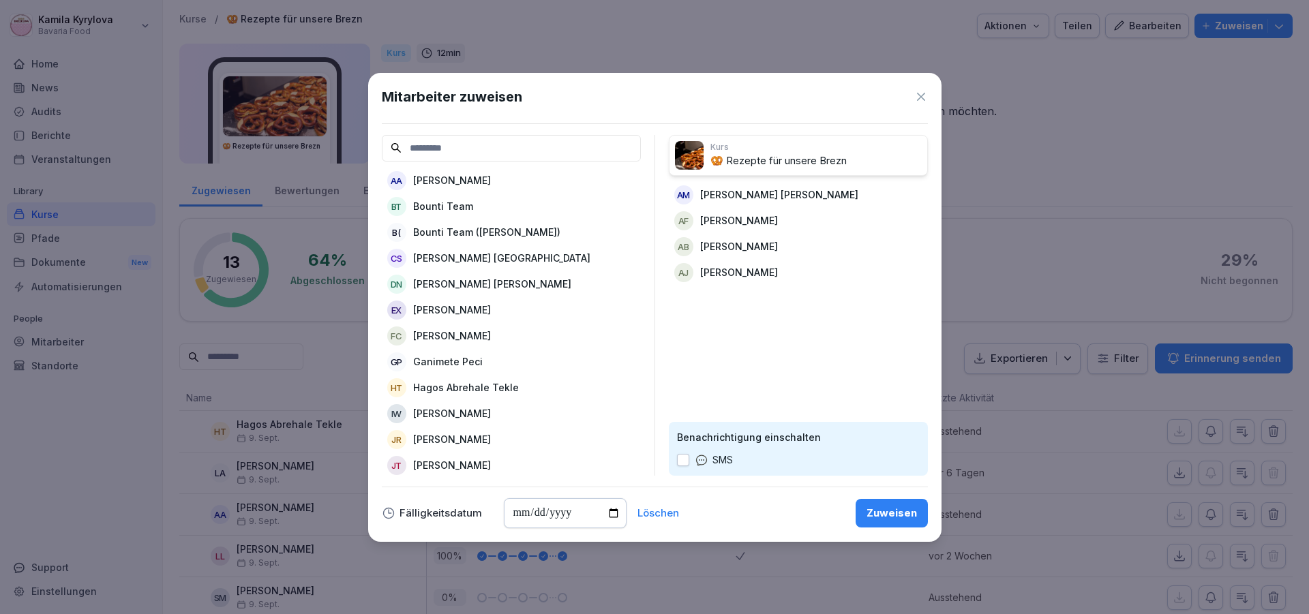
click at [455, 255] on p "[PERSON_NAME] [GEOGRAPHIC_DATA]" at bounding box center [501, 258] width 177 height 14
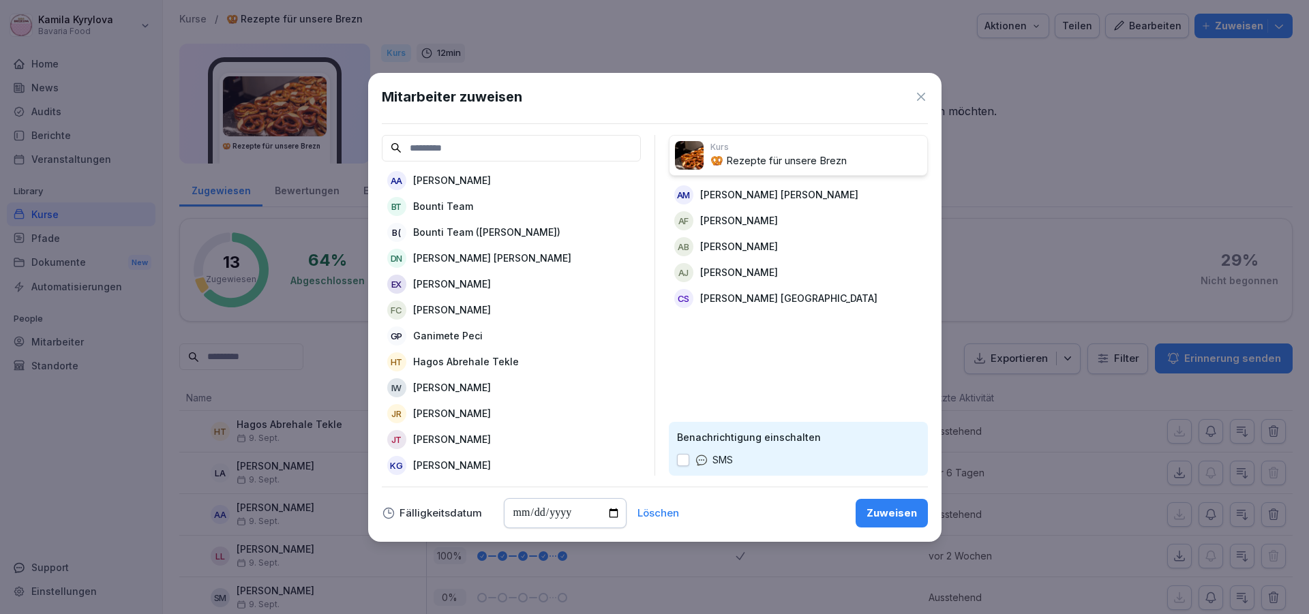
click at [449, 263] on p "[PERSON_NAME]" at bounding box center [492, 258] width 158 height 14
click at [447, 285] on p "[PERSON_NAME]" at bounding box center [452, 284] width 78 height 14
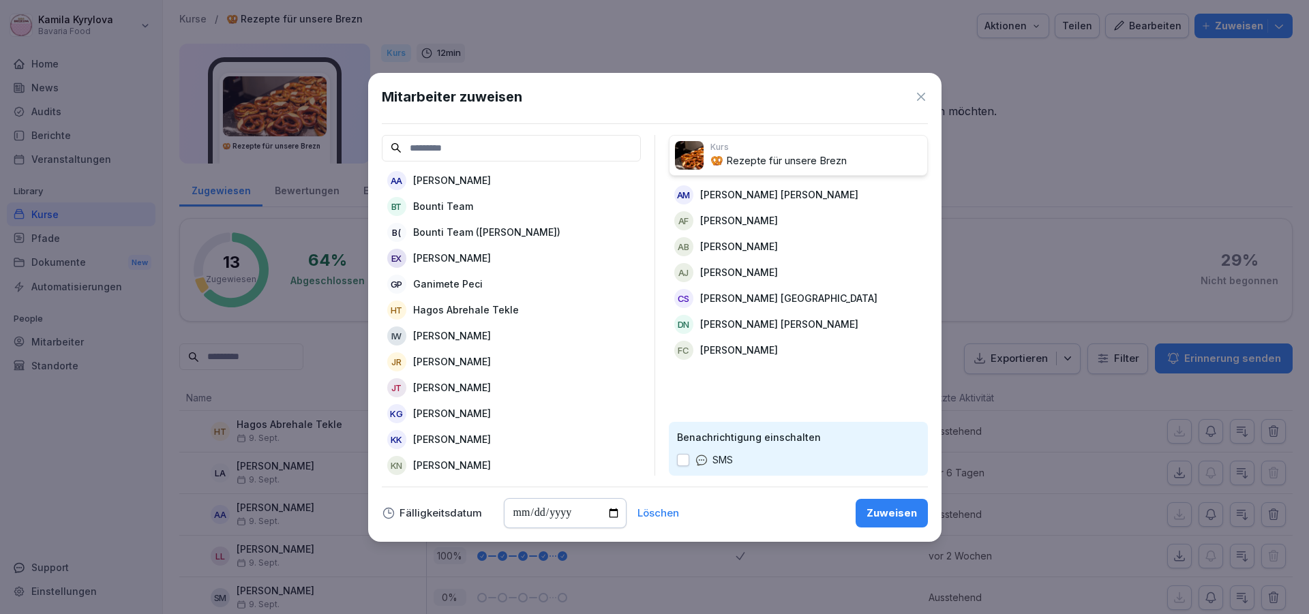
click at [447, 285] on p "Ganimete Peci" at bounding box center [448, 284] width 70 height 14
click at [451, 336] on p "[PERSON_NAME]" at bounding box center [452, 336] width 78 height 14
click at [445, 337] on p "[PERSON_NAME]" at bounding box center [452, 336] width 78 height 14
click at [440, 393] on p "[PERSON_NAME]" at bounding box center [452, 387] width 78 height 14
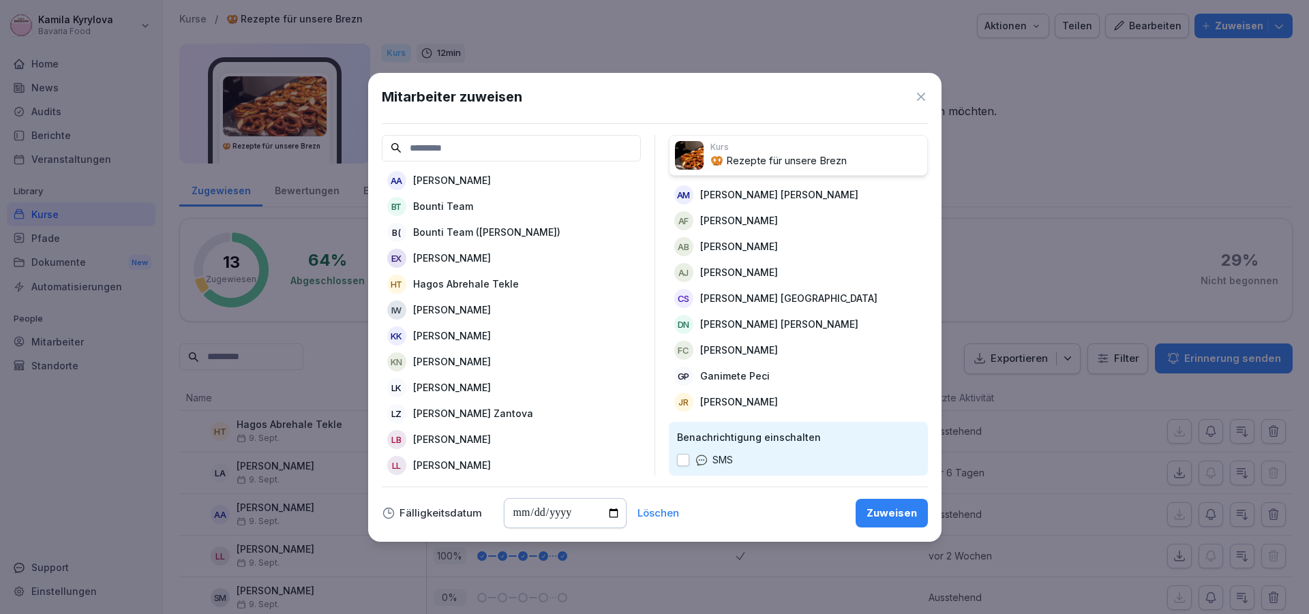
click at [440, 393] on p "[PERSON_NAME]" at bounding box center [452, 387] width 78 height 14
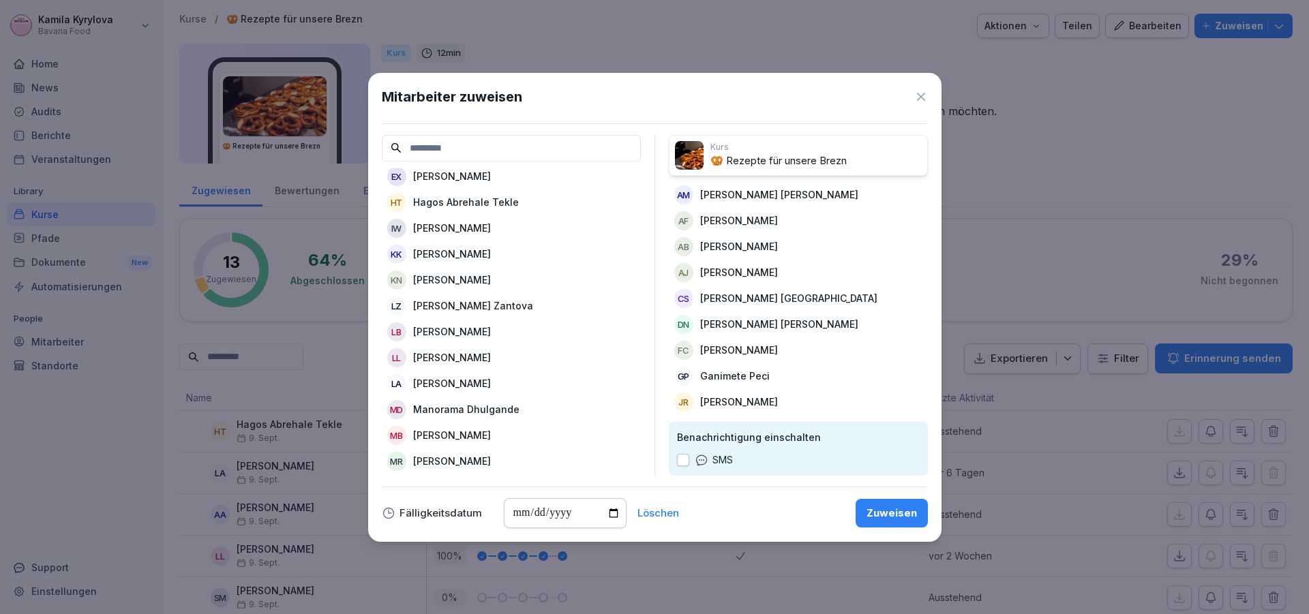
click at [439, 335] on p "[PERSON_NAME]" at bounding box center [452, 332] width 78 height 14
click at [438, 381] on p "Manorama Dhulgande" at bounding box center [466, 383] width 106 height 14
click at [444, 384] on p "[PERSON_NAME]" at bounding box center [452, 383] width 78 height 14
click at [445, 383] on p "[PERSON_NAME][DEMOGRAPHIC_DATA]" at bounding box center [504, 383] width 183 height 14
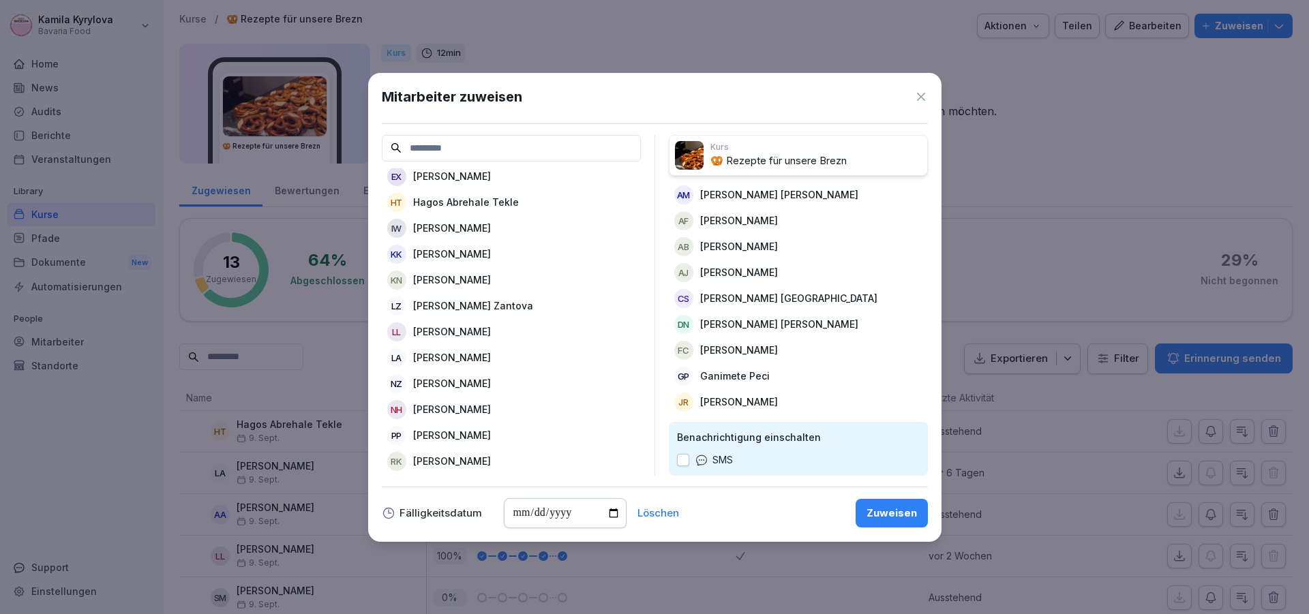
click at [445, 383] on p "[PERSON_NAME]" at bounding box center [452, 383] width 78 height 14
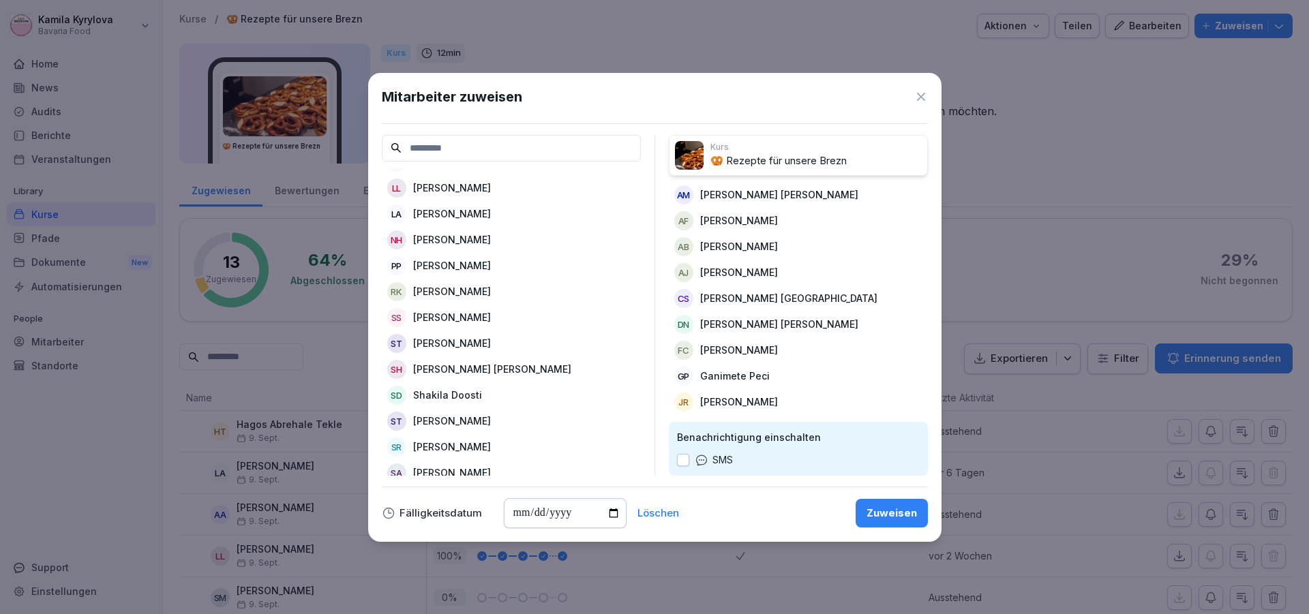
scroll to position [245, 0]
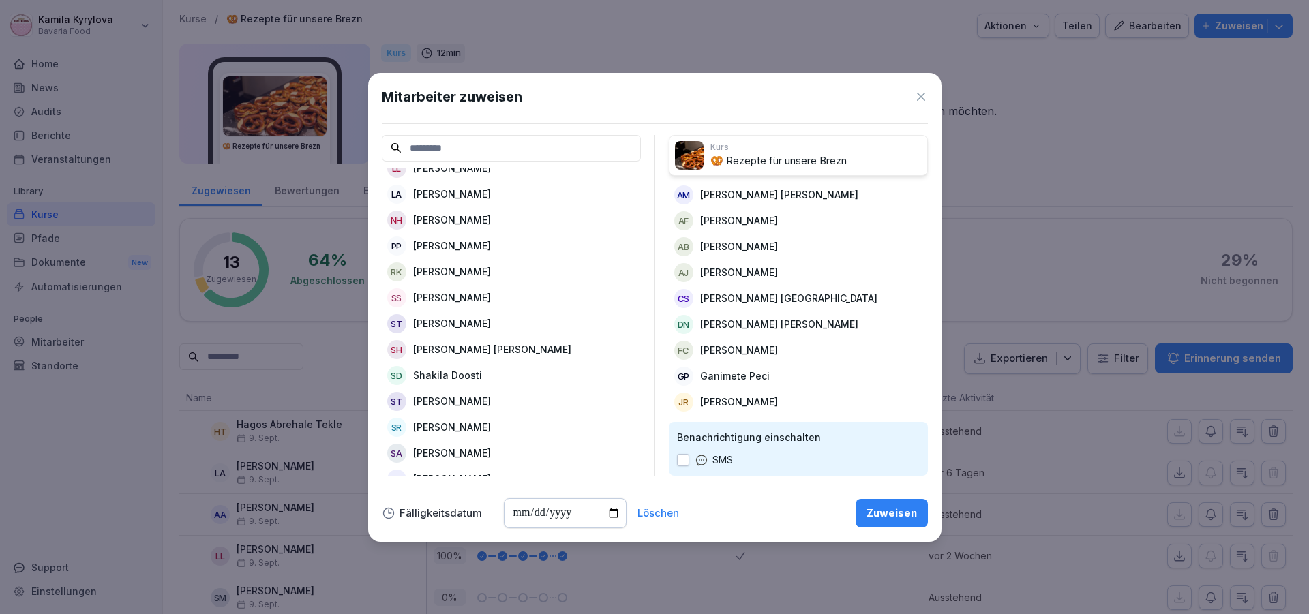
click at [461, 218] on p "[PERSON_NAME]" at bounding box center [452, 220] width 78 height 14
click at [460, 222] on p "[PERSON_NAME]" at bounding box center [452, 220] width 78 height 14
click at [458, 216] on p "[PERSON_NAME]" at bounding box center [452, 220] width 78 height 14
click at [466, 270] on p "[PERSON_NAME]" at bounding box center [492, 272] width 158 height 14
click at [466, 270] on p "Shakila Doosti" at bounding box center [447, 272] width 69 height 14
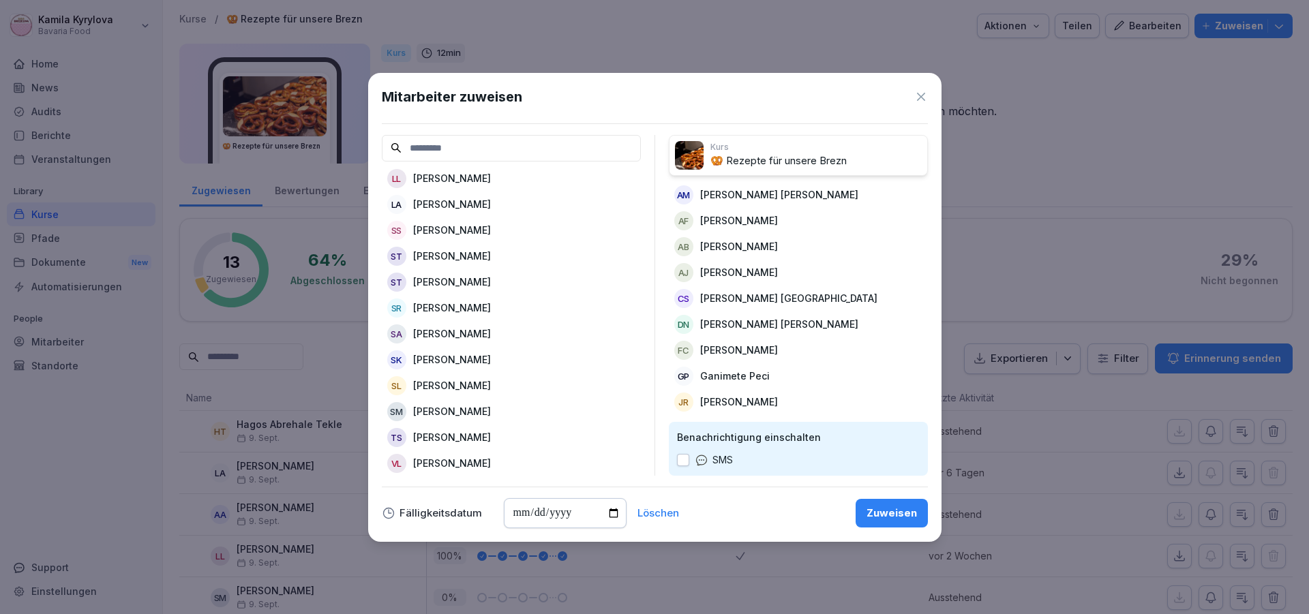
click at [466, 301] on p "[PERSON_NAME]" at bounding box center [452, 308] width 78 height 14
click at [440, 327] on p "[PERSON_NAME]" at bounding box center [452, 334] width 78 height 14
click at [443, 353] on p "[PERSON_NAME]" at bounding box center [452, 360] width 78 height 14
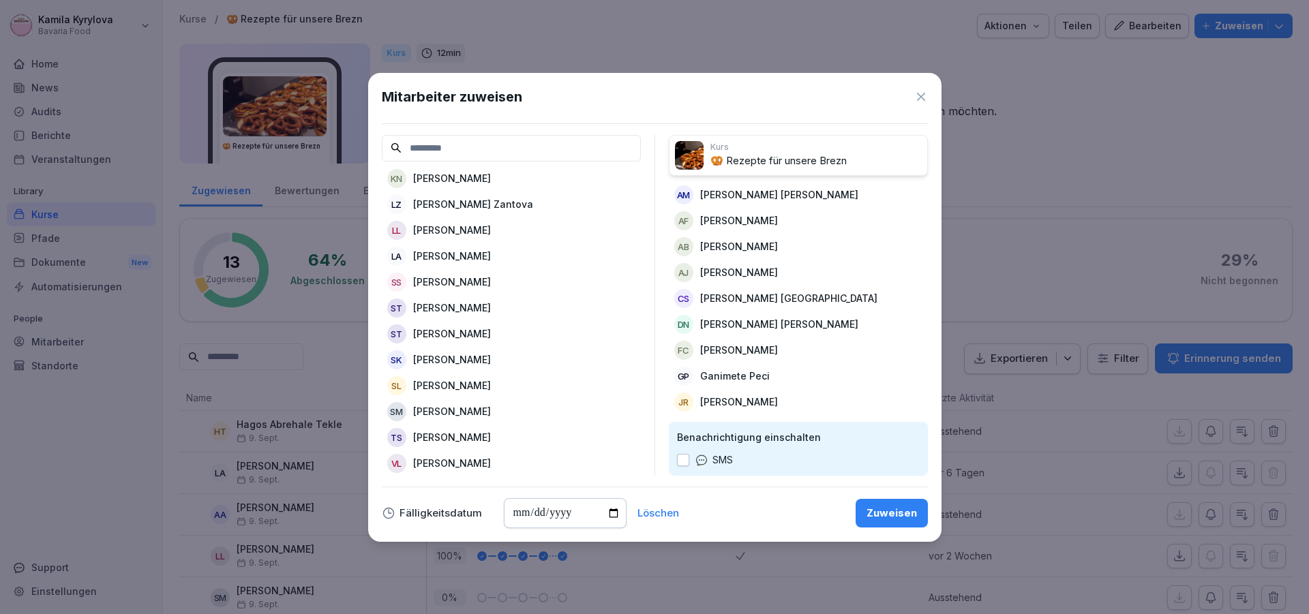
scroll to position [169, 0]
click at [436, 378] on p "[PERSON_NAME]" at bounding box center [452, 385] width 78 height 14
click at [449, 430] on p "[PERSON_NAME]" at bounding box center [452, 437] width 78 height 14
click at [444, 456] on p "[PERSON_NAME]" at bounding box center [452, 463] width 78 height 14
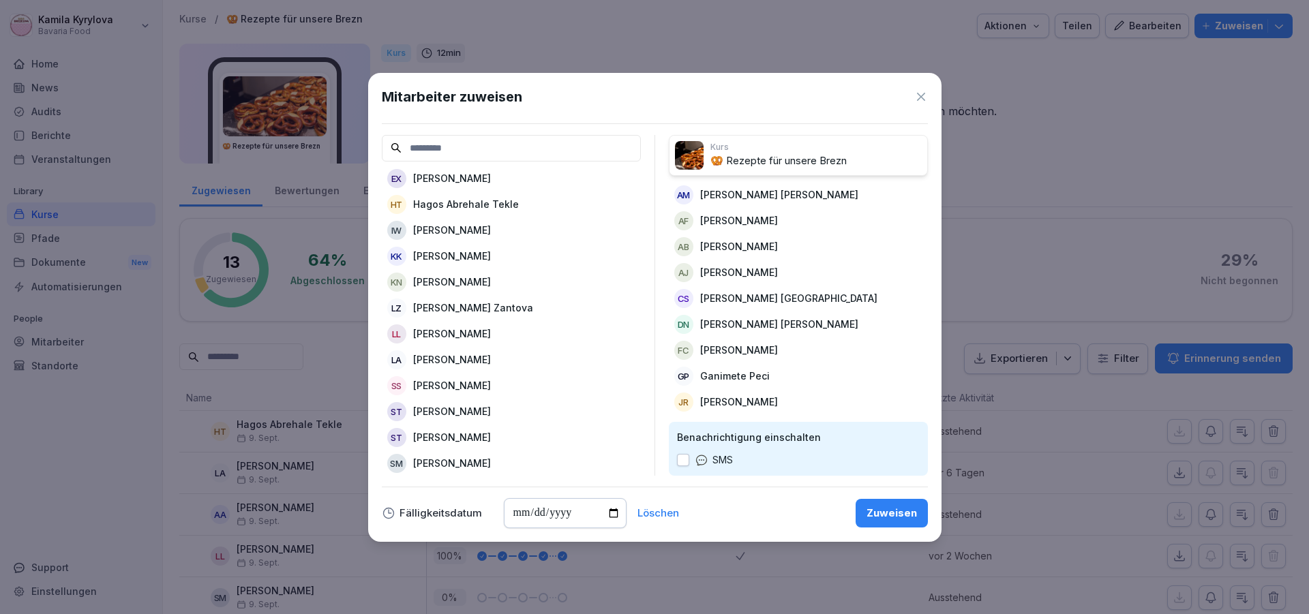
scroll to position [91, 0]
click at [883, 515] on div "Zuweisen" at bounding box center [892, 513] width 50 height 15
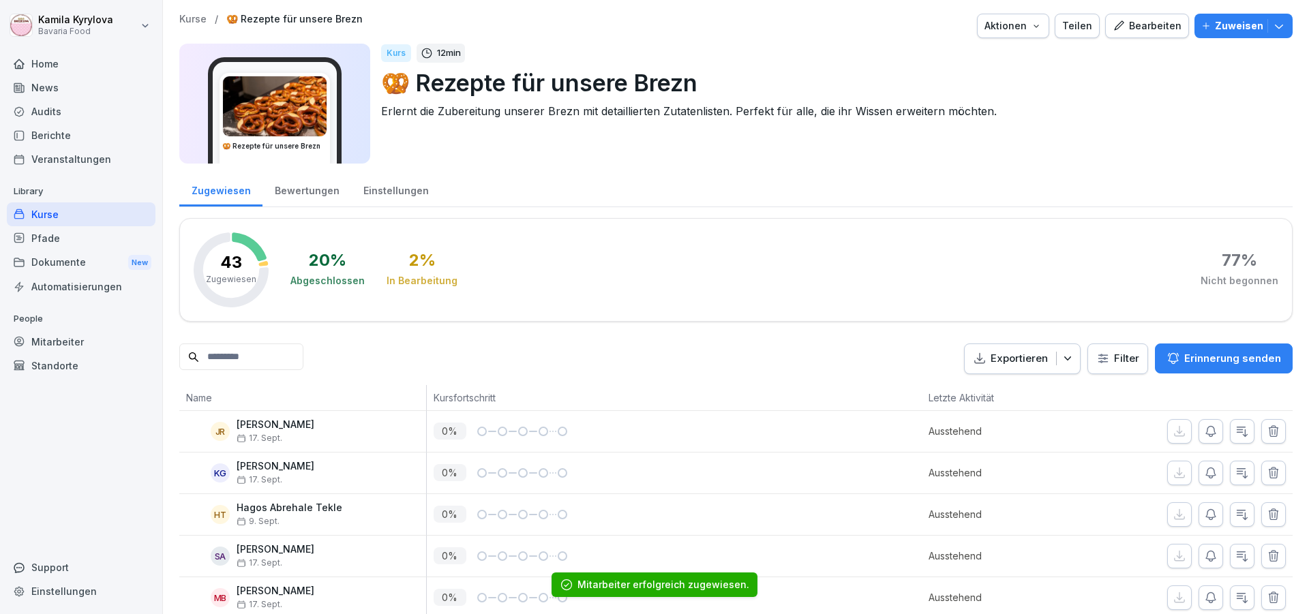
click at [36, 215] on div "Kurse" at bounding box center [81, 215] width 149 height 24
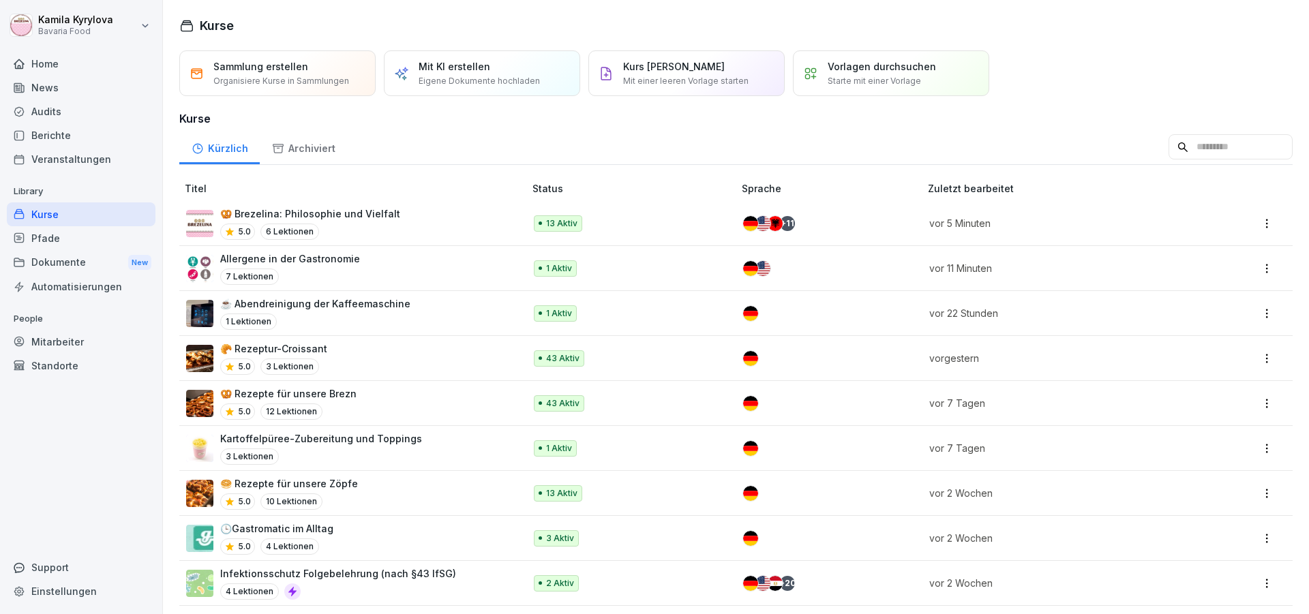
click at [311, 485] on p "🥯 Rezepte für unsere Zöpfe" at bounding box center [289, 484] width 138 height 14
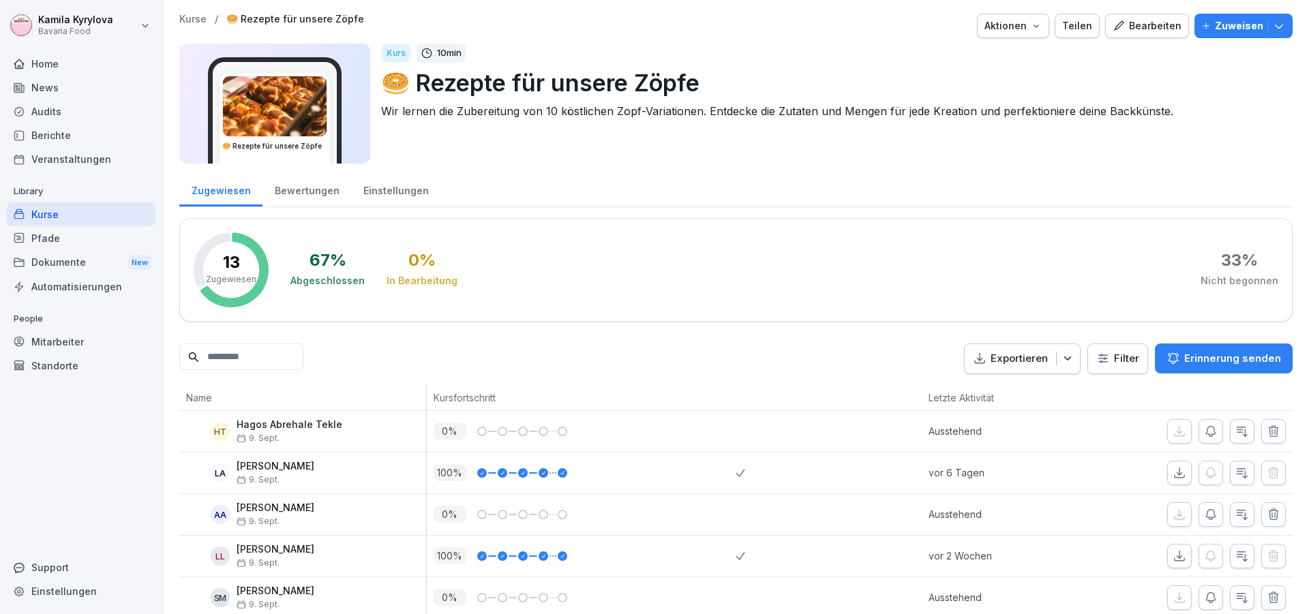
click at [1216, 25] on p "Zuweisen" at bounding box center [1239, 25] width 48 height 15
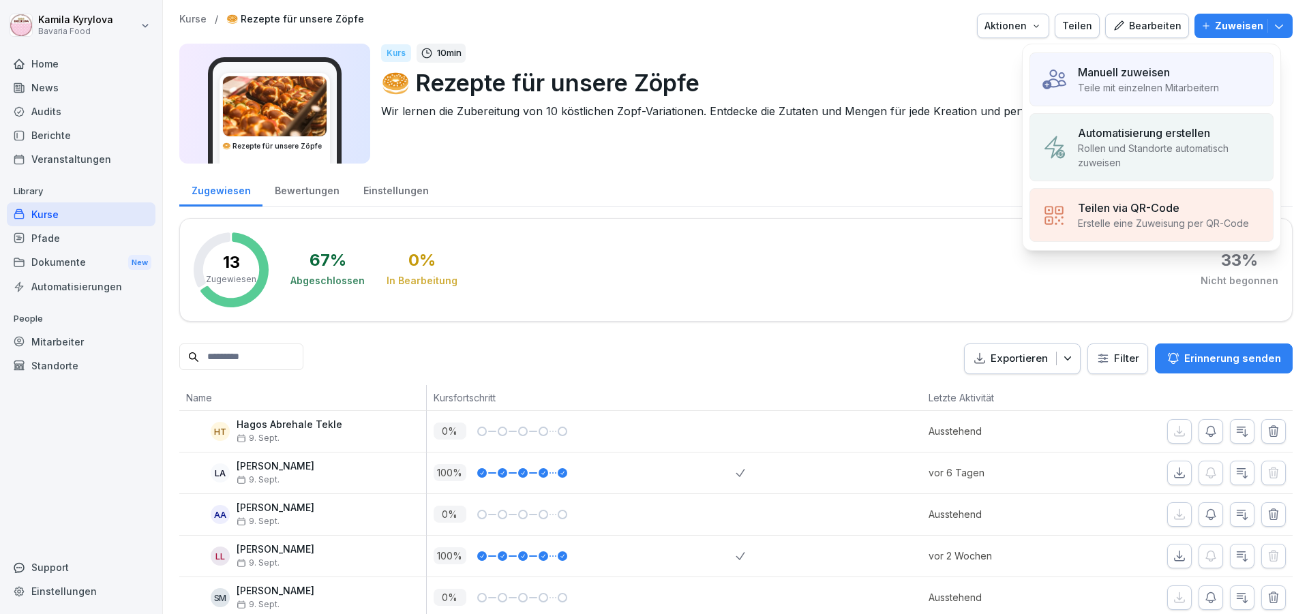
click at [1176, 85] on p "Teile mit einzelnen Mitarbeitern" at bounding box center [1148, 87] width 141 height 14
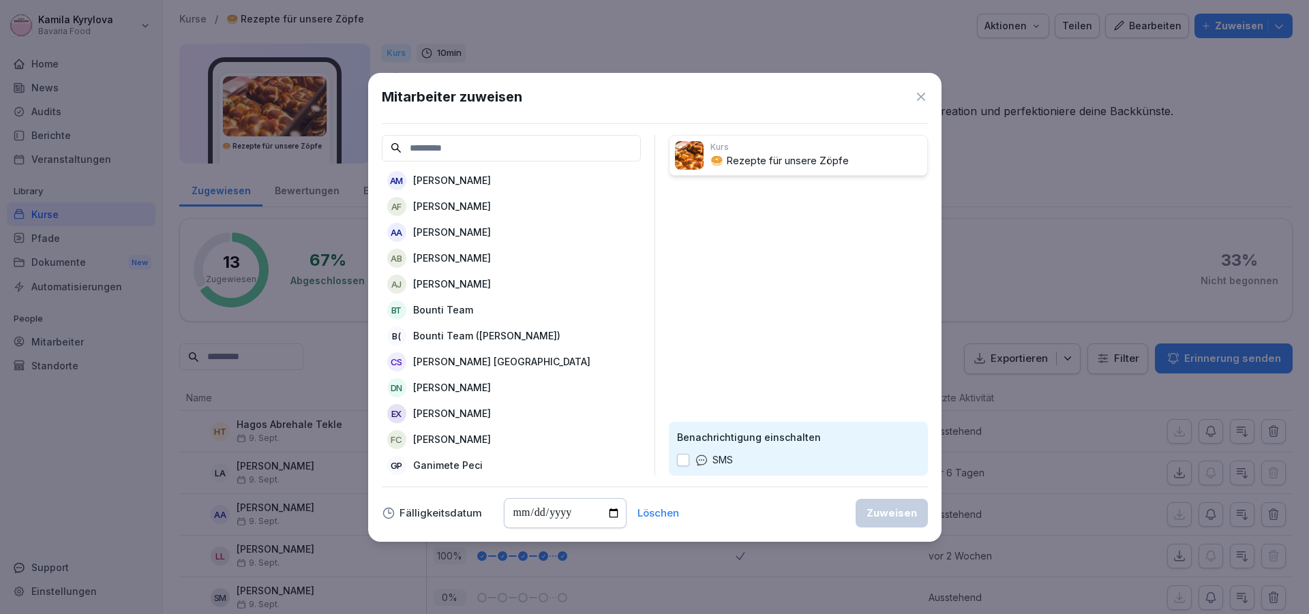
click at [491, 177] on p "[PERSON_NAME]" at bounding box center [452, 180] width 78 height 14
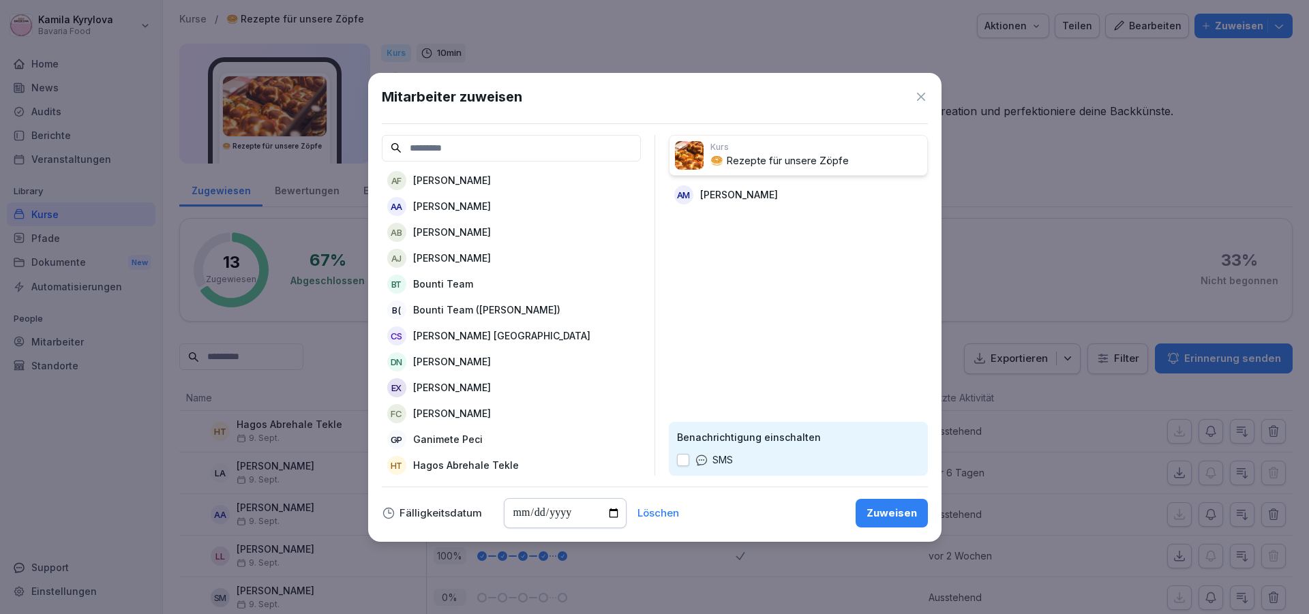
click at [473, 182] on p "[PERSON_NAME]" at bounding box center [452, 180] width 78 height 14
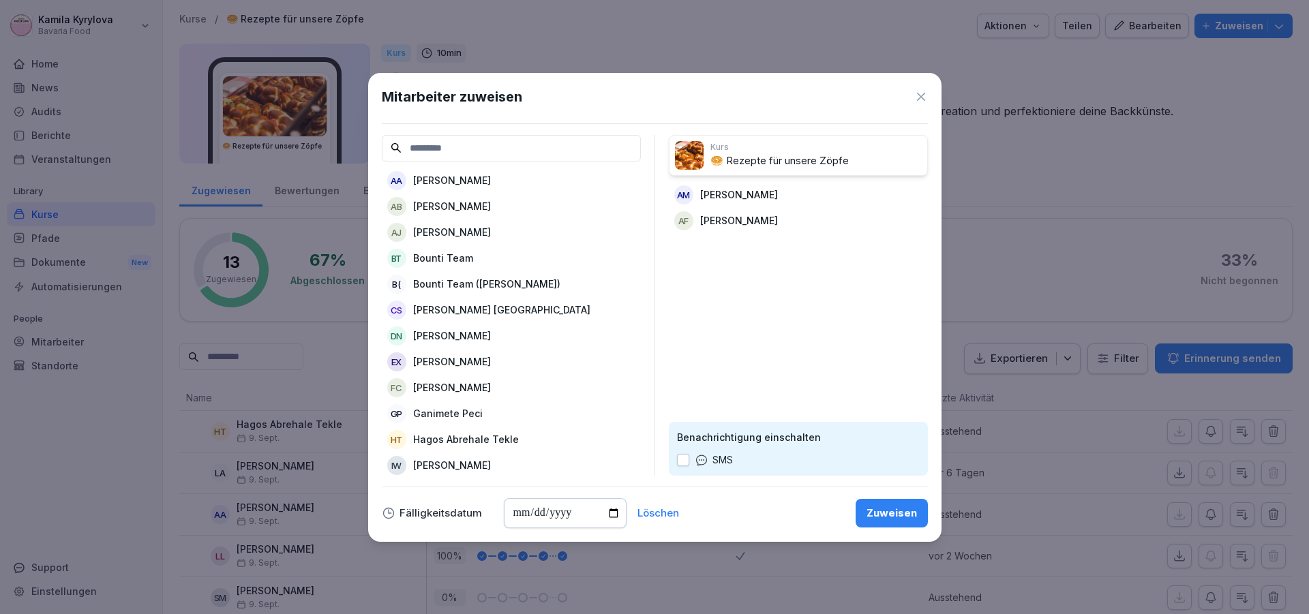
click at [460, 199] on div "AB Anjali Bhosale" at bounding box center [511, 206] width 259 height 25
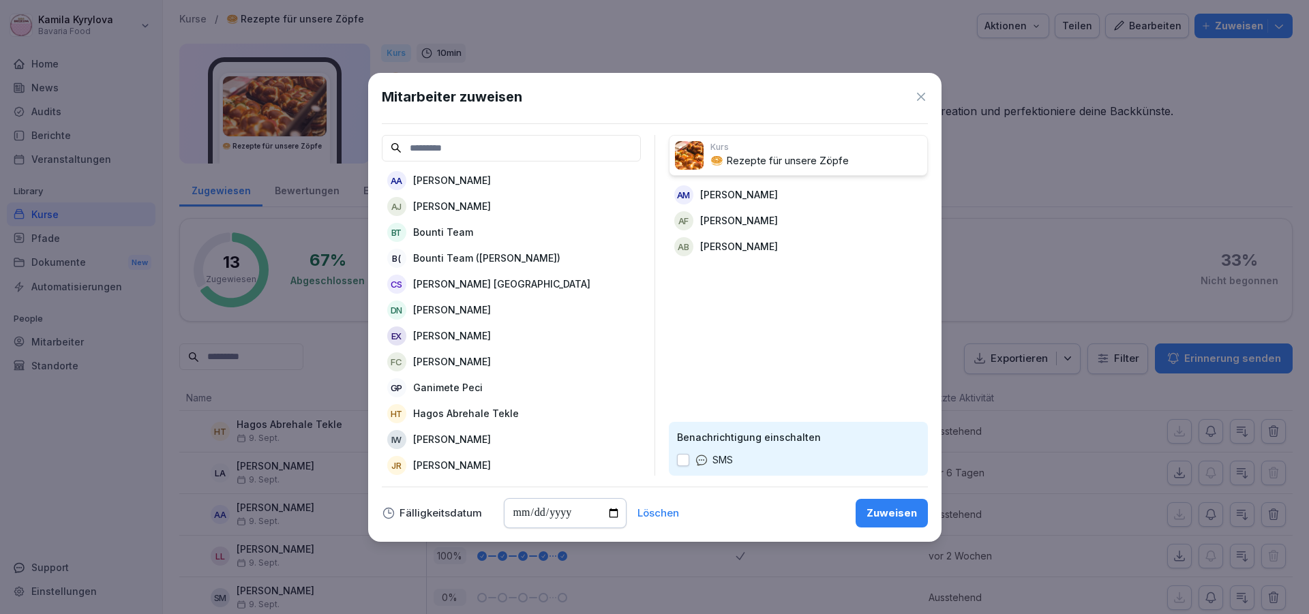
click at [462, 209] on p "[PERSON_NAME]" at bounding box center [452, 206] width 78 height 14
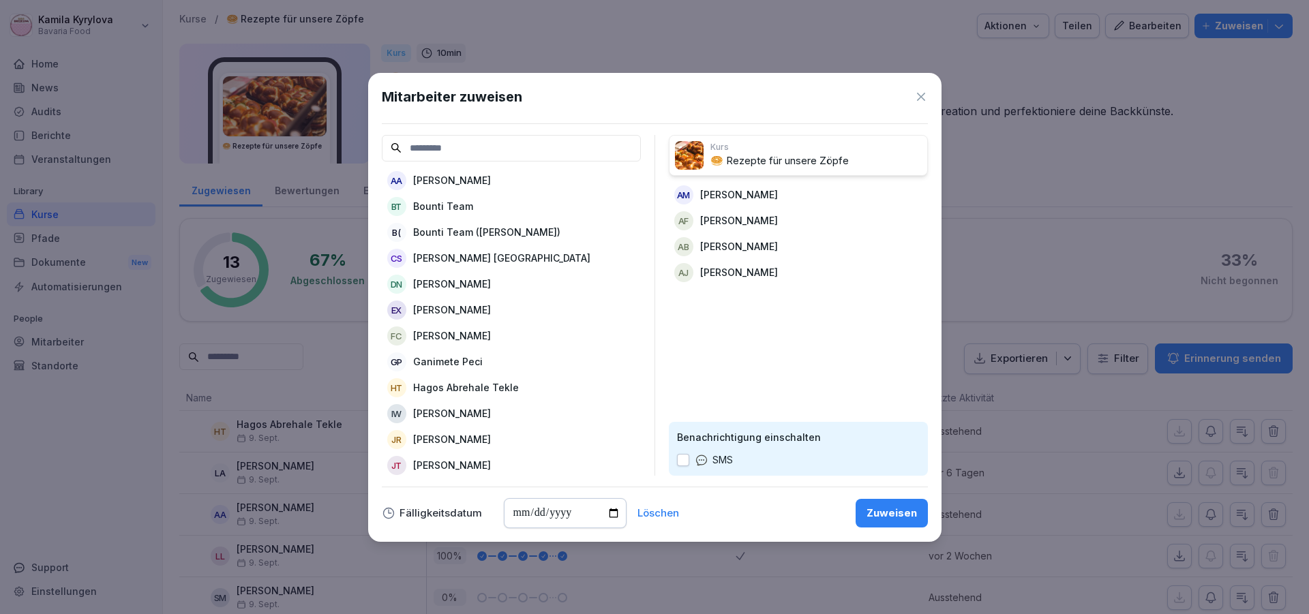
click at [481, 260] on p "[PERSON_NAME] [GEOGRAPHIC_DATA]" at bounding box center [501, 258] width 177 height 14
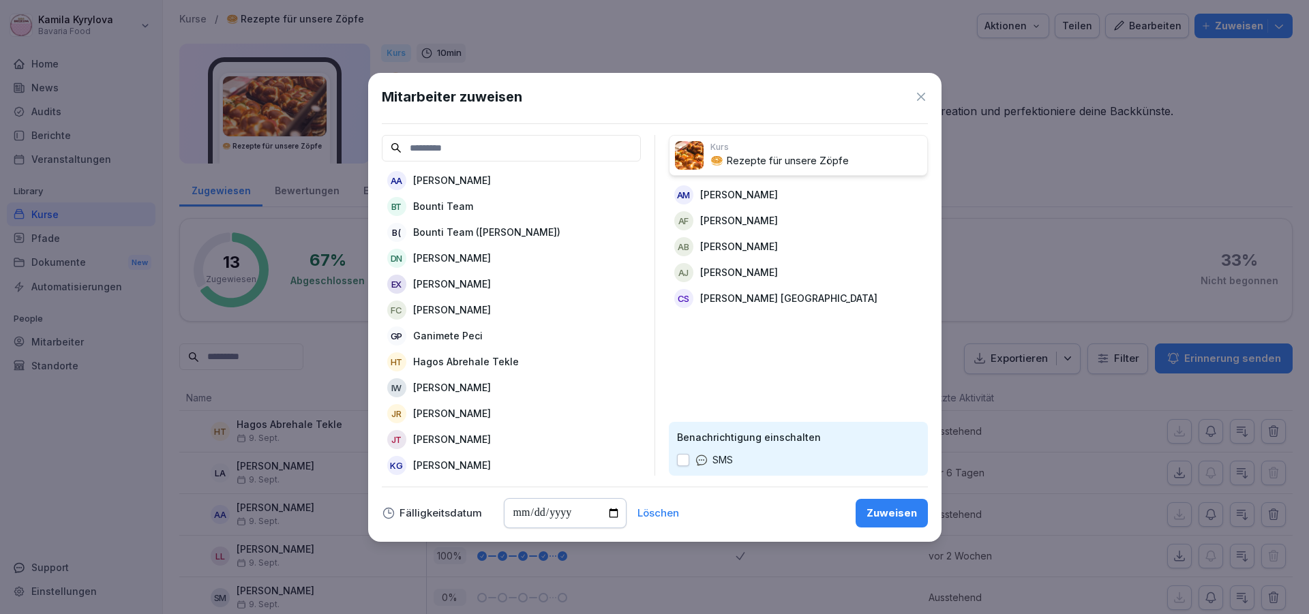
click at [449, 264] on p "[PERSON_NAME]" at bounding box center [452, 258] width 78 height 14
click at [460, 282] on p "[PERSON_NAME]" at bounding box center [452, 284] width 78 height 14
click at [455, 289] on p "Ganimete Peci" at bounding box center [448, 284] width 70 height 14
click at [448, 340] on p "[PERSON_NAME]" at bounding box center [452, 336] width 78 height 14
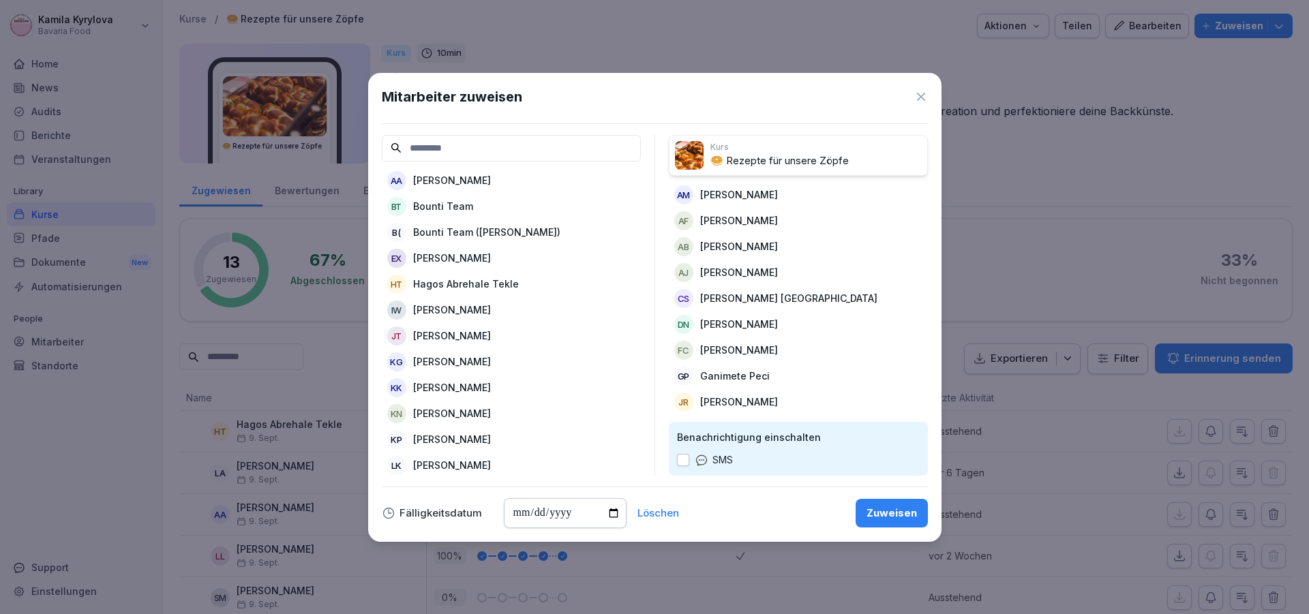
click at [447, 341] on p "[PERSON_NAME]" at bounding box center [452, 336] width 78 height 14
click at [437, 392] on p "[PERSON_NAME]" at bounding box center [452, 387] width 78 height 14
click at [453, 390] on p "[PERSON_NAME]" at bounding box center [452, 387] width 78 height 14
click at [436, 415] on p "[PERSON_NAME]" at bounding box center [452, 413] width 78 height 14
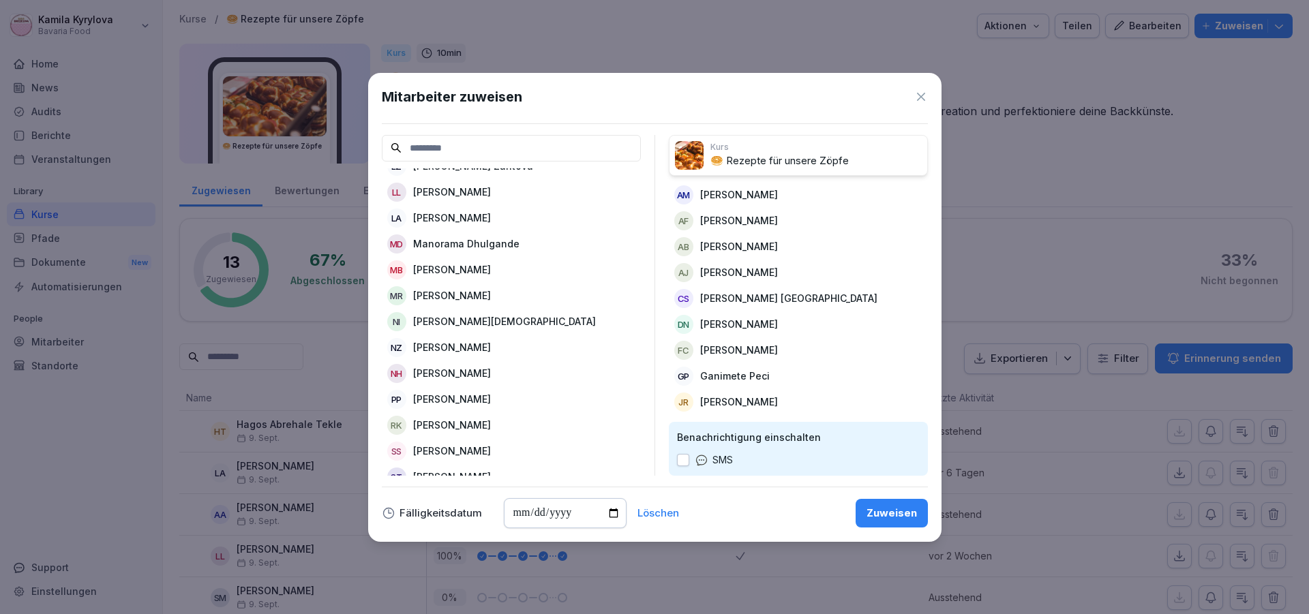
scroll to position [245, 0]
click at [438, 226] on p "Manorama Dhulgande" at bounding box center [466, 220] width 106 height 14
click at [438, 226] on p "[PERSON_NAME]" at bounding box center [452, 220] width 78 height 14
click at [438, 226] on p "[PERSON_NAME][DEMOGRAPHIC_DATA]" at bounding box center [504, 220] width 183 height 14
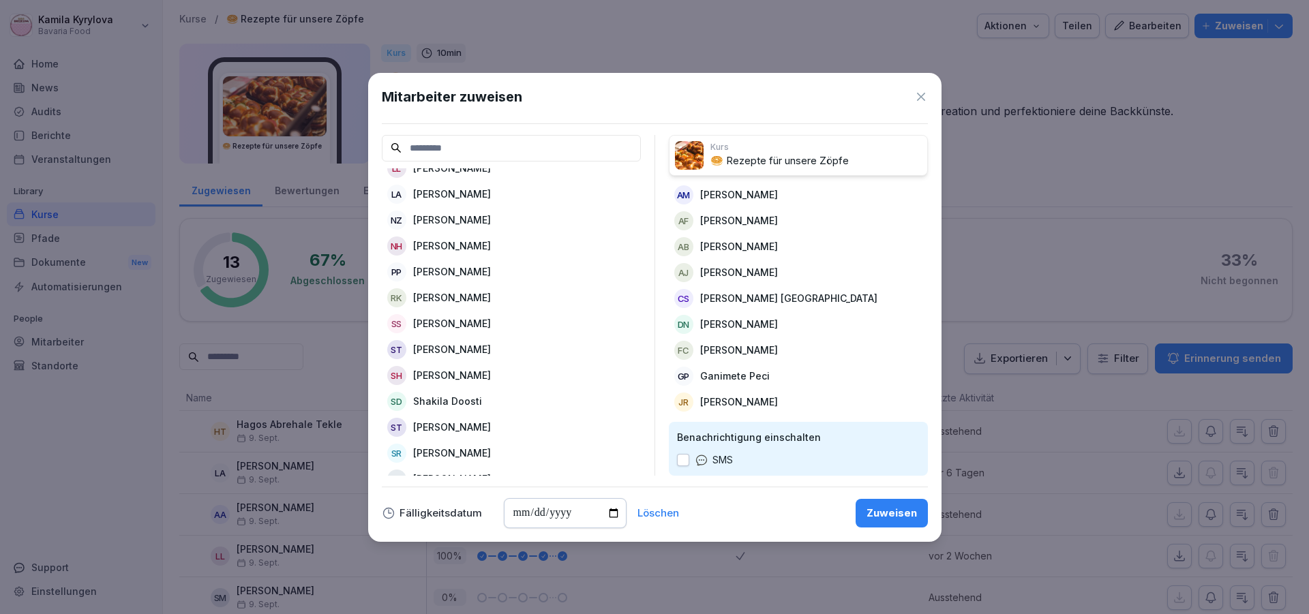
click at [438, 226] on p "[PERSON_NAME]" at bounding box center [452, 220] width 78 height 14
click at [471, 269] on p "[PERSON_NAME]" at bounding box center [452, 272] width 78 height 14
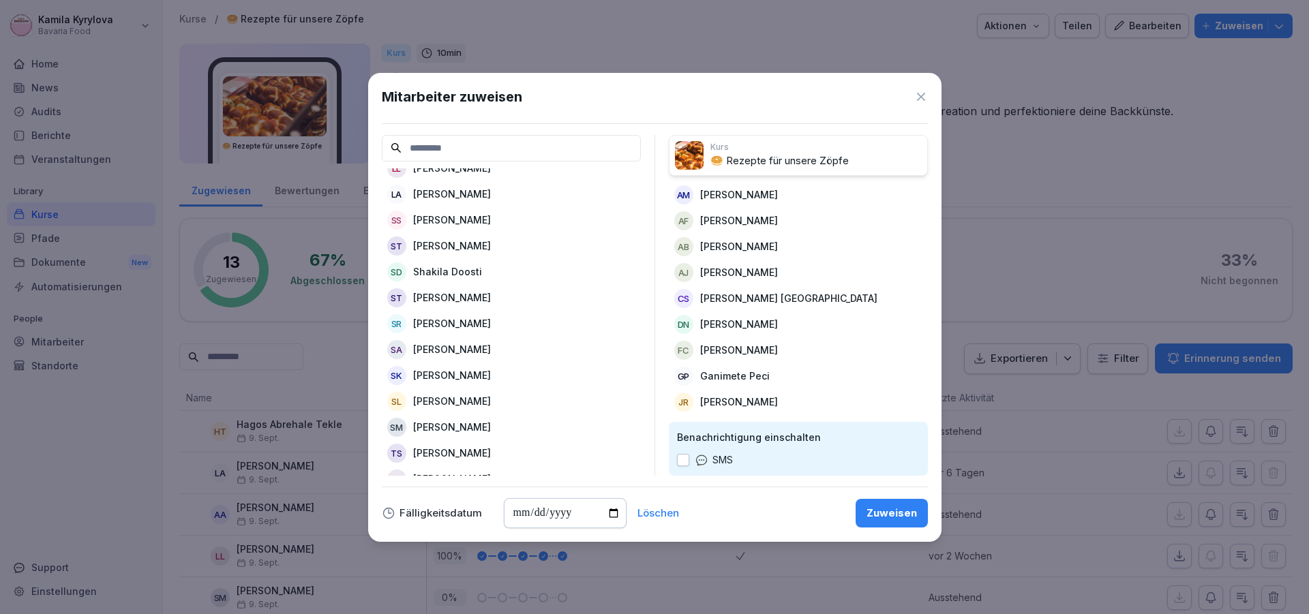
click at [447, 269] on p "Shakila Doosti" at bounding box center [447, 272] width 69 height 14
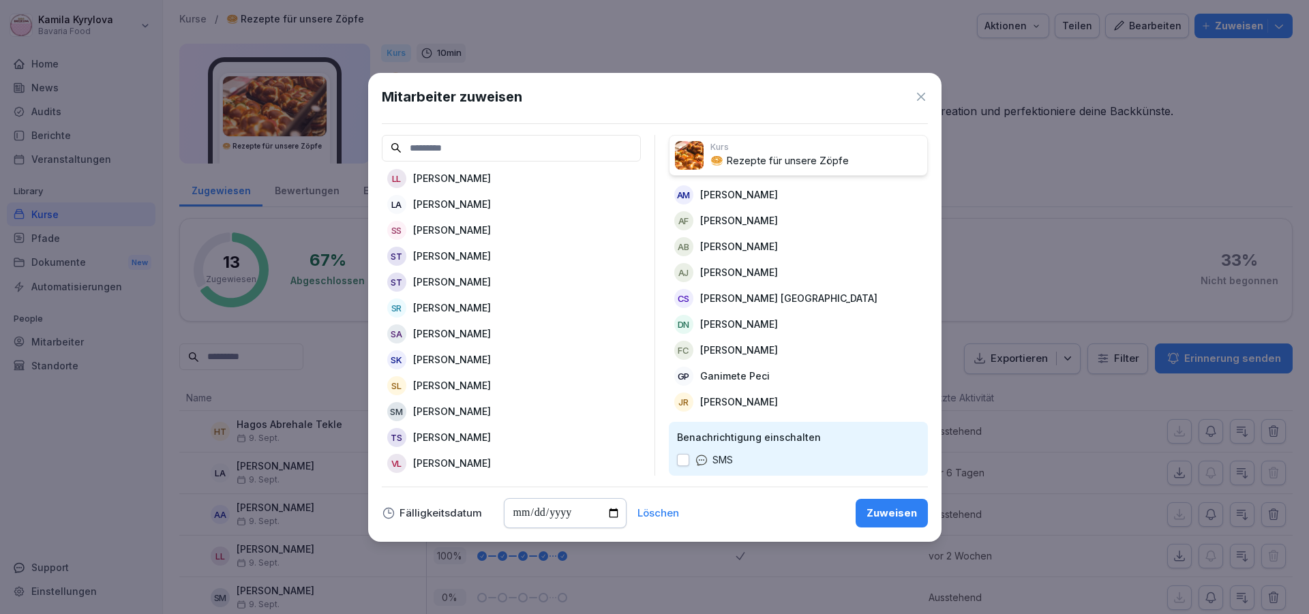
click at [453, 301] on p "[PERSON_NAME]" at bounding box center [452, 308] width 78 height 14
click at [451, 327] on p "[PERSON_NAME]" at bounding box center [452, 334] width 78 height 14
click at [438, 353] on p "[PERSON_NAME]" at bounding box center [452, 360] width 78 height 14
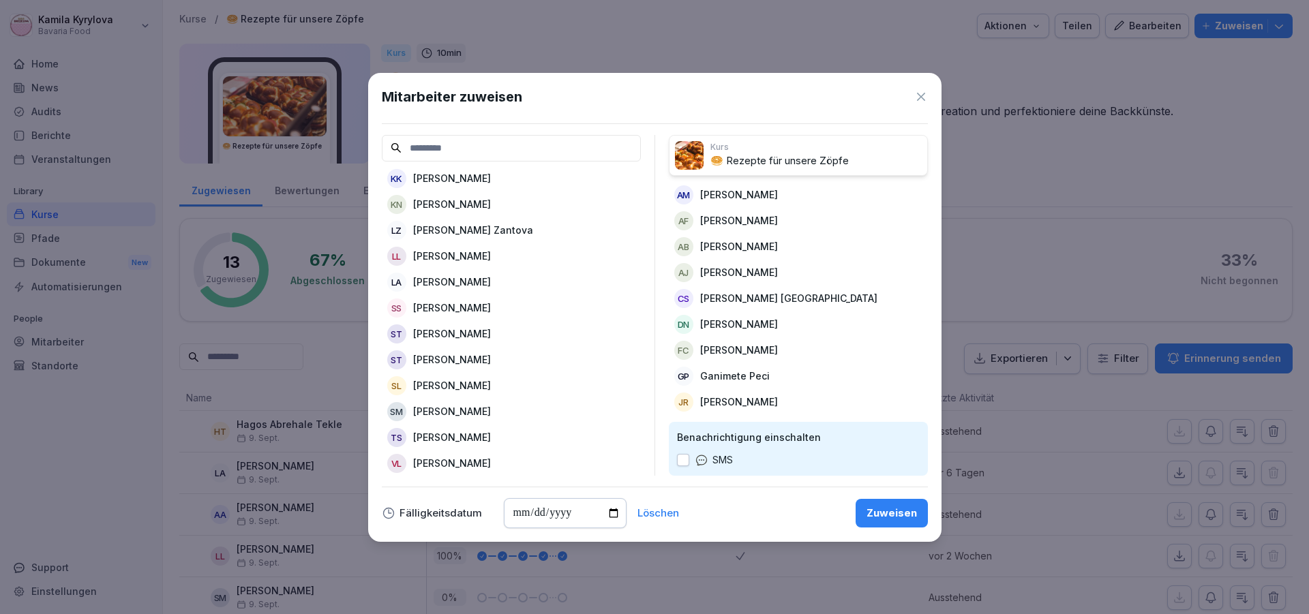
click at [438, 378] on p "[PERSON_NAME]" at bounding box center [452, 385] width 78 height 14
click at [447, 430] on p "[PERSON_NAME]" at bounding box center [452, 437] width 78 height 14
click at [445, 456] on p "[PERSON_NAME]" at bounding box center [452, 463] width 78 height 14
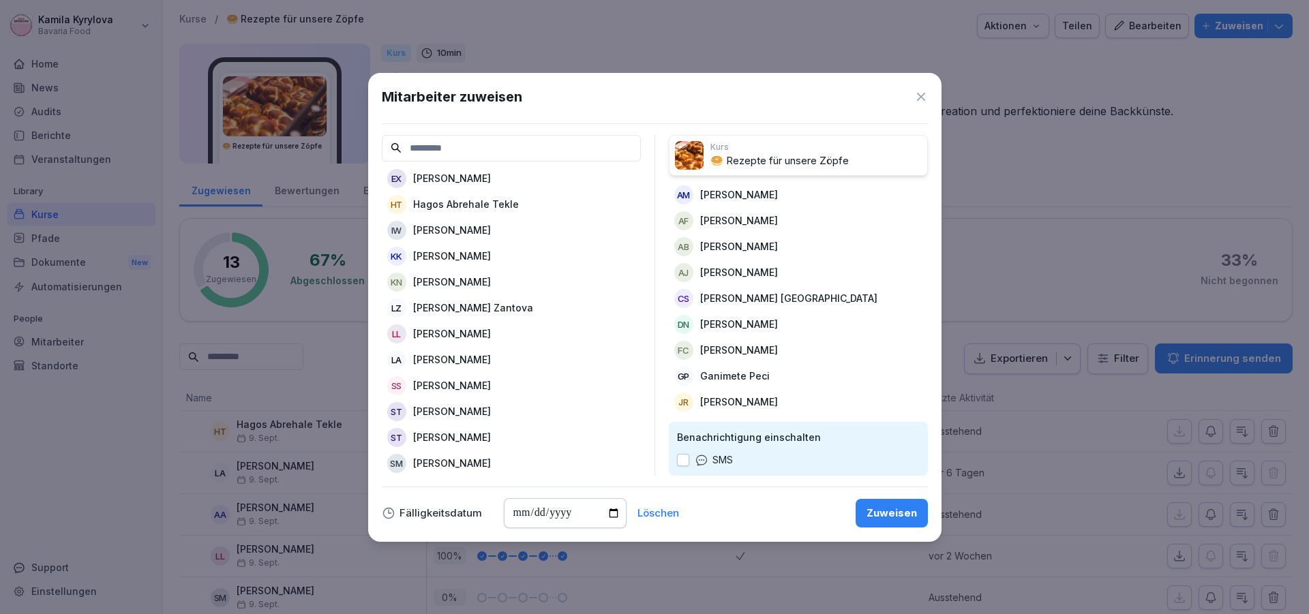
click at [884, 512] on div "Zuweisen" at bounding box center [892, 513] width 50 height 15
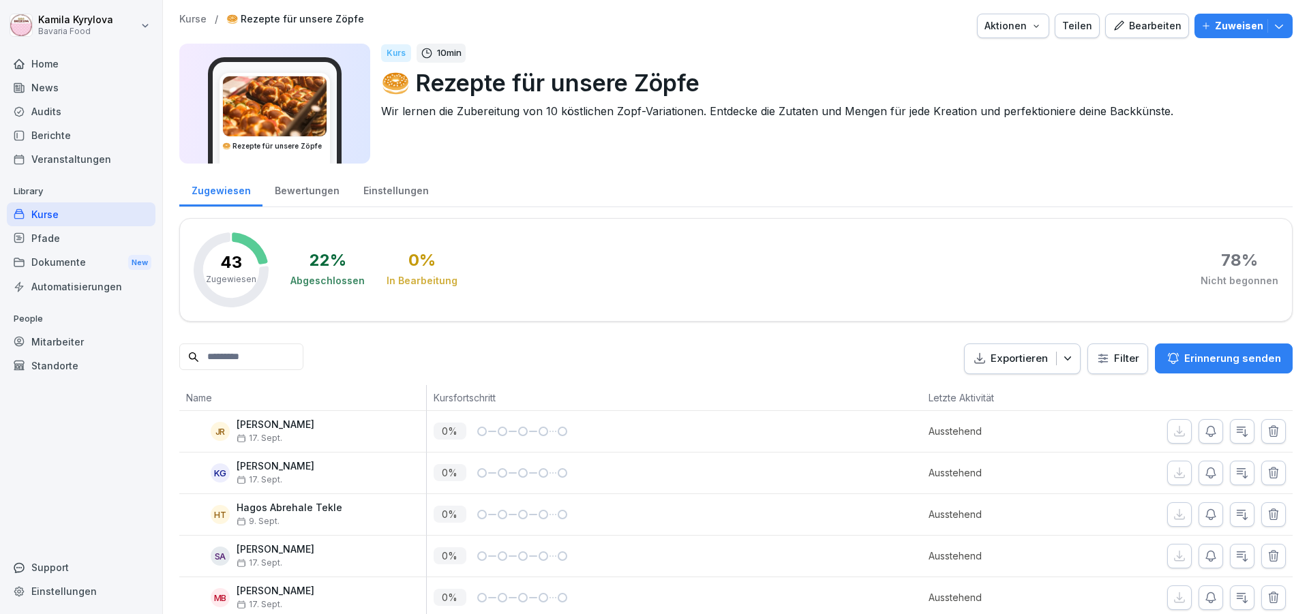
click at [59, 215] on div "Kurse" at bounding box center [81, 215] width 149 height 24
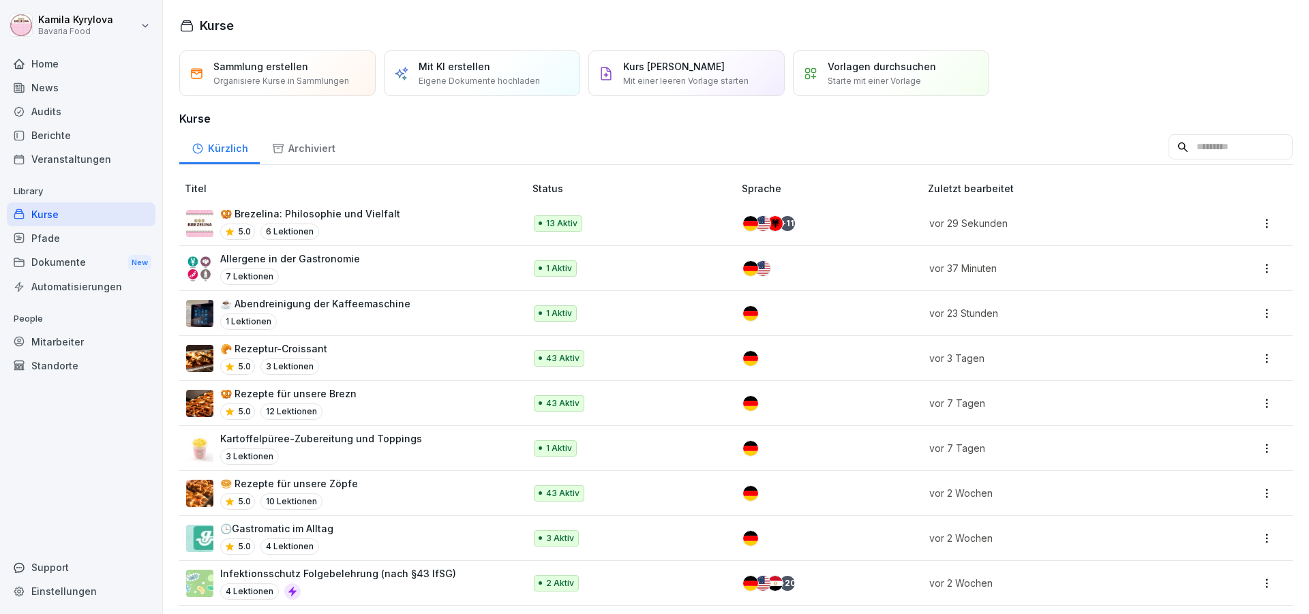
click at [318, 211] on p "🥨 Brezelina: Philosophie und Vielfalt" at bounding box center [310, 214] width 180 height 14
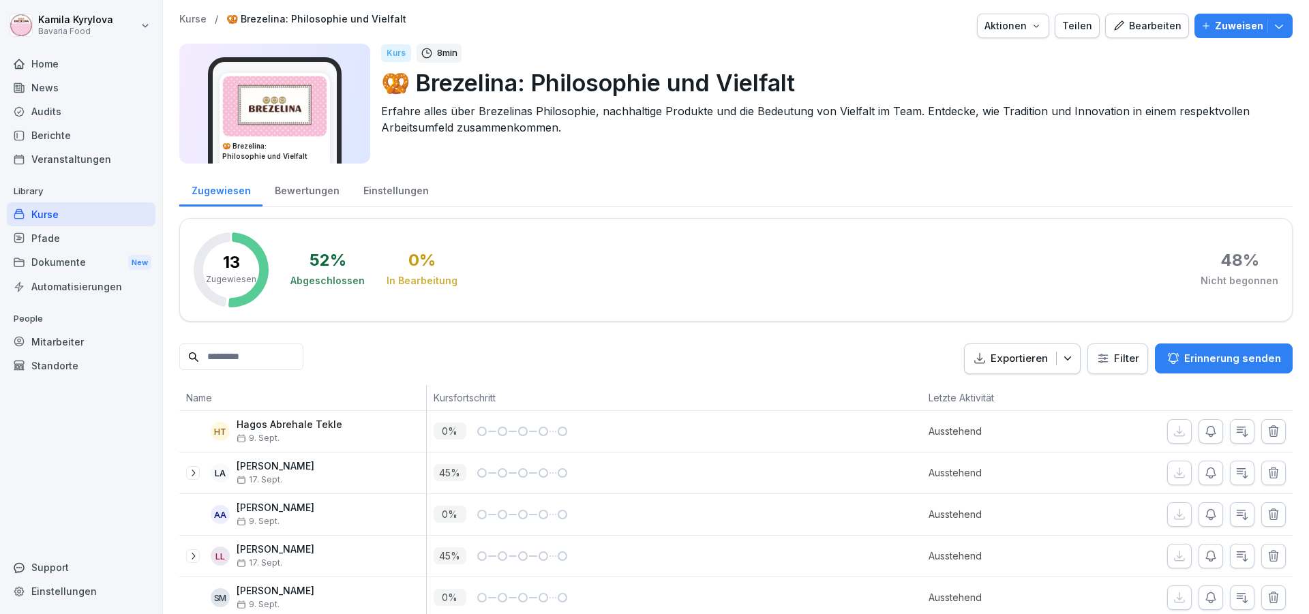
click at [1126, 29] on div "Bearbeiten" at bounding box center [1147, 25] width 69 height 15
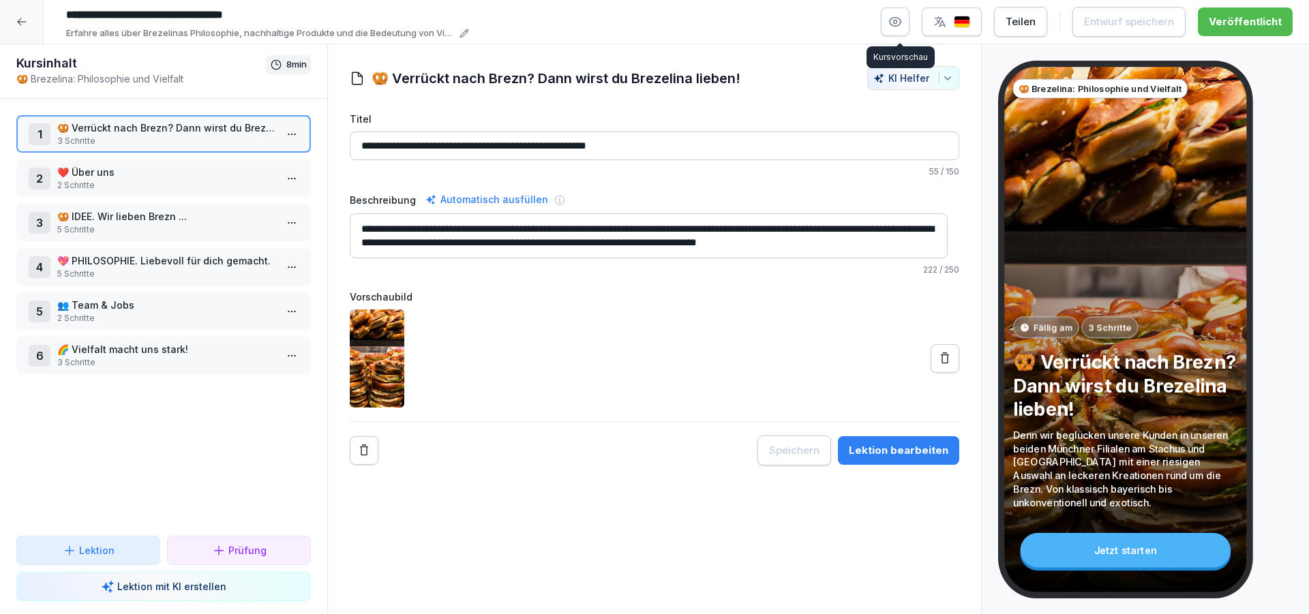
click at [899, 18] on icon "button" at bounding box center [895, 22] width 14 height 14
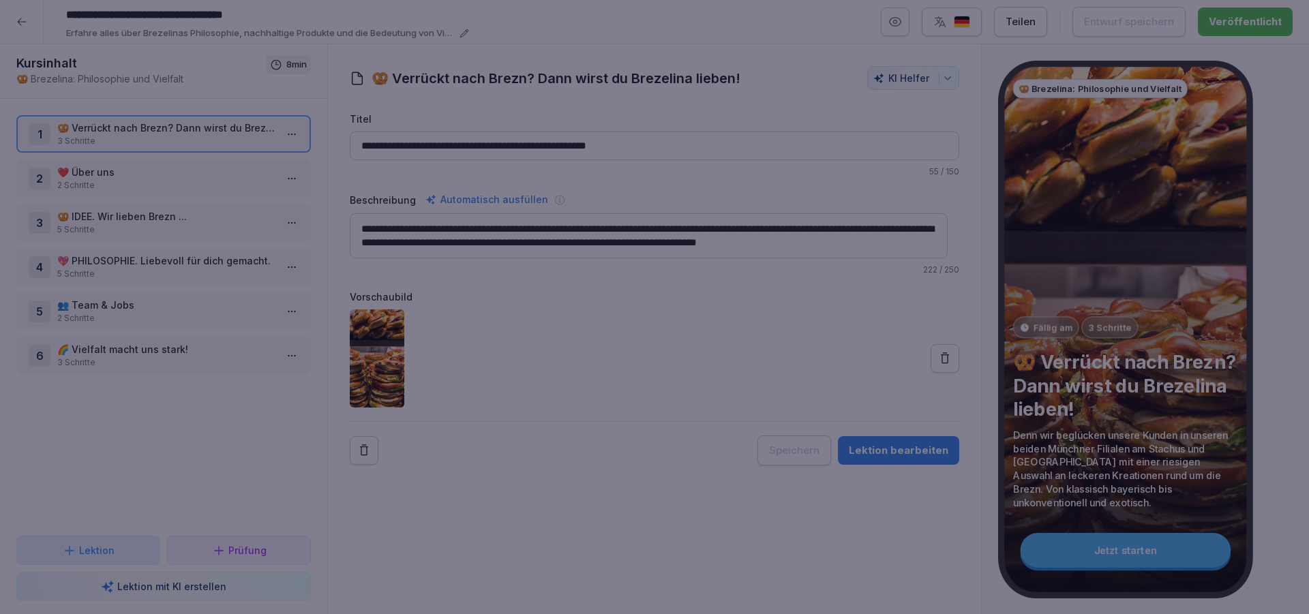
click at [853, 97] on div at bounding box center [654, 307] width 1309 height 614
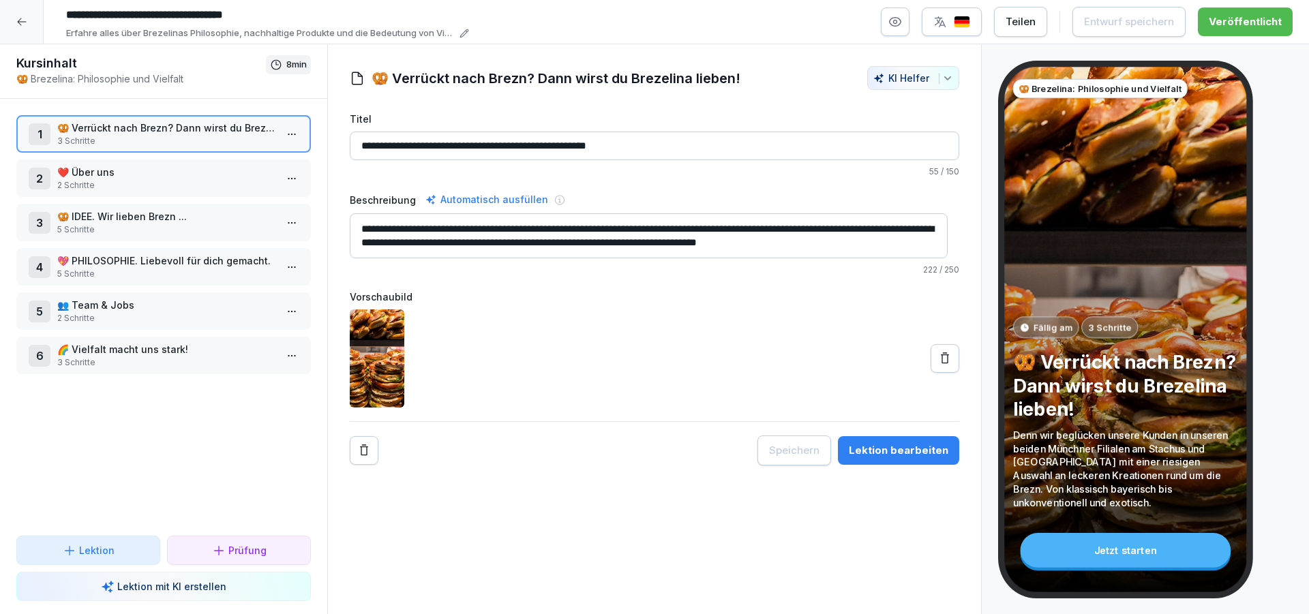
click at [283, 132] on html "**********" at bounding box center [654, 307] width 1309 height 614
click at [230, 164] on div "Schritte bearbeiten" at bounding box center [229, 161] width 104 height 14
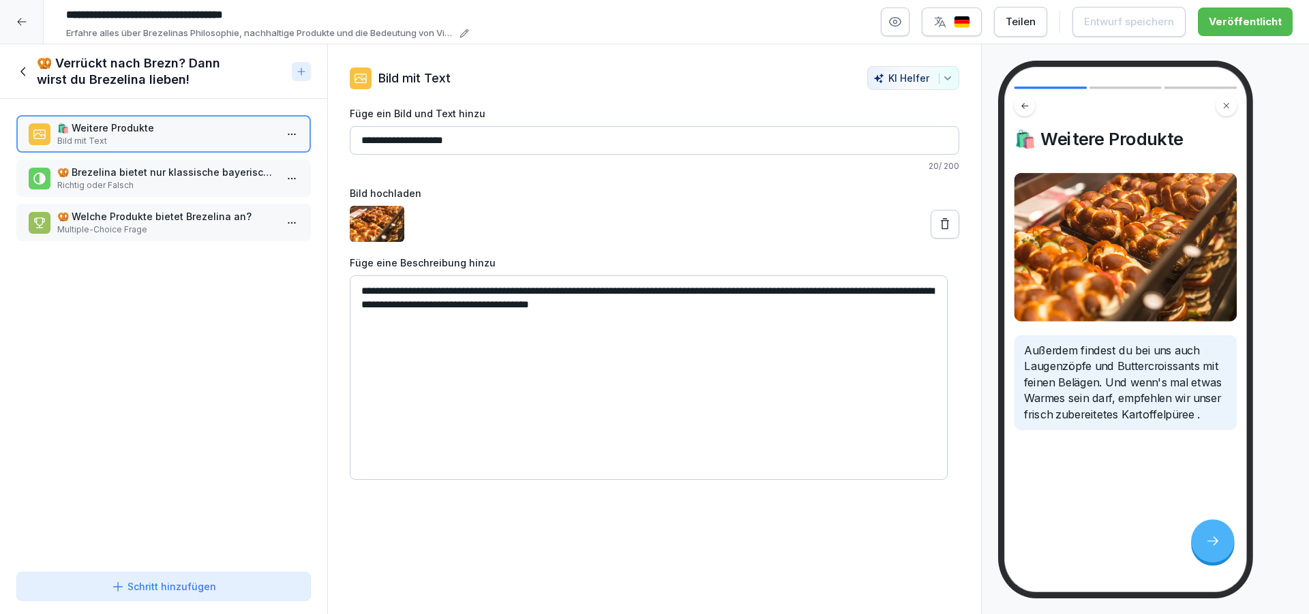
click at [130, 177] on p "🥨 Brezelina bietet nur klassische bayerische Brezn an." at bounding box center [166, 172] width 218 height 14
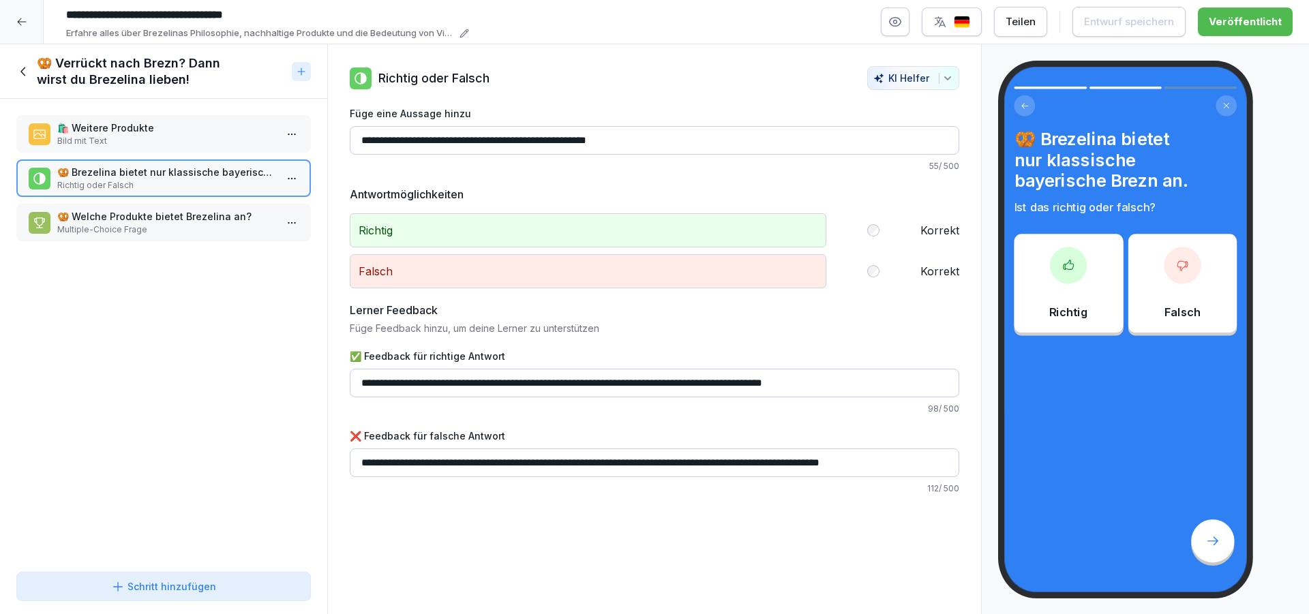
click at [119, 215] on p "🥨 Welche Produkte bietet Brezelina an?" at bounding box center [166, 216] width 218 height 14
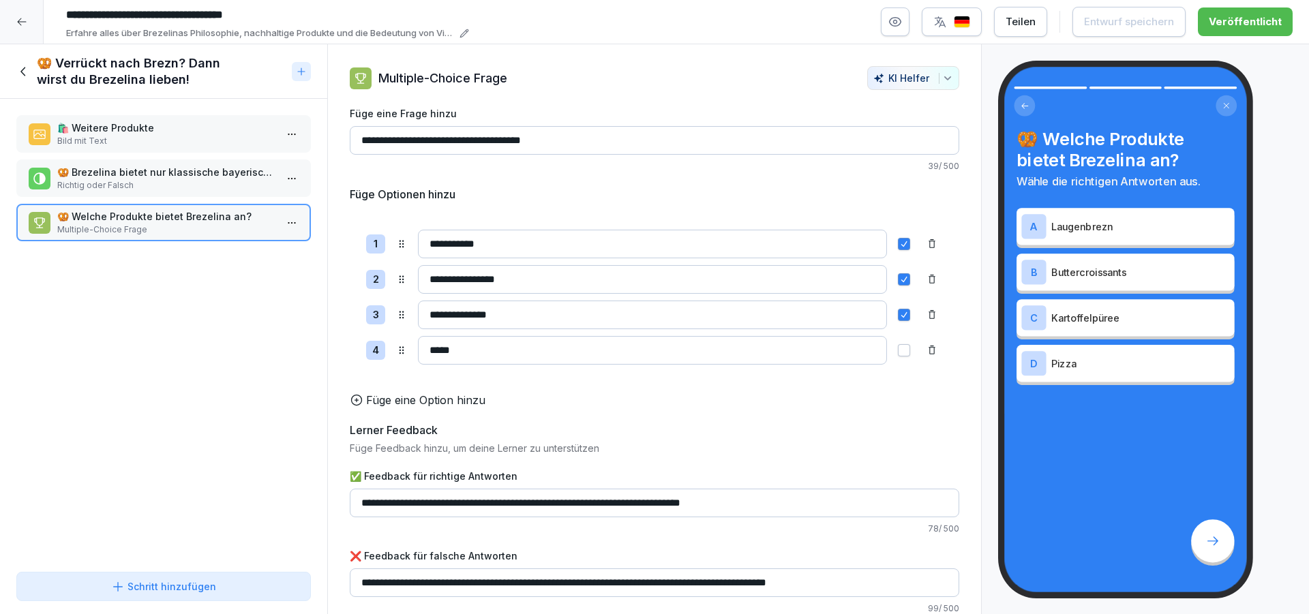
click at [24, 74] on icon at bounding box center [23, 71] width 15 height 15
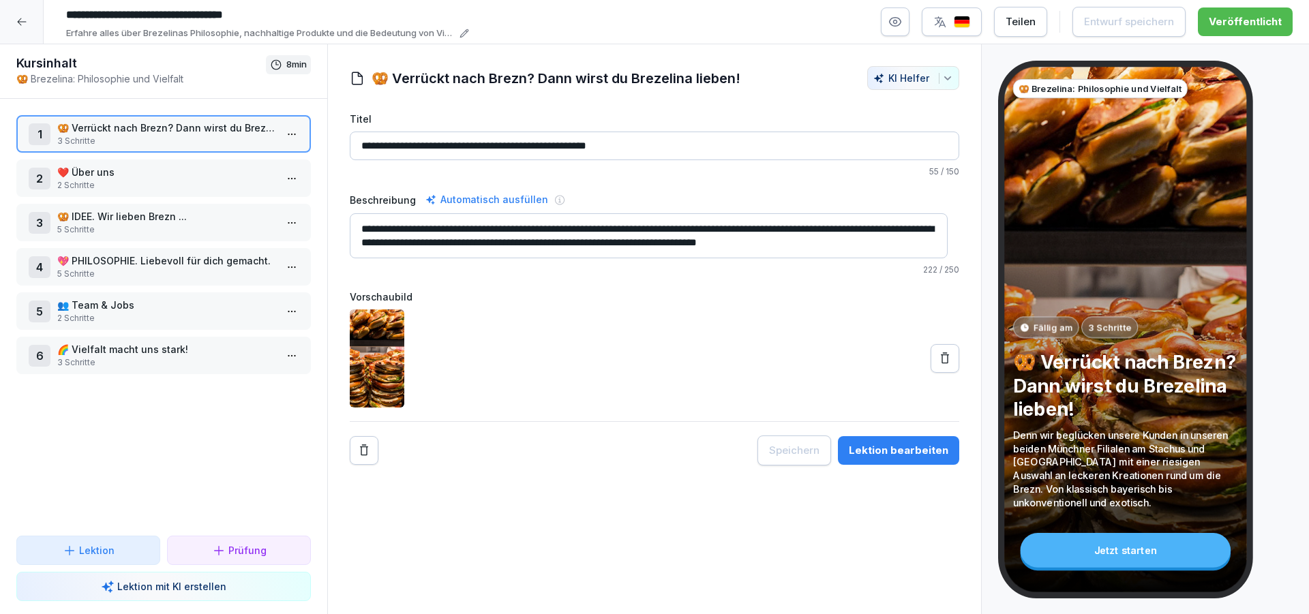
click at [128, 163] on div "2 ❤️ Über uns 2 Schritte" at bounding box center [163, 179] width 295 height 38
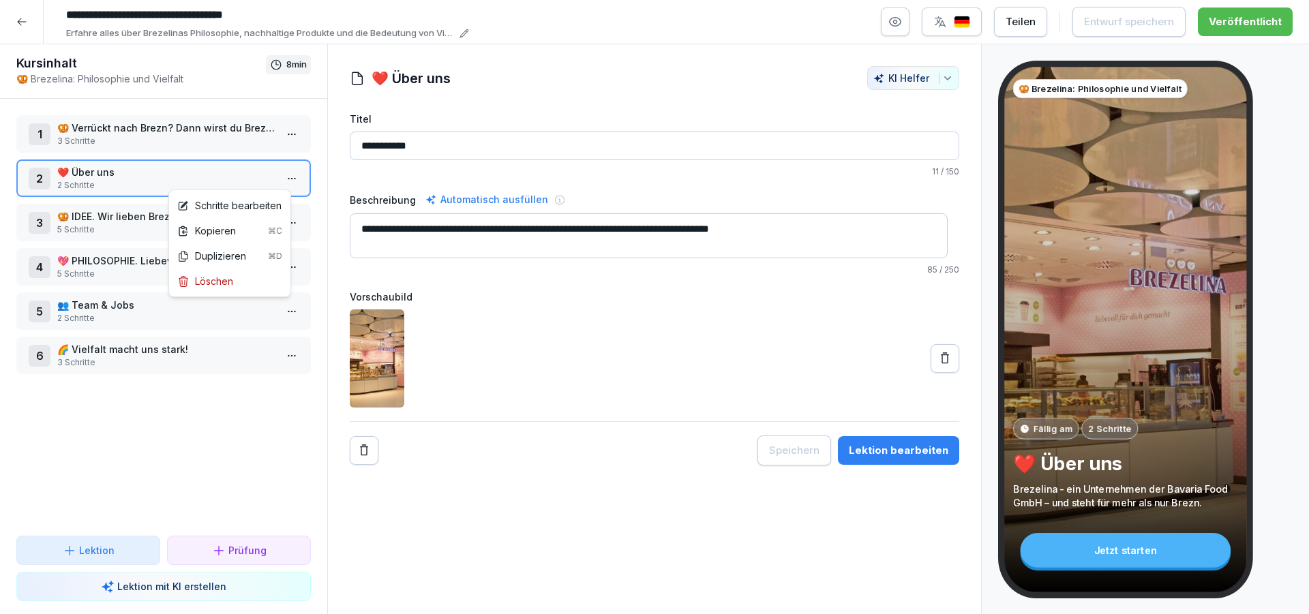
click at [280, 179] on html "**********" at bounding box center [654, 307] width 1309 height 614
click at [241, 207] on div "Schritte bearbeiten" at bounding box center [229, 205] width 104 height 14
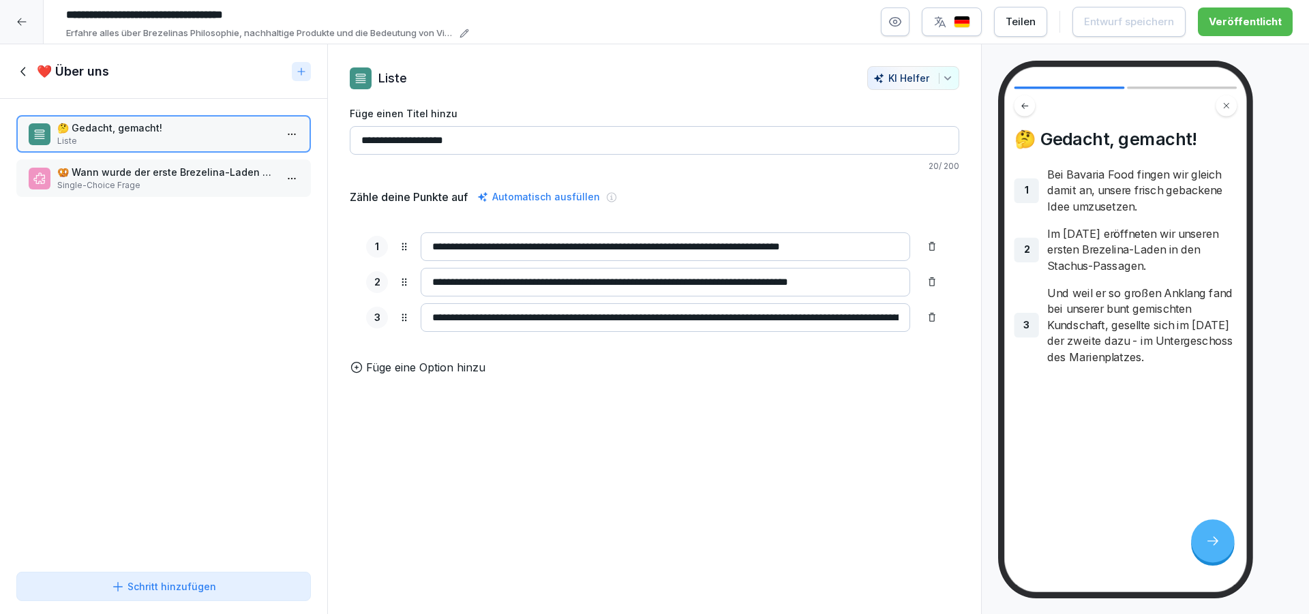
click at [190, 186] on p "Single-Choice Frage" at bounding box center [166, 185] width 218 height 12
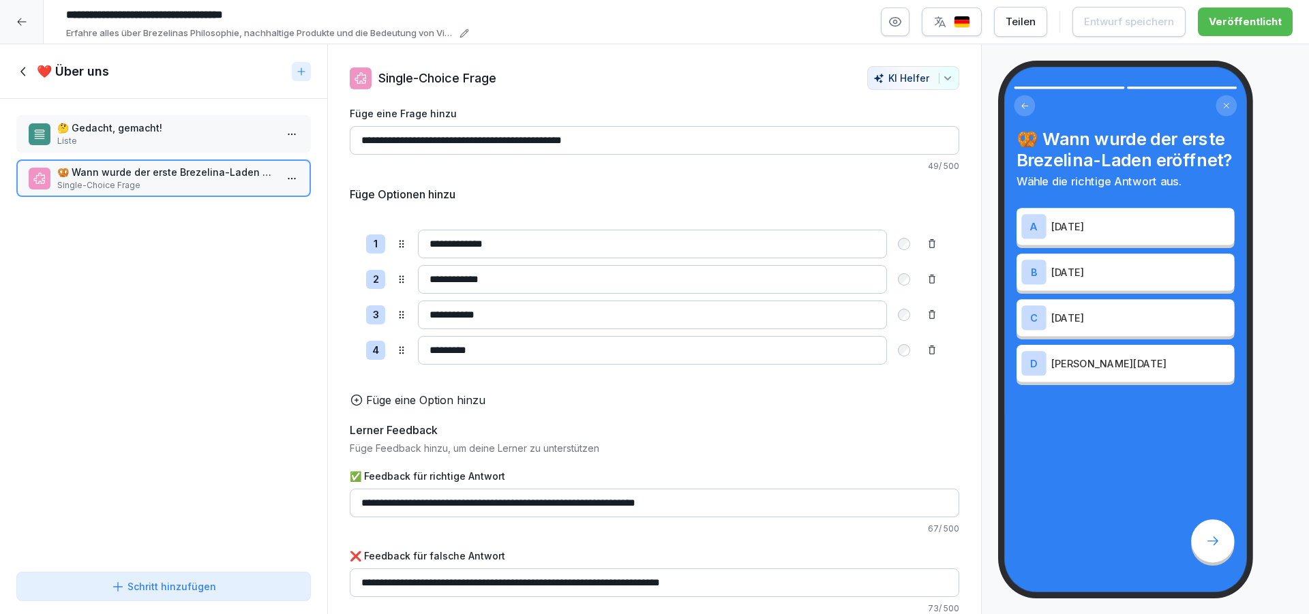
click at [18, 64] on icon at bounding box center [23, 71] width 15 height 15
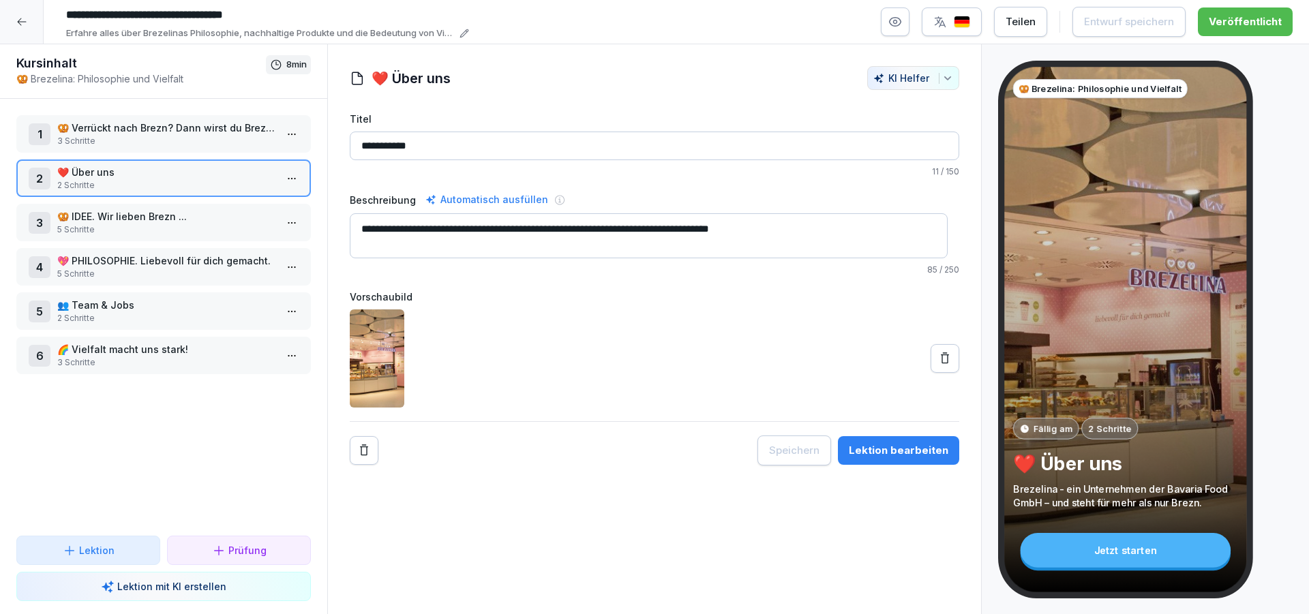
click at [128, 221] on p "🥨 IDEE. Wir lieben Brezn ..." at bounding box center [166, 216] width 218 height 14
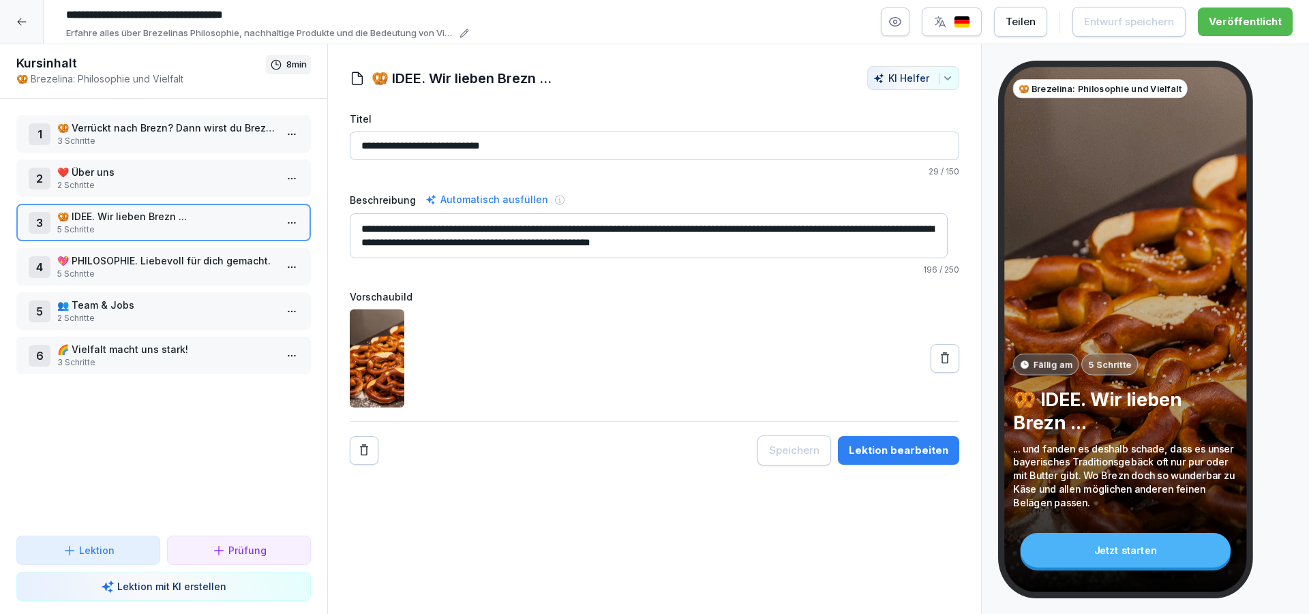
click at [280, 218] on html "**********" at bounding box center [654, 307] width 1309 height 614
click at [246, 249] on div "Schritte bearbeiten" at bounding box center [229, 250] width 104 height 14
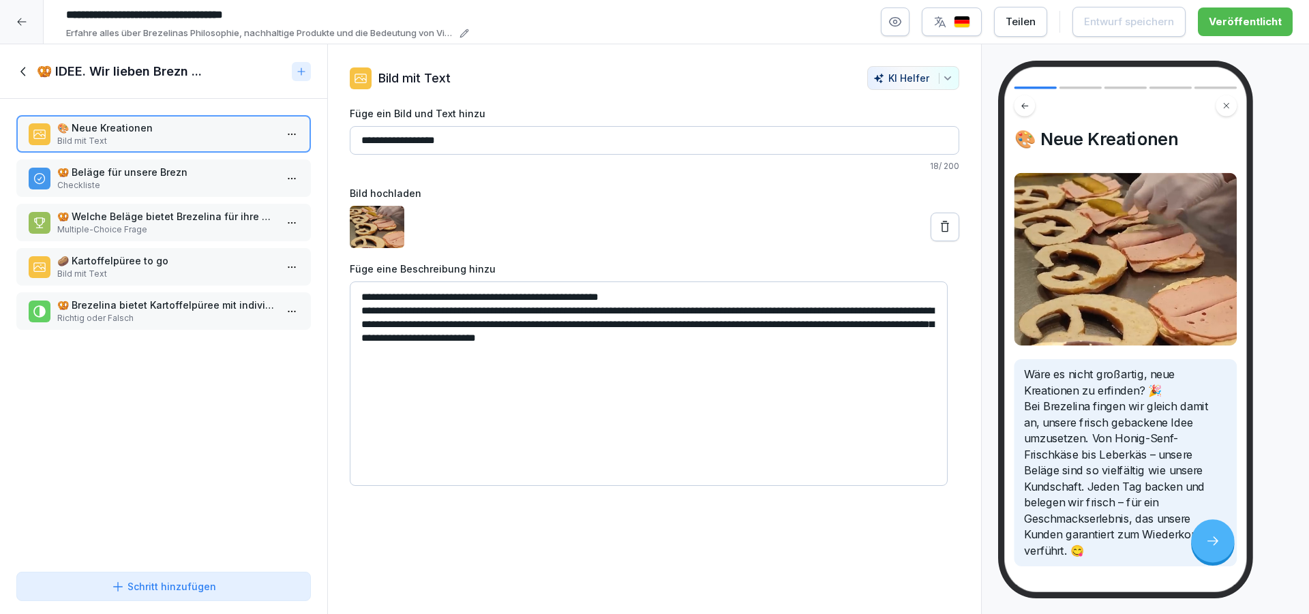
click at [190, 176] on p "🥨 Beläge für unsere Brezn" at bounding box center [166, 172] width 218 height 14
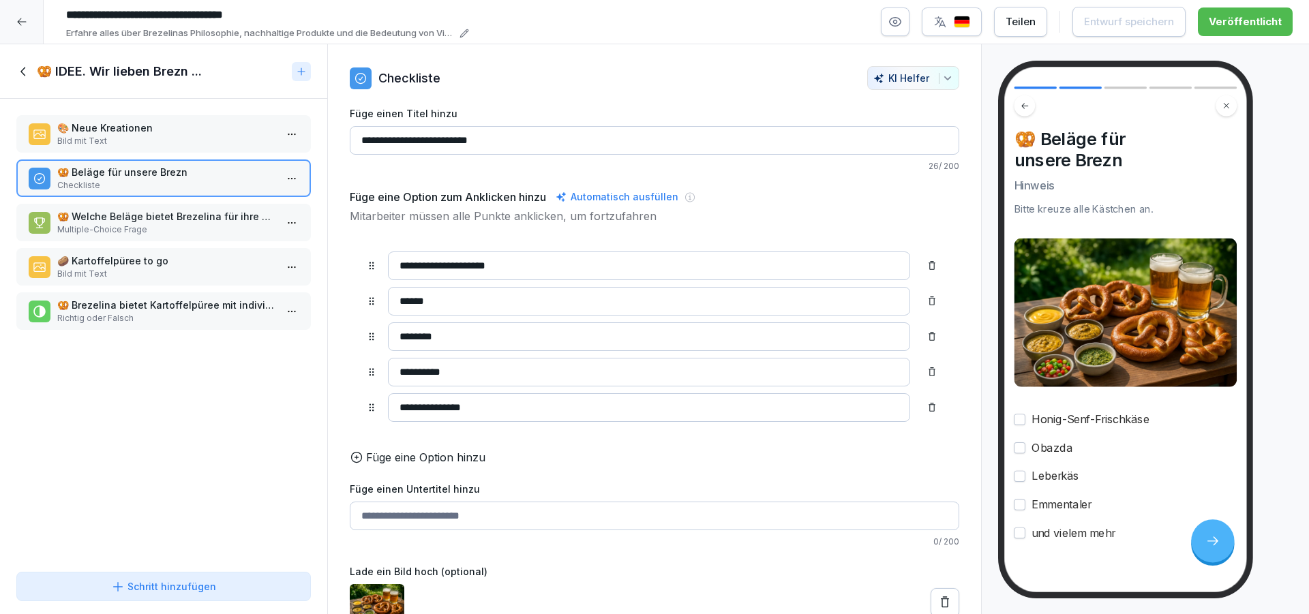
click at [200, 218] on p "🥨 Welche Beläge bietet Brezelina für ihre Brezn an?" at bounding box center [166, 216] width 218 height 14
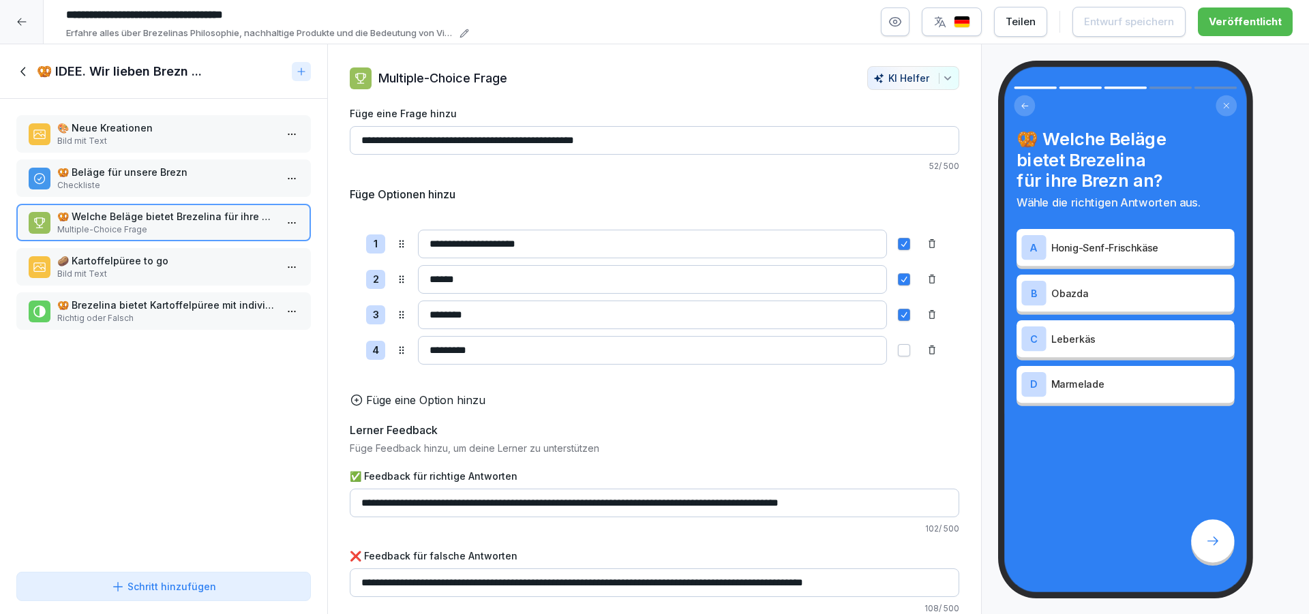
click at [194, 269] on p "Bild mit Text" at bounding box center [166, 274] width 218 height 12
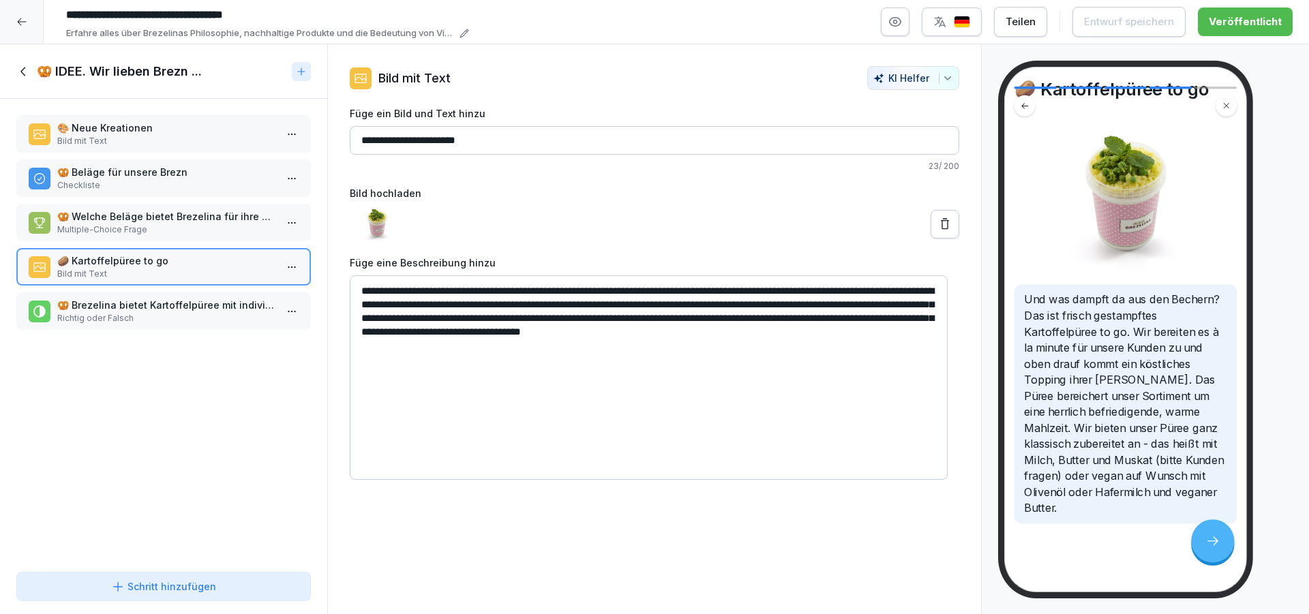
scroll to position [82, 0]
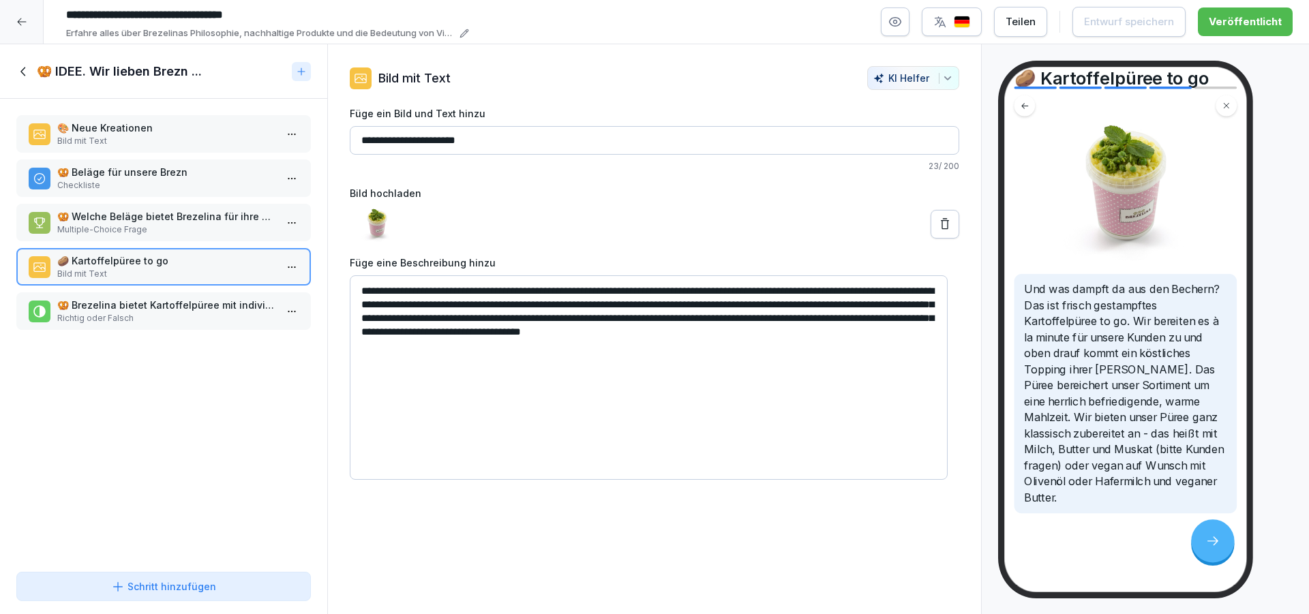
click at [170, 315] on p "Richtig oder Falsch" at bounding box center [166, 318] width 218 height 12
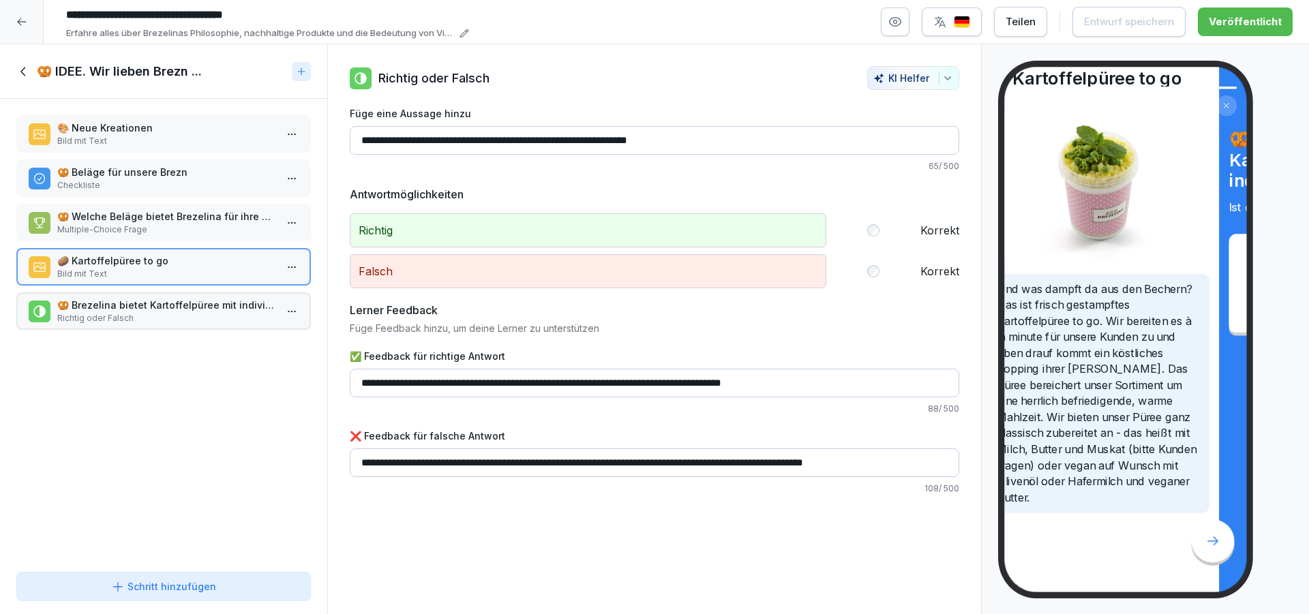
scroll to position [82, 0]
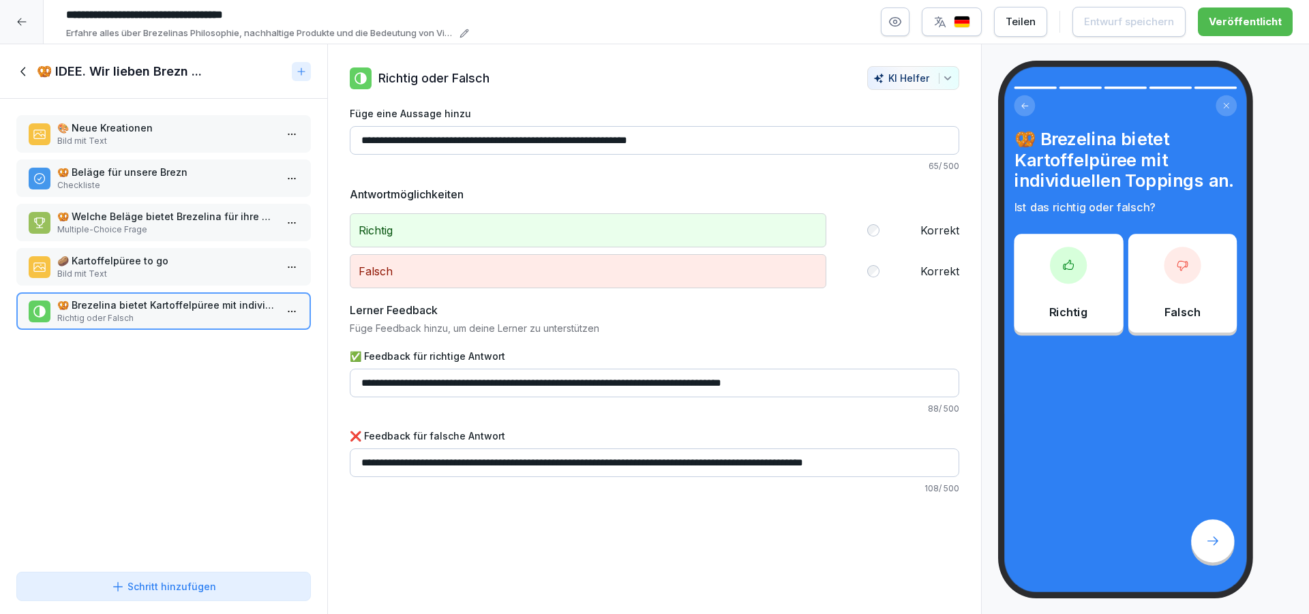
click at [23, 68] on icon at bounding box center [23, 71] width 15 height 15
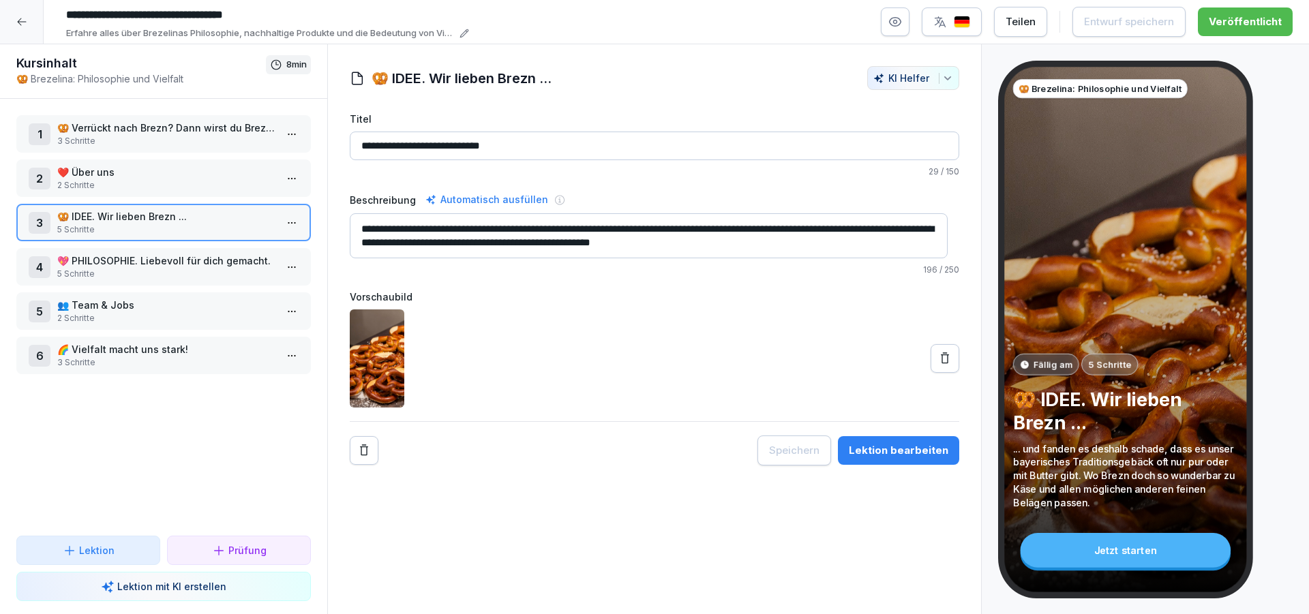
click at [248, 264] on p "💖 PHILOSOPHIE. Liebevoll für dich gemacht." at bounding box center [166, 261] width 218 height 14
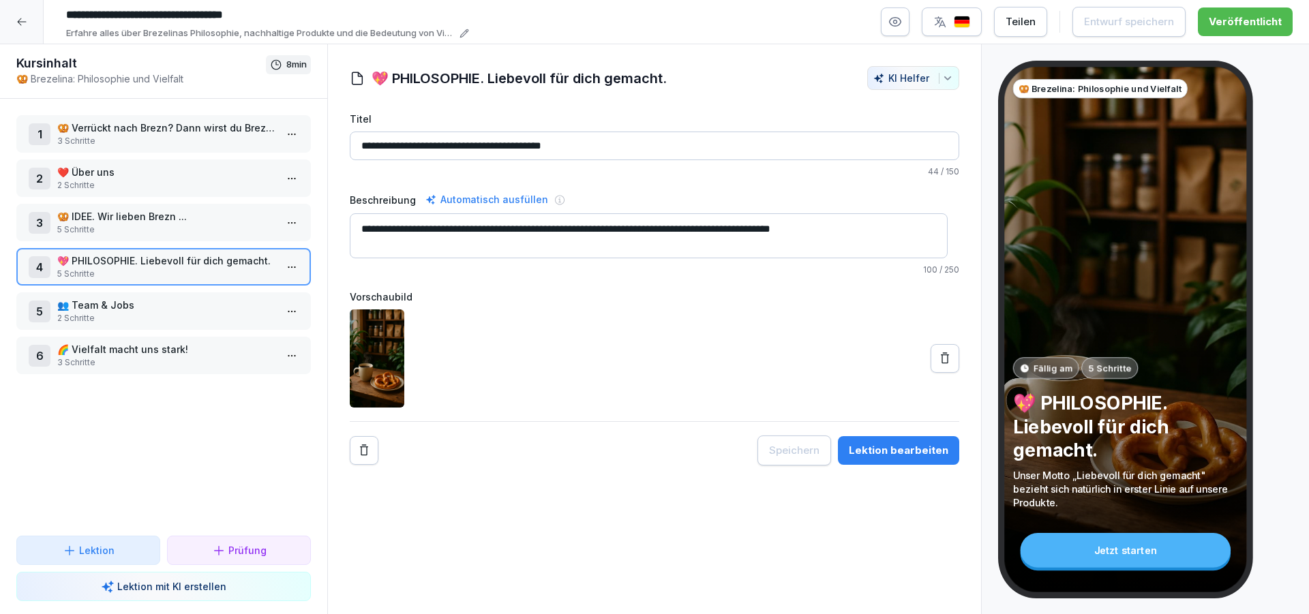
click at [280, 267] on html "**********" at bounding box center [654, 307] width 1309 height 614
click at [241, 291] on div "Schritte bearbeiten" at bounding box center [229, 294] width 104 height 14
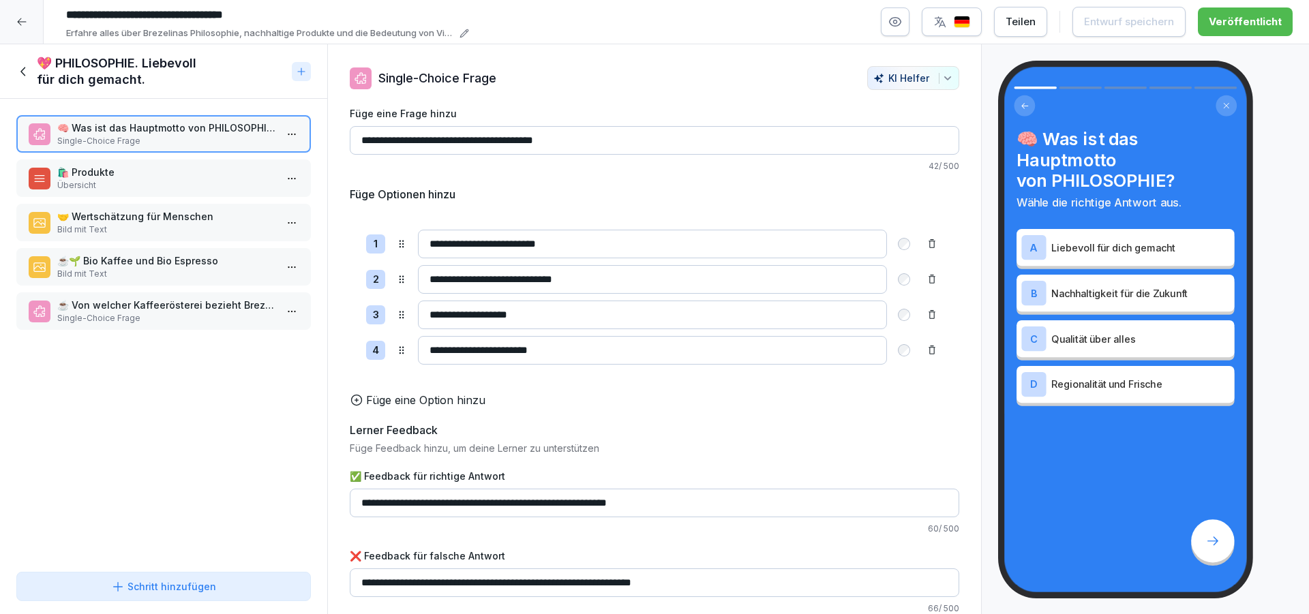
click at [191, 172] on p "🛍️ Produkte" at bounding box center [166, 172] width 218 height 14
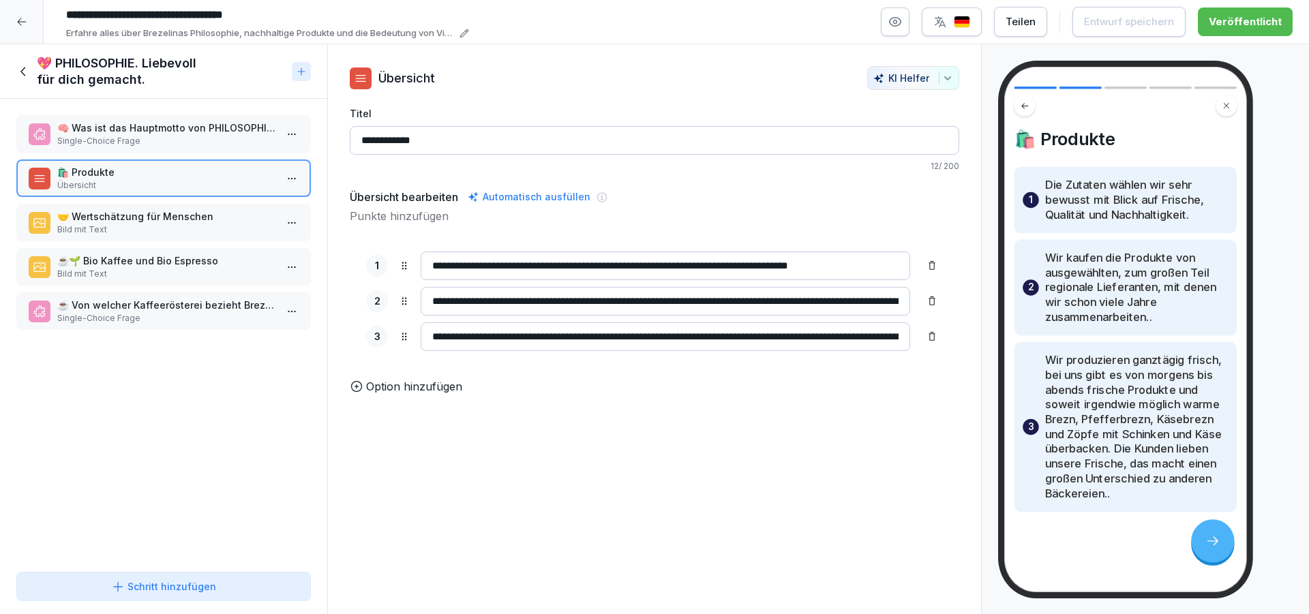
click at [107, 217] on p "🤝 Wertschätzung für Menschen" at bounding box center [166, 216] width 218 height 14
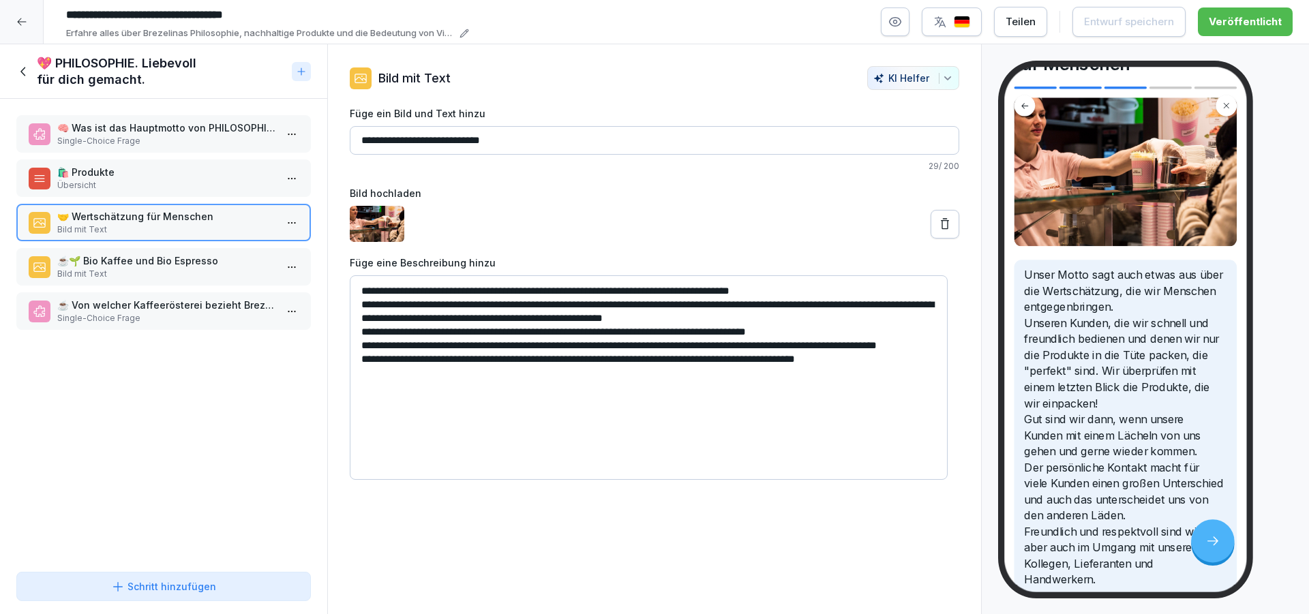
scroll to position [163, 0]
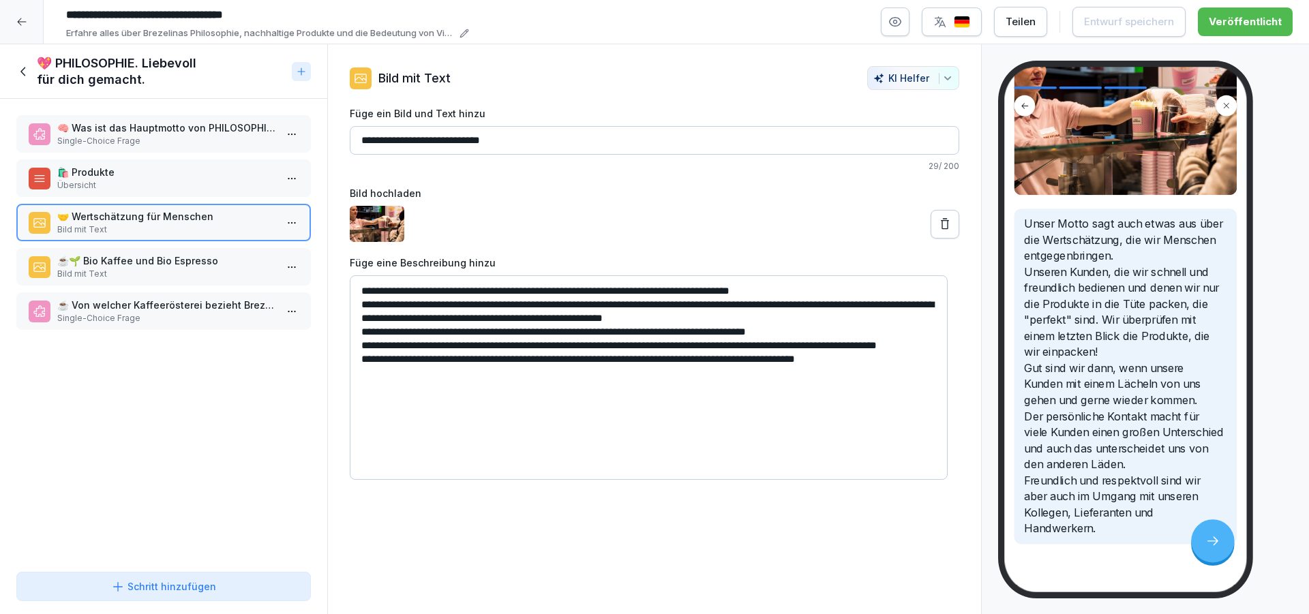
click at [16, 72] on icon at bounding box center [23, 71] width 15 height 15
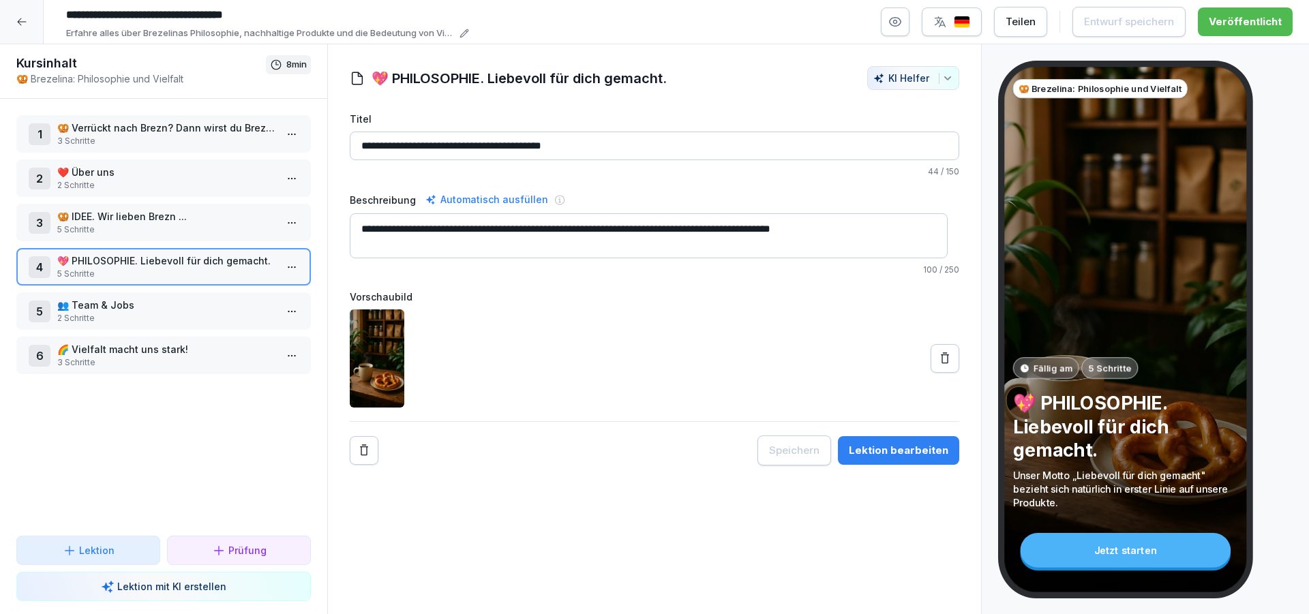
click at [286, 268] on html "**********" at bounding box center [654, 307] width 1309 height 614
click at [252, 296] on div "Schritte bearbeiten" at bounding box center [229, 294] width 104 height 14
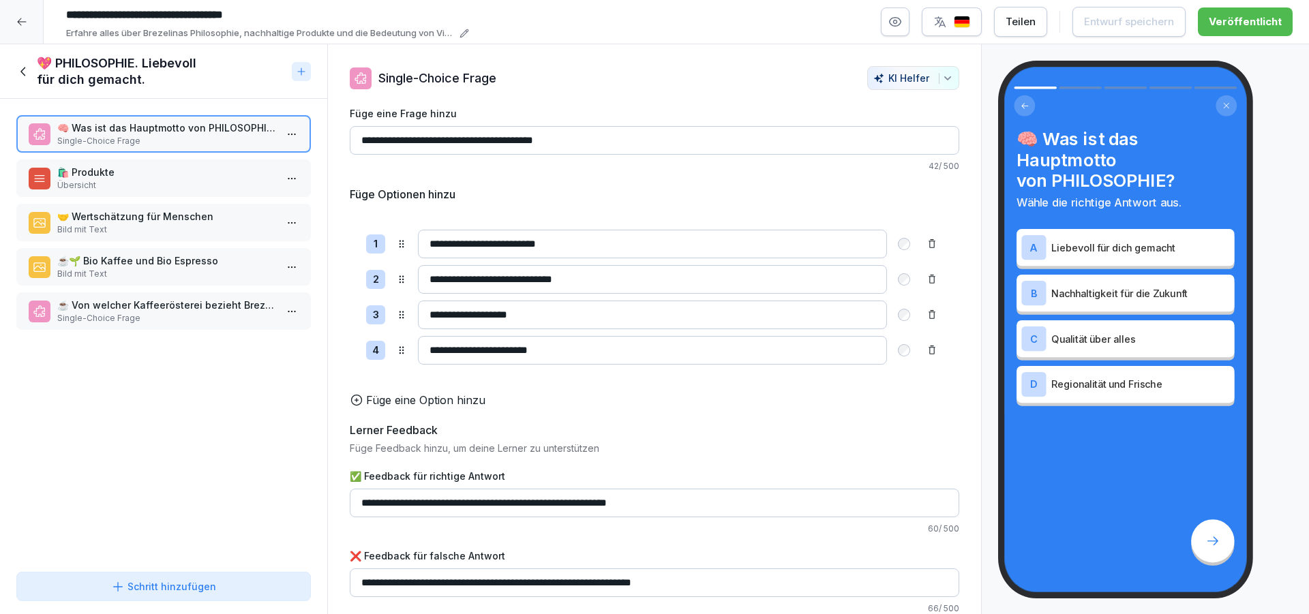
click at [173, 273] on p "Bild mit Text" at bounding box center [166, 274] width 218 height 12
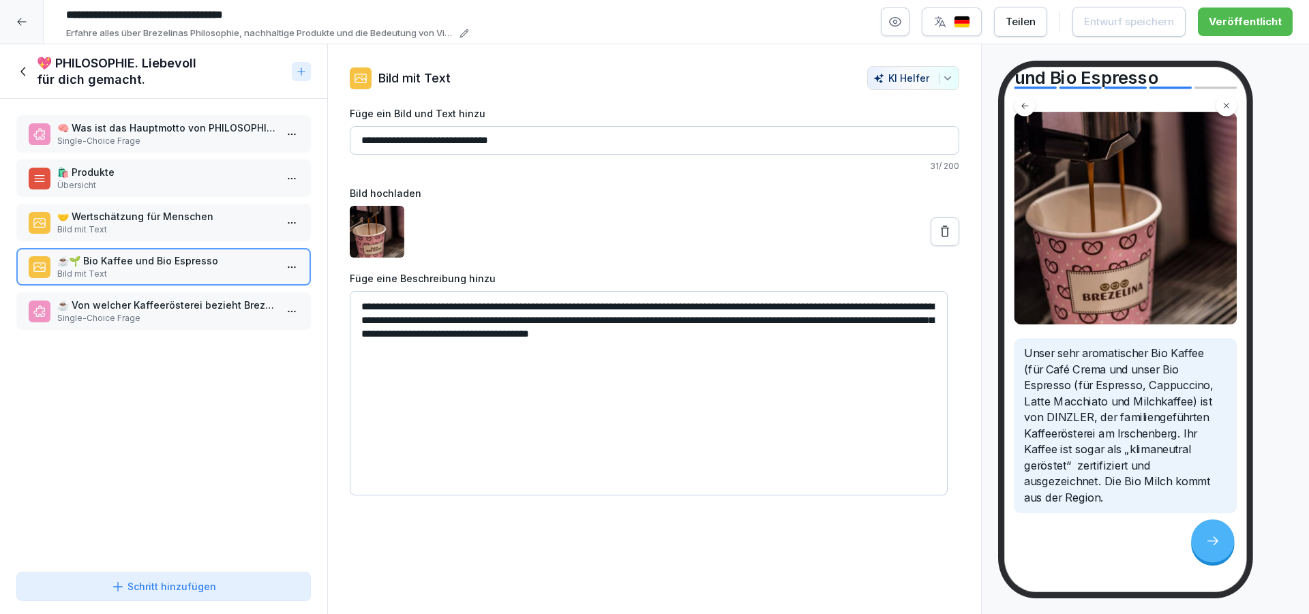
scroll to position [91, 0]
click at [134, 320] on p "Single-Choice Frage" at bounding box center [166, 318] width 218 height 12
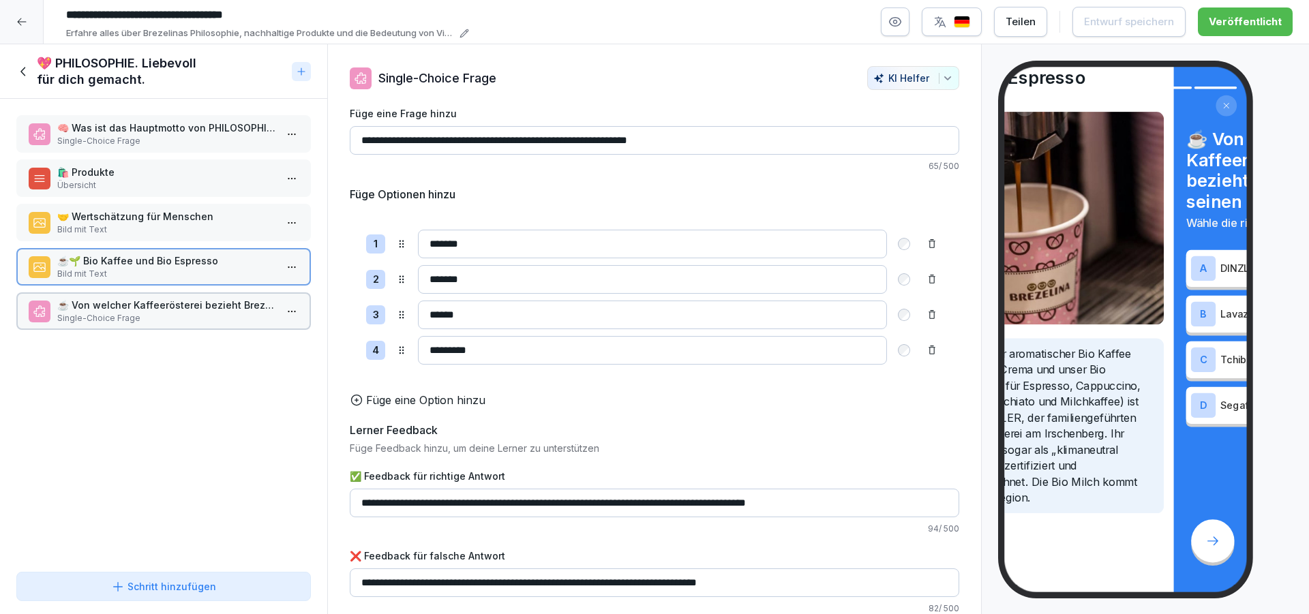
scroll to position [91, 0]
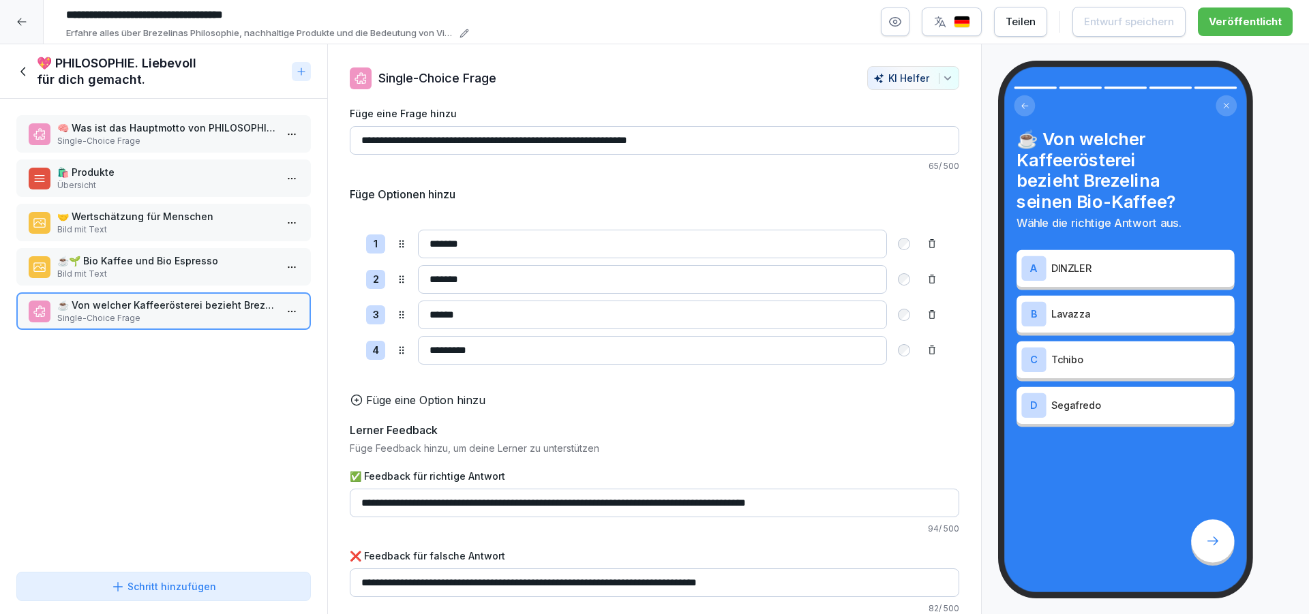
click at [24, 71] on icon at bounding box center [23, 71] width 15 height 15
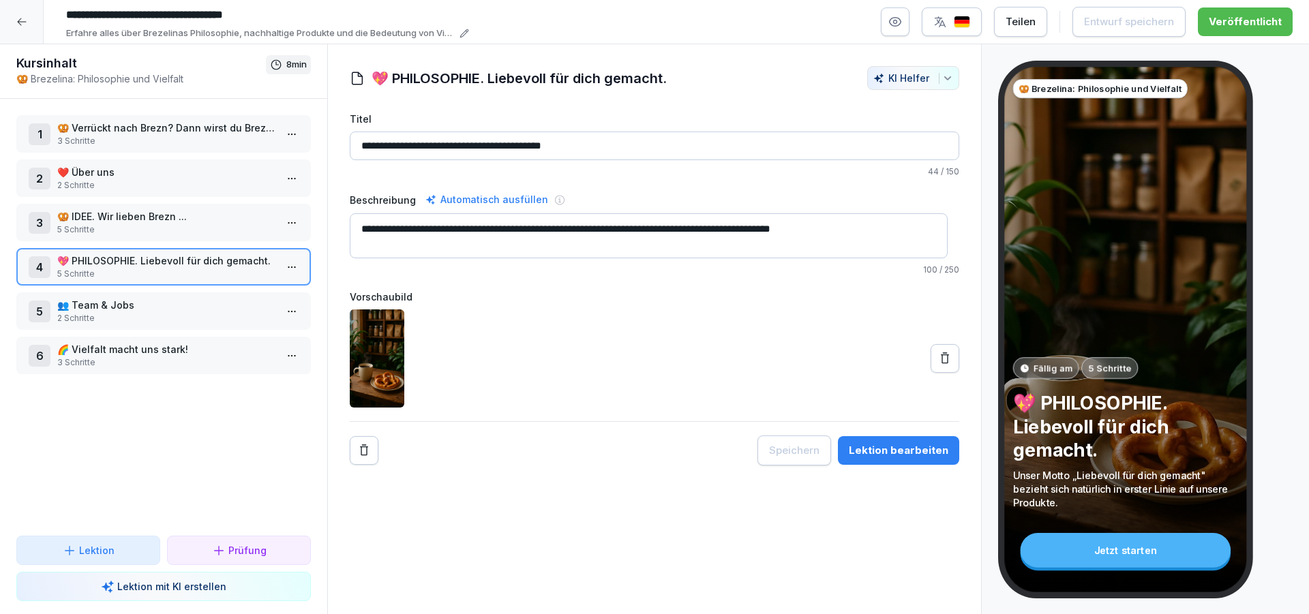
click at [166, 308] on p "👥 Team & Jobs" at bounding box center [166, 305] width 218 height 14
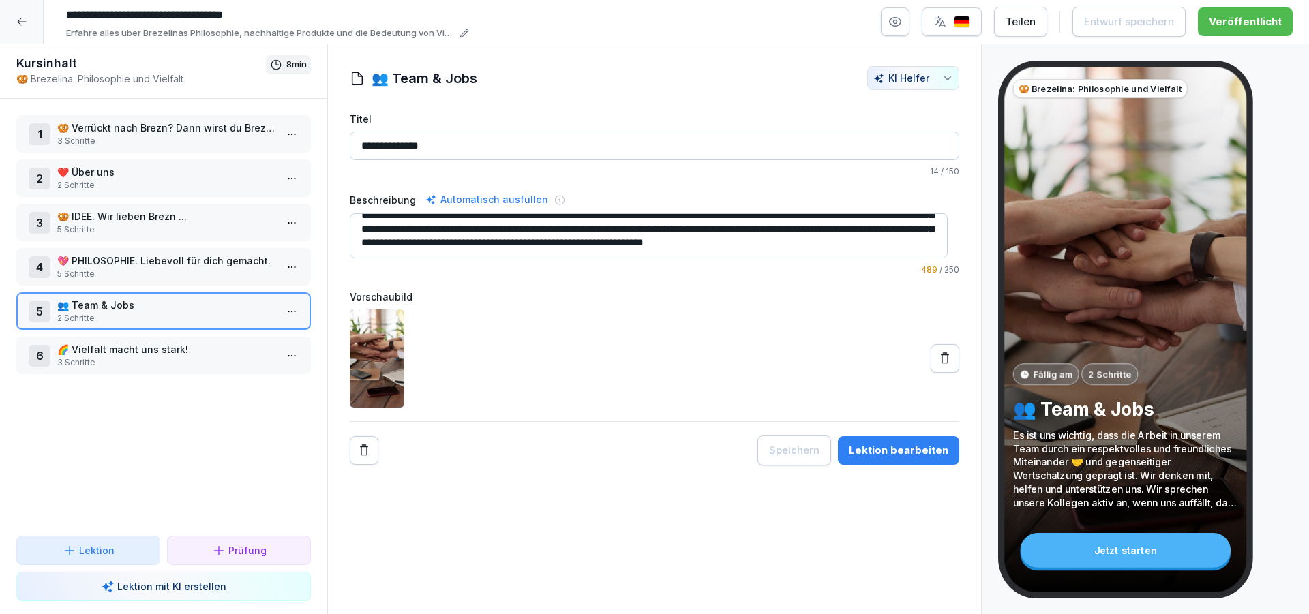
scroll to position [41, 0]
click at [168, 365] on p "3 Schritte" at bounding box center [166, 363] width 218 height 12
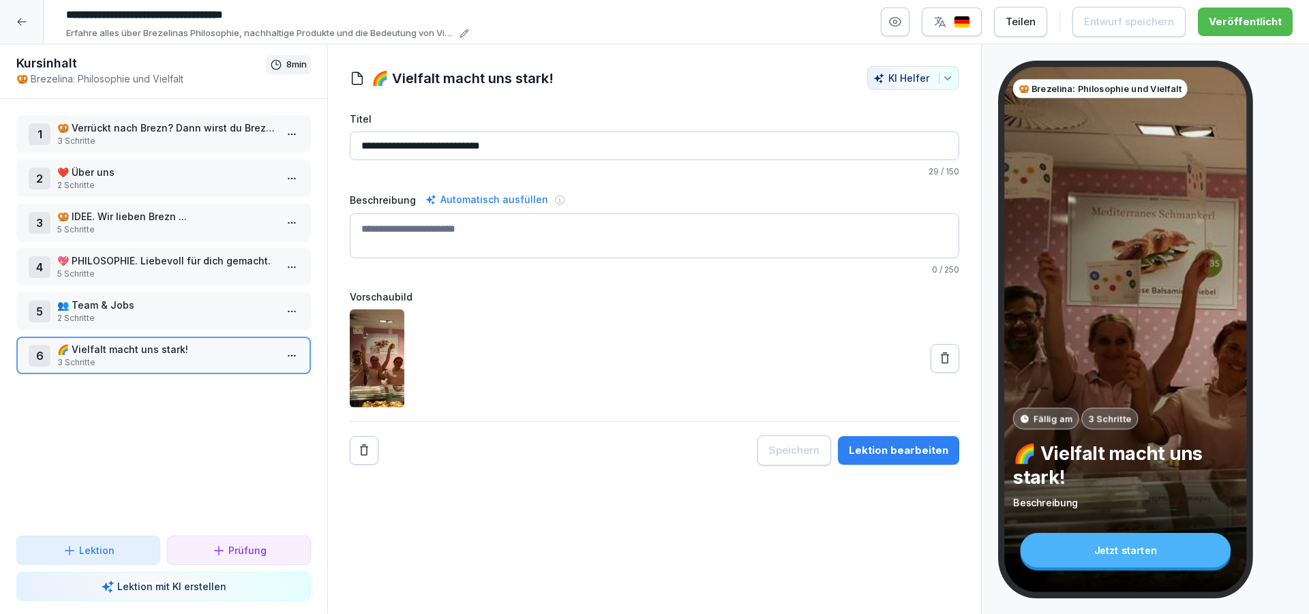
click at [191, 314] on p "2 Schritte" at bounding box center [166, 318] width 218 height 12
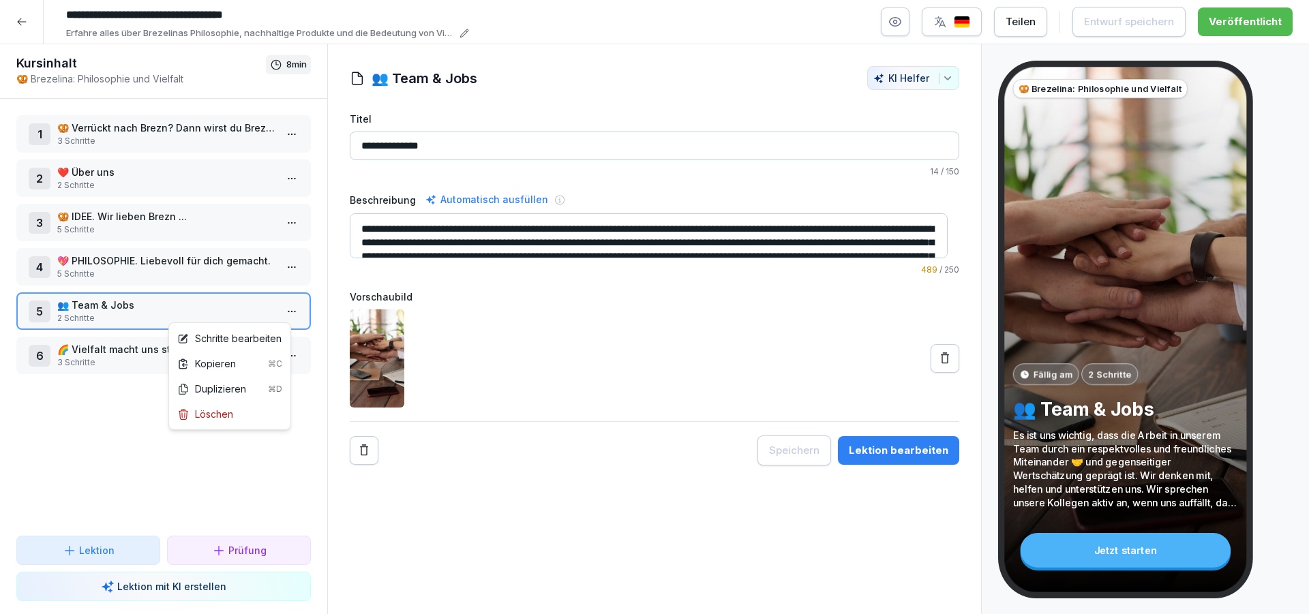
click at [275, 308] on html "**********" at bounding box center [654, 307] width 1309 height 614
click at [248, 333] on div "Schritte bearbeiten" at bounding box center [229, 338] width 104 height 14
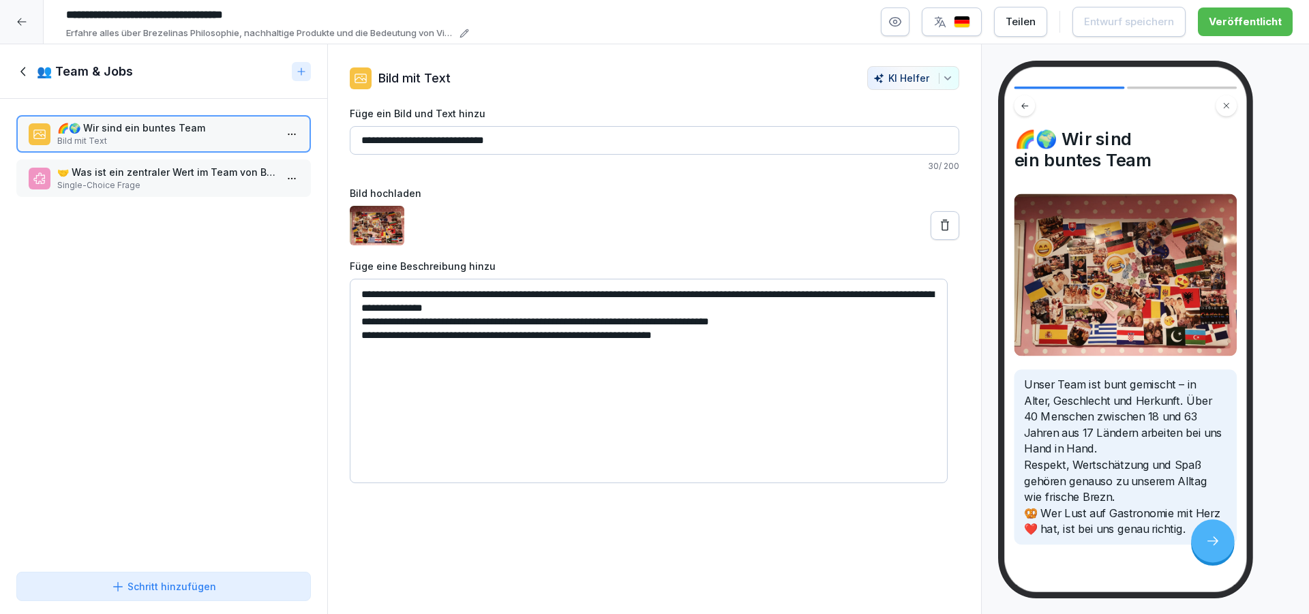
click at [88, 187] on p "Single-Choice Frage" at bounding box center [166, 185] width 218 height 12
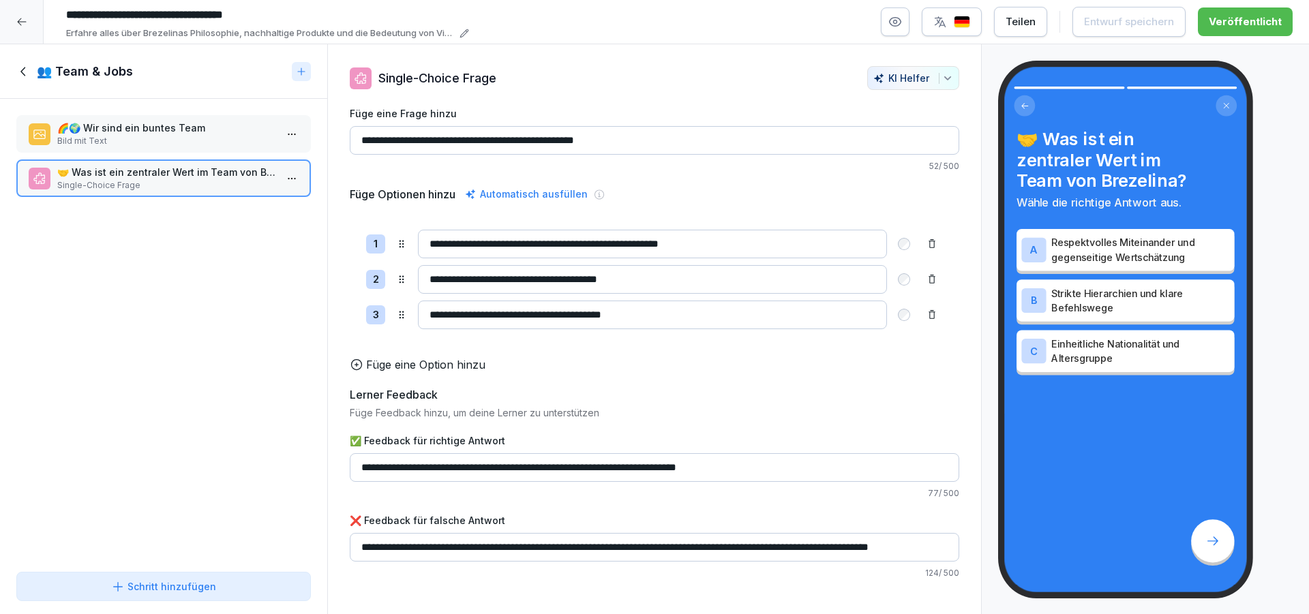
click at [20, 71] on icon at bounding box center [23, 71] width 15 height 15
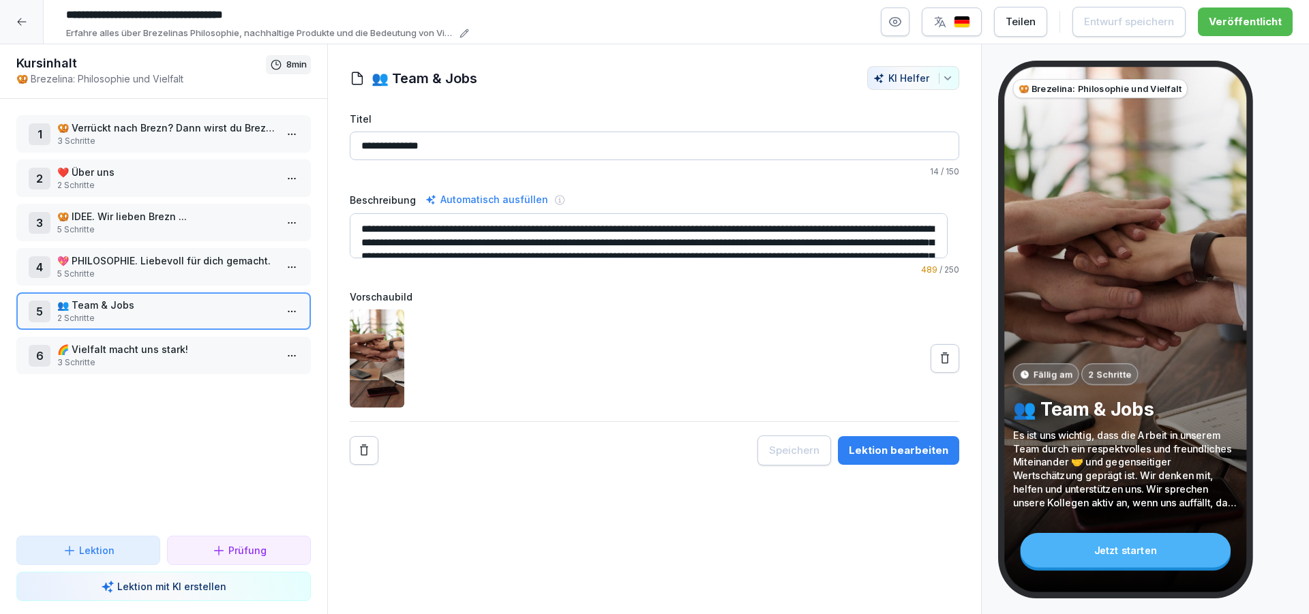
click at [151, 352] on p "🌈 Vielfalt macht uns stark!" at bounding box center [166, 349] width 218 height 14
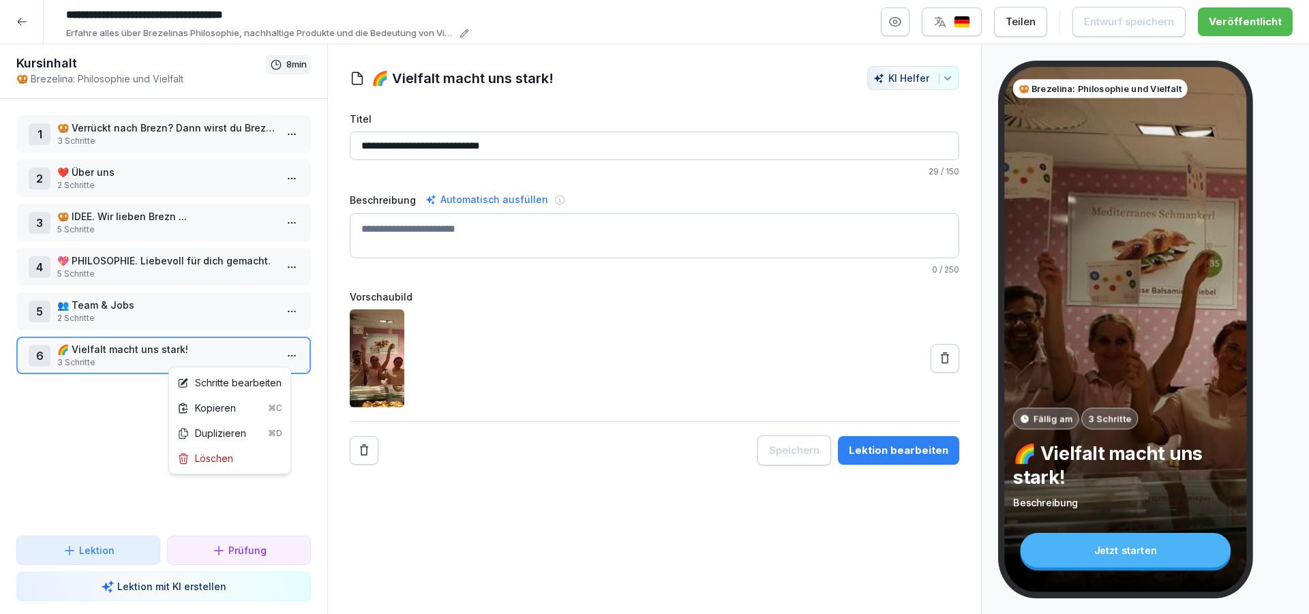
click at [286, 357] on html "**********" at bounding box center [654, 307] width 1309 height 614
click at [244, 385] on div "Schritte bearbeiten" at bounding box center [229, 383] width 104 height 14
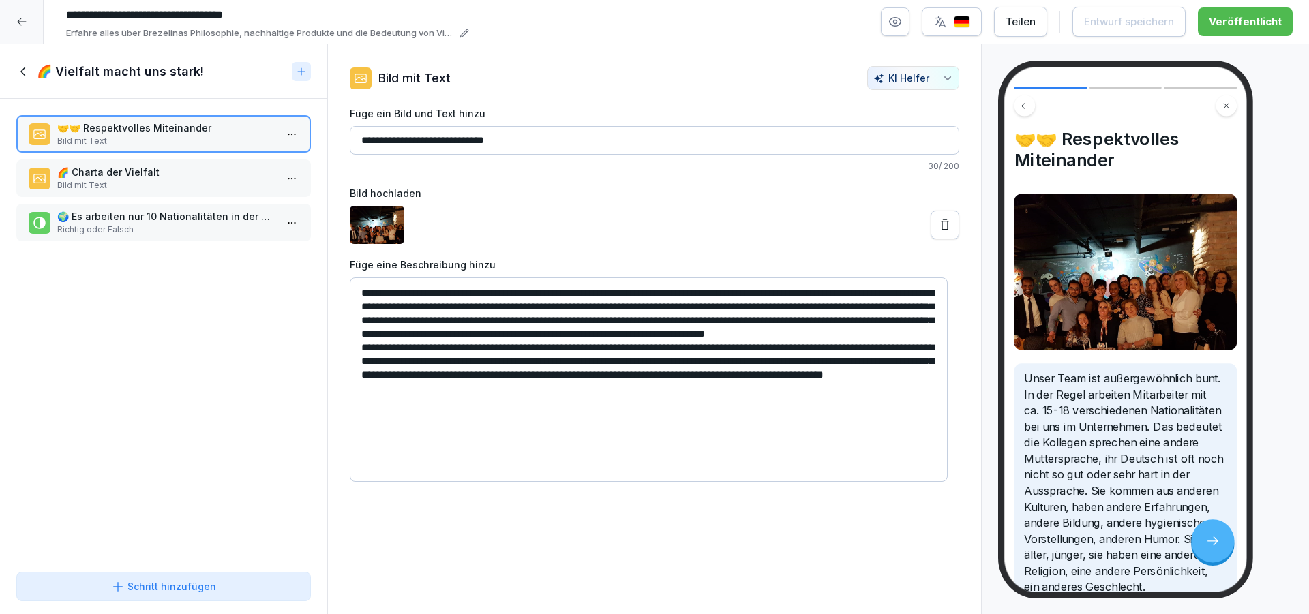
click at [20, 74] on icon at bounding box center [23, 71] width 15 height 15
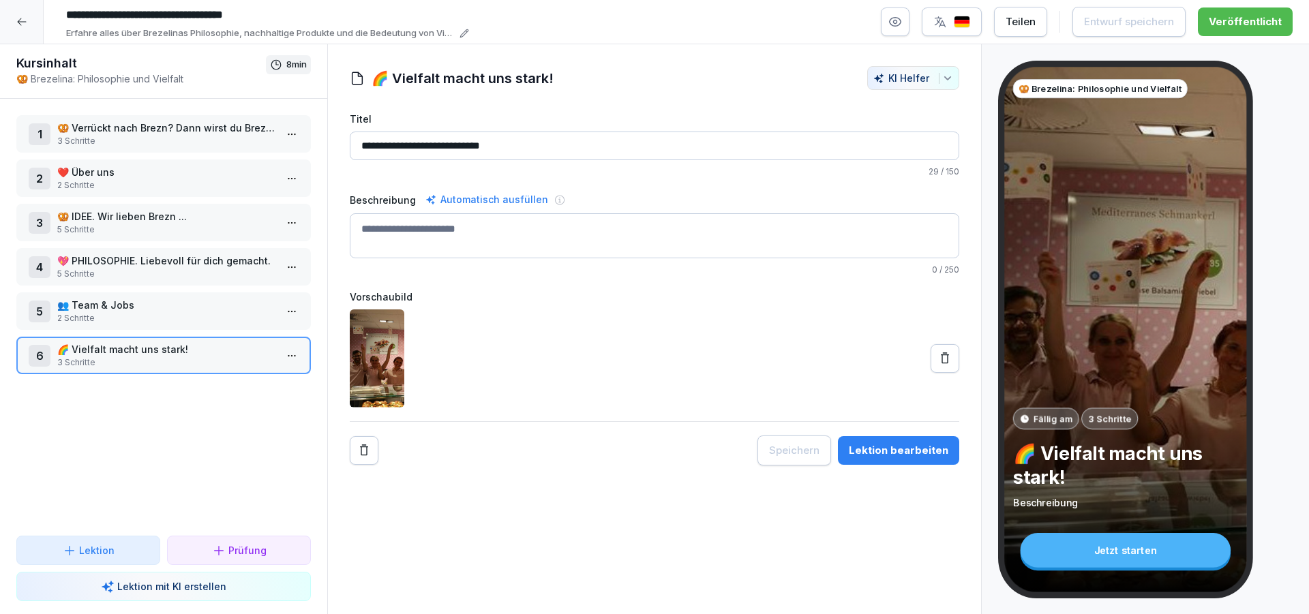
click at [21, 25] on icon at bounding box center [21, 21] width 11 height 11
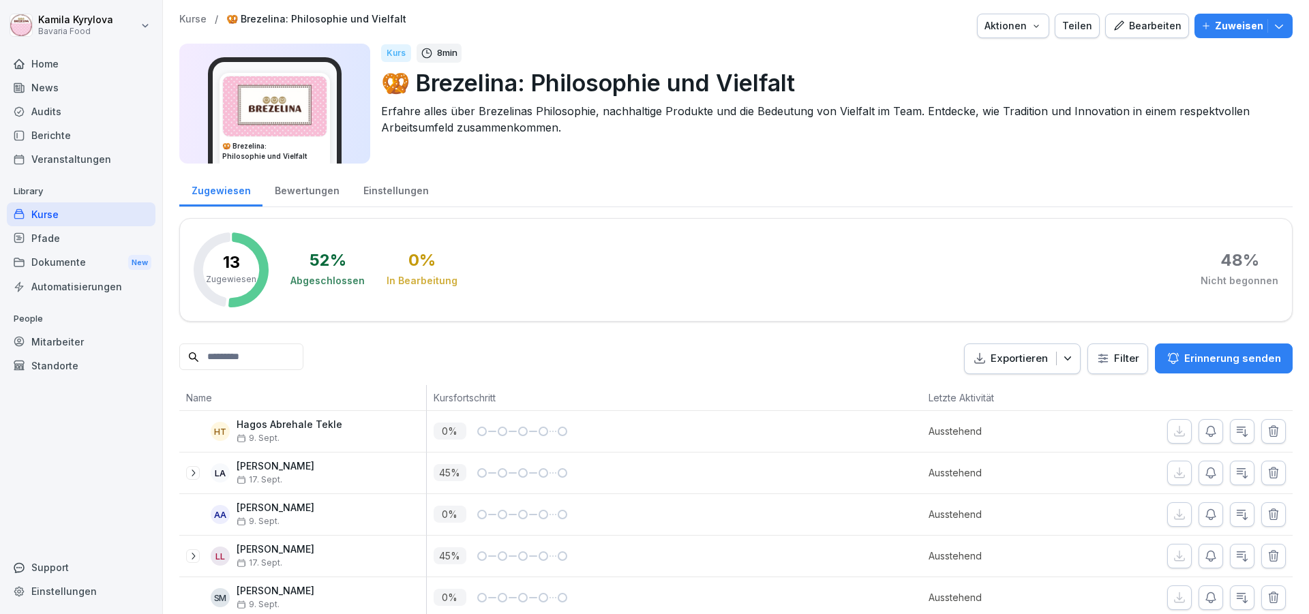
click at [1229, 33] on p "Zuweisen" at bounding box center [1239, 25] width 48 height 15
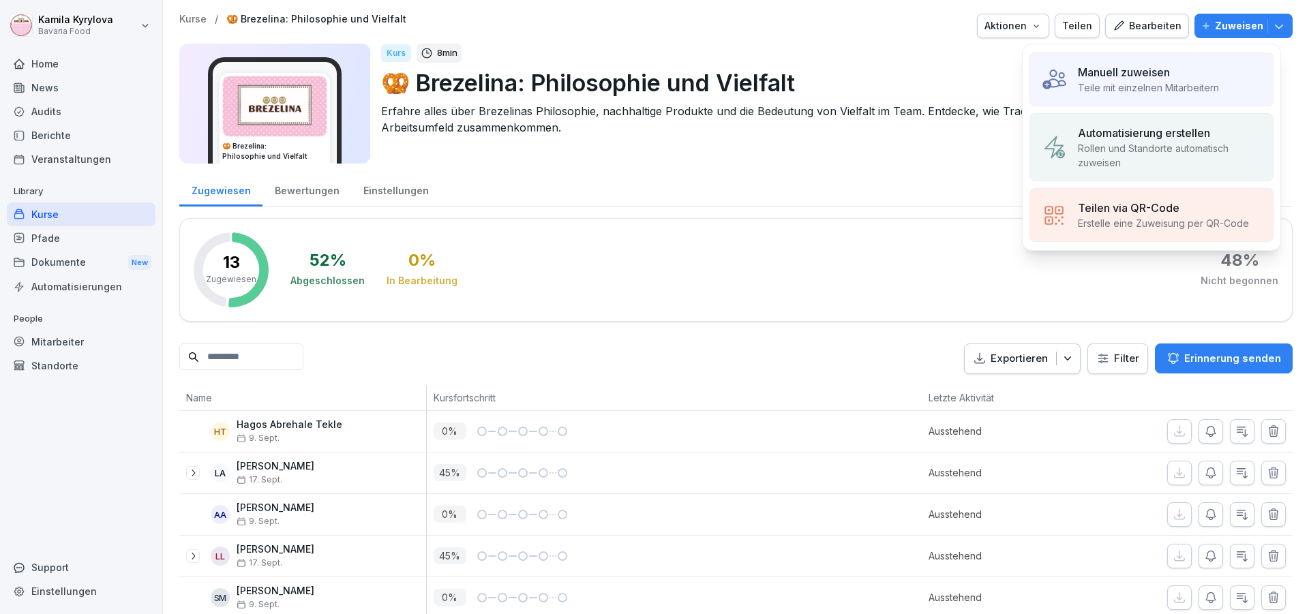
click at [1167, 91] on p "Teile mit einzelnen Mitarbeitern" at bounding box center [1148, 87] width 141 height 14
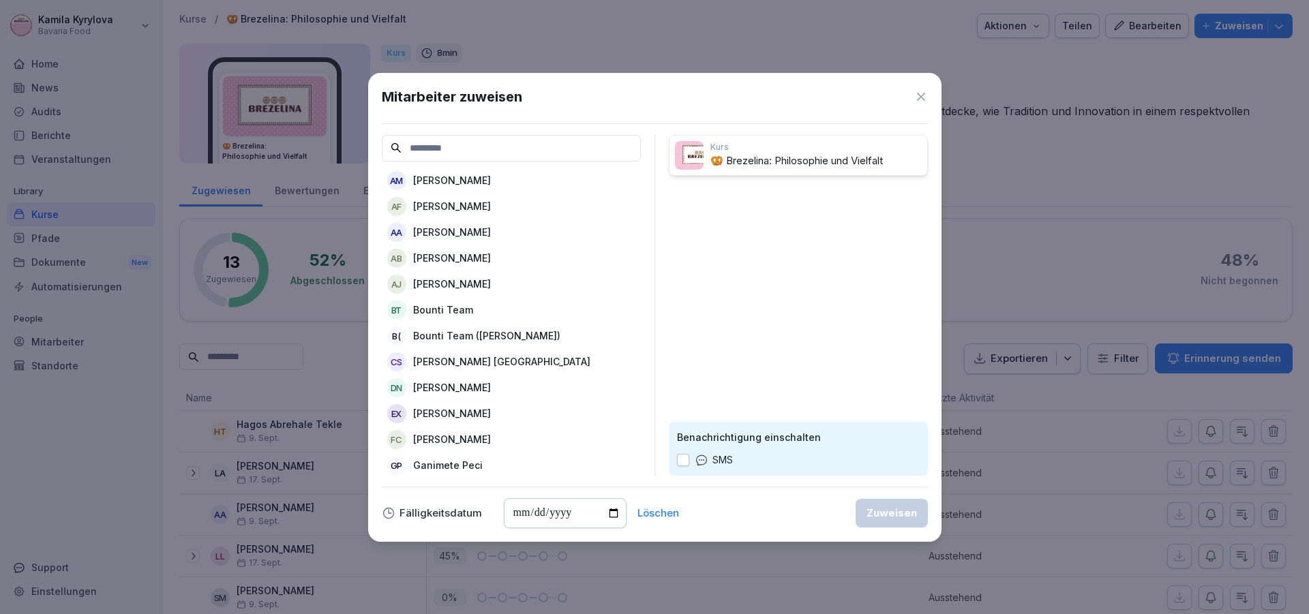
click at [491, 183] on p "[PERSON_NAME]" at bounding box center [452, 180] width 78 height 14
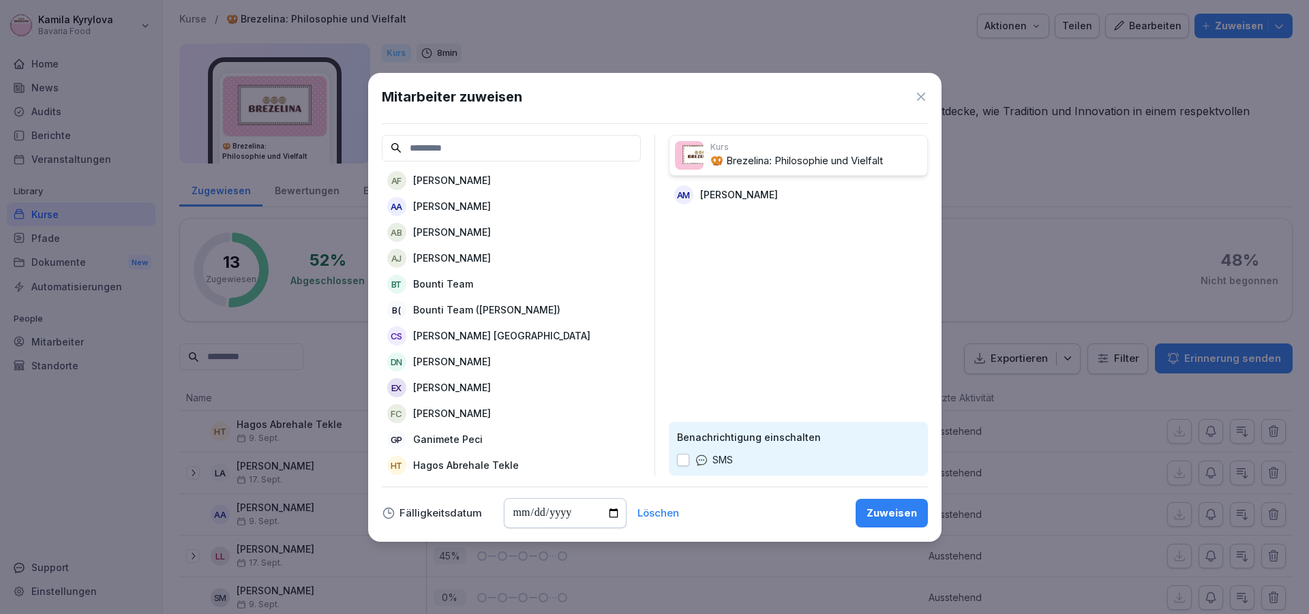
click at [506, 197] on div "AA [PERSON_NAME]" at bounding box center [511, 206] width 259 height 25
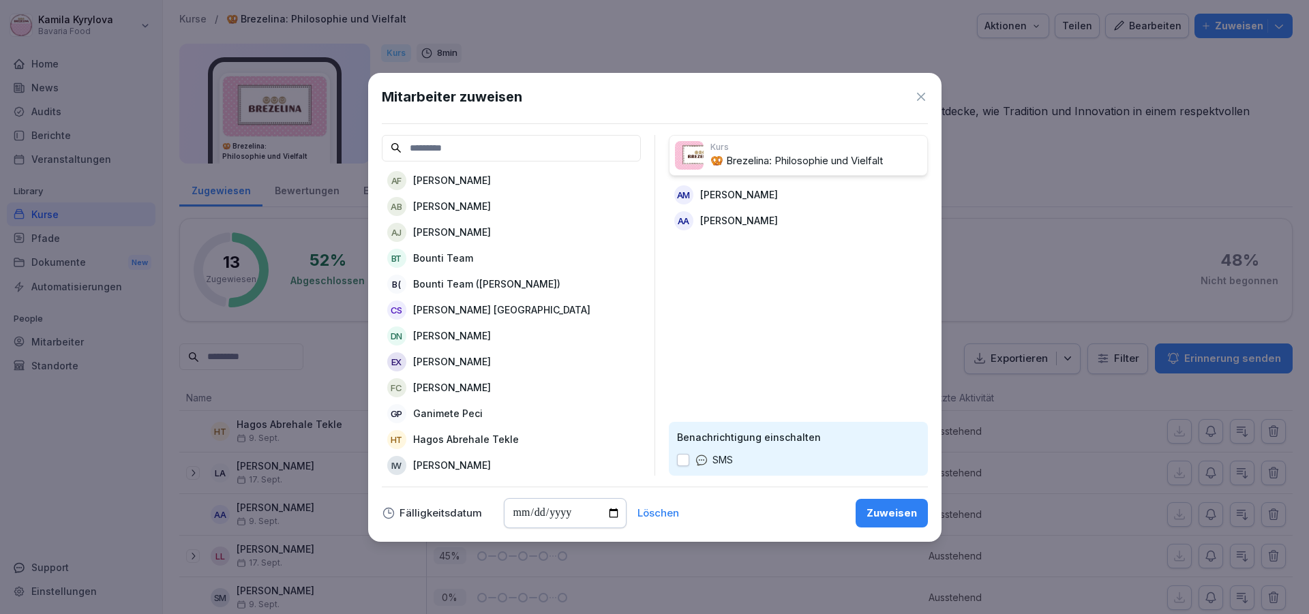
click at [491, 187] on p "[PERSON_NAME]" at bounding box center [452, 180] width 78 height 14
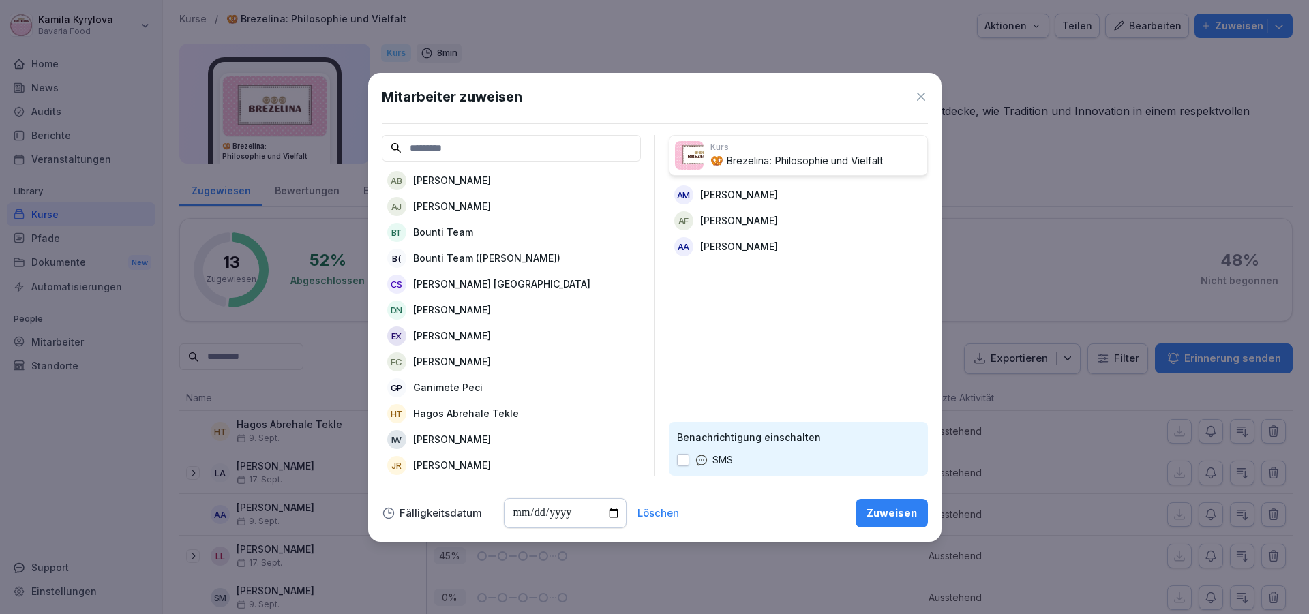
click at [709, 246] on p "[PERSON_NAME]" at bounding box center [739, 246] width 78 height 14
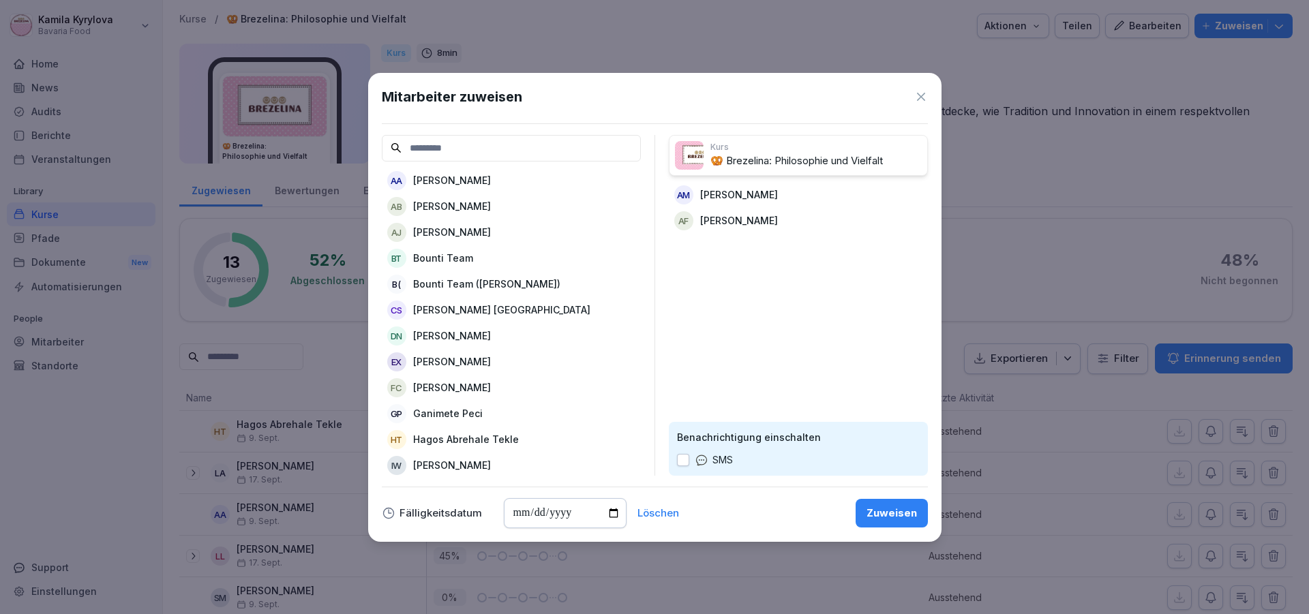
click at [460, 209] on p "[PERSON_NAME]" at bounding box center [452, 206] width 78 height 14
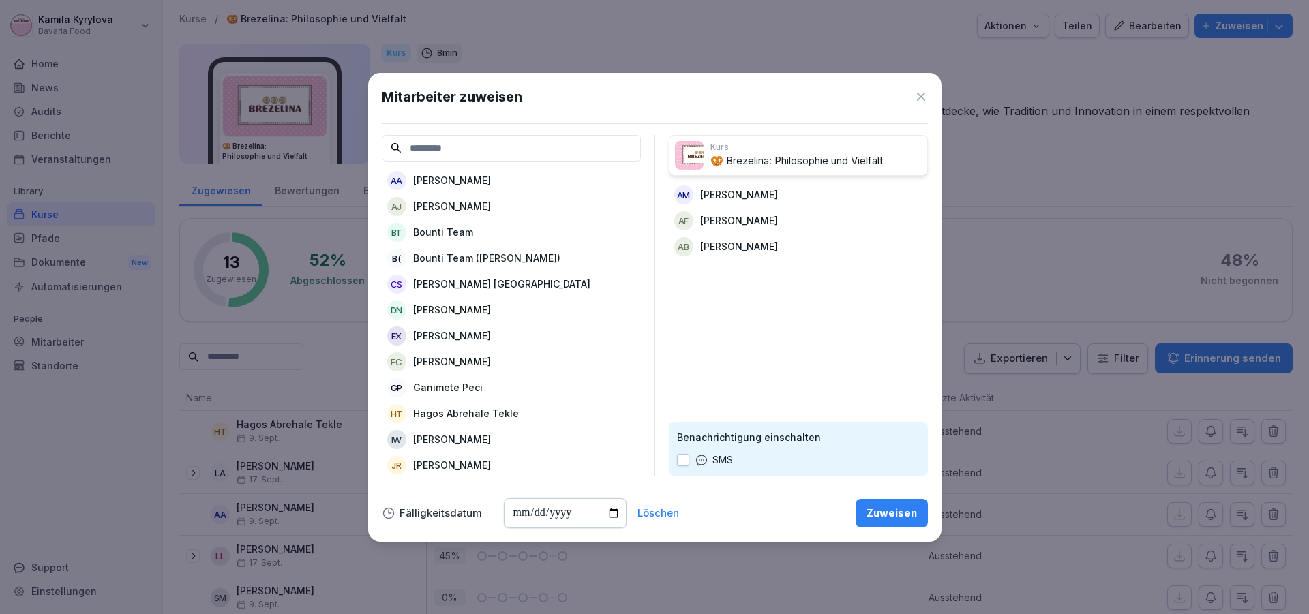
click at [461, 208] on p "[PERSON_NAME]" at bounding box center [452, 206] width 78 height 14
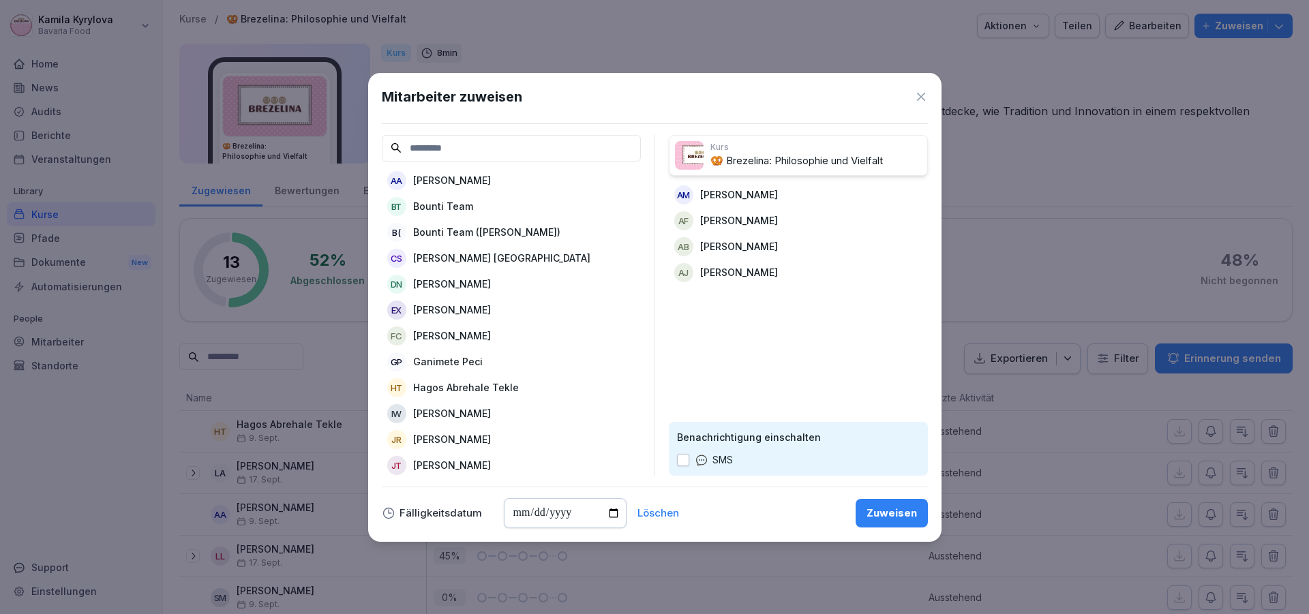
click at [460, 261] on p "[PERSON_NAME] [GEOGRAPHIC_DATA]" at bounding box center [501, 258] width 177 height 14
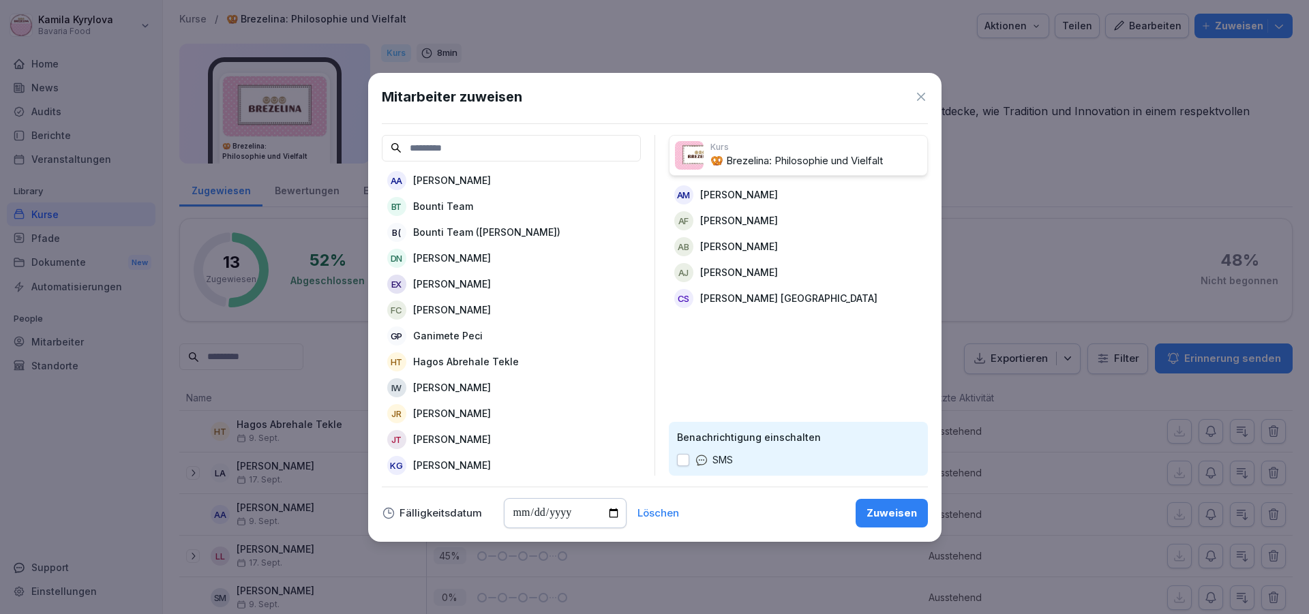
click at [457, 250] on div "DN [PERSON_NAME]" at bounding box center [511, 258] width 259 height 25
click at [453, 283] on p "[PERSON_NAME]" at bounding box center [452, 284] width 78 height 14
click at [453, 283] on p "Ganimete Peci" at bounding box center [448, 284] width 70 height 14
click at [432, 340] on p "[PERSON_NAME]" at bounding box center [452, 336] width 78 height 14
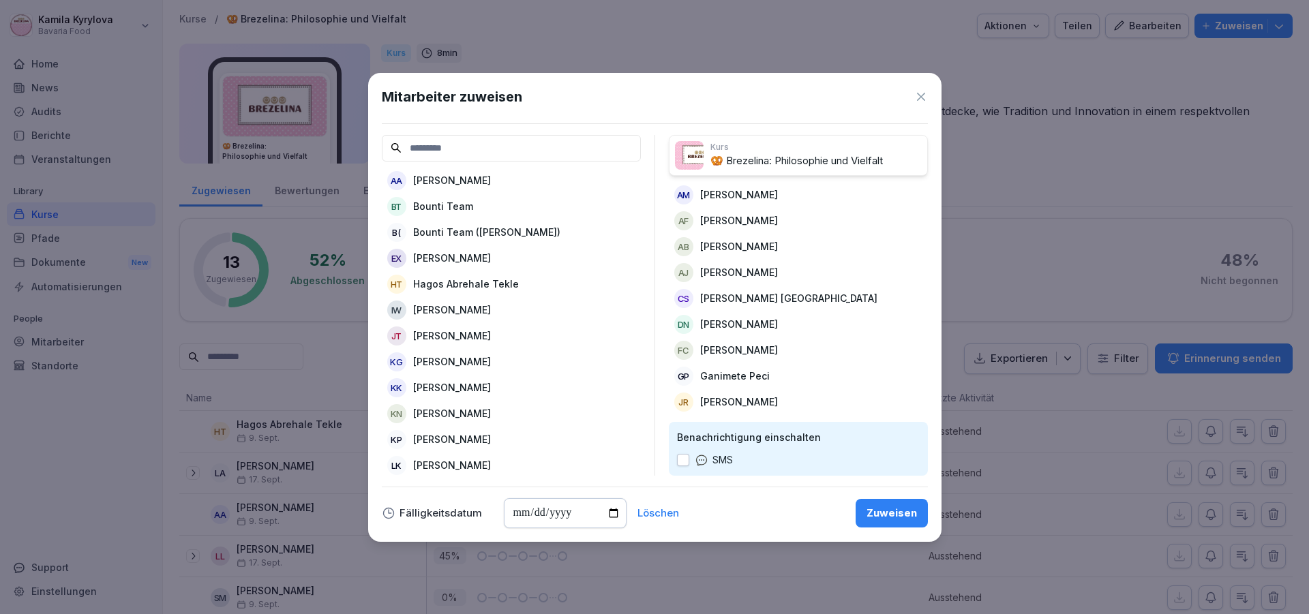
click at [432, 340] on p "[PERSON_NAME]" at bounding box center [452, 336] width 78 height 14
click at [438, 390] on p "[PERSON_NAME]" at bounding box center [452, 387] width 78 height 14
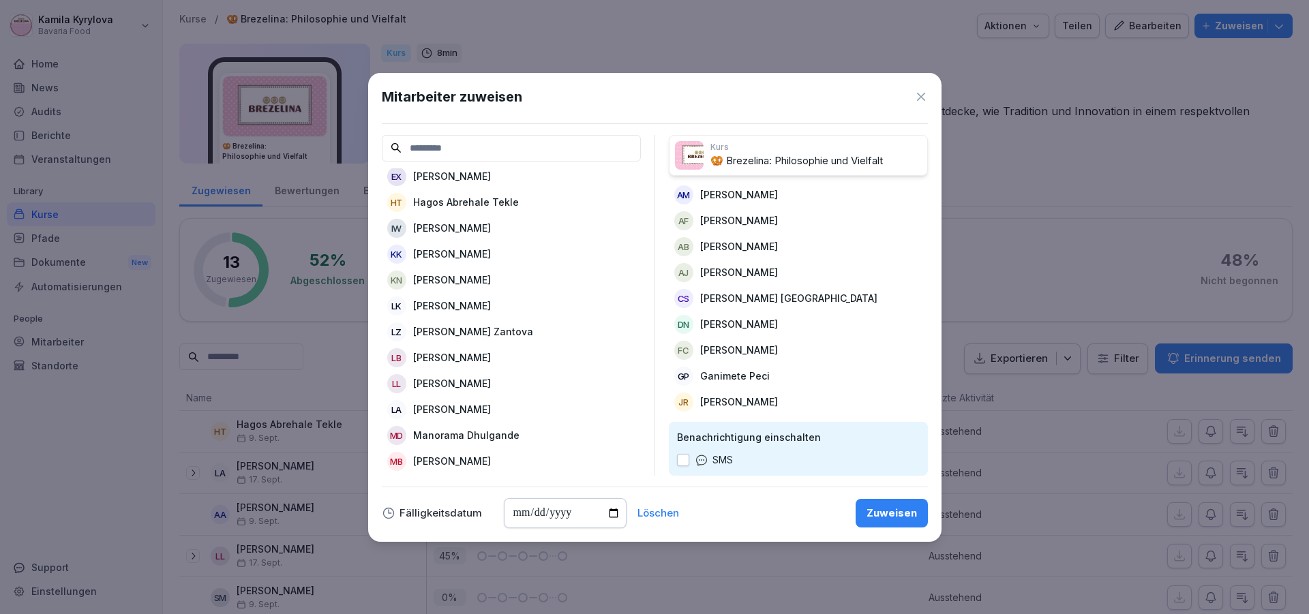
click at [450, 306] on p "[PERSON_NAME]" at bounding box center [452, 306] width 78 height 14
click at [452, 333] on p "[PERSON_NAME]" at bounding box center [452, 332] width 78 height 14
click at [449, 384] on p "Manorama Dhulgande" at bounding box center [466, 383] width 106 height 14
click at [449, 382] on p "[PERSON_NAME]" at bounding box center [452, 383] width 78 height 14
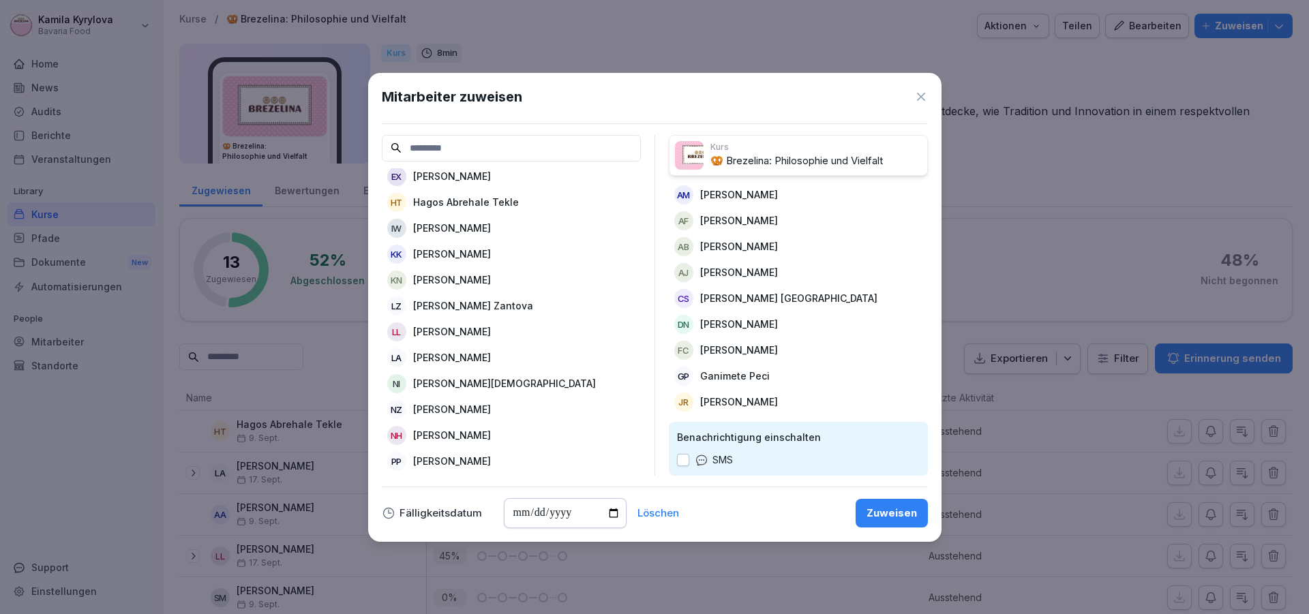
click at [449, 382] on p "[PERSON_NAME][DEMOGRAPHIC_DATA]" at bounding box center [504, 383] width 183 height 14
click at [449, 382] on p "[PERSON_NAME]" at bounding box center [452, 383] width 78 height 14
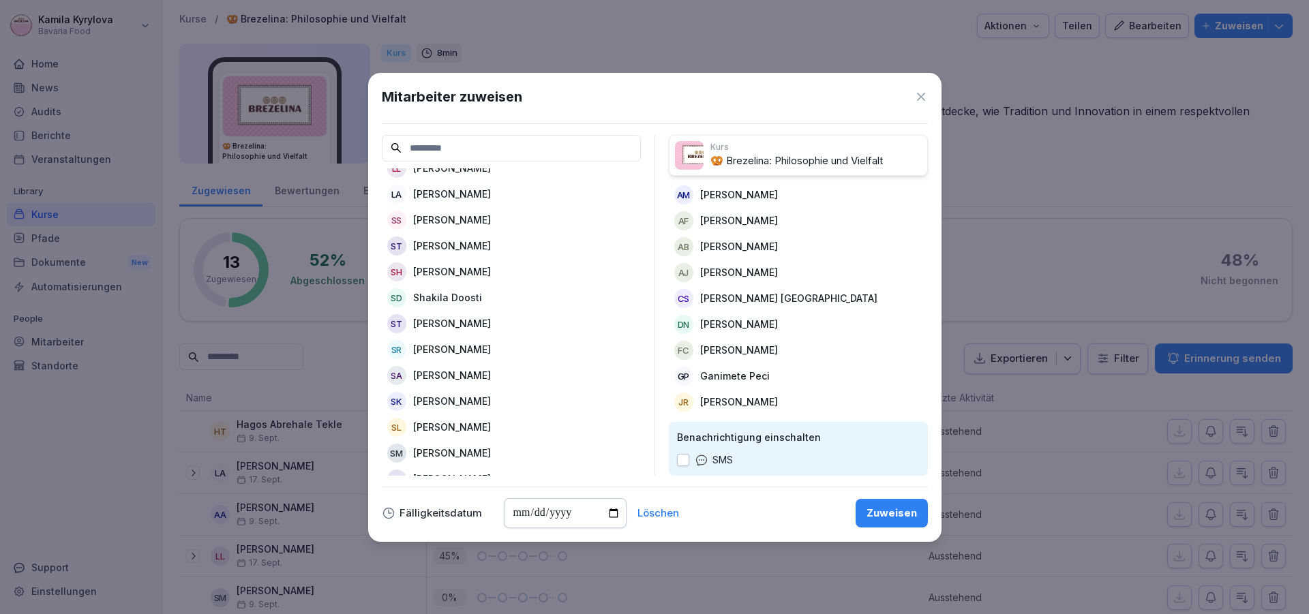
scroll to position [299, 0]
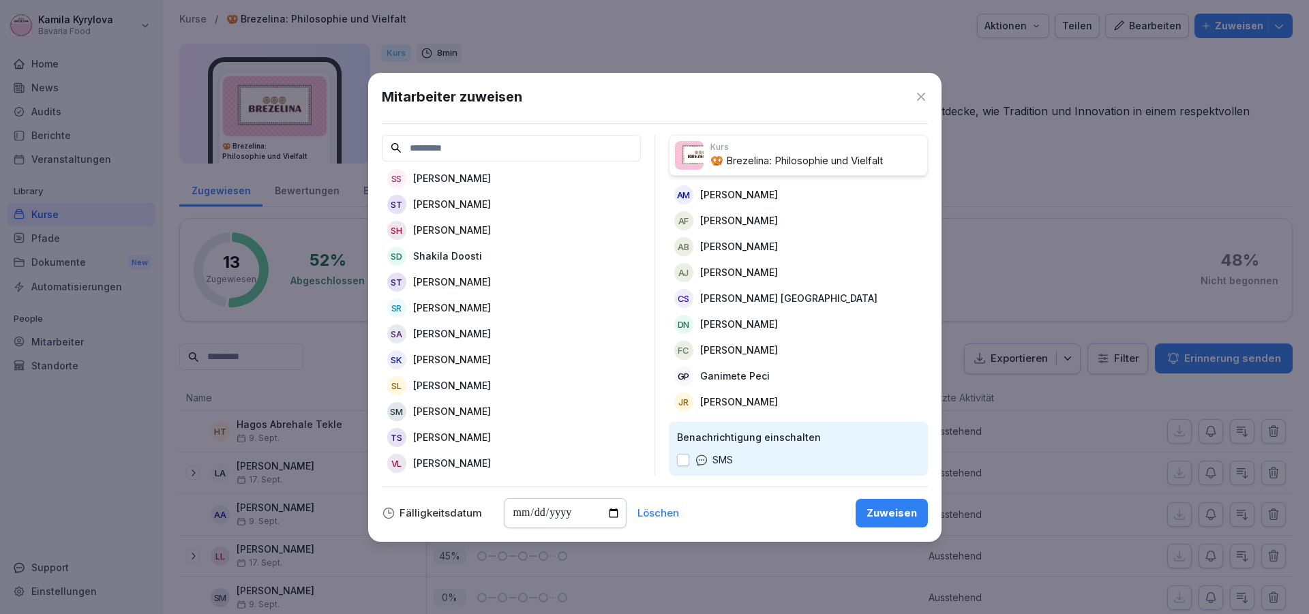
click at [470, 223] on p "[PERSON_NAME]" at bounding box center [452, 230] width 78 height 14
click at [427, 249] on p "Shakila Doosti" at bounding box center [447, 256] width 69 height 14
click at [447, 301] on p "[PERSON_NAME]" at bounding box center [452, 308] width 78 height 14
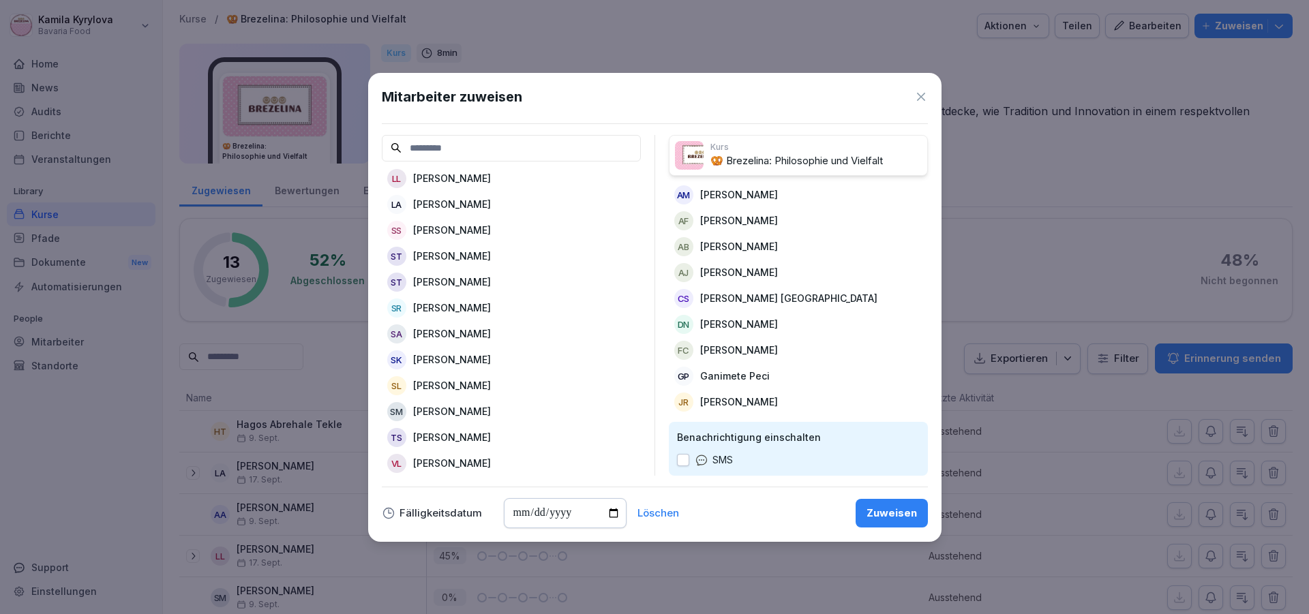
scroll to position [221, 0]
click at [437, 327] on p "[PERSON_NAME]" at bounding box center [452, 334] width 78 height 14
click at [430, 353] on p "[PERSON_NAME]" at bounding box center [452, 360] width 78 height 14
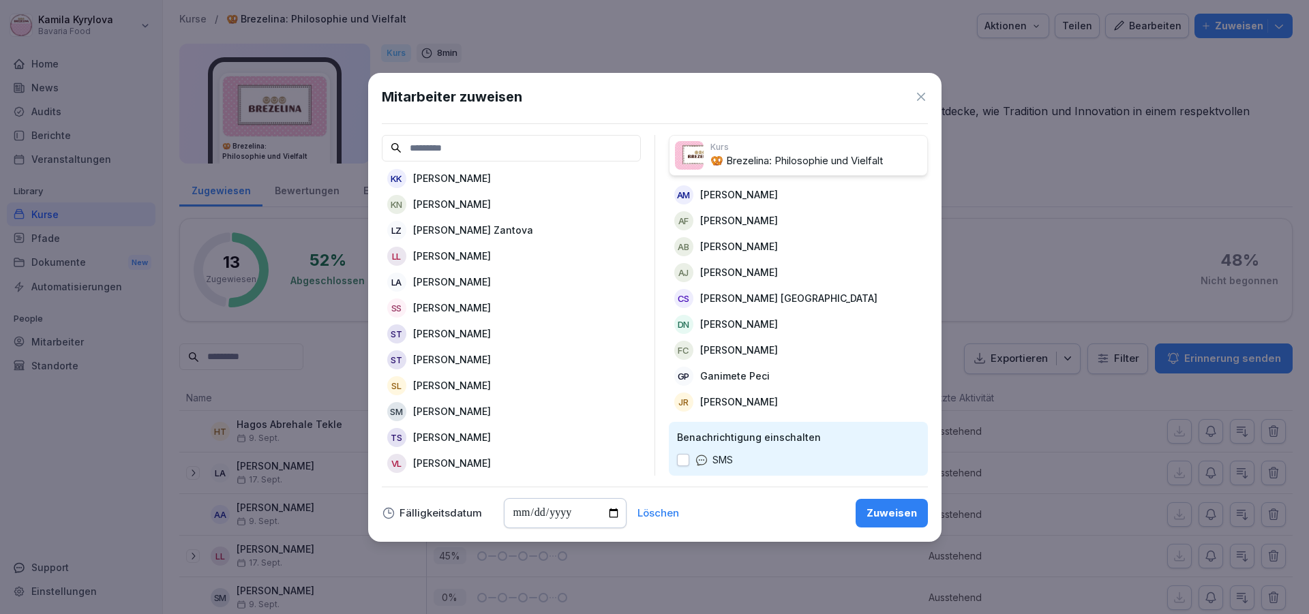
click at [438, 378] on p "[PERSON_NAME]" at bounding box center [452, 385] width 78 height 14
click at [443, 430] on p "[PERSON_NAME]" at bounding box center [452, 437] width 78 height 14
click at [443, 456] on p "[PERSON_NAME]" at bounding box center [452, 463] width 78 height 14
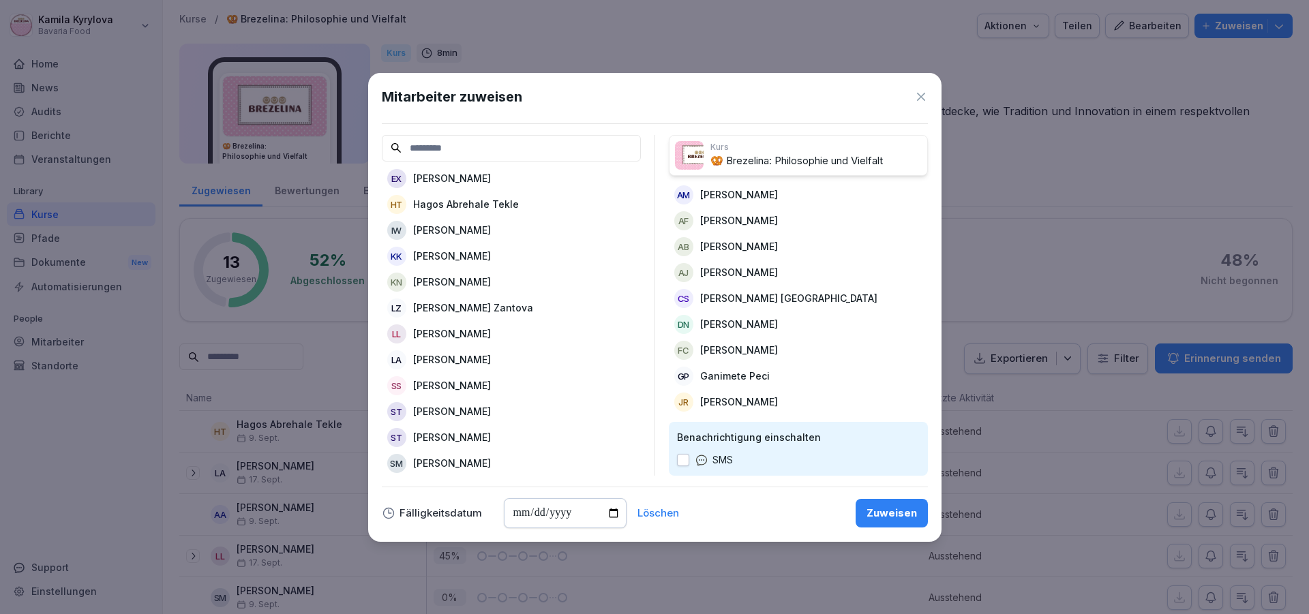
click at [895, 516] on div "Zuweisen" at bounding box center [892, 513] width 50 height 15
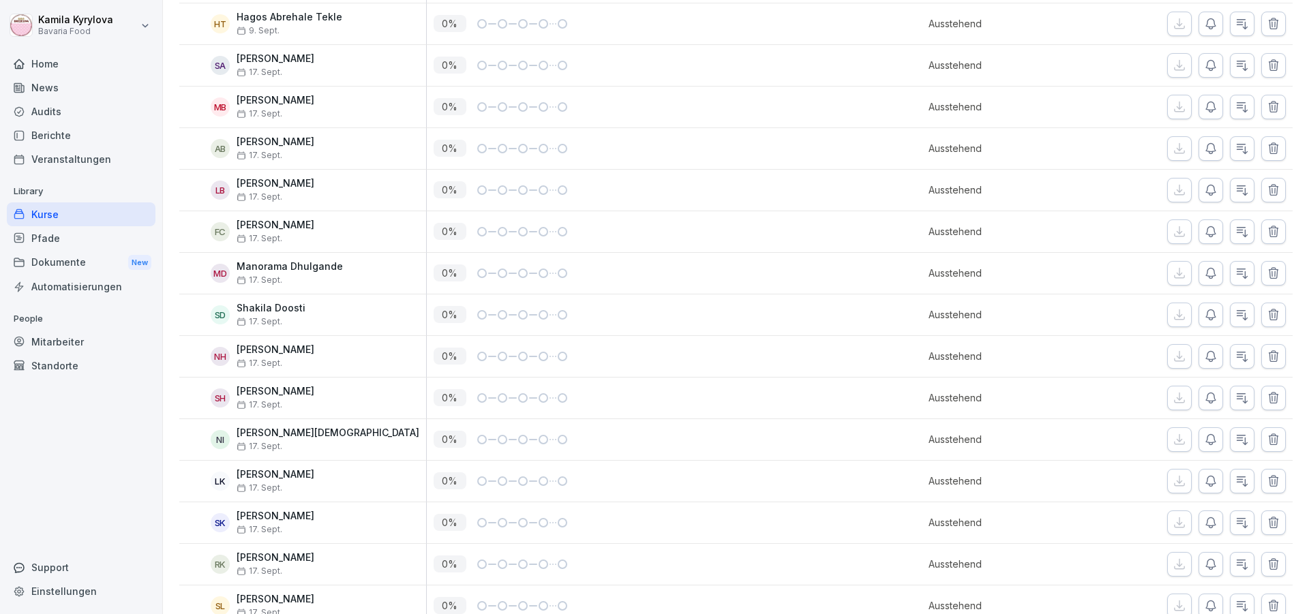
scroll to position [736, 0]
